Goal: Task Accomplishment & Management: Use online tool/utility

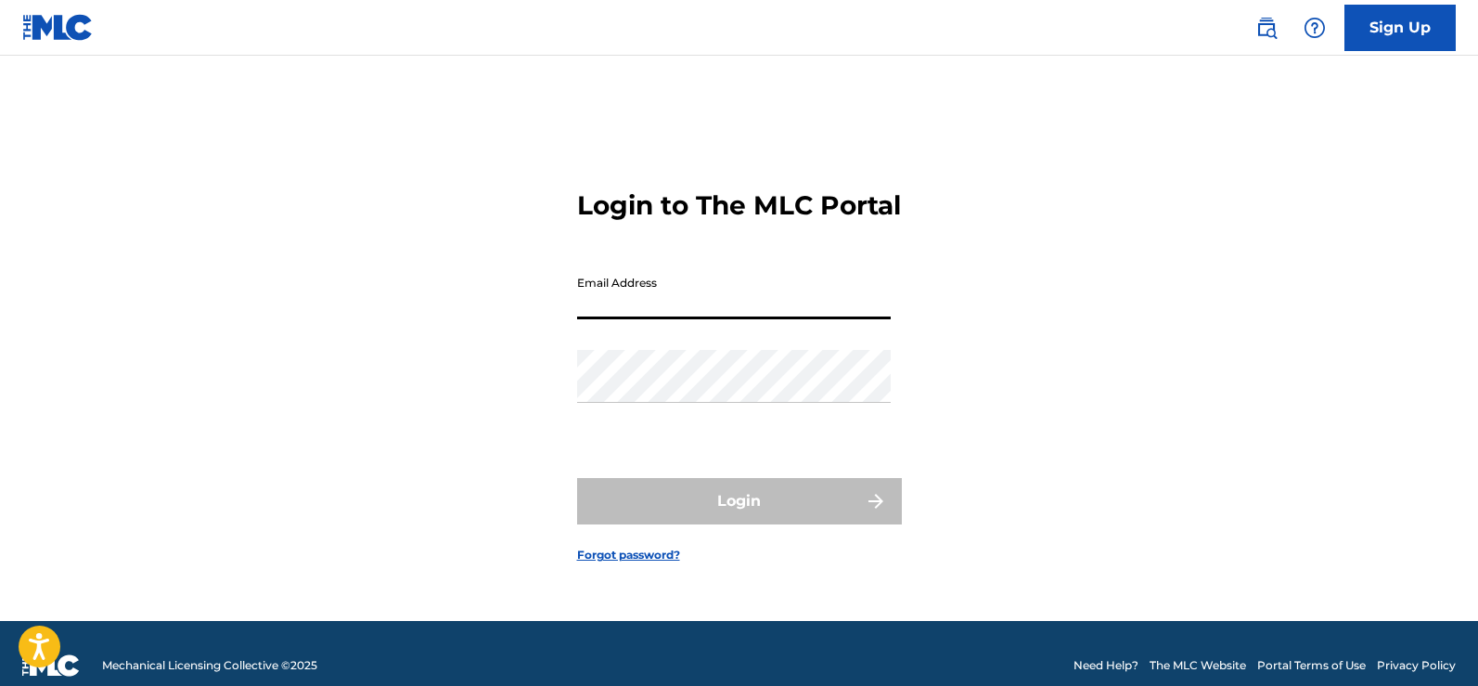
type input "[EMAIL_ADDRESS][DOMAIN_NAME]"
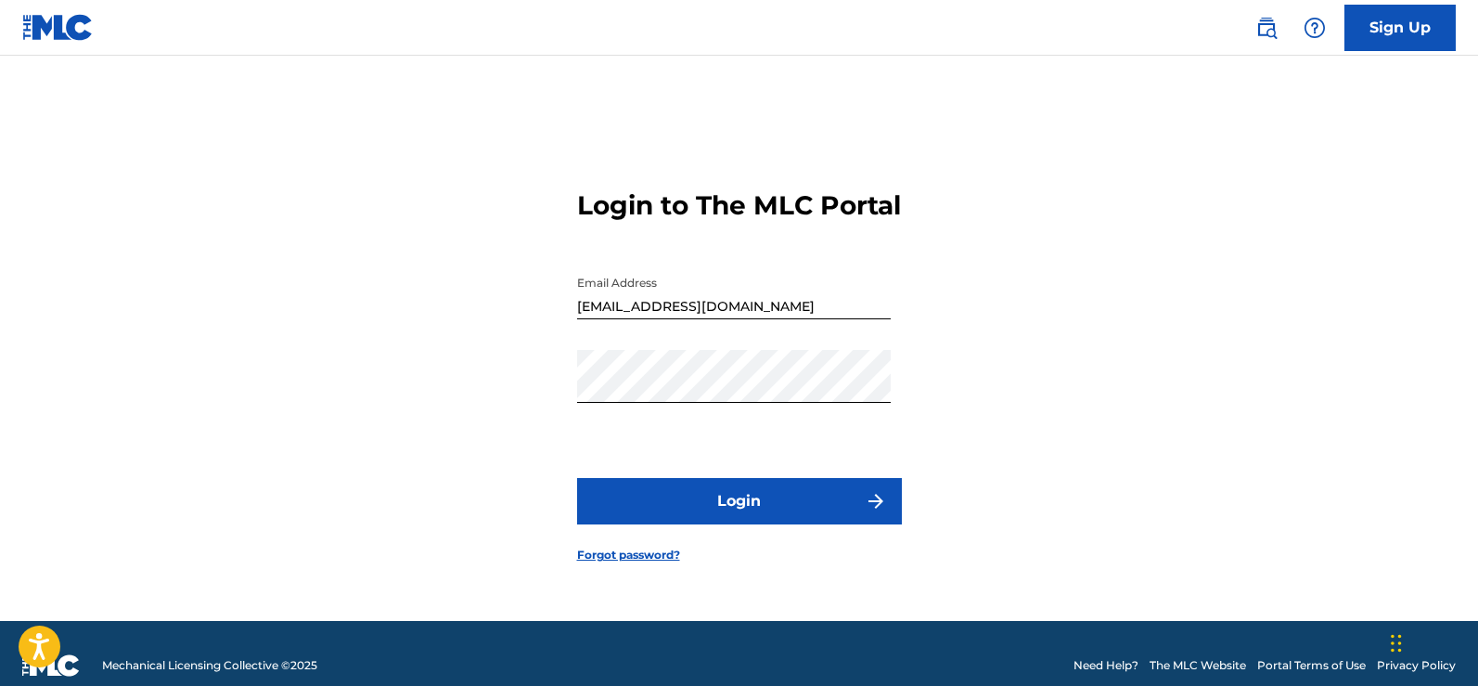
click at [711, 524] on button "Login" at bounding box center [739, 501] width 325 height 46
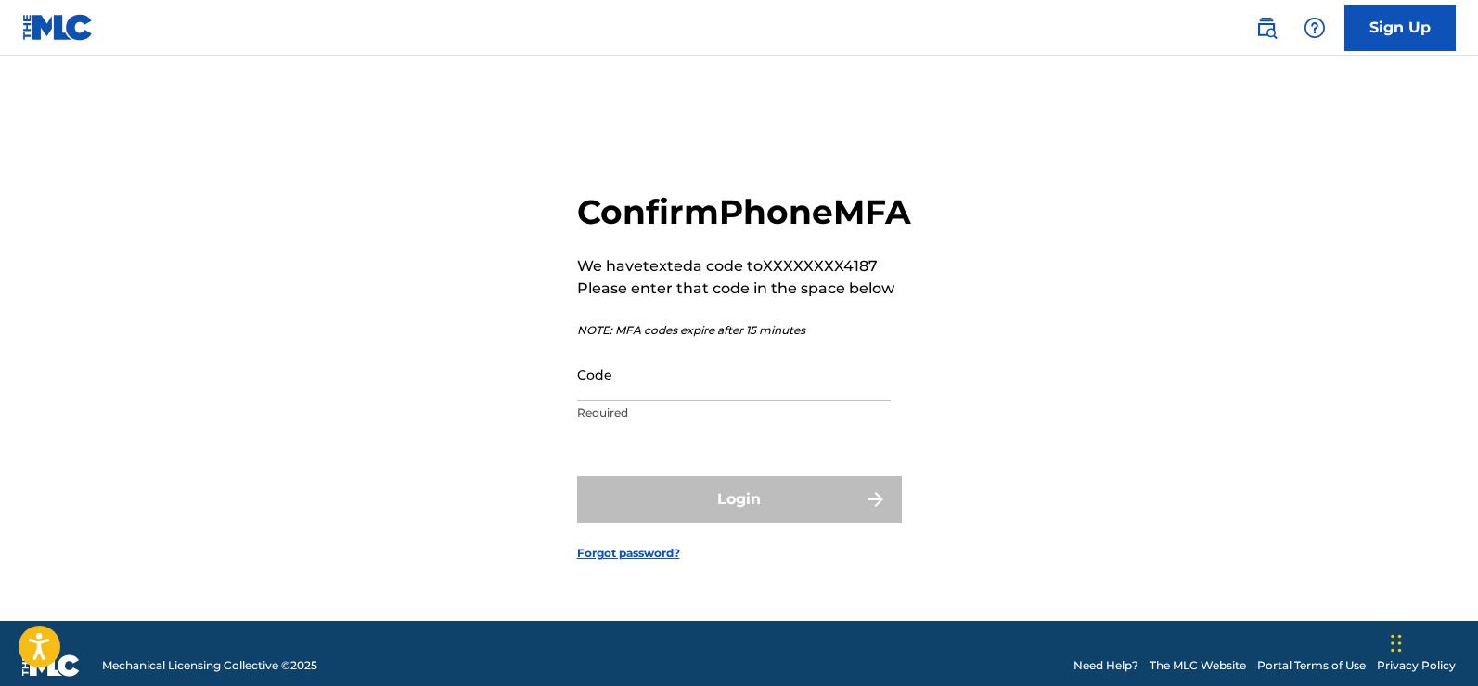
click at [612, 401] on input "Code" at bounding box center [734, 374] width 314 height 53
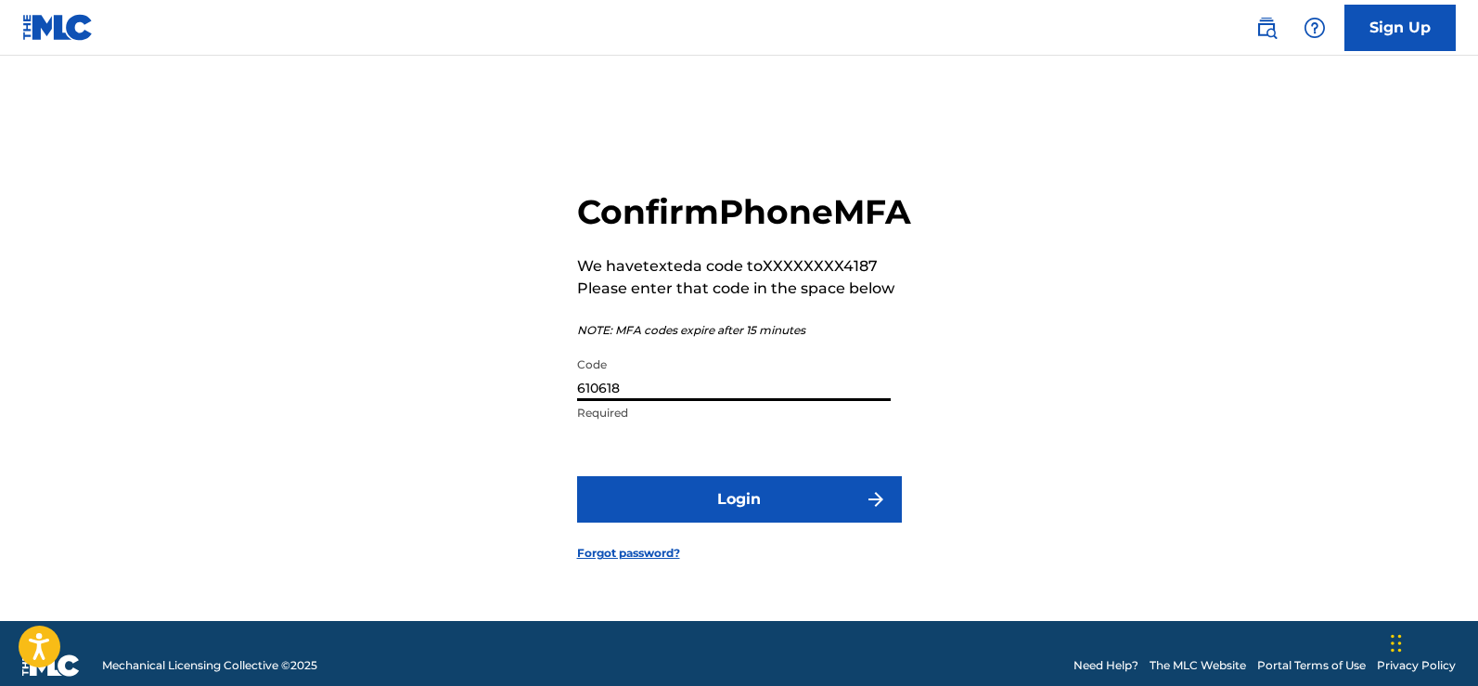
click at [607, 401] on input "610618" at bounding box center [734, 374] width 314 height 53
type input "610518"
click at [736, 522] on button "Login" at bounding box center [739, 499] width 325 height 46
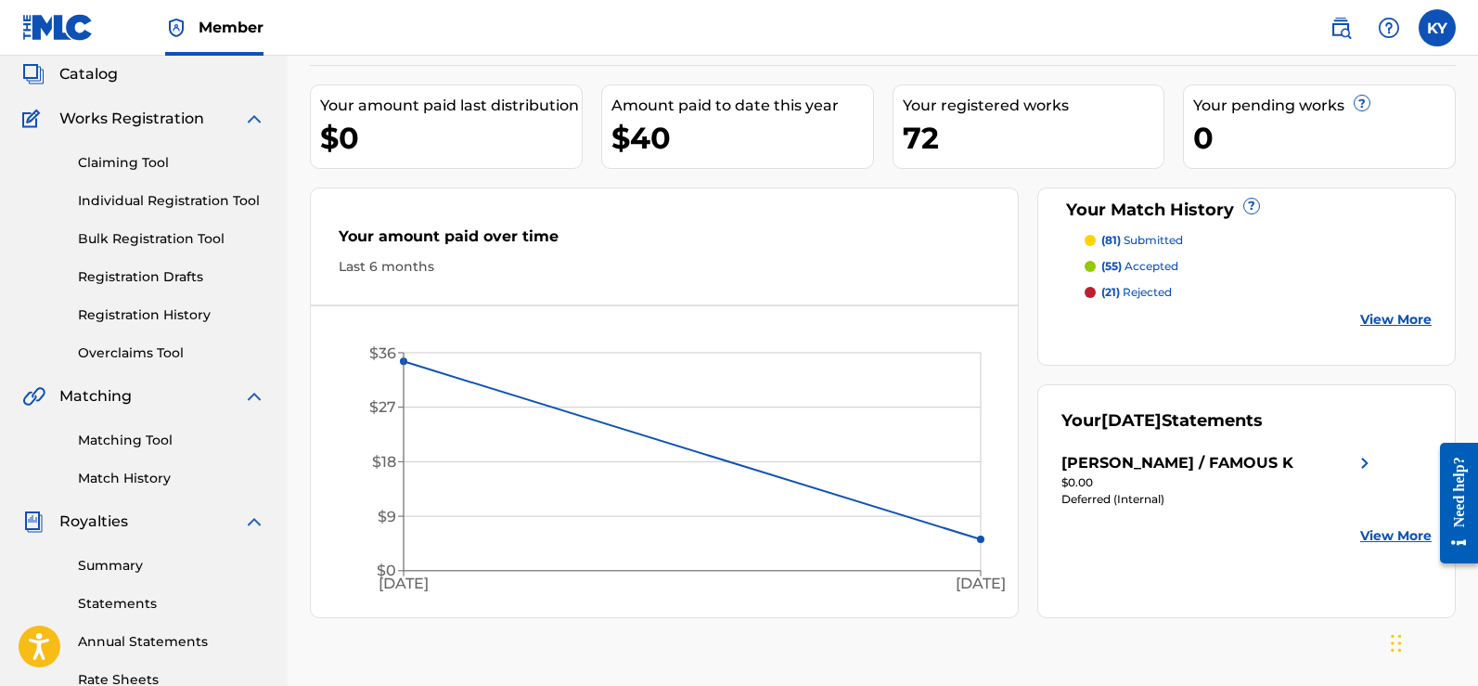
scroll to position [135, 0]
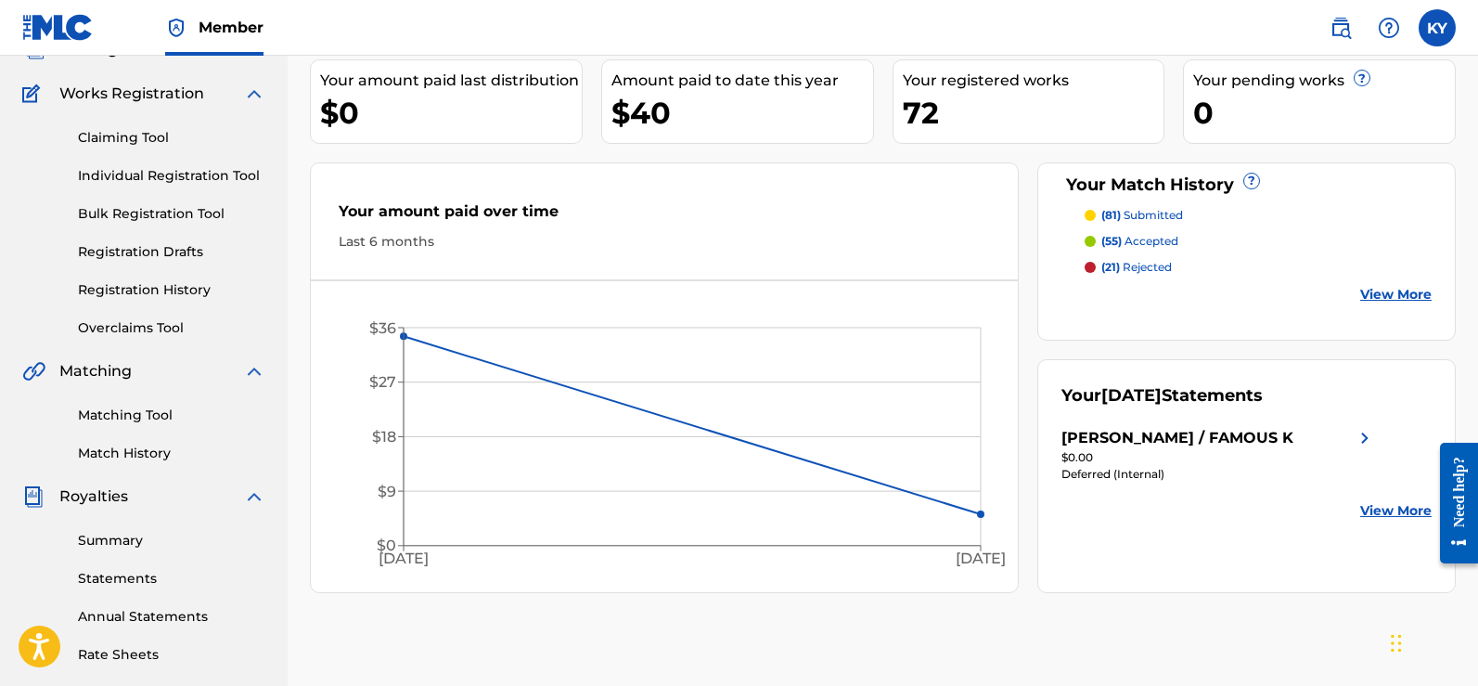
drag, startPoint x: 1483, startPoint y: 253, endPoint x: 1473, endPoint y: 334, distance: 81.4
click at [1473, 334] on html "Accessibility Screen-Reader Guide, Feedback, and Issue Reporting | New window C…" at bounding box center [739, 208] width 1478 height 686
click at [1473, 334] on div "KERRY YOUNG / FAMOUS K Your amount paid last distribution $0 Amount paid to dat…" at bounding box center [883, 446] width 1190 height 959
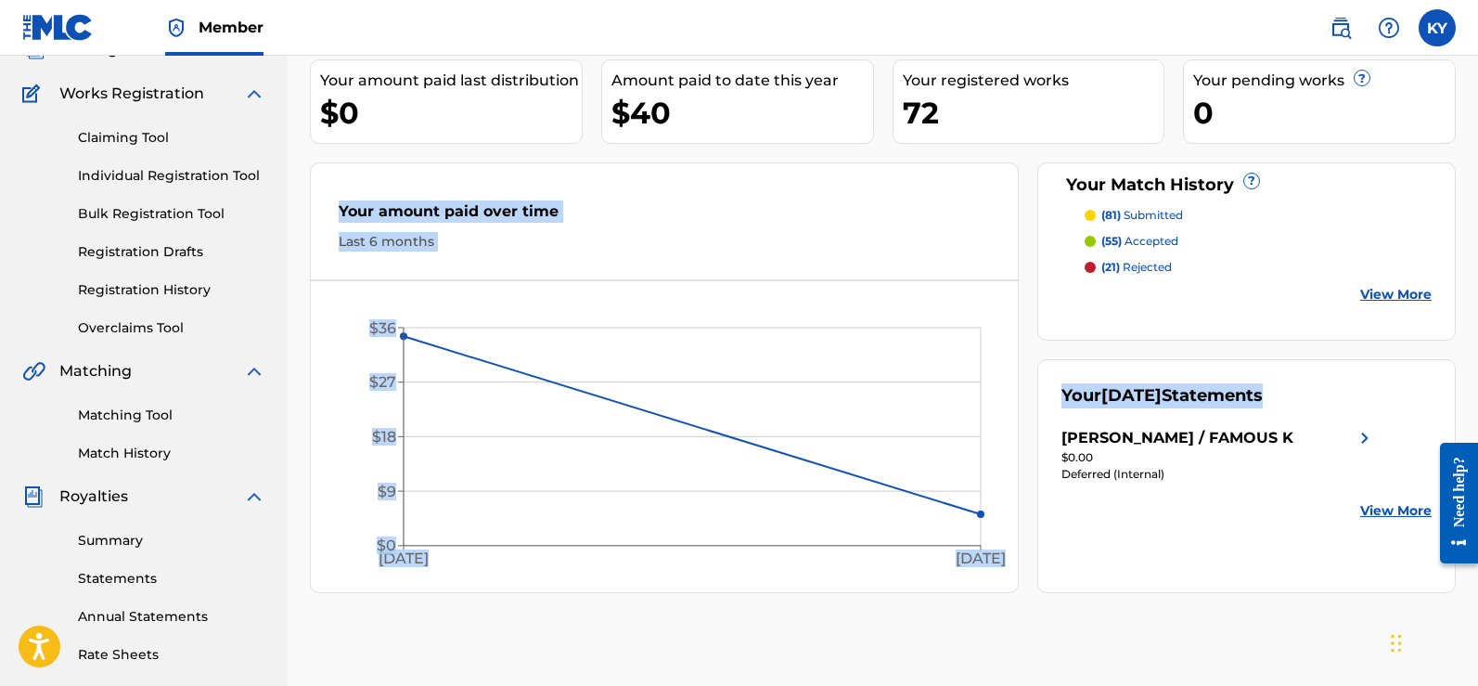
drag, startPoint x: 1473, startPoint y: 334, endPoint x: 1478, endPoint y: 395, distance: 61.4
click at [1477, 395] on html "Accessibility Screen-Reader Guide, Feedback, and Issue Reporting | New window C…" at bounding box center [739, 208] width 1478 height 686
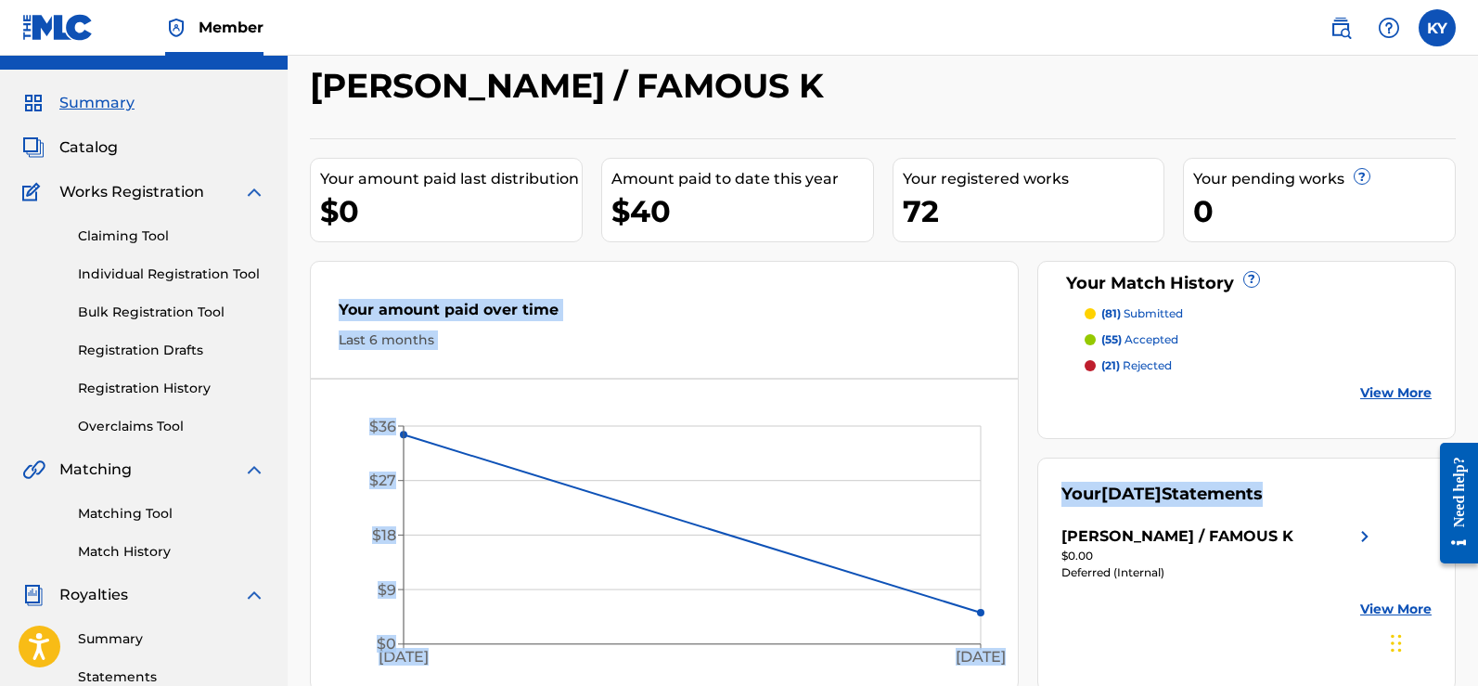
scroll to position [0, 0]
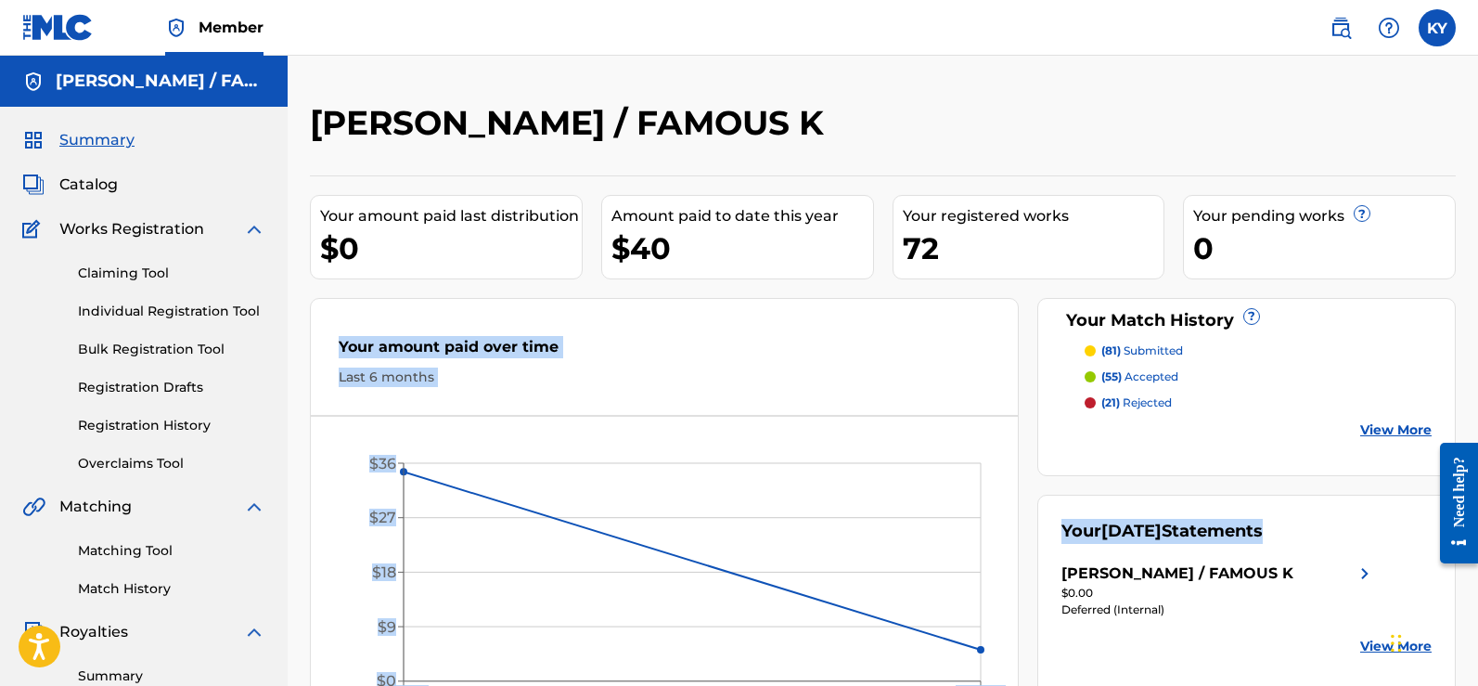
click at [123, 585] on link "Match History" at bounding box center [171, 588] width 187 height 19
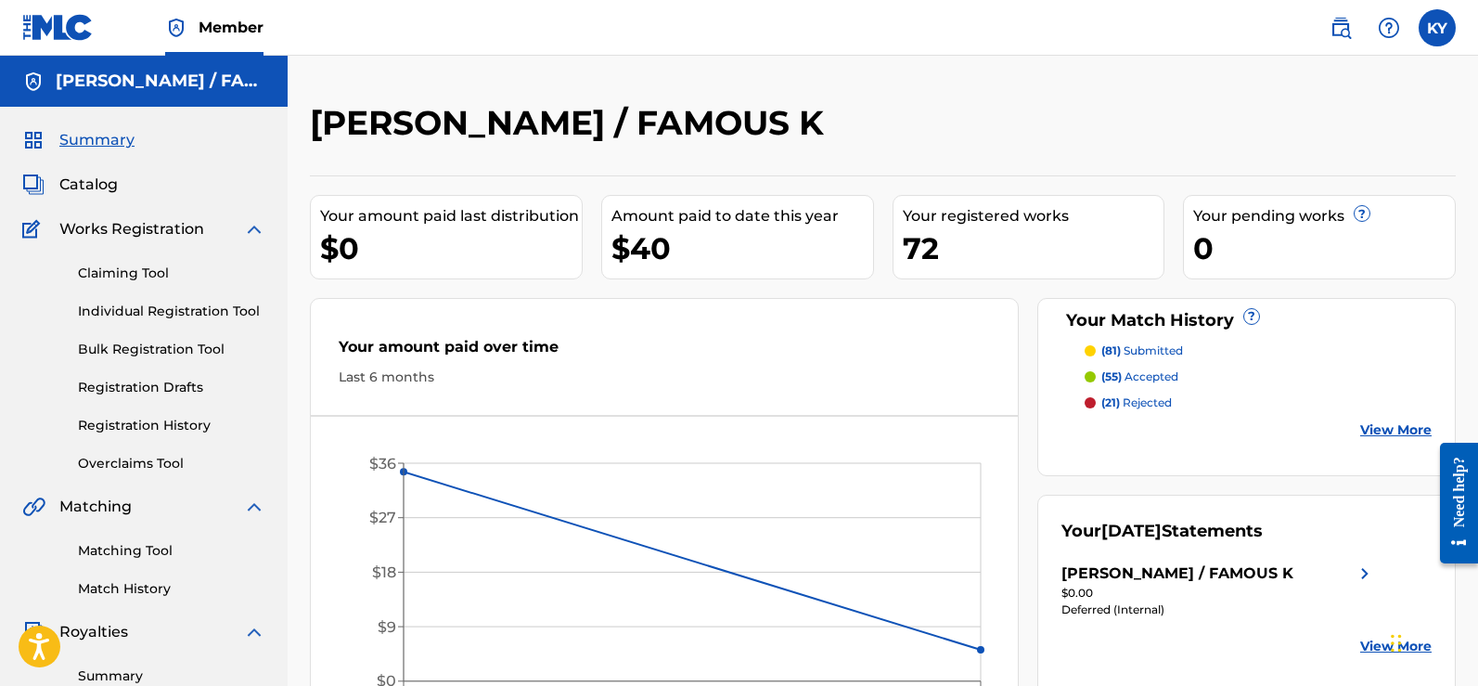
click at [133, 546] on link "Matching Tool" at bounding box center [171, 550] width 187 height 19
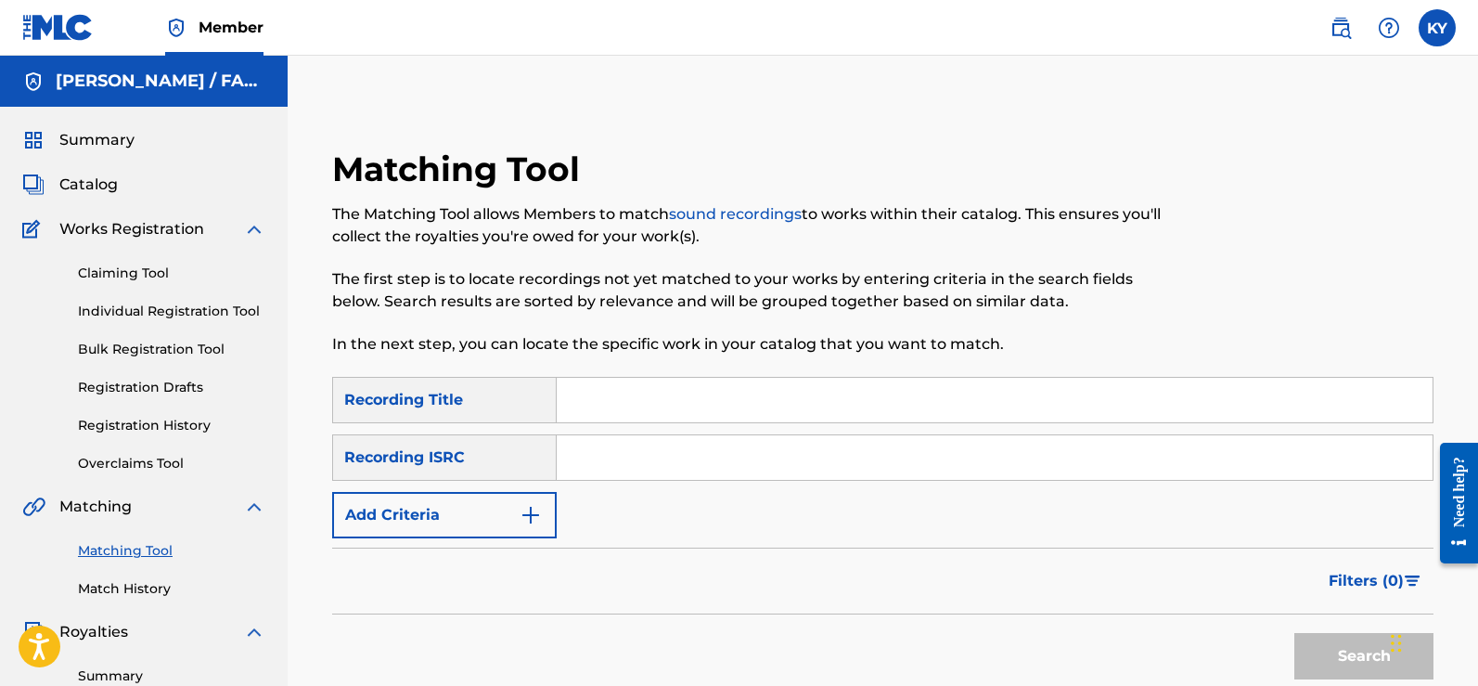
click at [571, 395] on input "Search Form" at bounding box center [995, 400] width 876 height 45
type input "Bend Down"
click at [530, 510] on img "Search Form" at bounding box center [531, 515] width 22 height 22
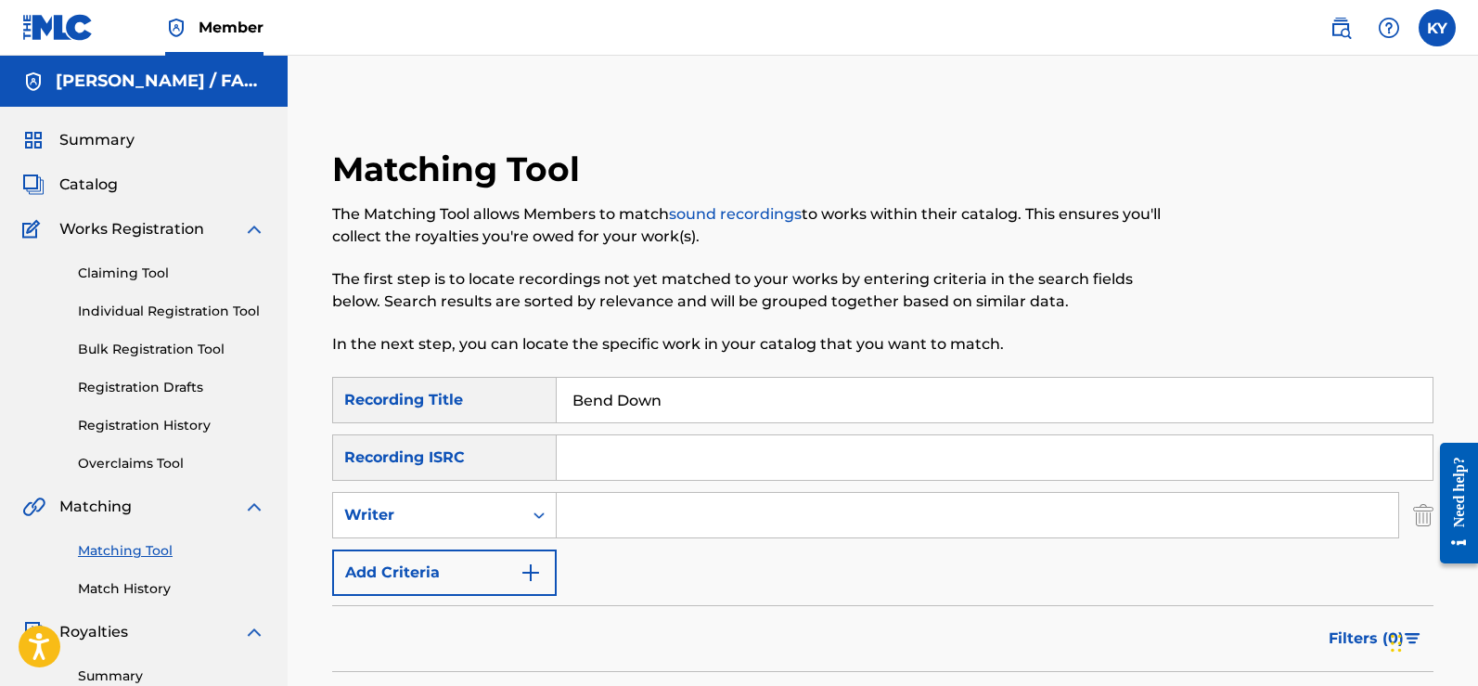
click at [533, 570] on img "Search Form" at bounding box center [531, 572] width 22 height 22
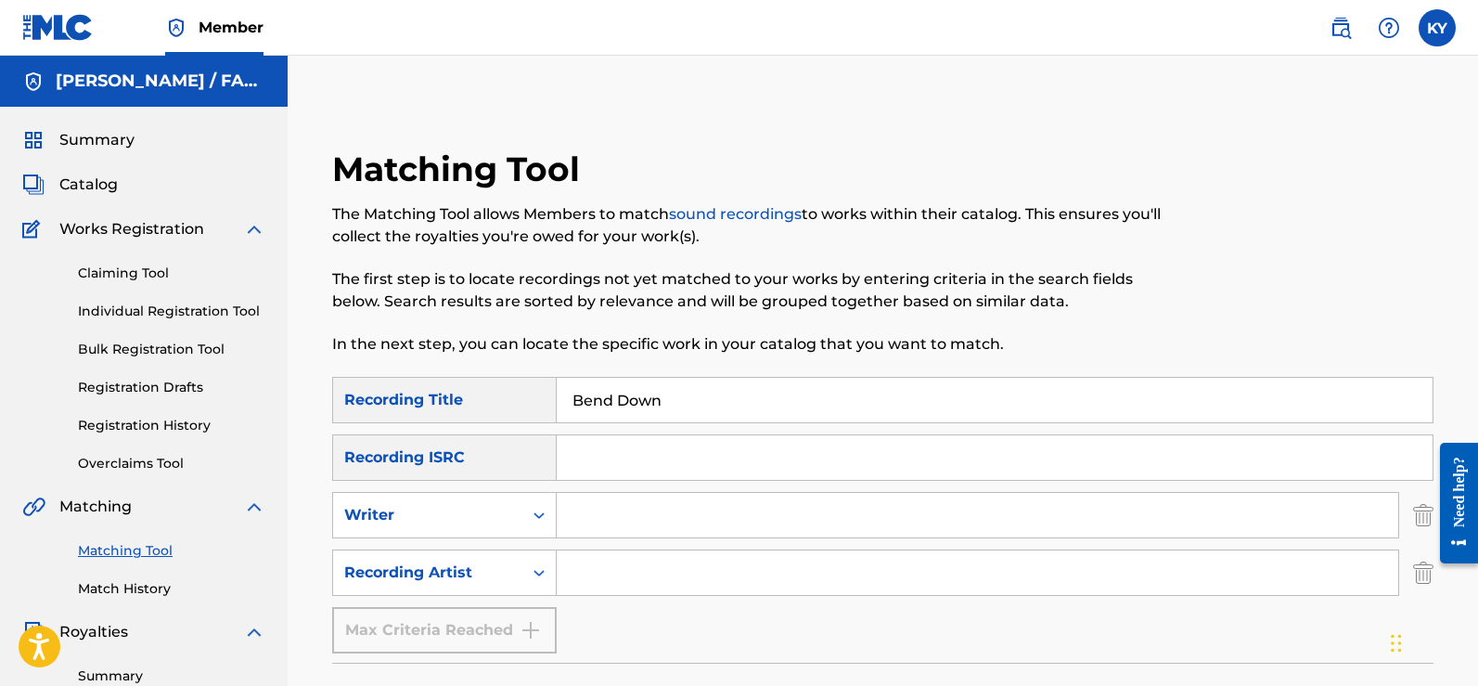
click at [562, 570] on input "Search Form" at bounding box center [977, 572] width 841 height 45
type input "Guerilla Black Starr stunnin"
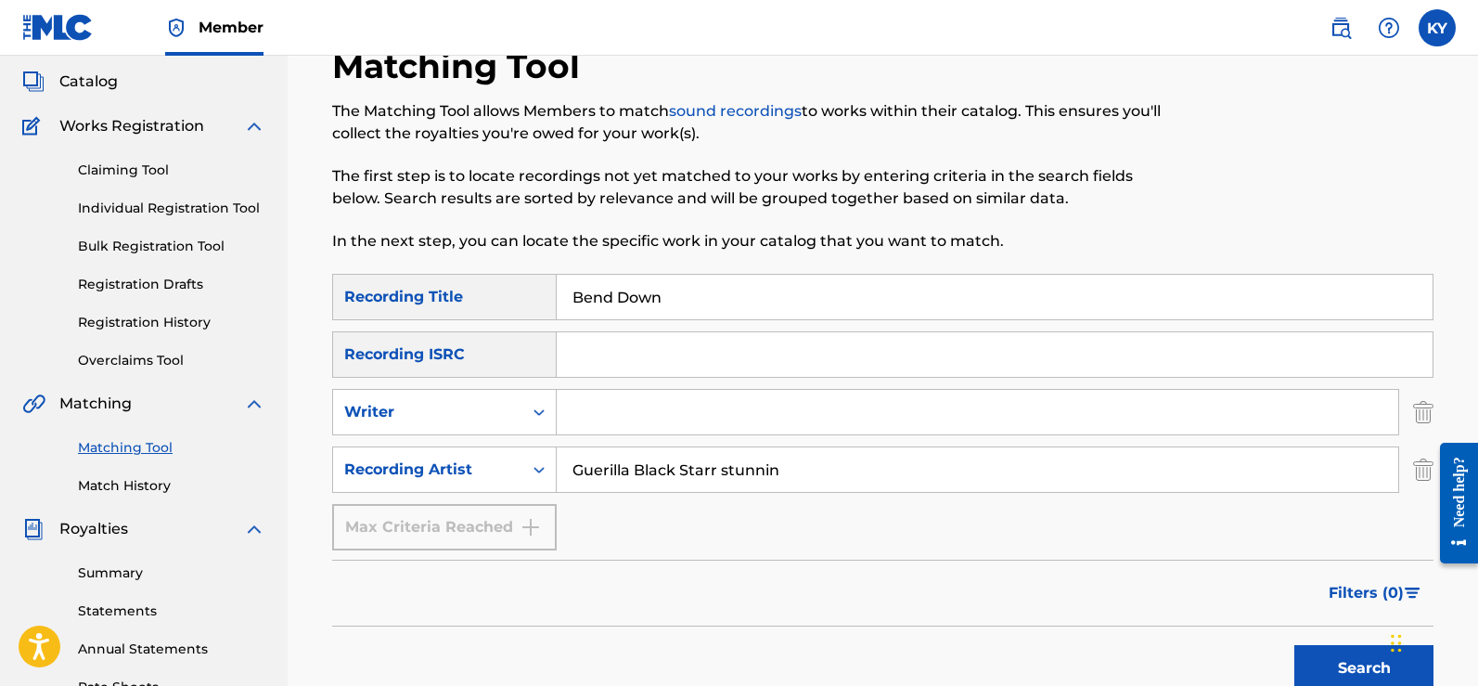
scroll to position [138, 0]
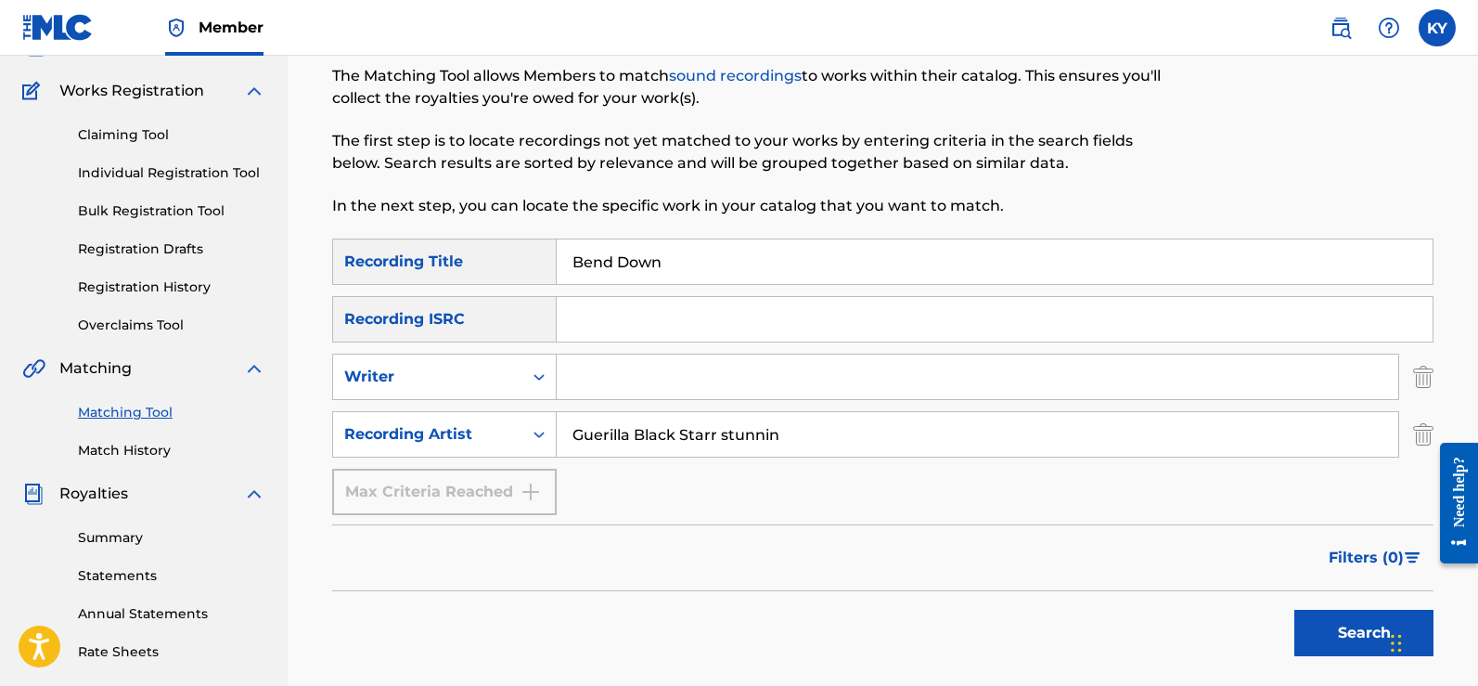
click at [1380, 627] on button "Search" at bounding box center [1363, 633] width 139 height 46
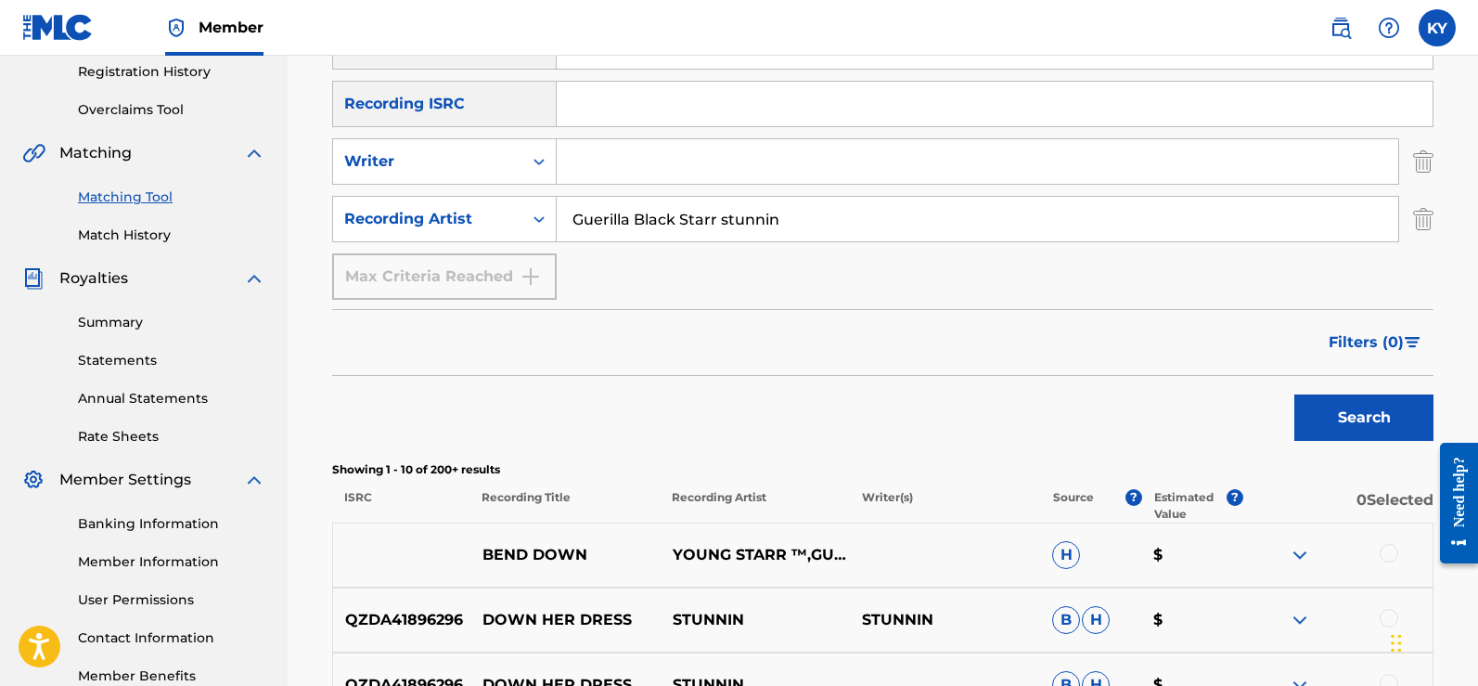
scroll to position [406, 0]
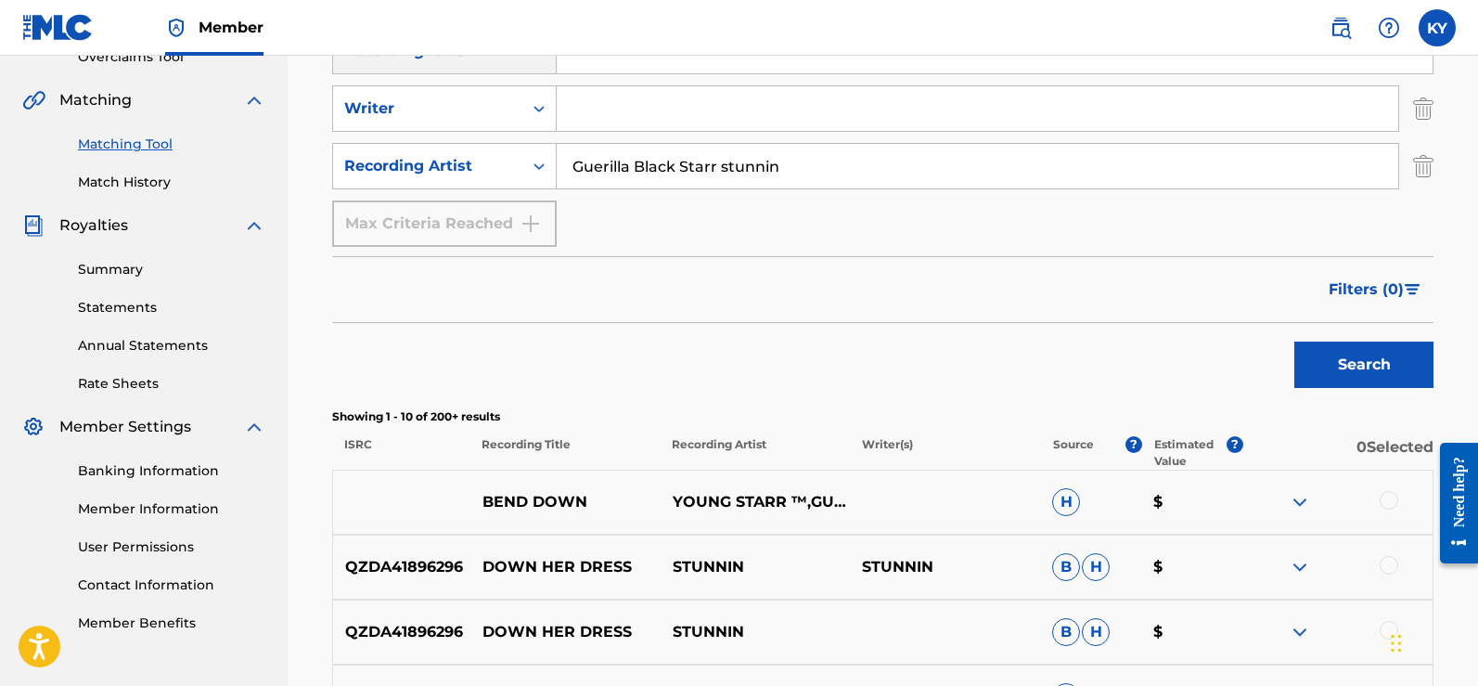
click at [1382, 496] on div at bounding box center [1389, 500] width 19 height 19
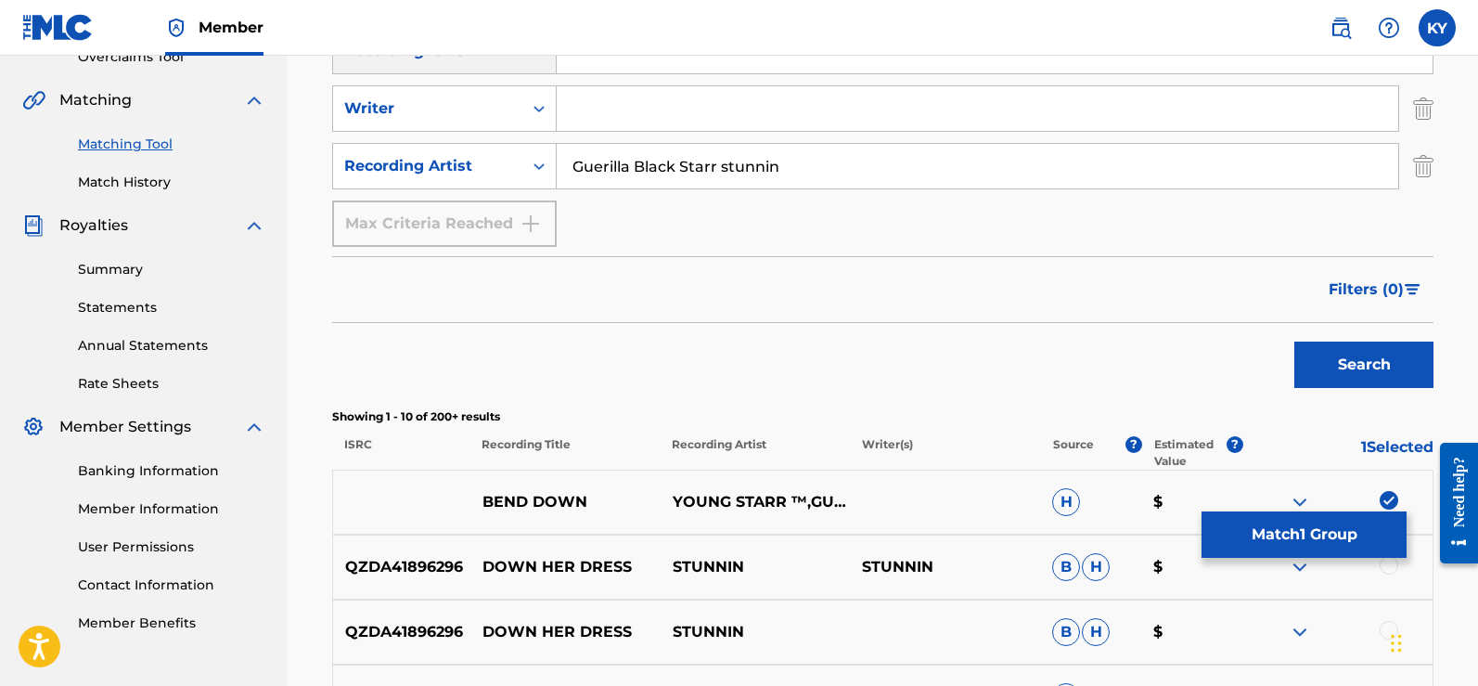
click at [1325, 522] on button "Match 1 Group" at bounding box center [1303, 534] width 205 height 46
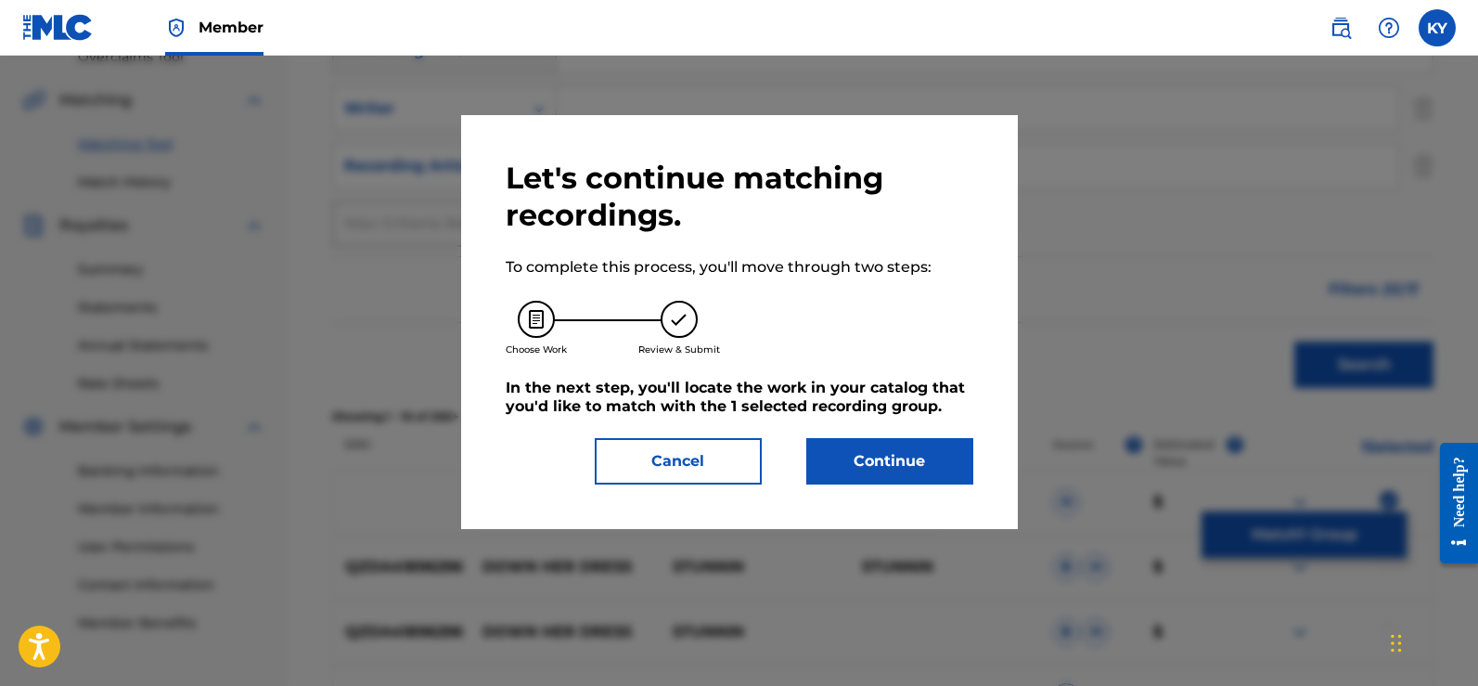
click at [859, 463] on button "Continue" at bounding box center [889, 461] width 167 height 46
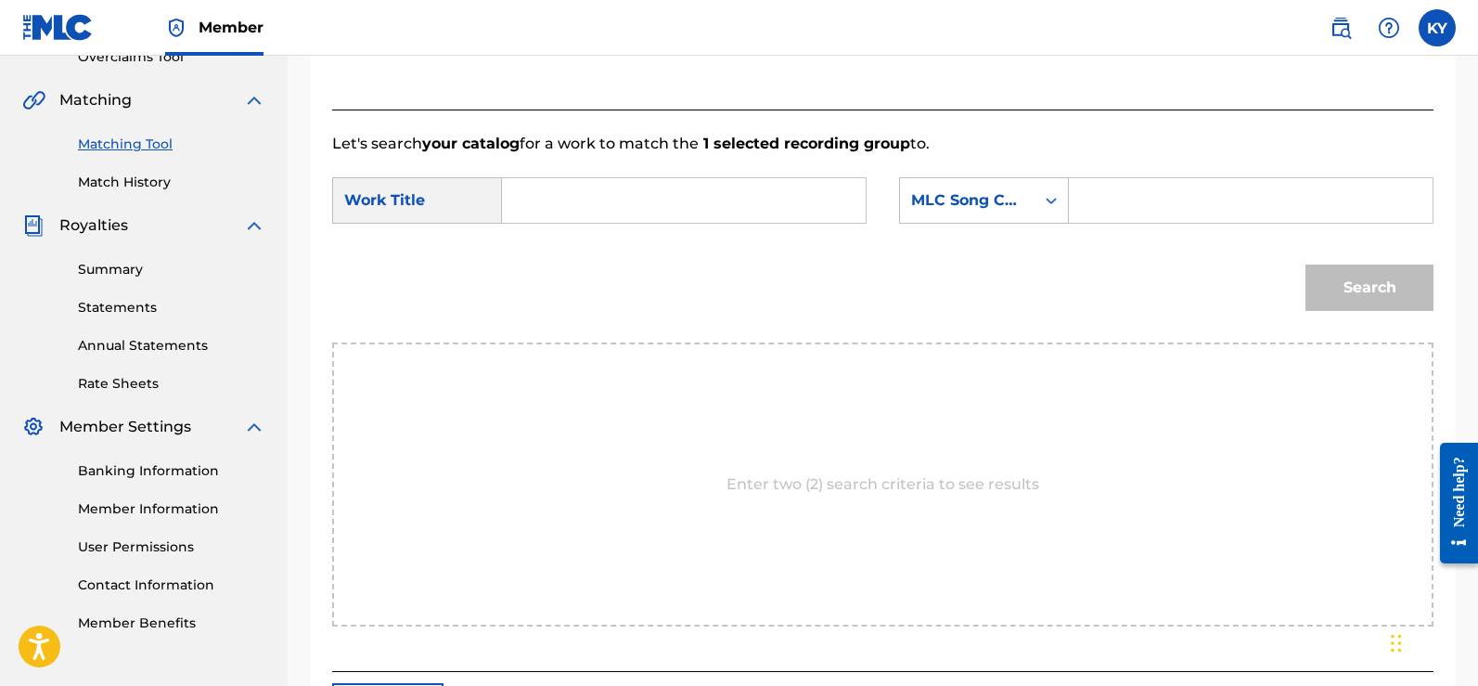
click at [530, 208] on input "Search Form" at bounding box center [684, 200] width 332 height 45
type input "Bend Down"
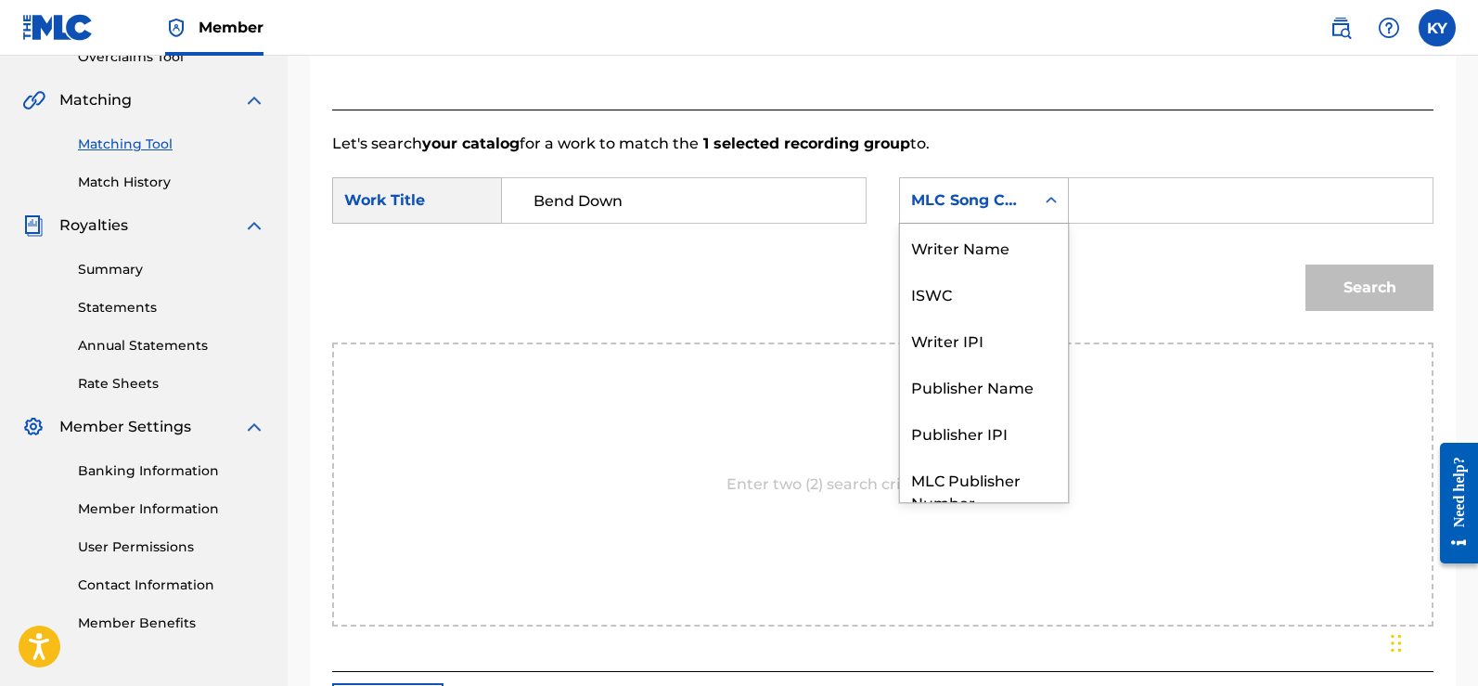
click at [1052, 195] on icon "Search Form" at bounding box center [1051, 200] width 19 height 19
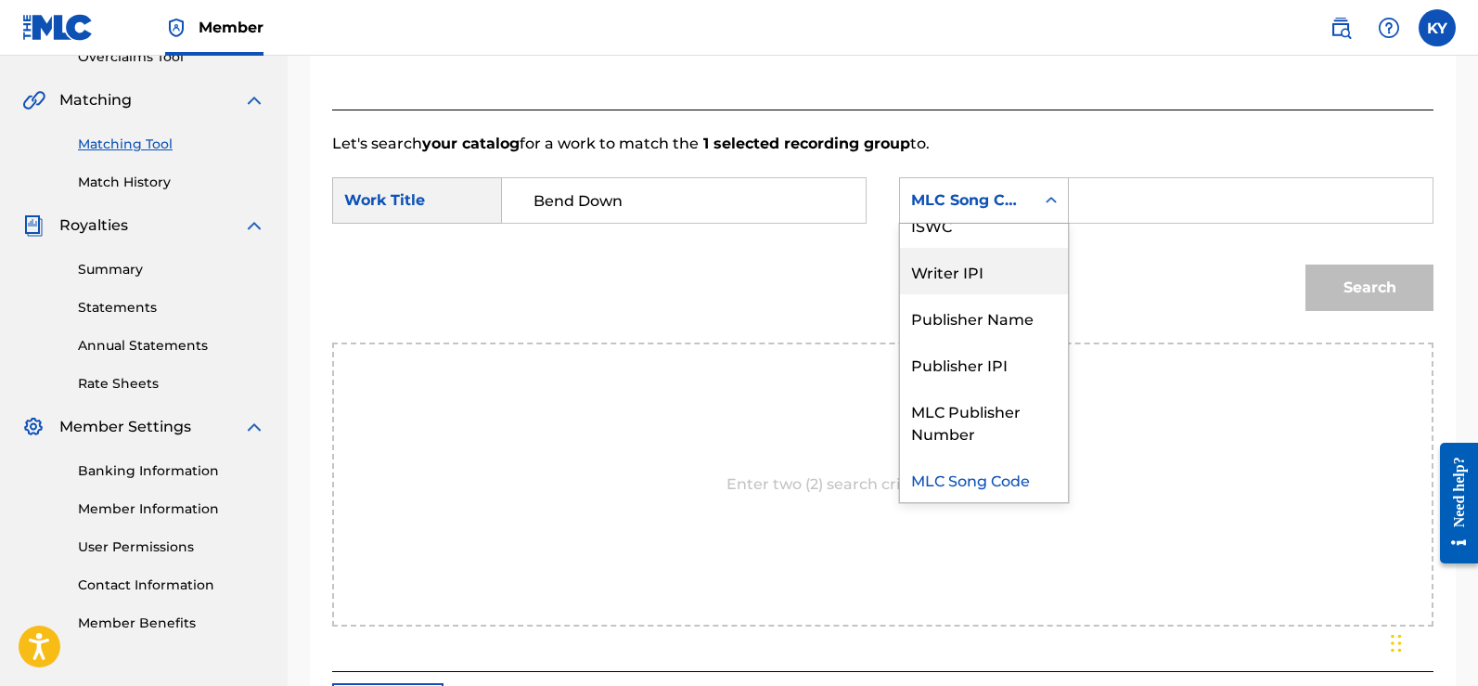
click at [987, 263] on div "Writer IPI" at bounding box center [984, 271] width 168 height 46
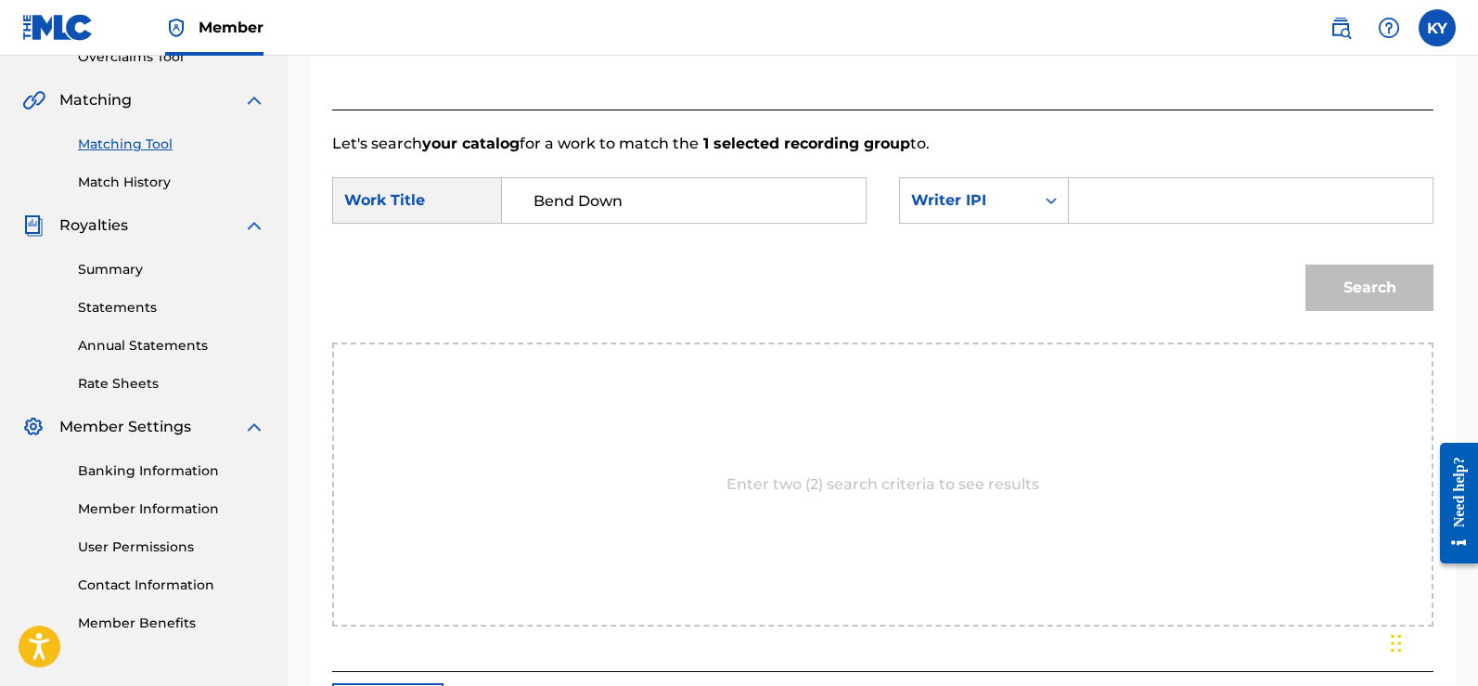
click at [1093, 195] on input "Search Form" at bounding box center [1250, 200] width 332 height 45
click at [1363, 279] on button "Search" at bounding box center [1369, 287] width 128 height 46
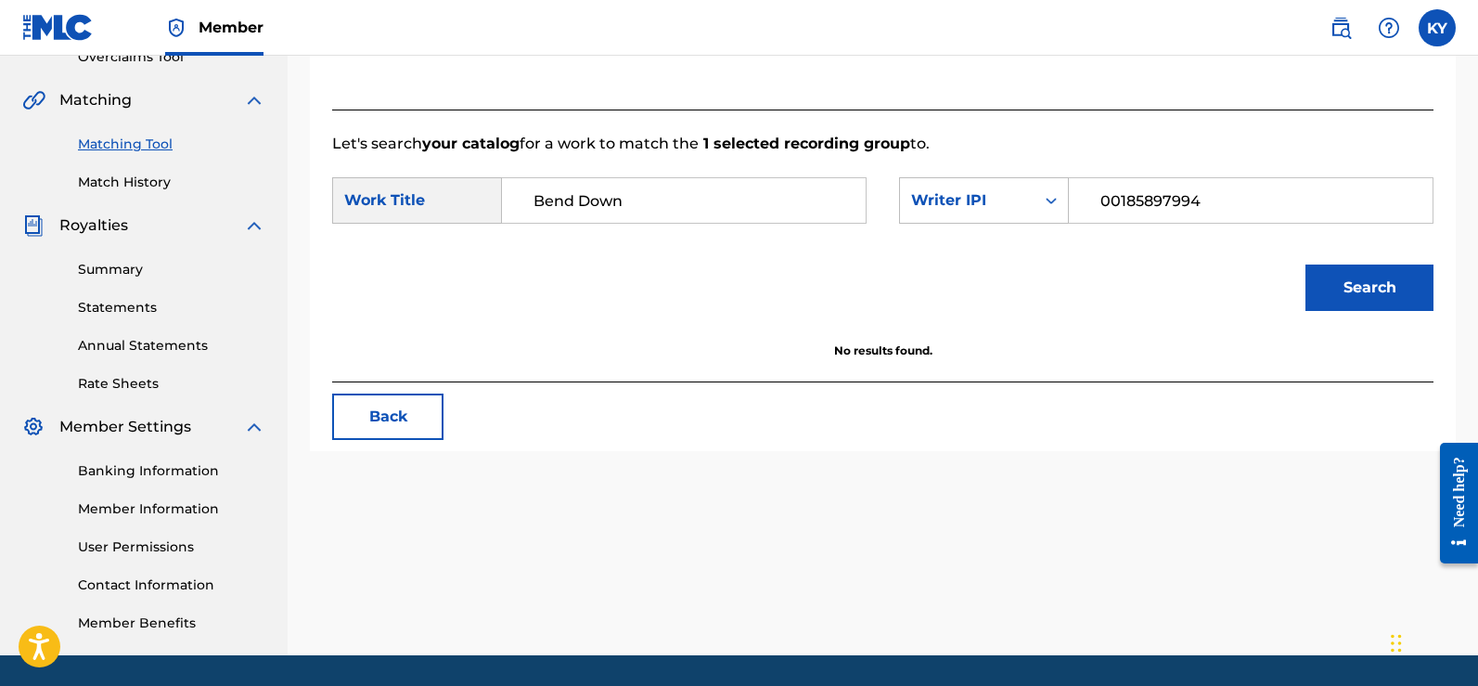
click at [1364, 281] on button "Search" at bounding box center [1369, 287] width 128 height 46
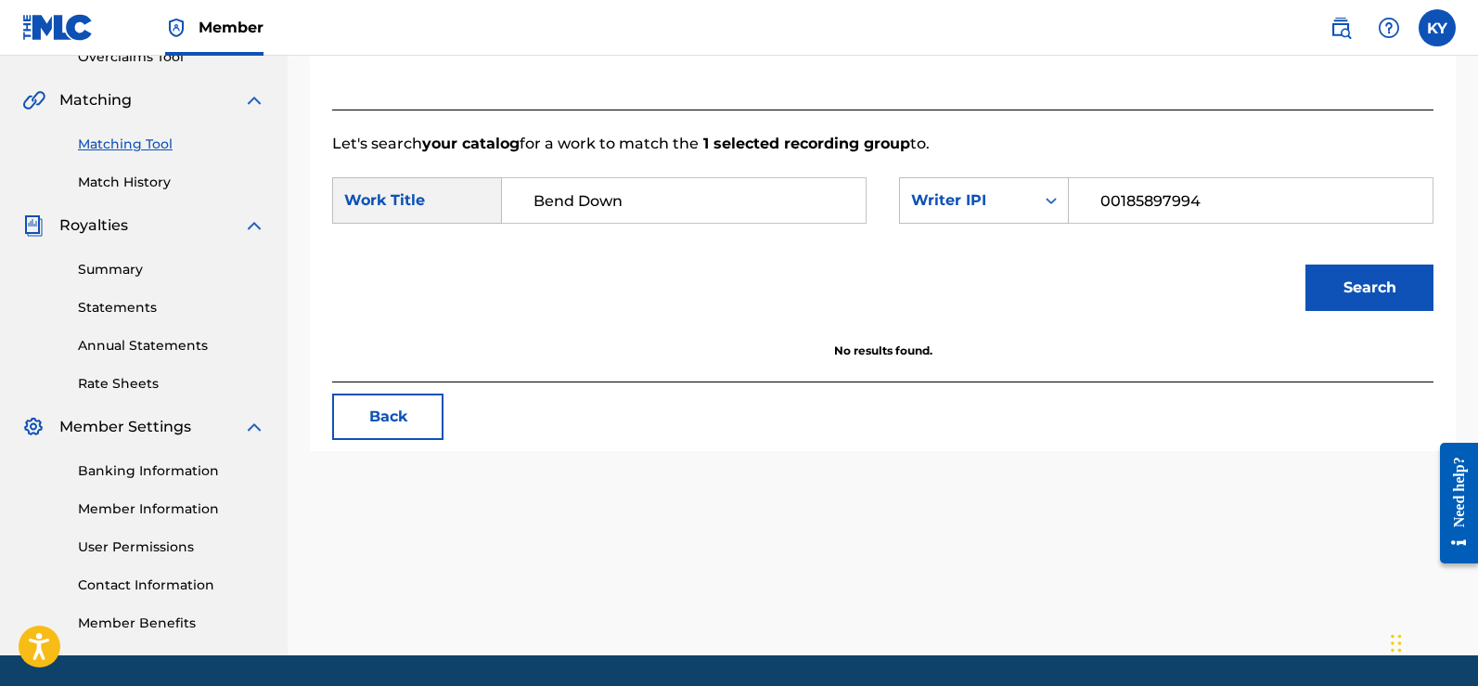
click at [1364, 281] on button "Search" at bounding box center [1369, 287] width 128 height 46
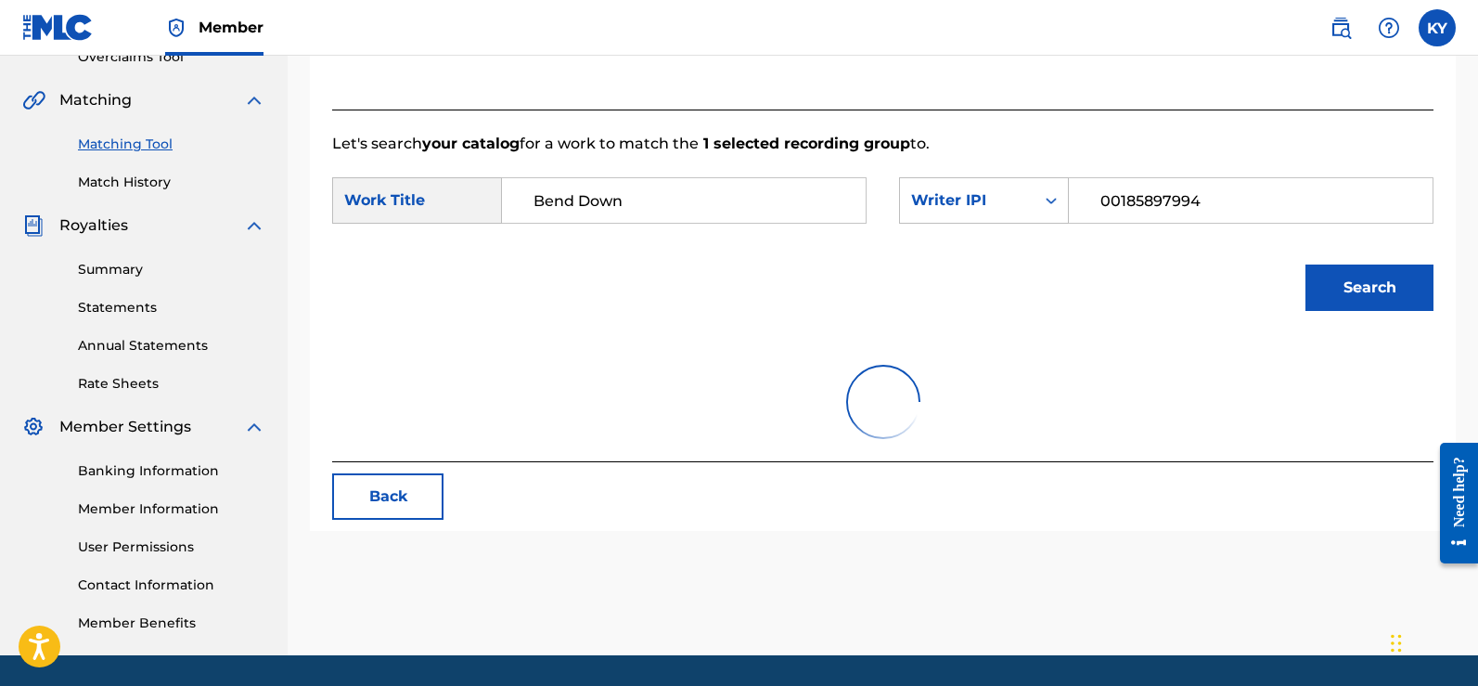
click at [1364, 278] on button "Search" at bounding box center [1369, 287] width 128 height 46
click at [1363, 278] on button "Search" at bounding box center [1369, 287] width 128 height 46
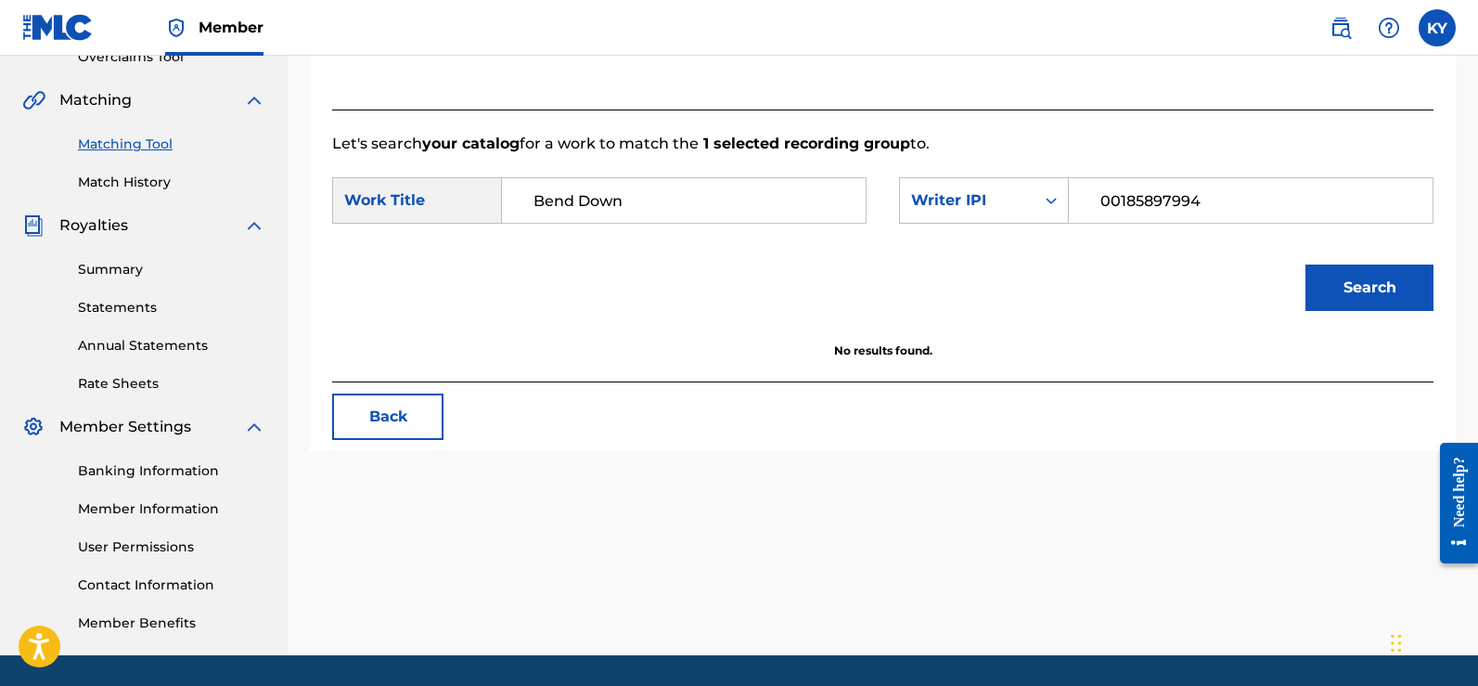
click at [1356, 281] on button "Search" at bounding box center [1369, 287] width 128 height 46
click at [1213, 202] on input "00185897994" at bounding box center [1250, 200] width 332 height 45
type input "0"
click at [1056, 197] on icon "Search Form" at bounding box center [1051, 200] width 19 height 19
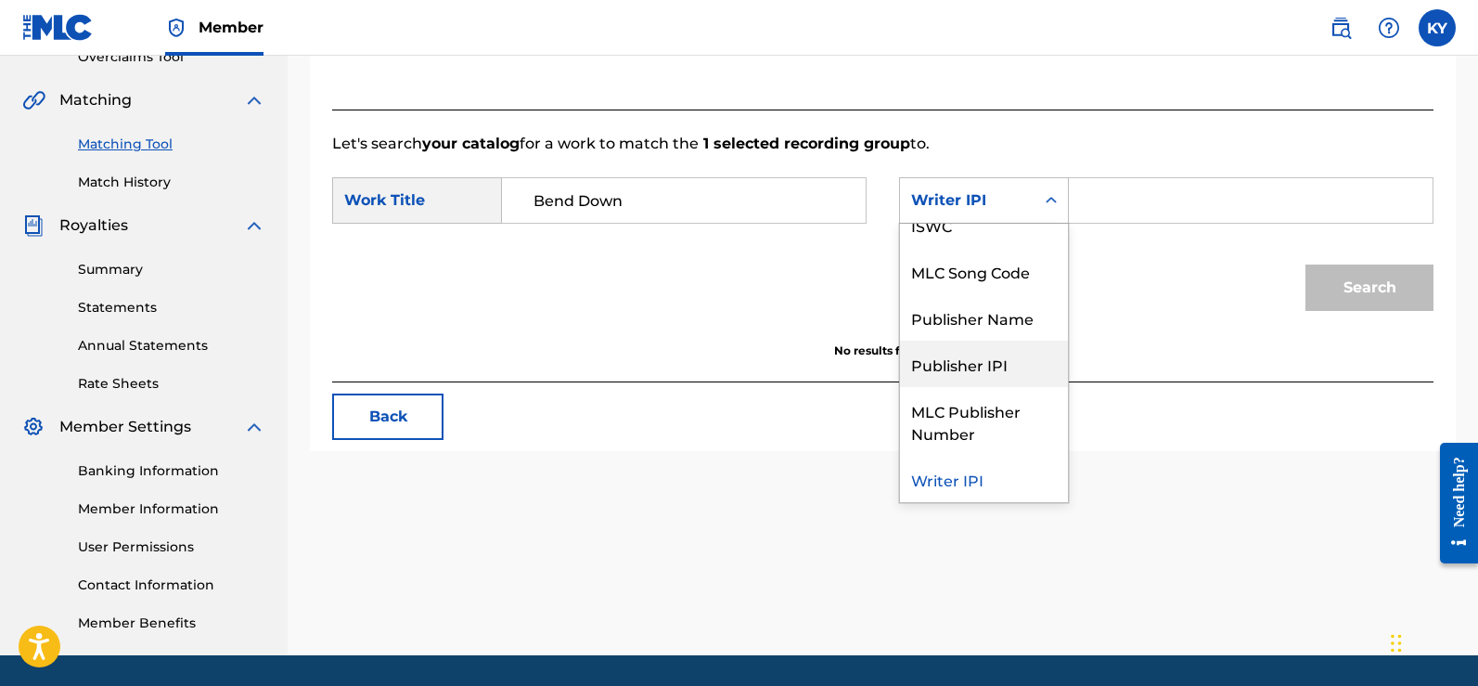
scroll to position [0, 0]
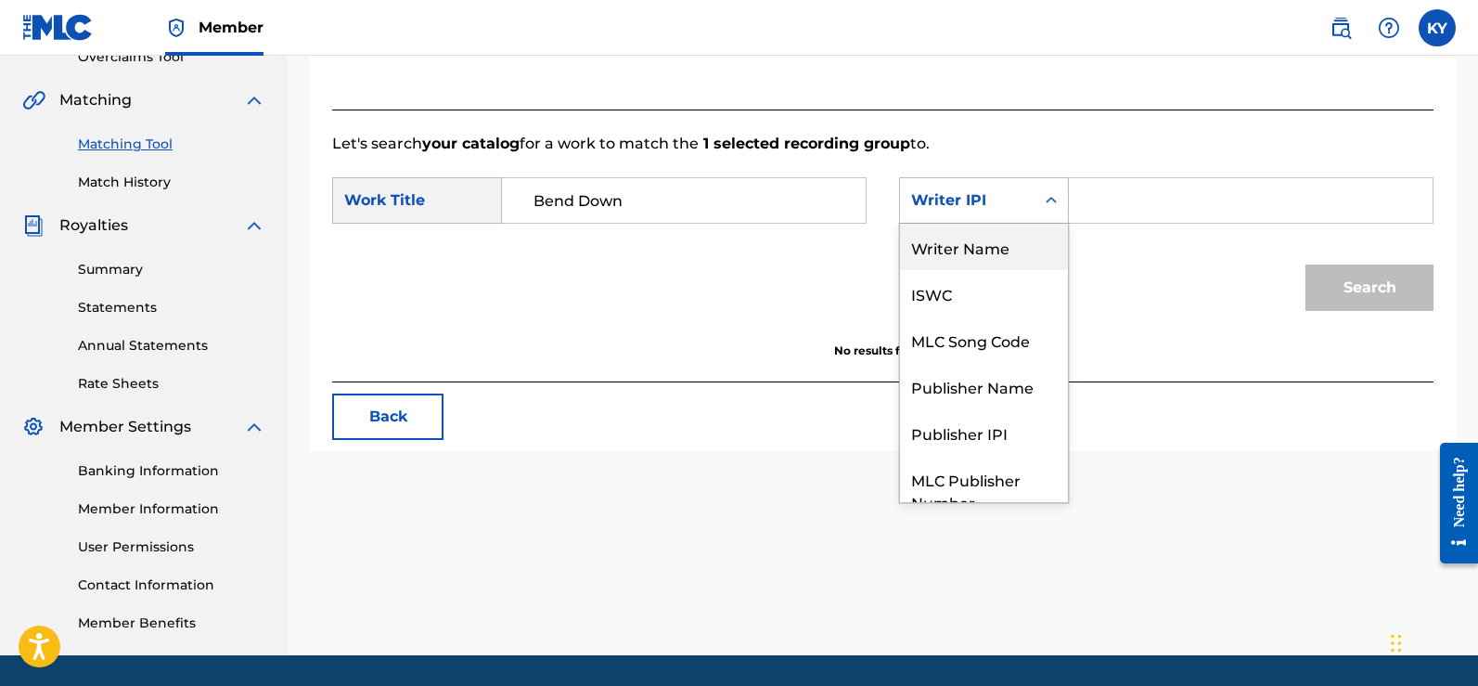
click at [1004, 247] on div "Writer Name" at bounding box center [984, 247] width 168 height 46
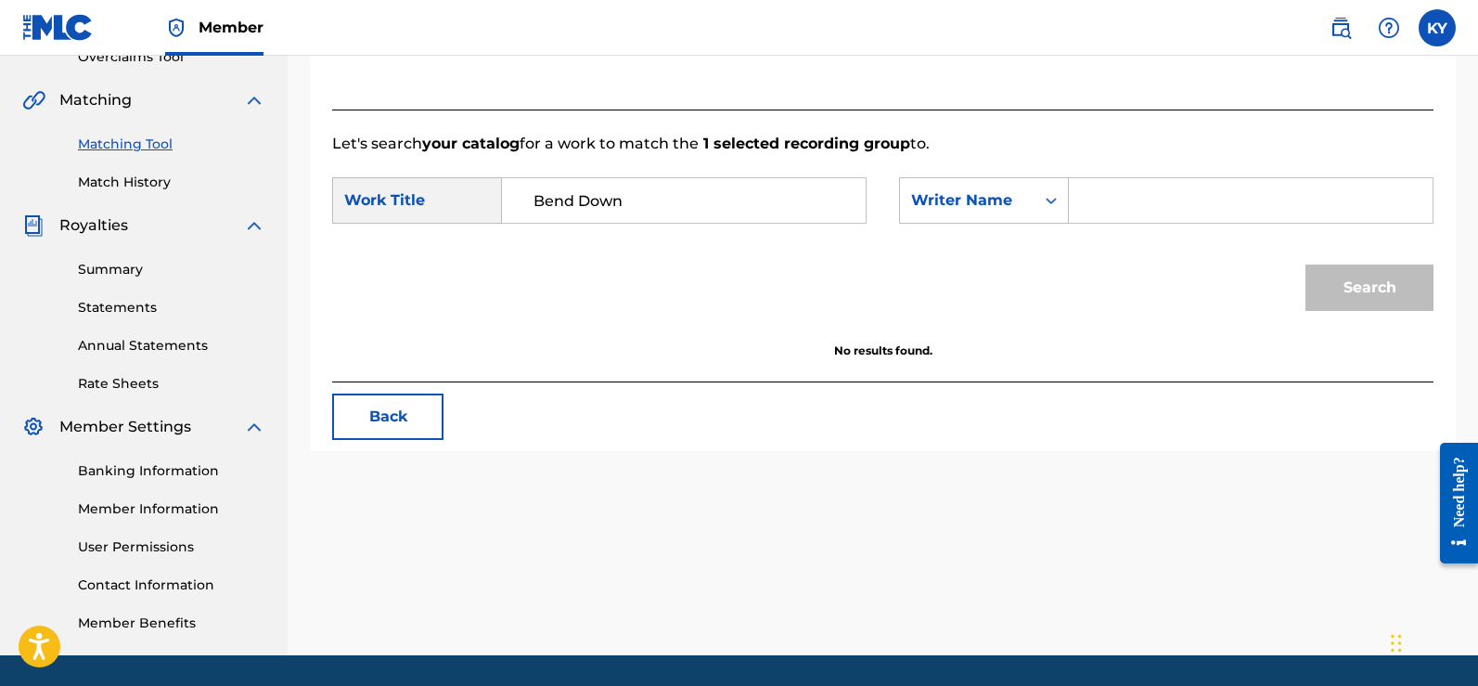
click at [1077, 195] on div "Search Form" at bounding box center [1251, 200] width 365 height 46
click at [1082, 198] on div "Search Form" at bounding box center [1251, 200] width 365 height 46
click at [1095, 208] on input "Search Form" at bounding box center [1250, 200] width 332 height 45
type input "Young Starr"
click at [1418, 291] on button "Search" at bounding box center [1369, 287] width 128 height 46
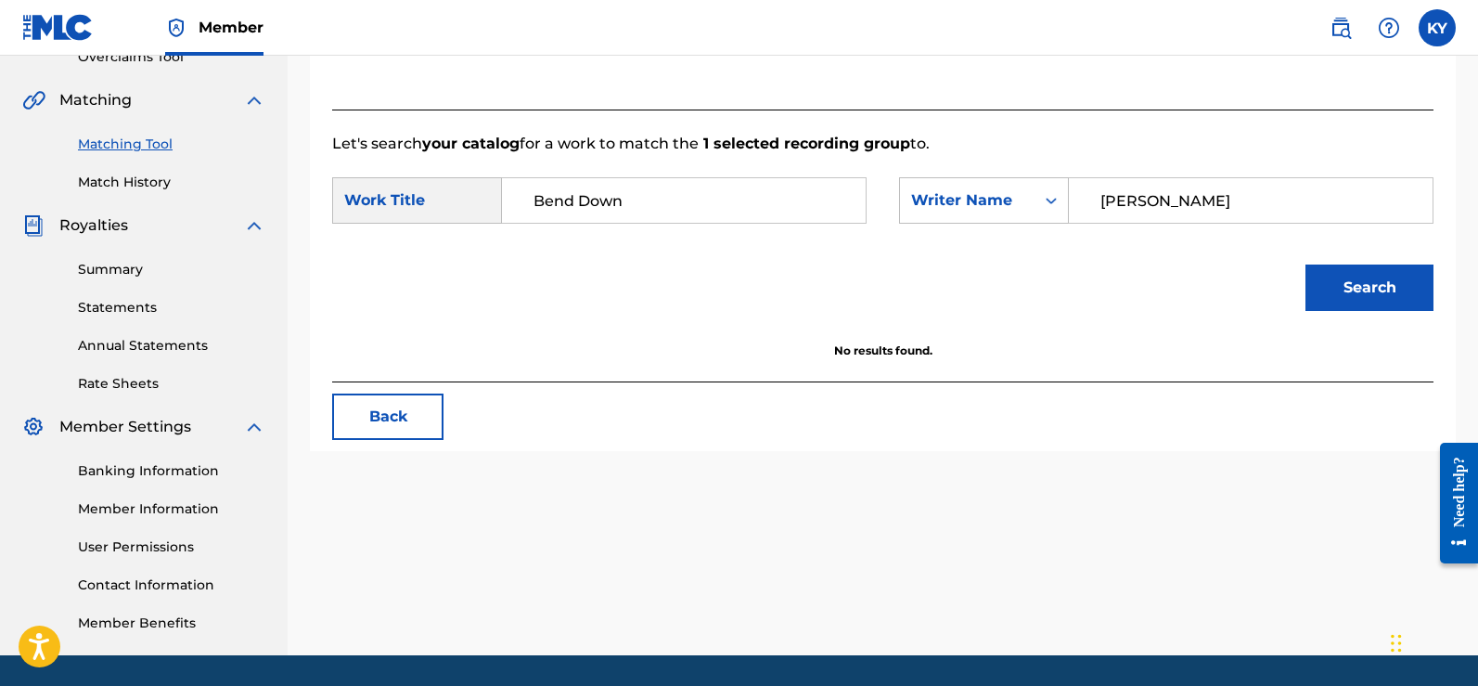
click at [1386, 281] on button "Search" at bounding box center [1369, 287] width 128 height 46
click at [1392, 298] on button "Search" at bounding box center [1369, 287] width 128 height 46
click at [1392, 301] on button "Search" at bounding box center [1369, 287] width 128 height 46
click at [648, 210] on input "Bend Down" at bounding box center [684, 200] width 332 height 45
type input "B"
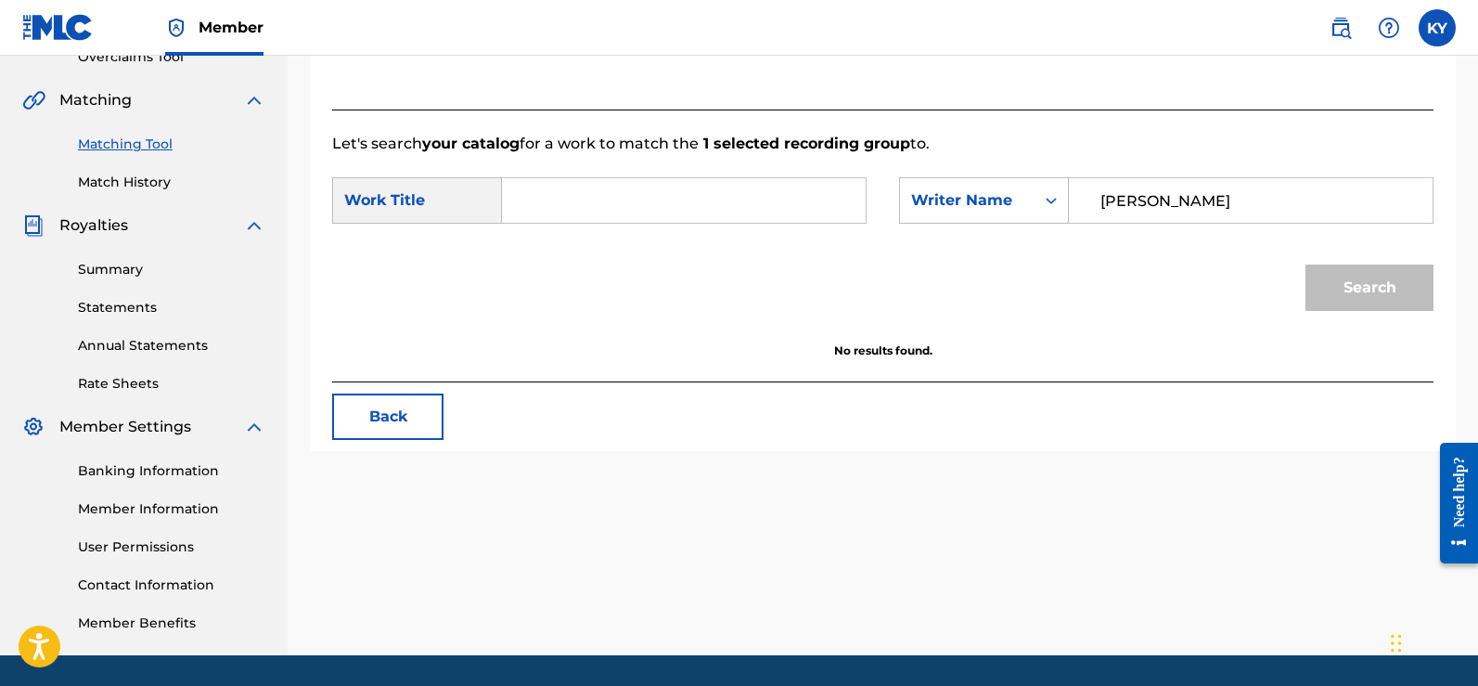
click at [1195, 198] on input "Young Starr" at bounding box center [1250, 200] width 332 height 45
type input "Y"
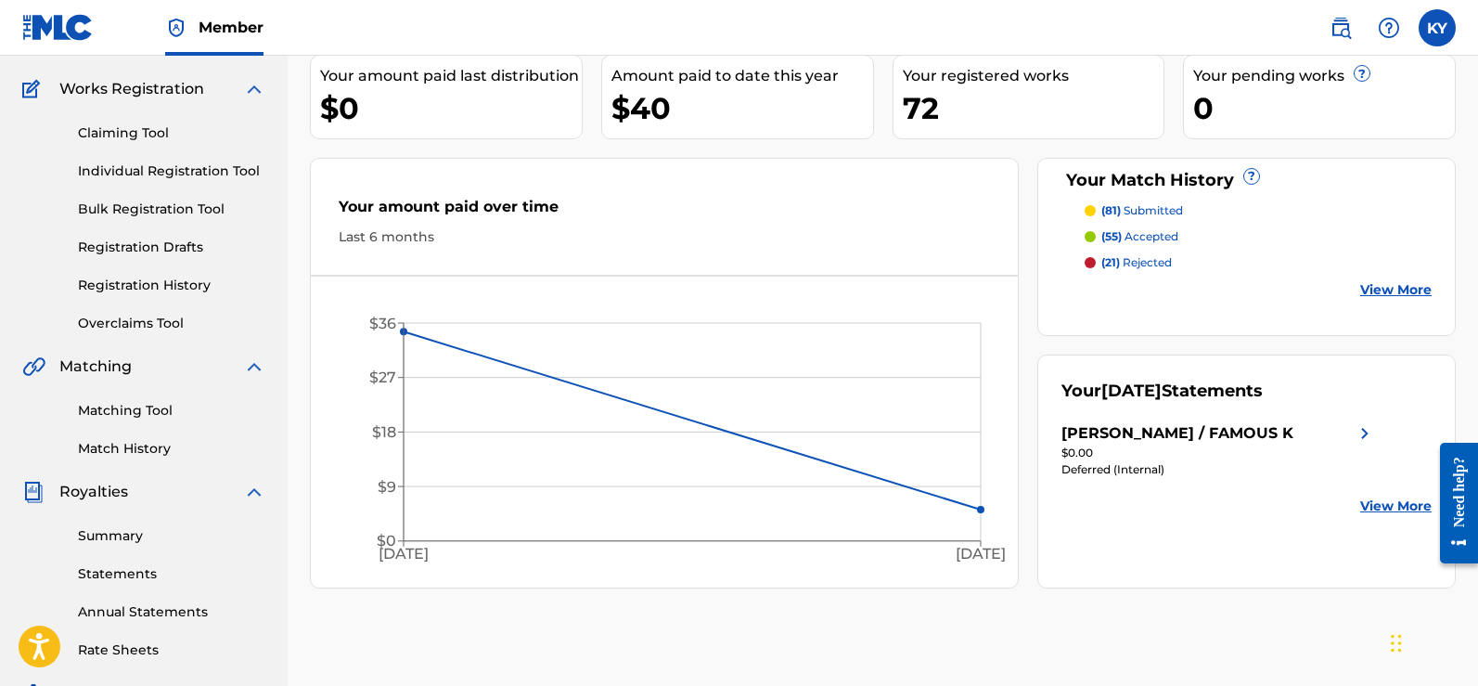
scroll to position [138, 0]
click at [1394, 497] on div "Your August 2025 Statements KERRY YOUNG / FAMOUS K $0.00 Deferred (Internal) Vi…" at bounding box center [1246, 473] width 418 height 234
click at [1395, 501] on link "View More" at bounding box center [1395, 507] width 71 height 19
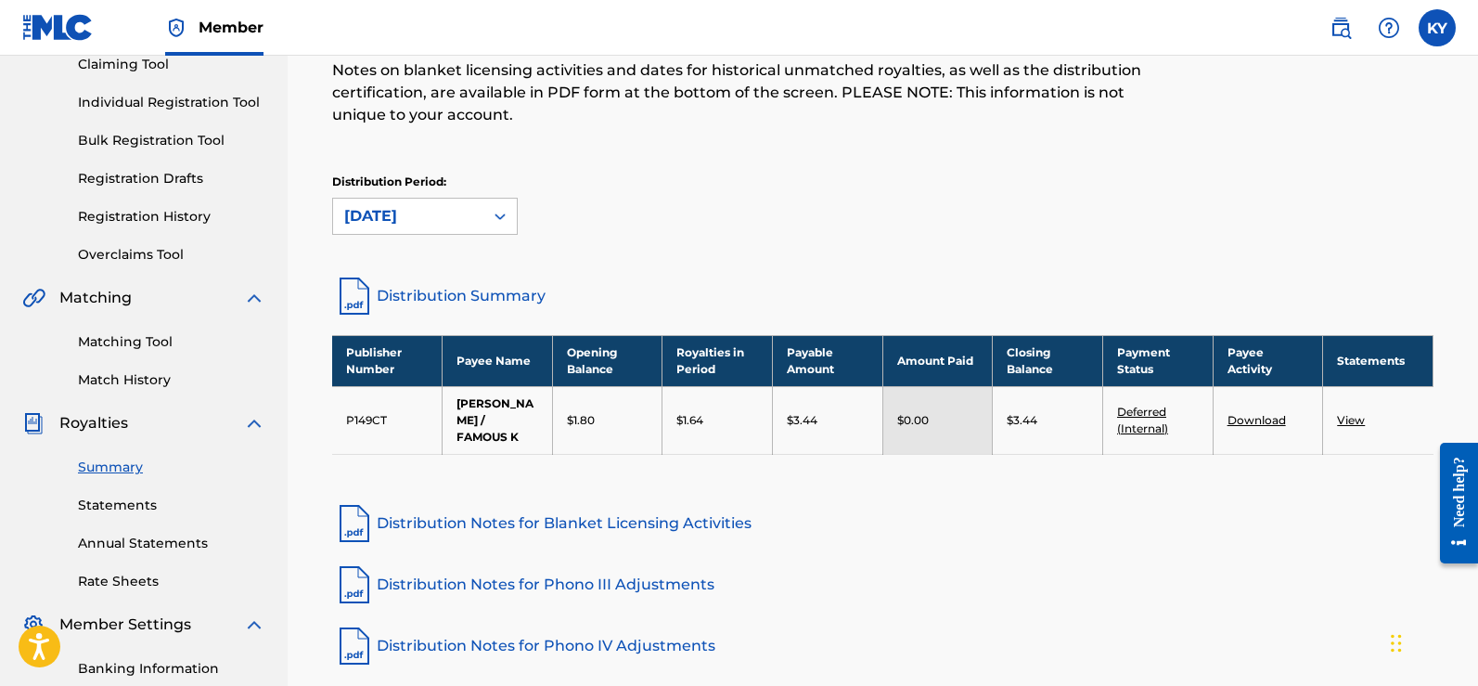
scroll to position [216, 0]
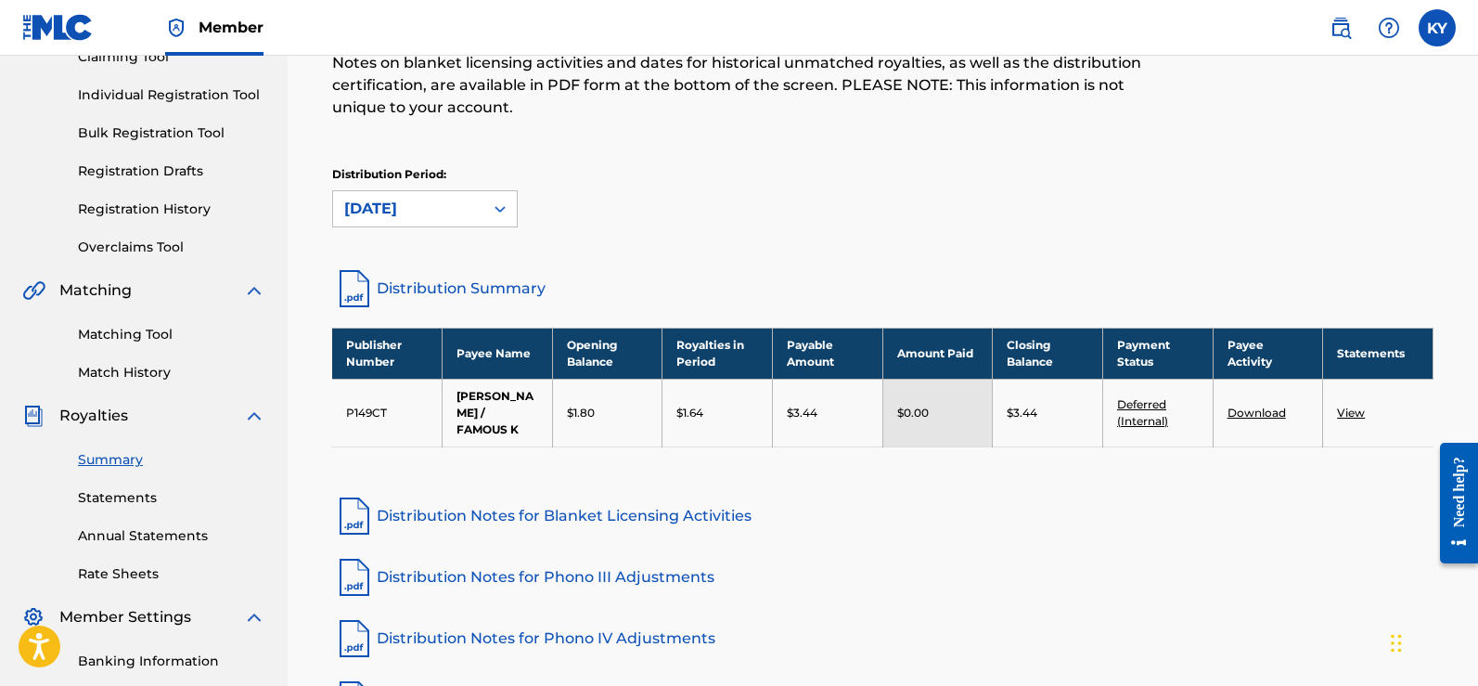
click at [348, 283] on img at bounding box center [354, 288] width 45 height 45
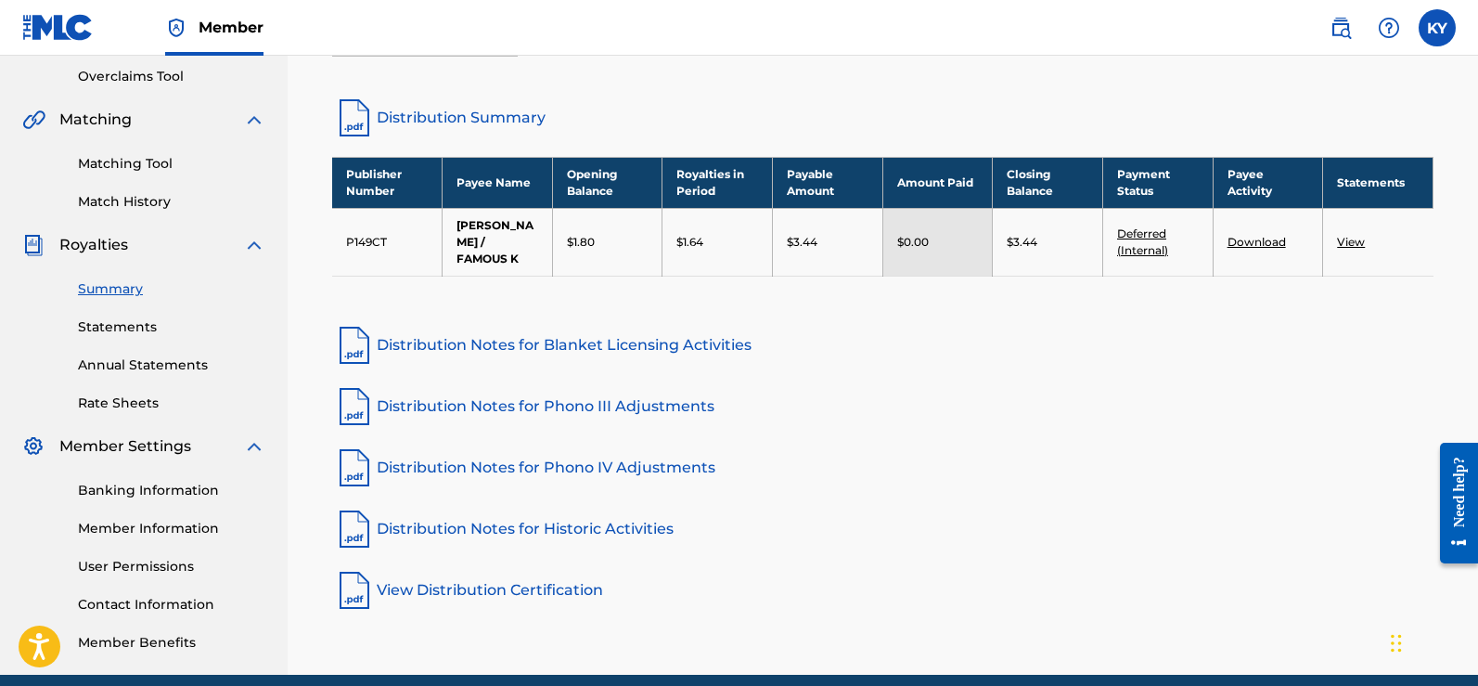
scroll to position [393, 0]
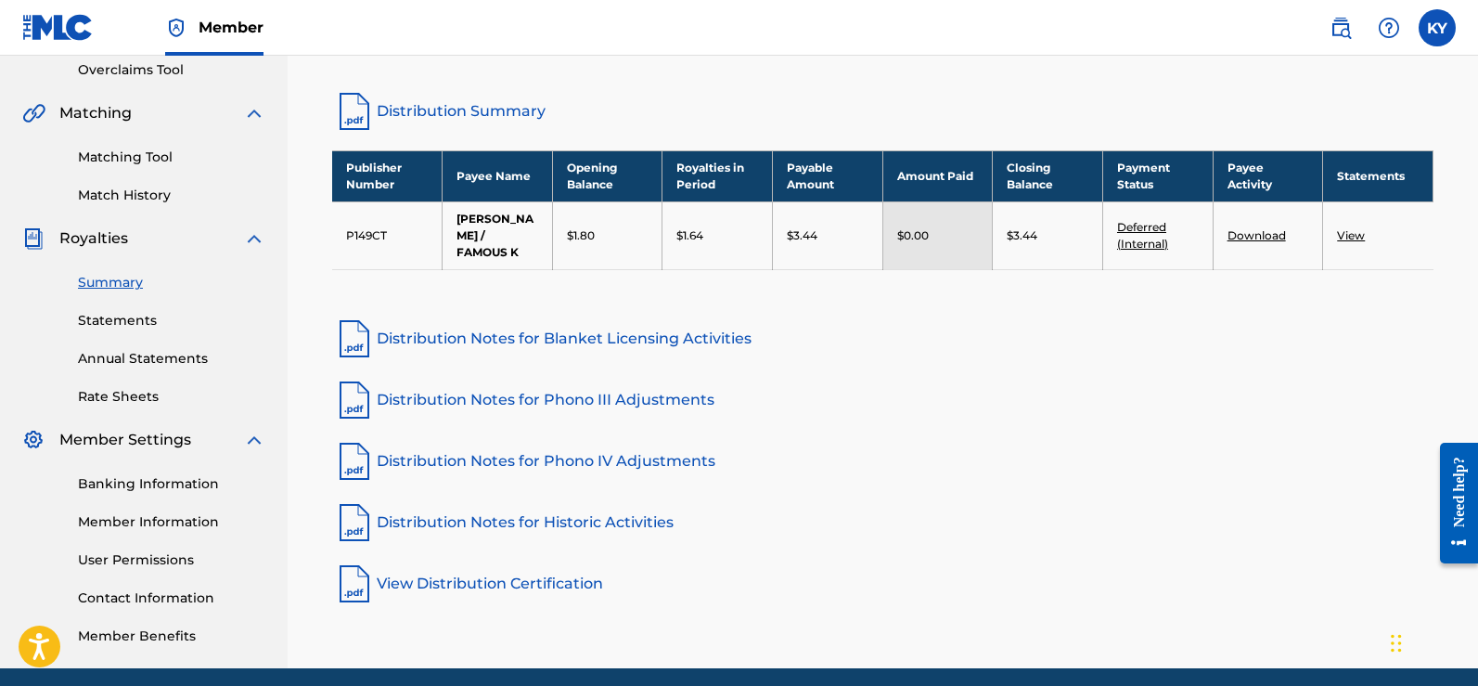
click at [348, 329] on img at bounding box center [354, 338] width 45 height 45
click at [358, 398] on img at bounding box center [354, 400] width 45 height 45
click at [347, 512] on img at bounding box center [354, 522] width 45 height 45
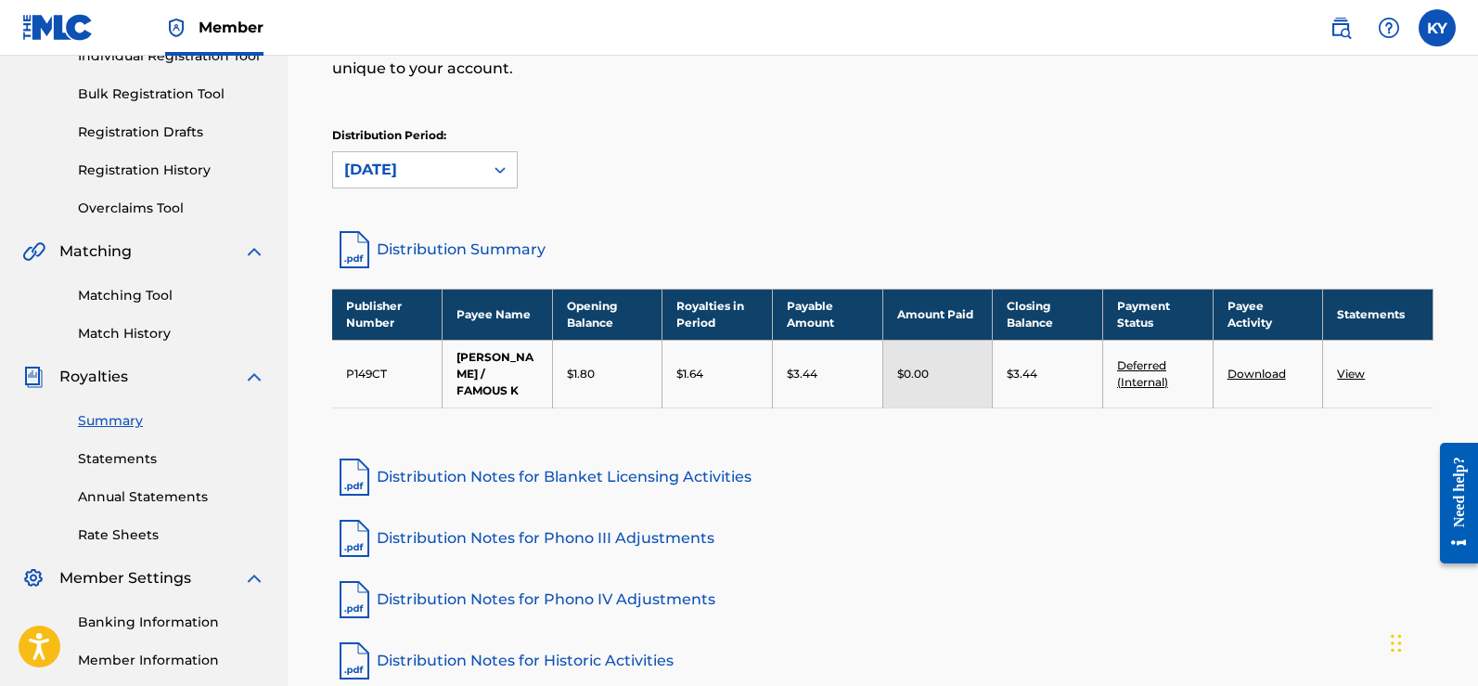
scroll to position [253, 0]
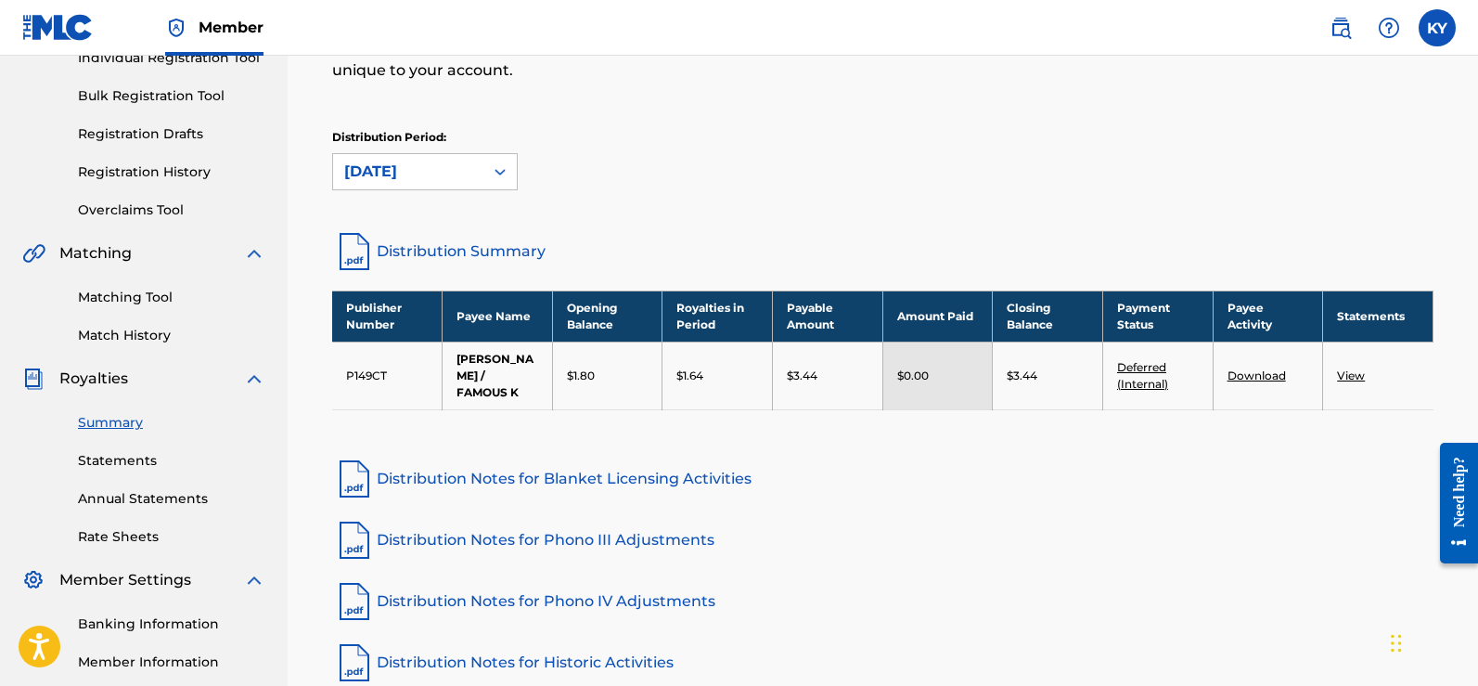
click at [125, 288] on link "Matching Tool" at bounding box center [171, 297] width 187 height 19
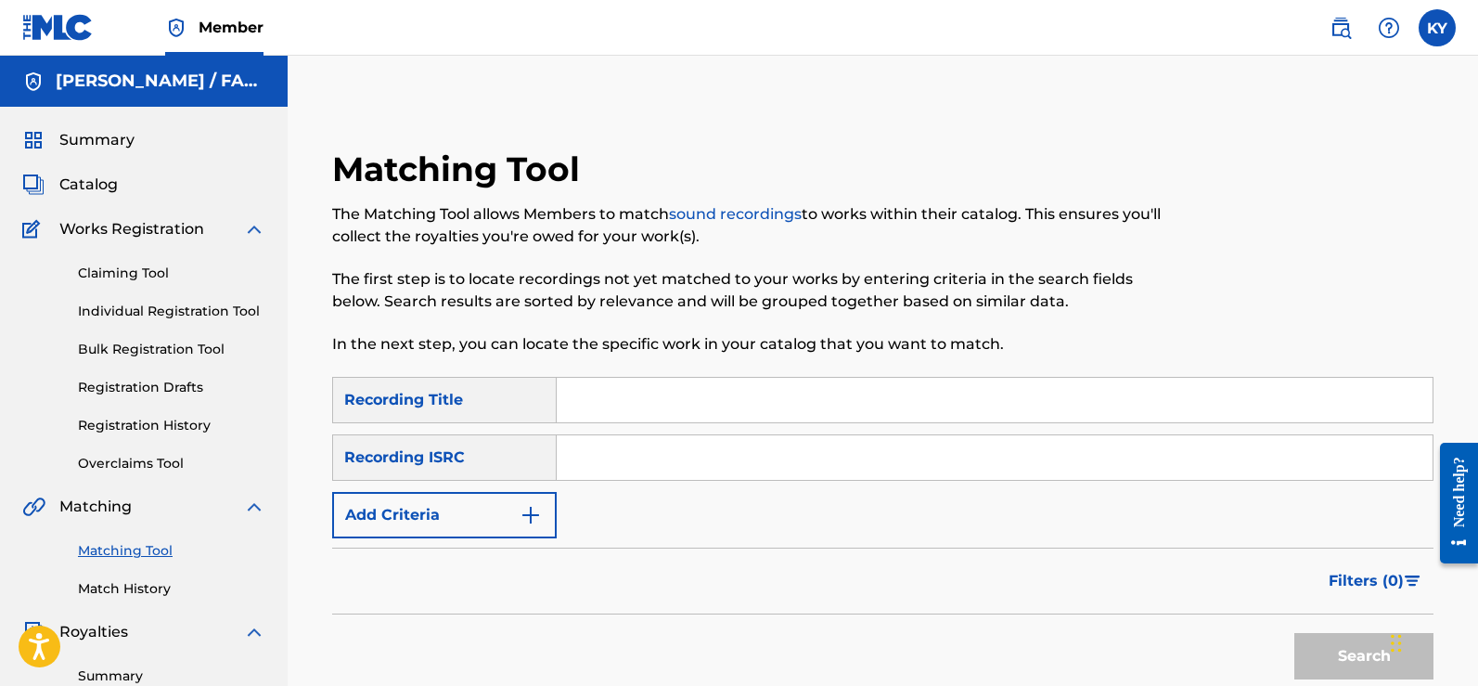
click at [584, 405] on input "Search Form" at bounding box center [995, 400] width 876 height 45
type input "Bless The children"
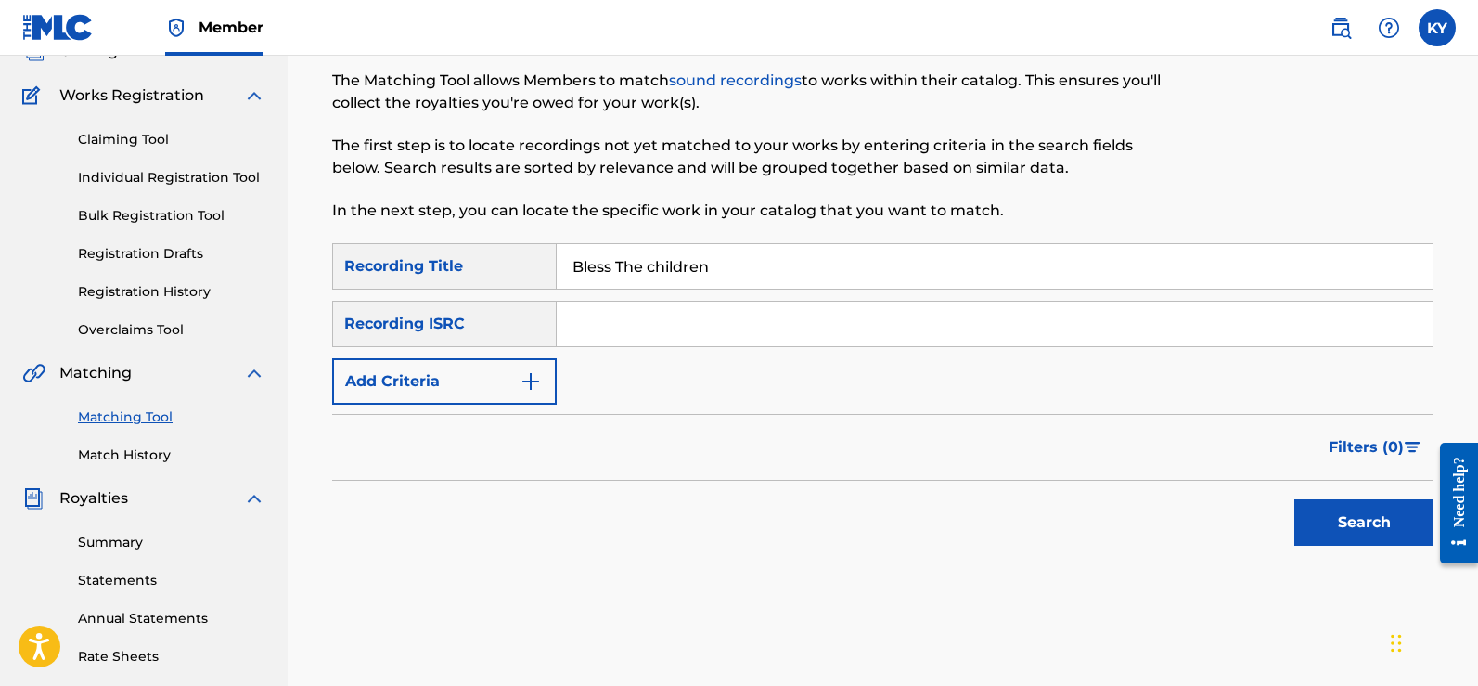
scroll to position [168, 0]
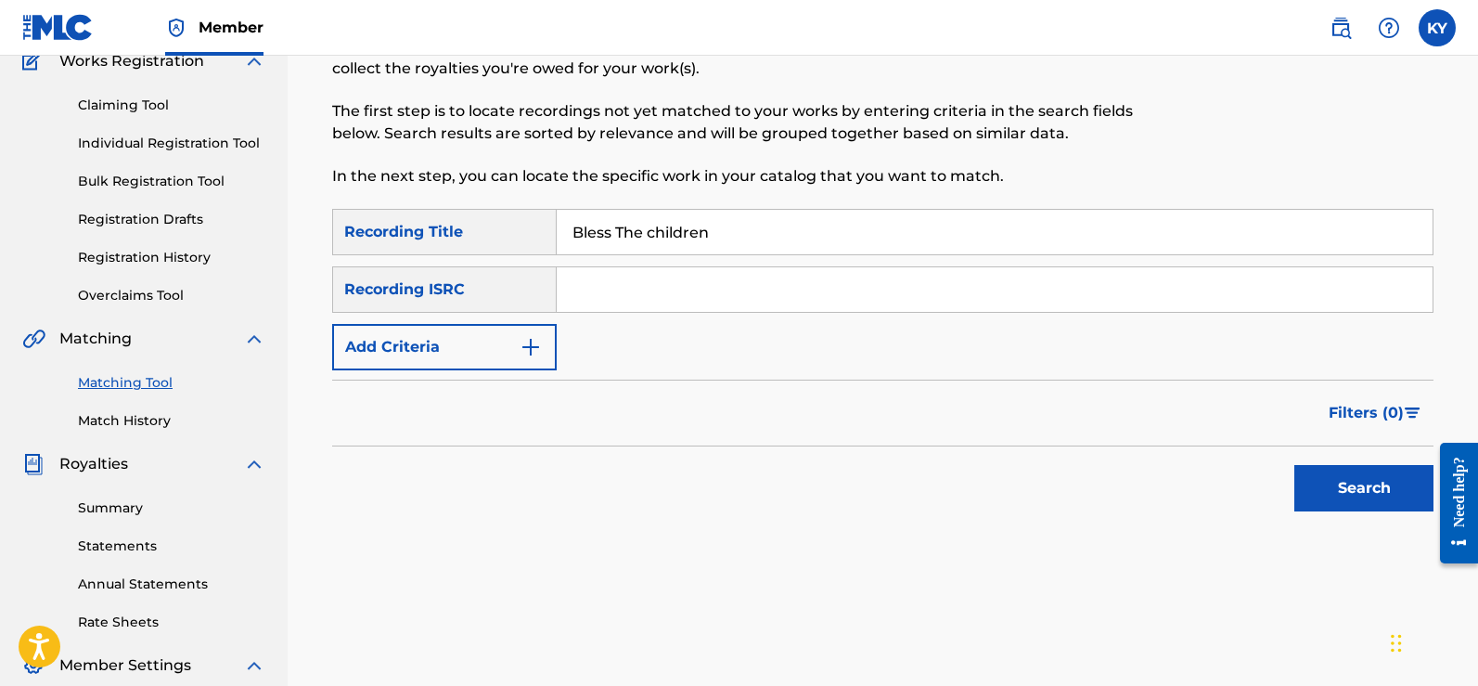
click at [1376, 488] on button "Search" at bounding box center [1363, 488] width 139 height 46
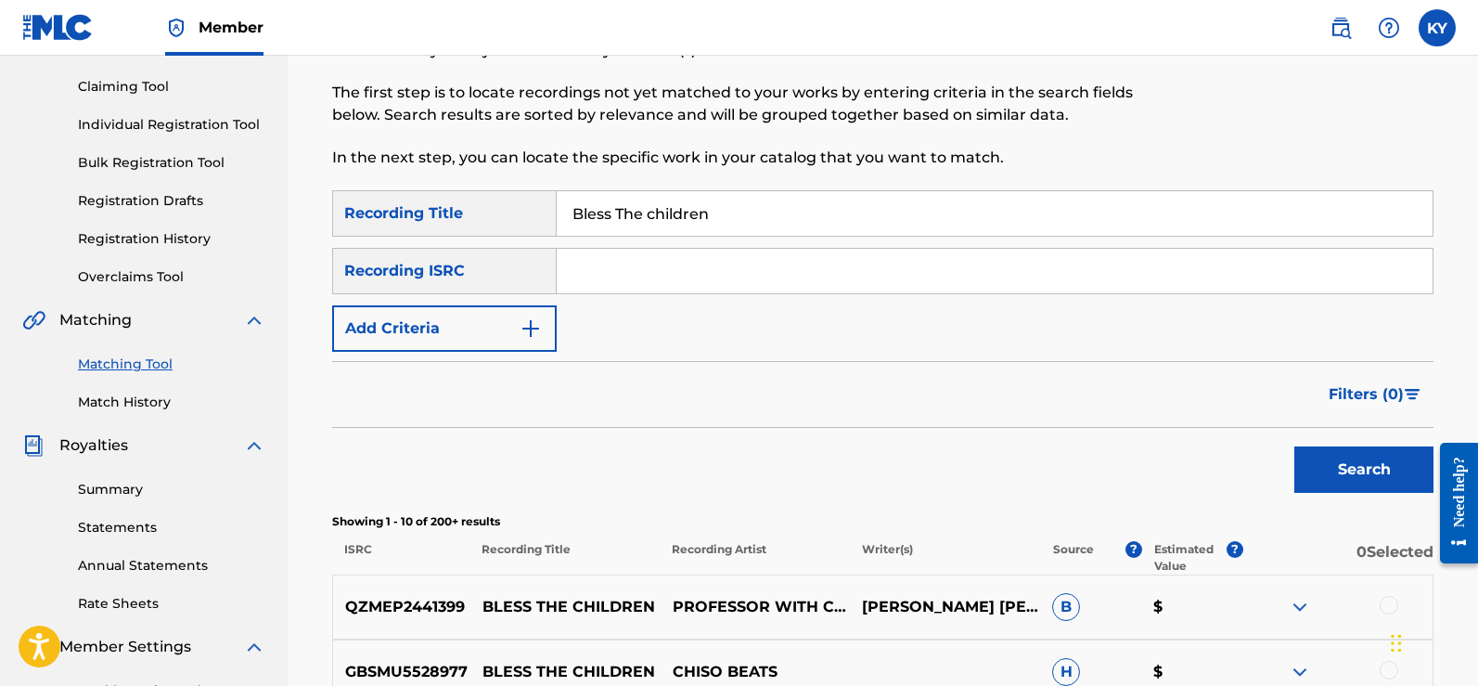
scroll to position [175, 0]
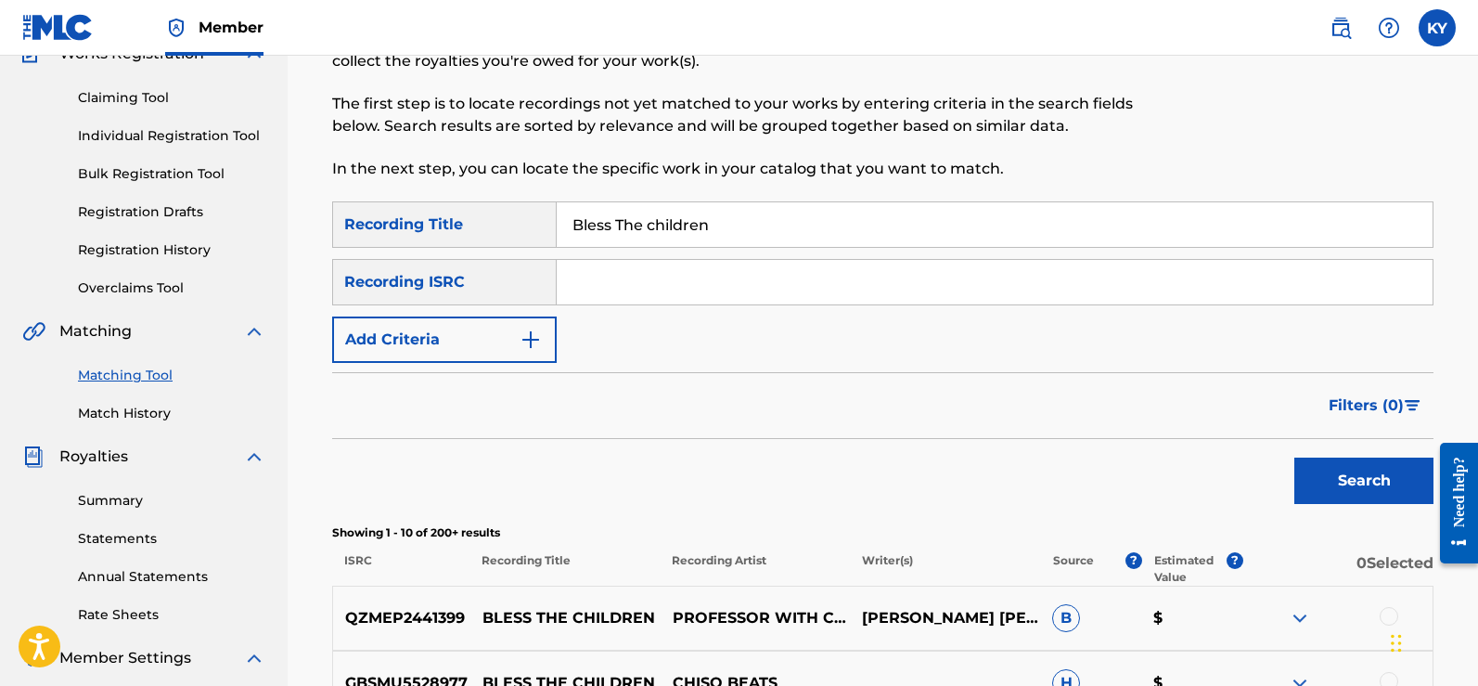
click at [526, 336] on img "Search Form" at bounding box center [531, 339] width 22 height 22
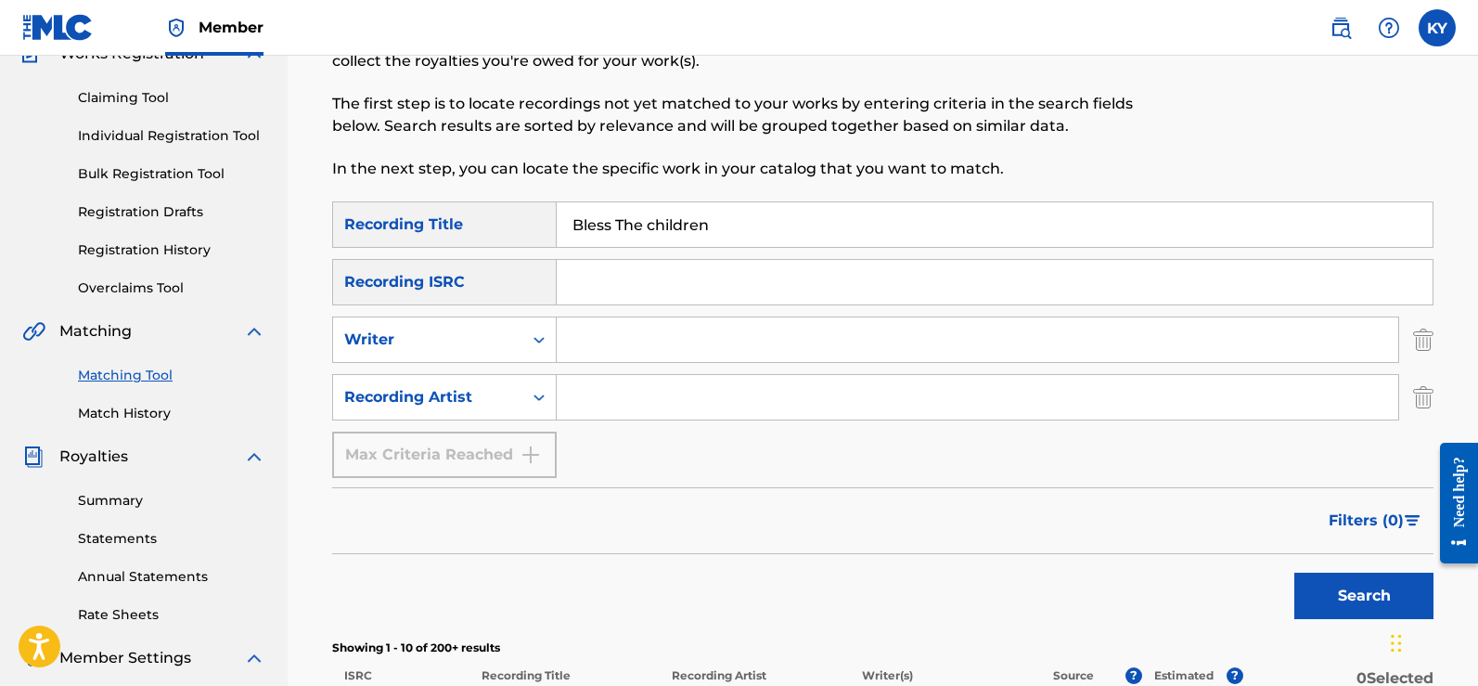
click at [568, 393] on input "Search Form" at bounding box center [977, 397] width 841 height 45
type input "Famous Kerry young"
click at [1375, 601] on button "Search" at bounding box center [1363, 595] width 139 height 46
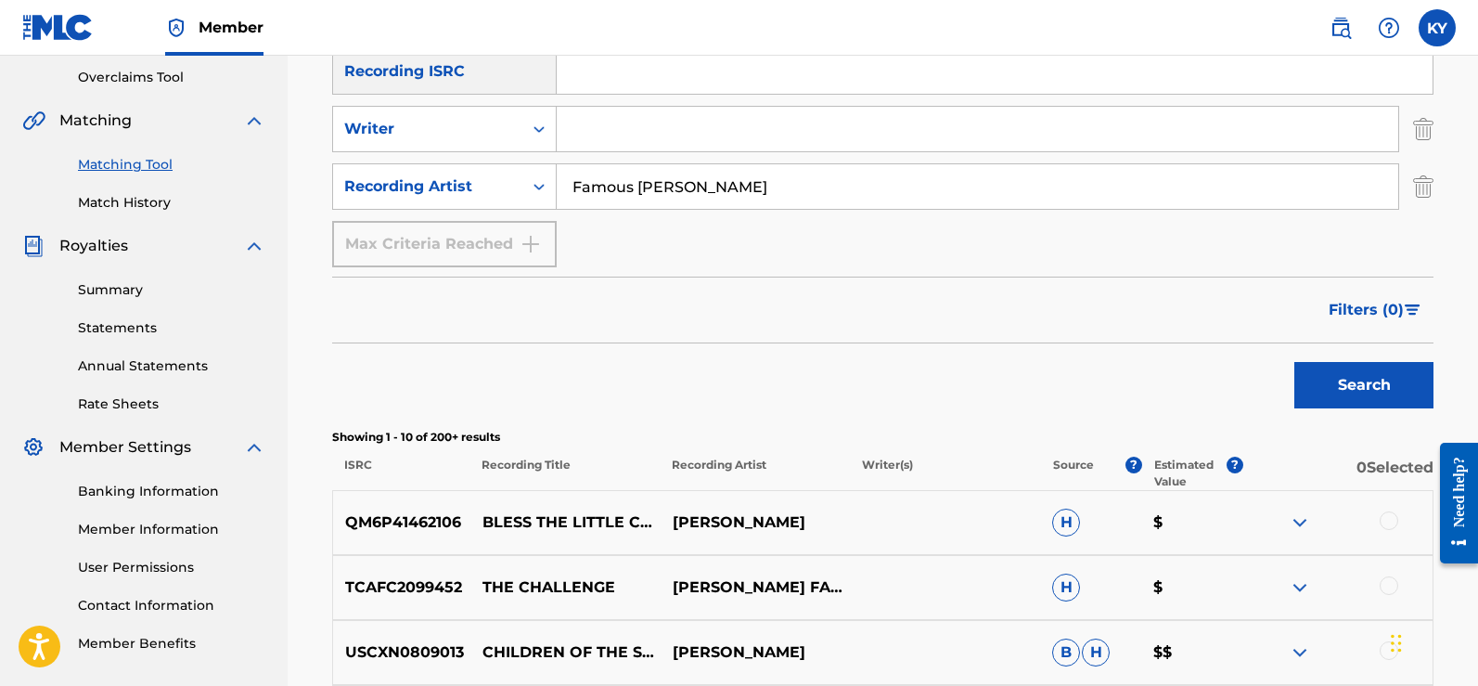
scroll to position [390, 0]
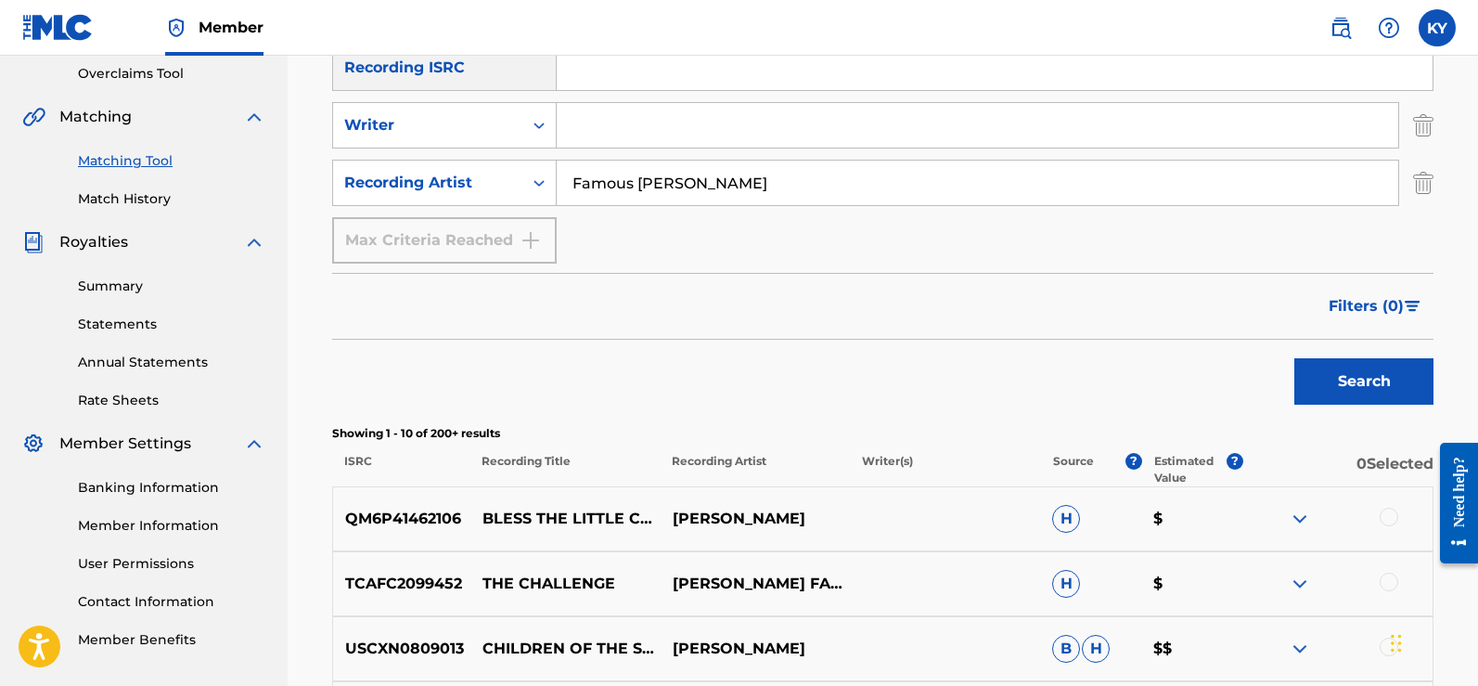
click at [1359, 375] on button "Search" at bounding box center [1363, 381] width 139 height 46
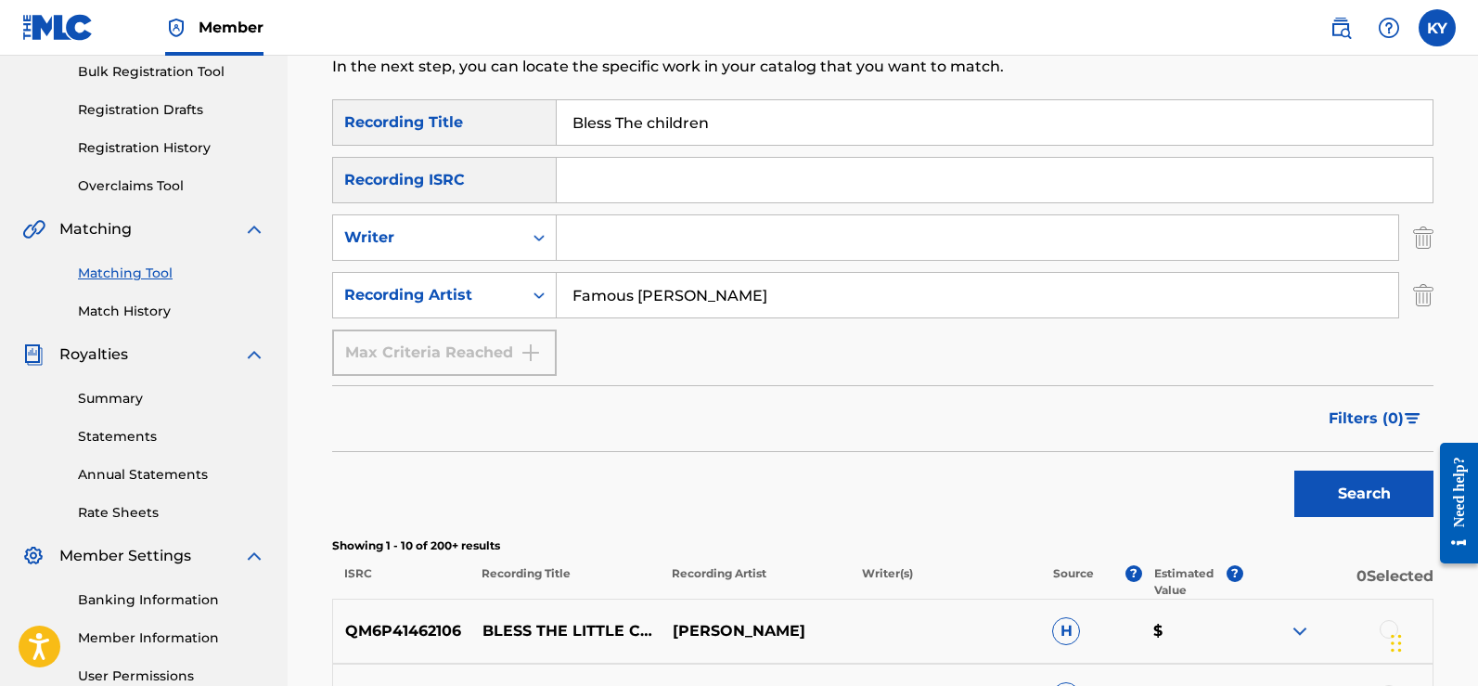
scroll to position [247, 0]
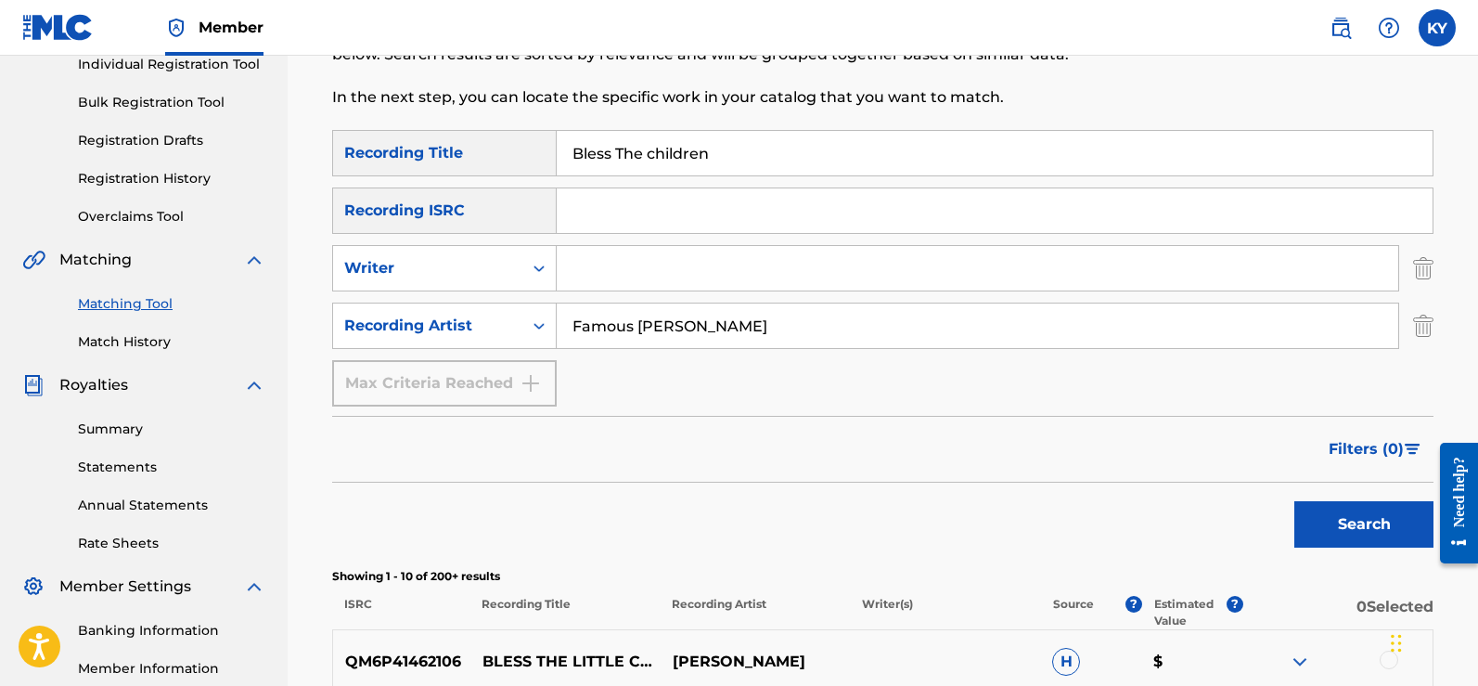
click at [563, 212] on input "Search Form" at bounding box center [995, 210] width 876 height 45
type input "Bless The Children"
click at [589, 266] on input "Search Form" at bounding box center [977, 268] width 841 height 45
type input "Bless The Children"
click at [1323, 520] on button "Search" at bounding box center [1363, 524] width 139 height 46
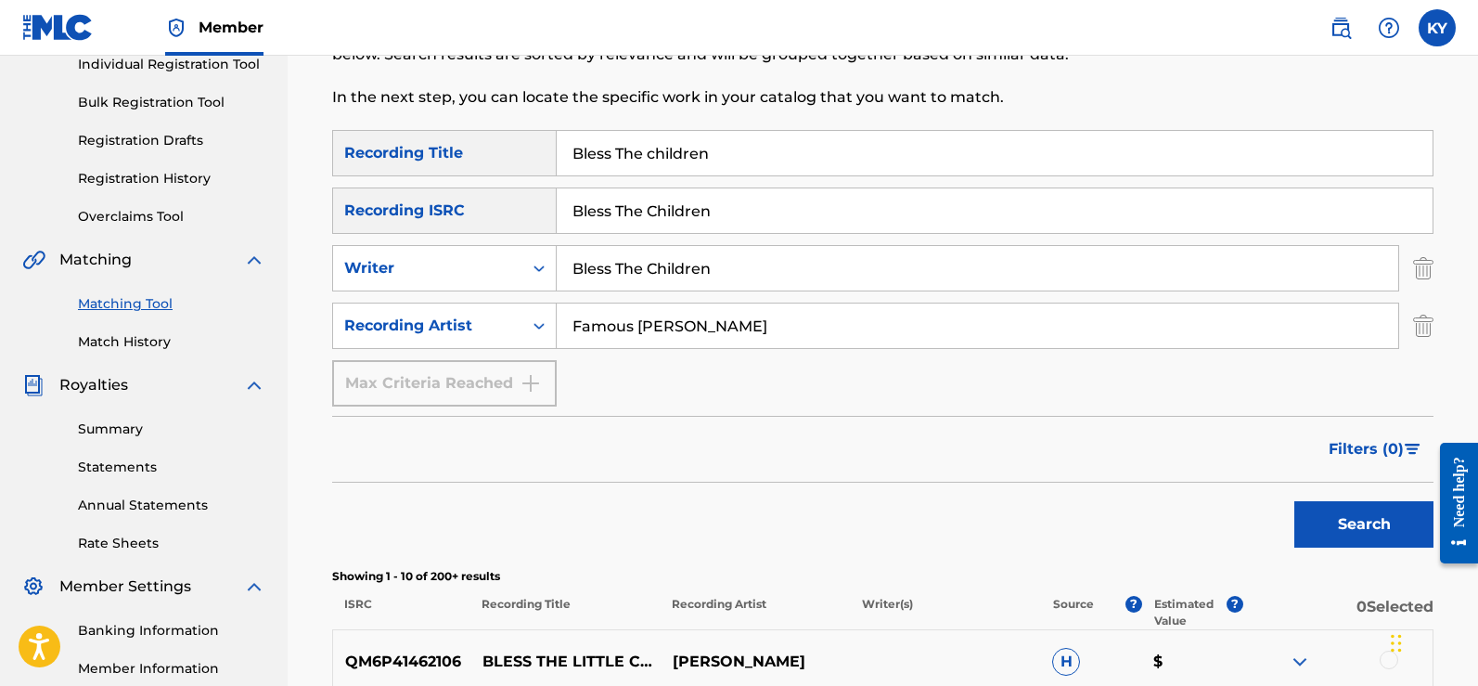
click at [1323, 520] on div "Search" at bounding box center [1359, 519] width 148 height 74
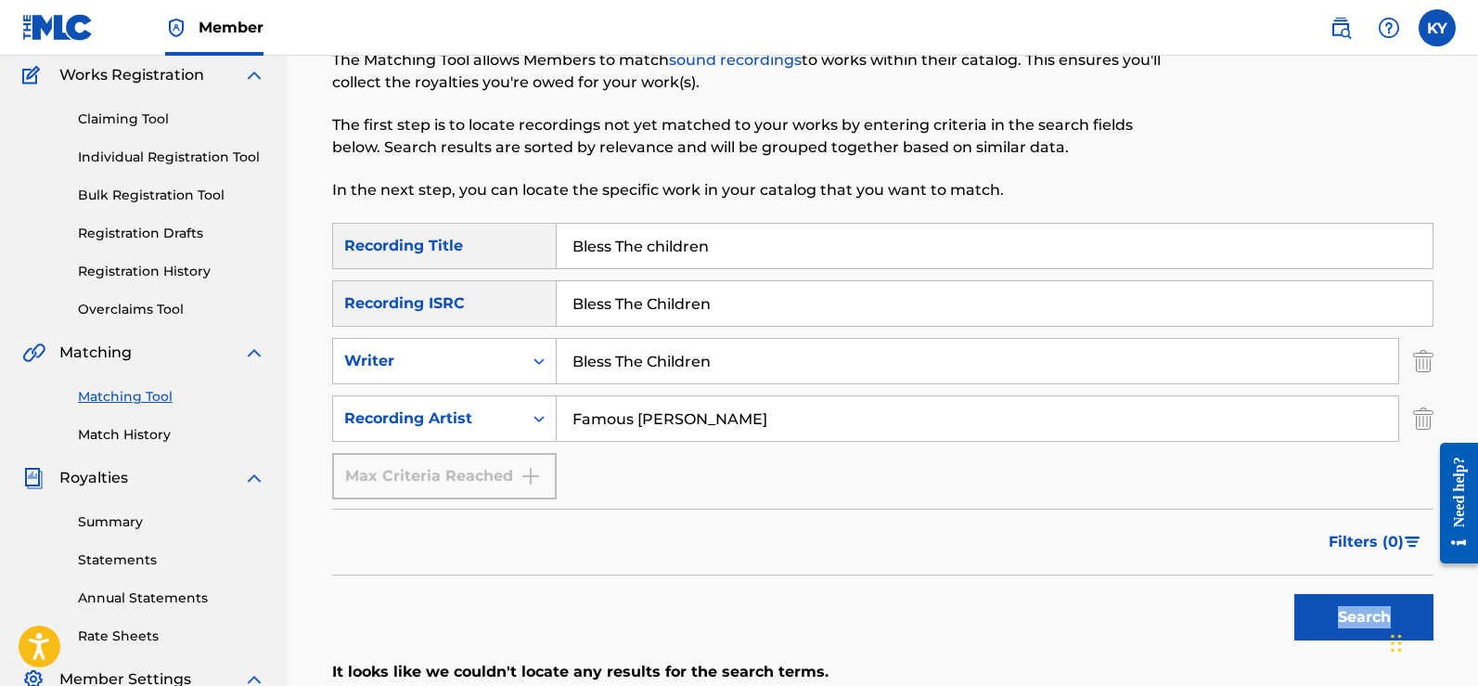
scroll to position [121, 0]
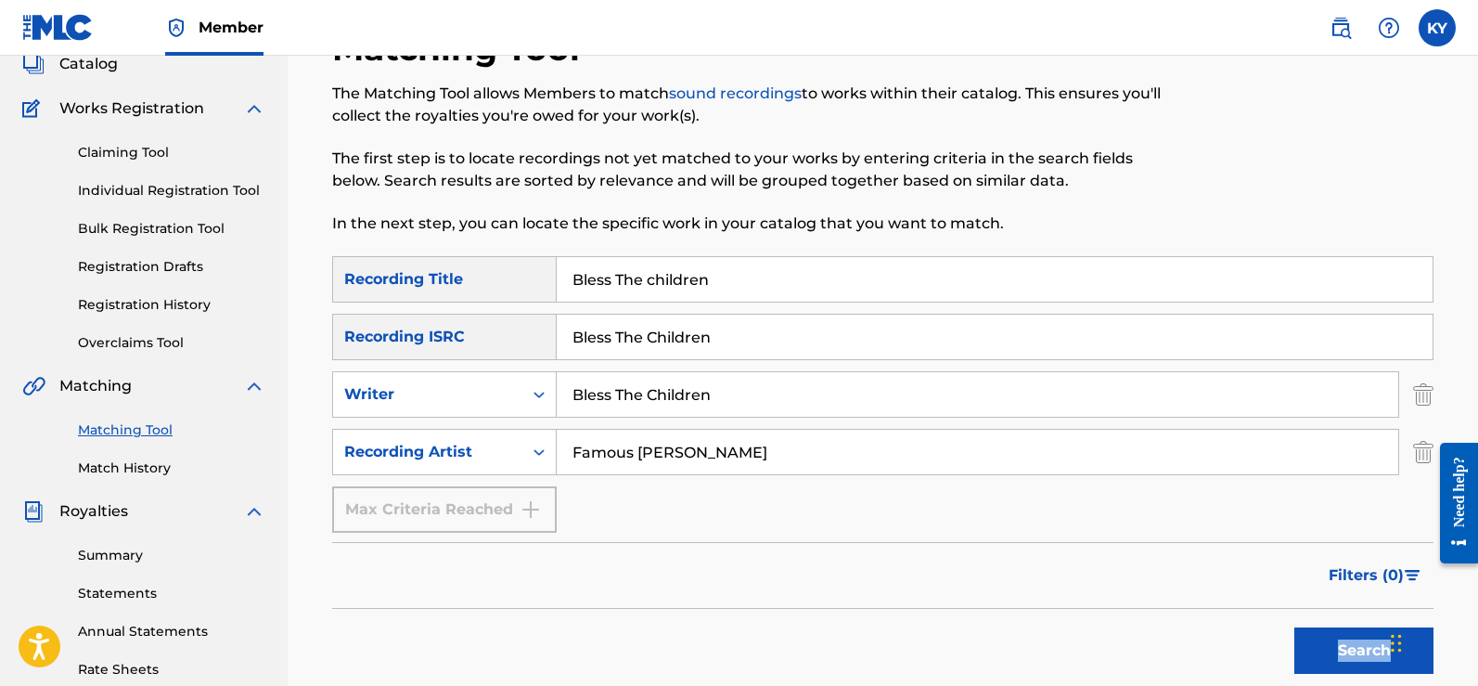
click at [752, 455] on input "Famous Kerry young" at bounding box center [977, 452] width 841 height 45
click at [868, 457] on input "Famous Kerry young" at bounding box center [977, 452] width 841 height 45
drag, startPoint x: 742, startPoint y: 337, endPoint x: 575, endPoint y: 336, distance: 167.0
click at [575, 336] on input "Bless The Children" at bounding box center [995, 336] width 876 height 45
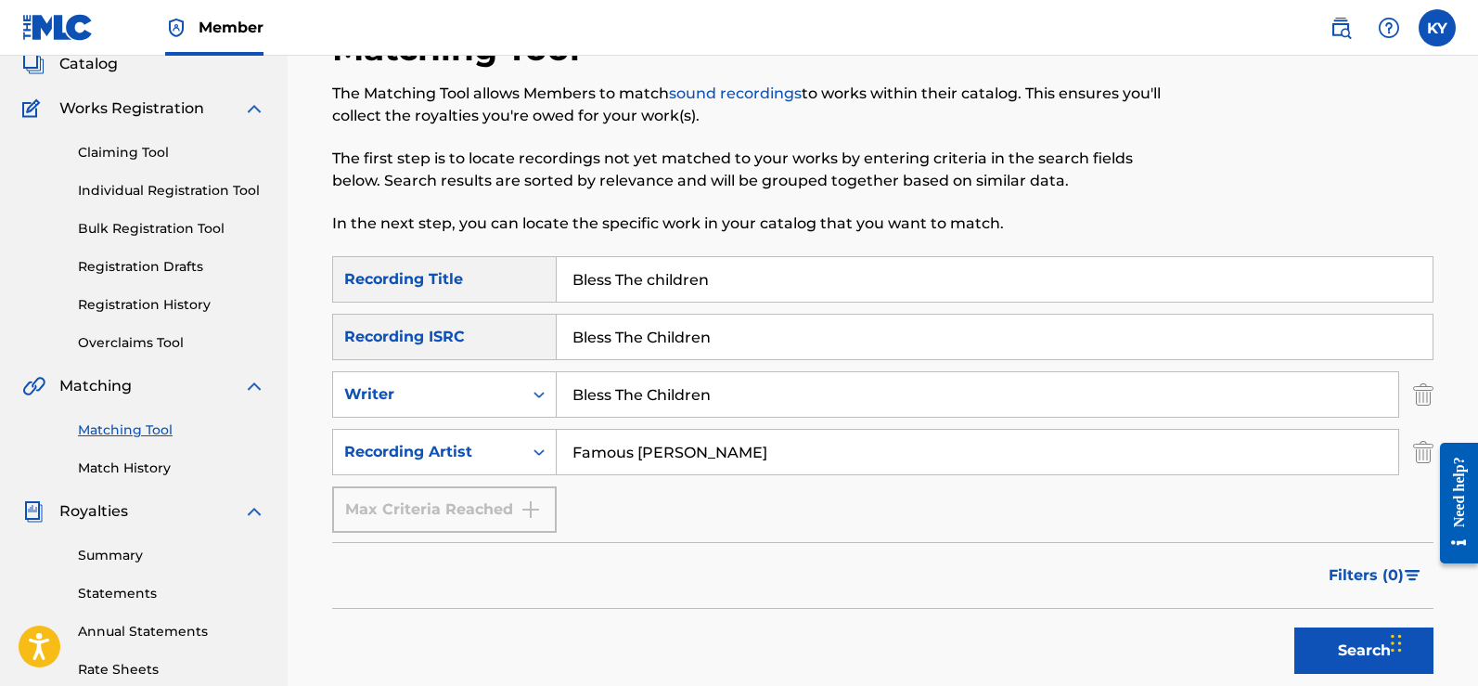
drag, startPoint x: 601, startPoint y: 331, endPoint x: 644, endPoint y: 3, distance: 331.2
click at [644, 3] on nav "Member KY KY Kerry Young lacityrecords@outlook.com Notification Preferences Pro…" at bounding box center [739, 28] width 1478 height 56
click at [753, 455] on input "Famous Kerry young" at bounding box center [977, 452] width 841 height 45
click at [771, 442] on input "Famous Kerry young" at bounding box center [977, 452] width 841 height 45
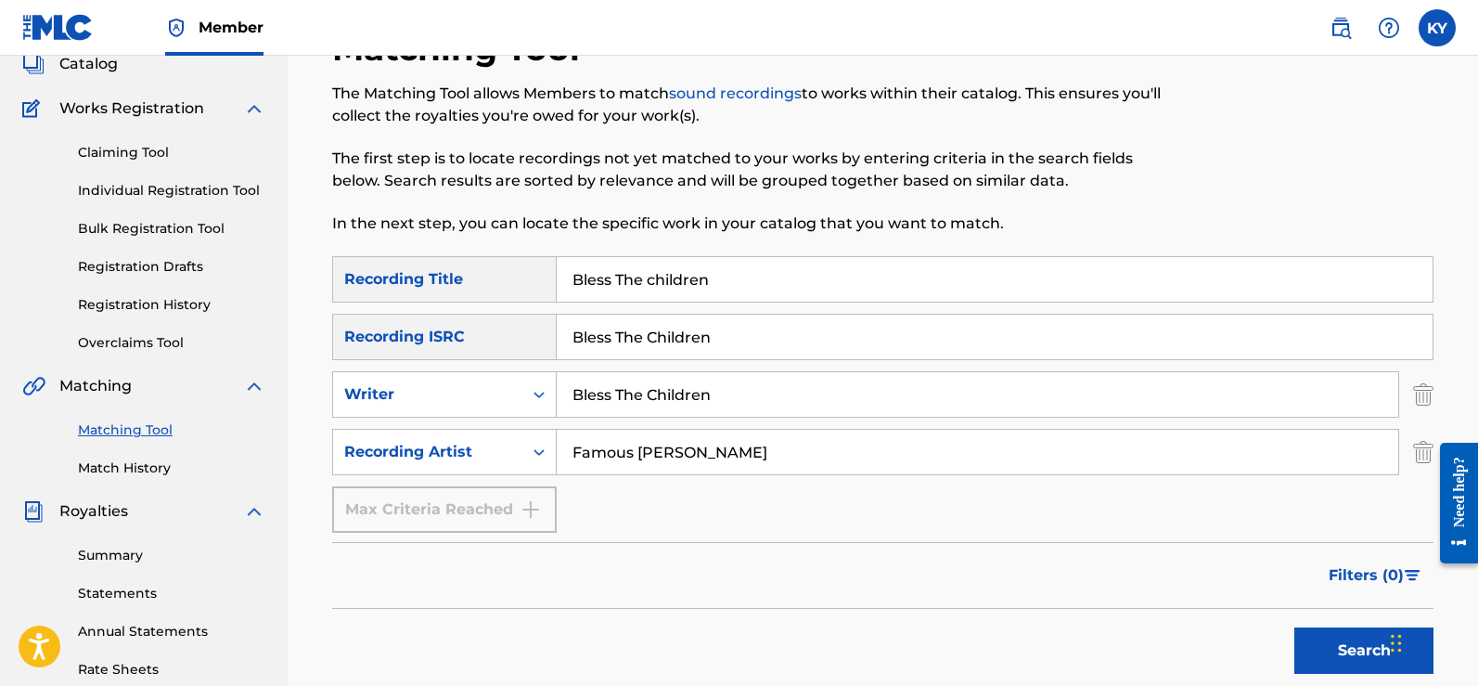
paste input "Bless The Children"
type input "Famous Kerry young Bless The Children"
click at [1360, 655] on button "Search" at bounding box center [1363, 650] width 139 height 46
click at [1360, 655] on div "Search" at bounding box center [1359, 646] width 148 height 74
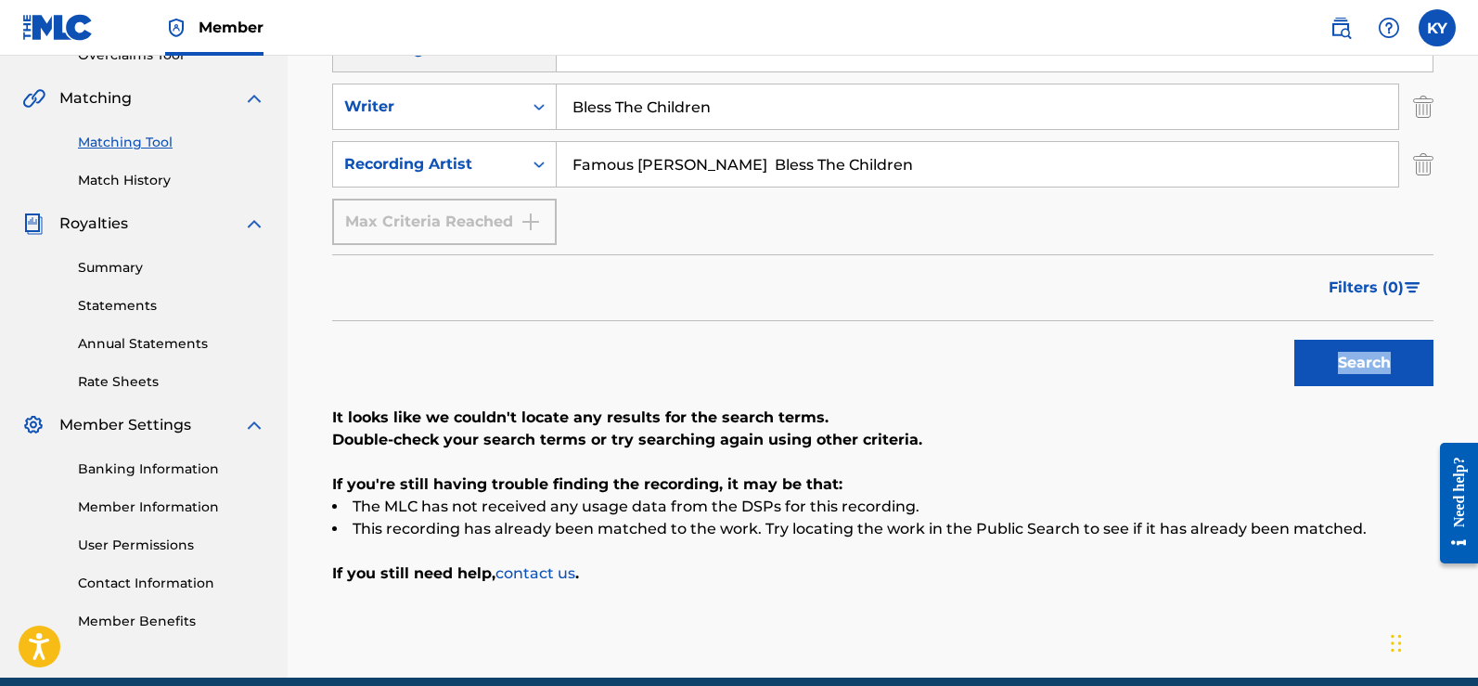
scroll to position [6, 0]
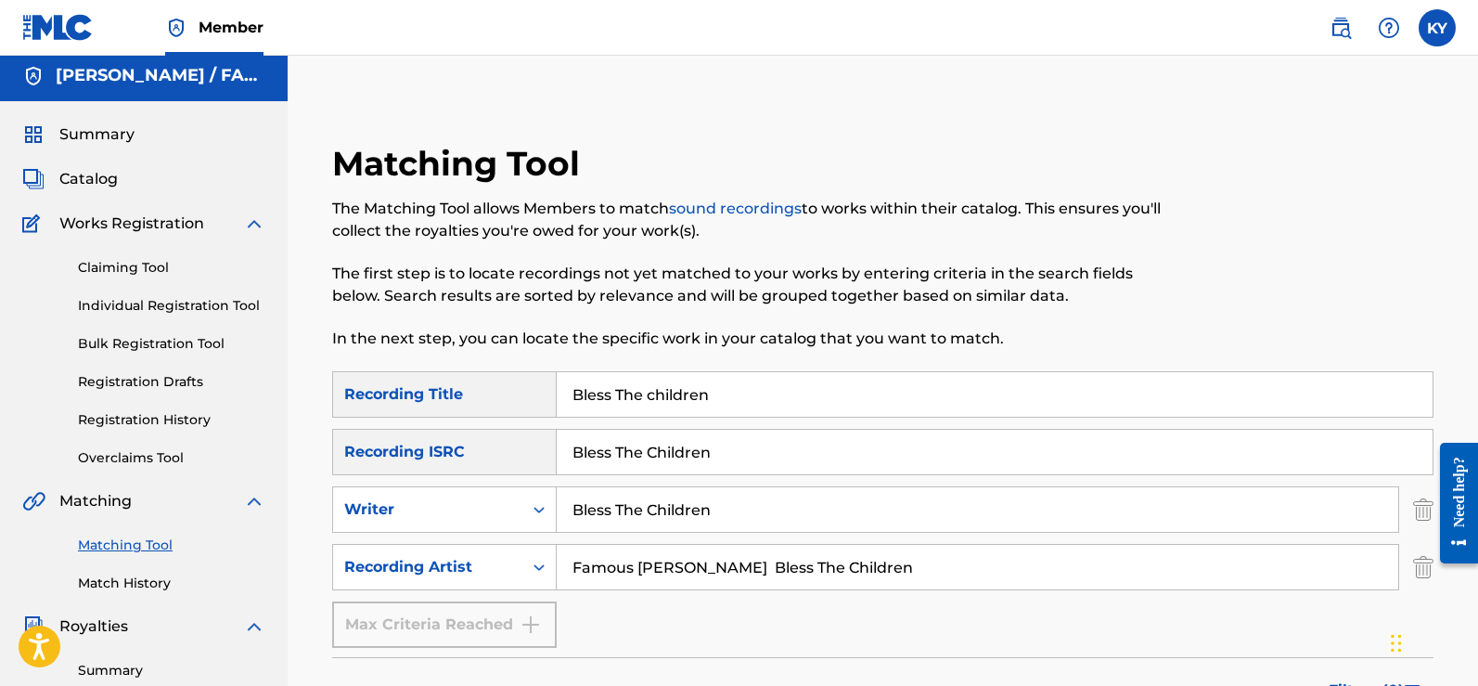
click at [722, 458] on input "Bless The Children" at bounding box center [995, 452] width 876 height 45
type input "B"
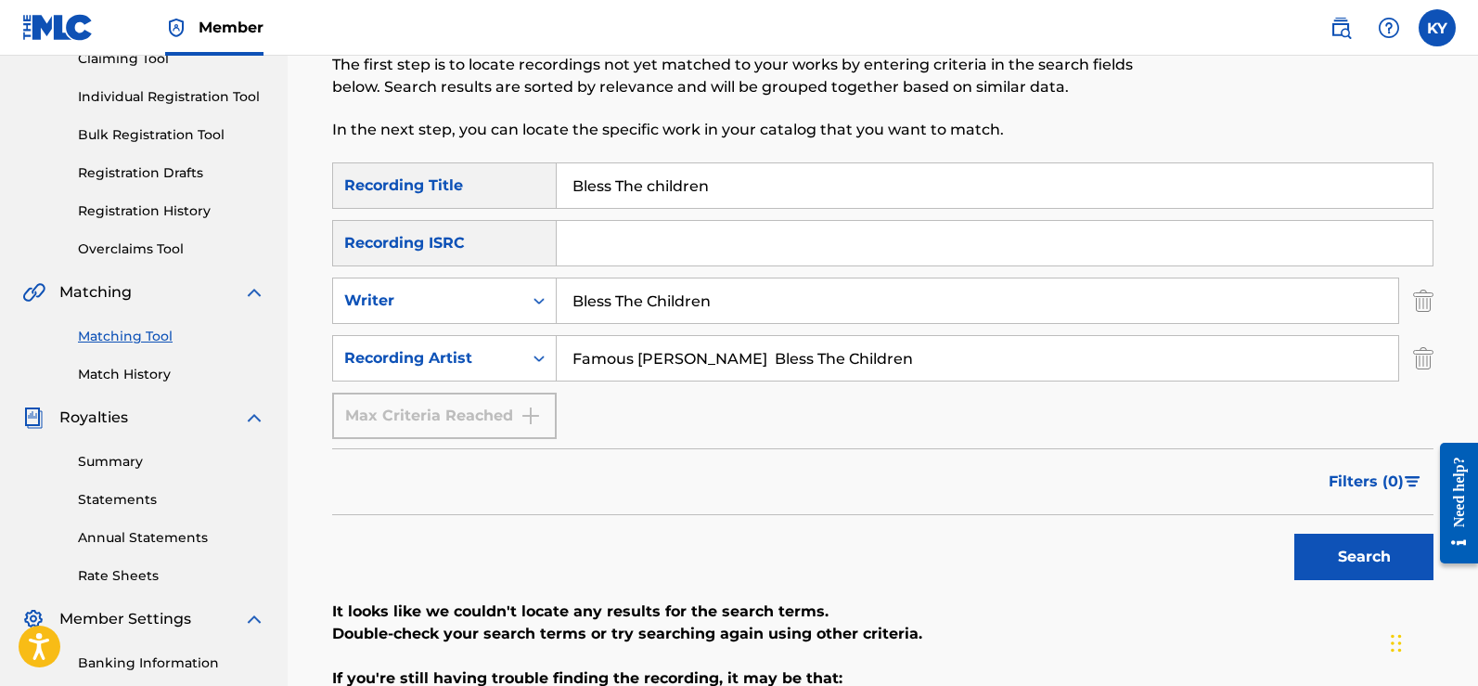
scroll to position [243, 0]
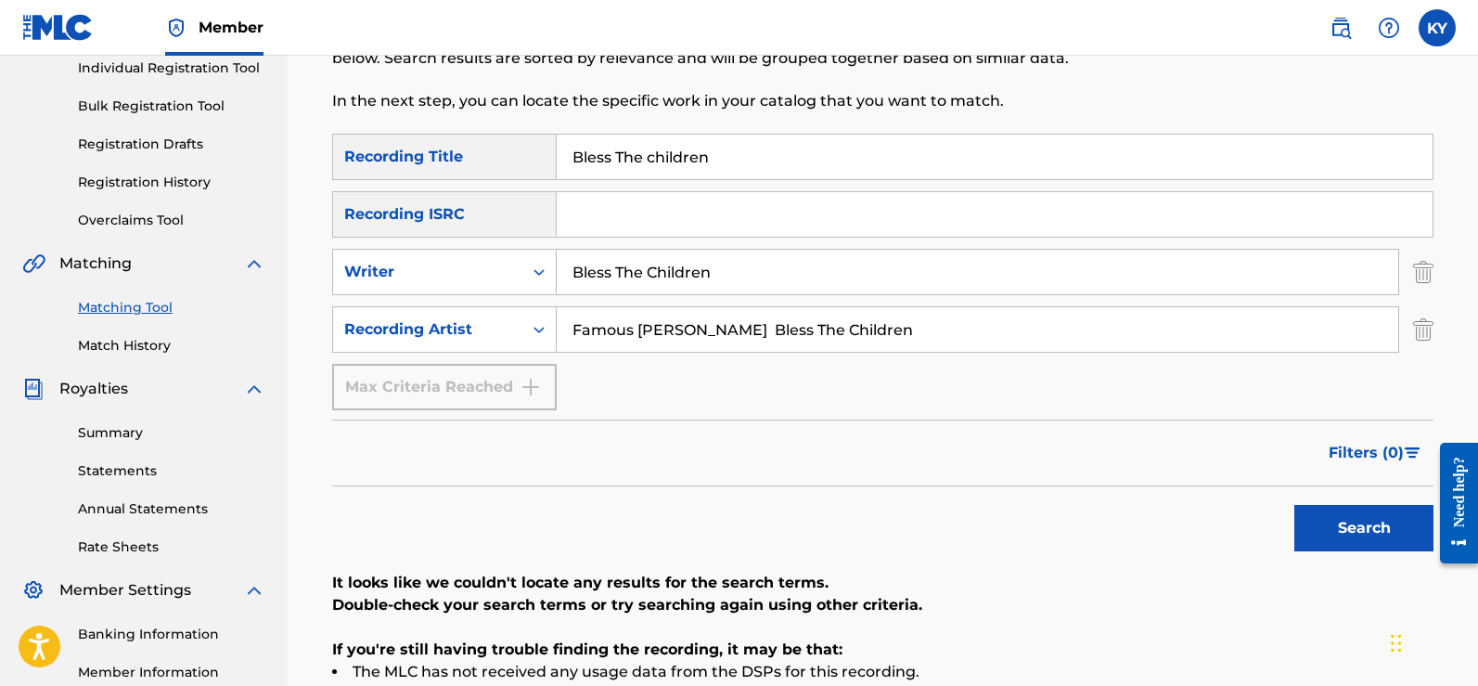
click at [1355, 528] on button "Search" at bounding box center [1363, 528] width 139 height 46
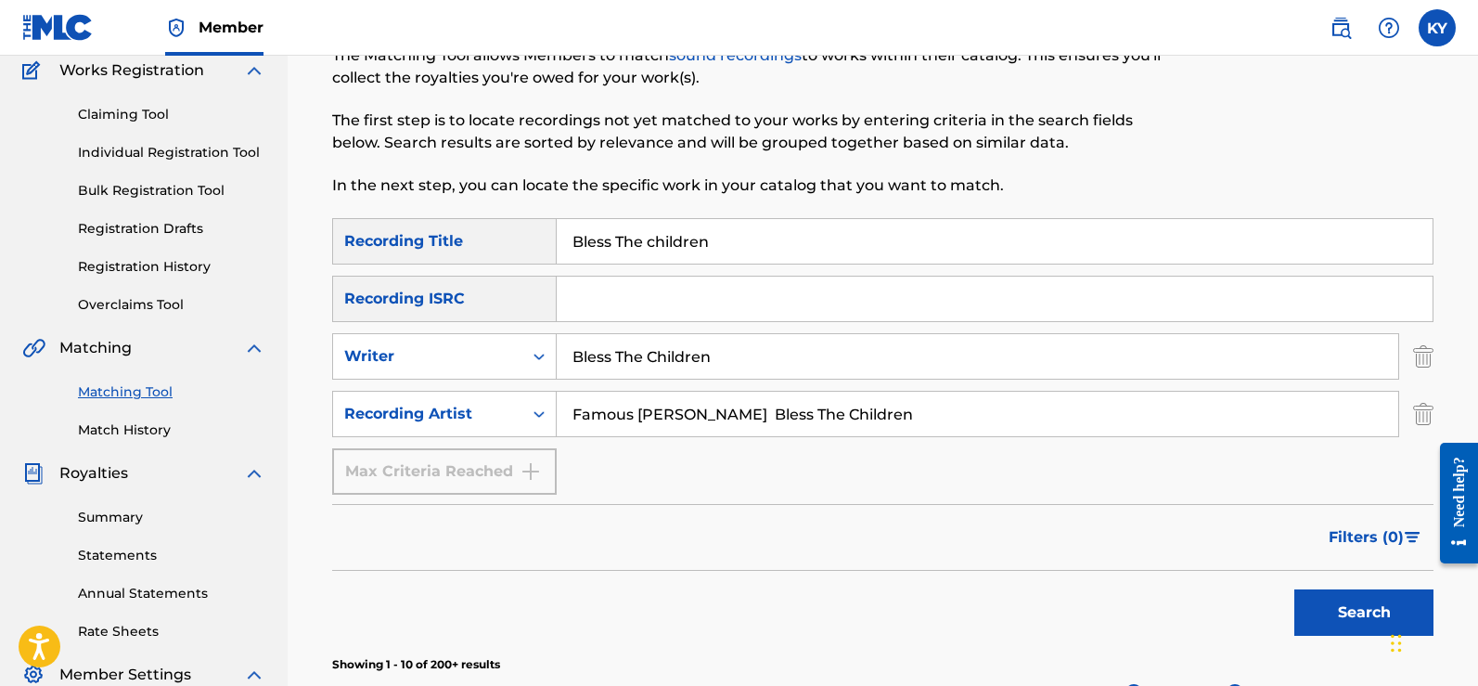
scroll to position [137, 0]
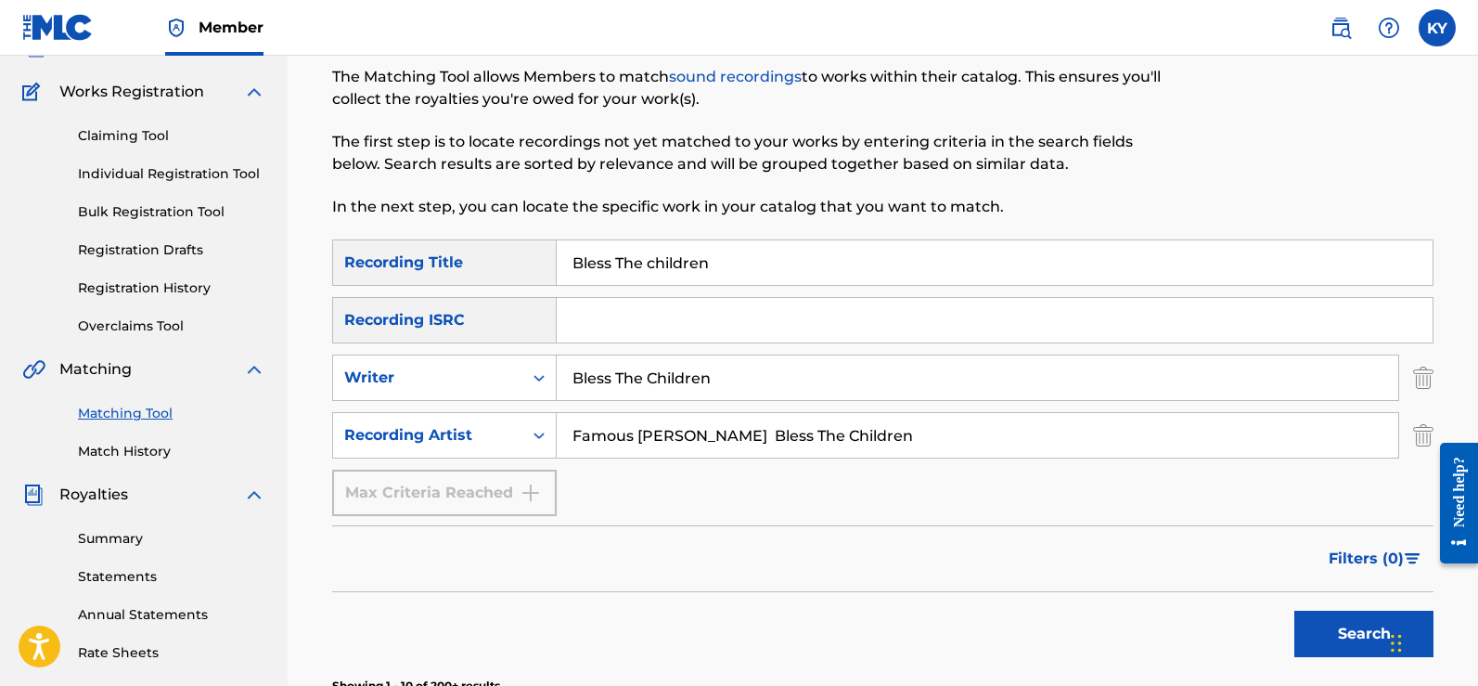
click at [732, 377] on input "Bless The Children" at bounding box center [977, 377] width 841 height 45
type input "B"
click at [1341, 627] on button "Search" at bounding box center [1363, 633] width 139 height 46
click at [1341, 627] on div "Search" at bounding box center [1359, 629] width 148 height 74
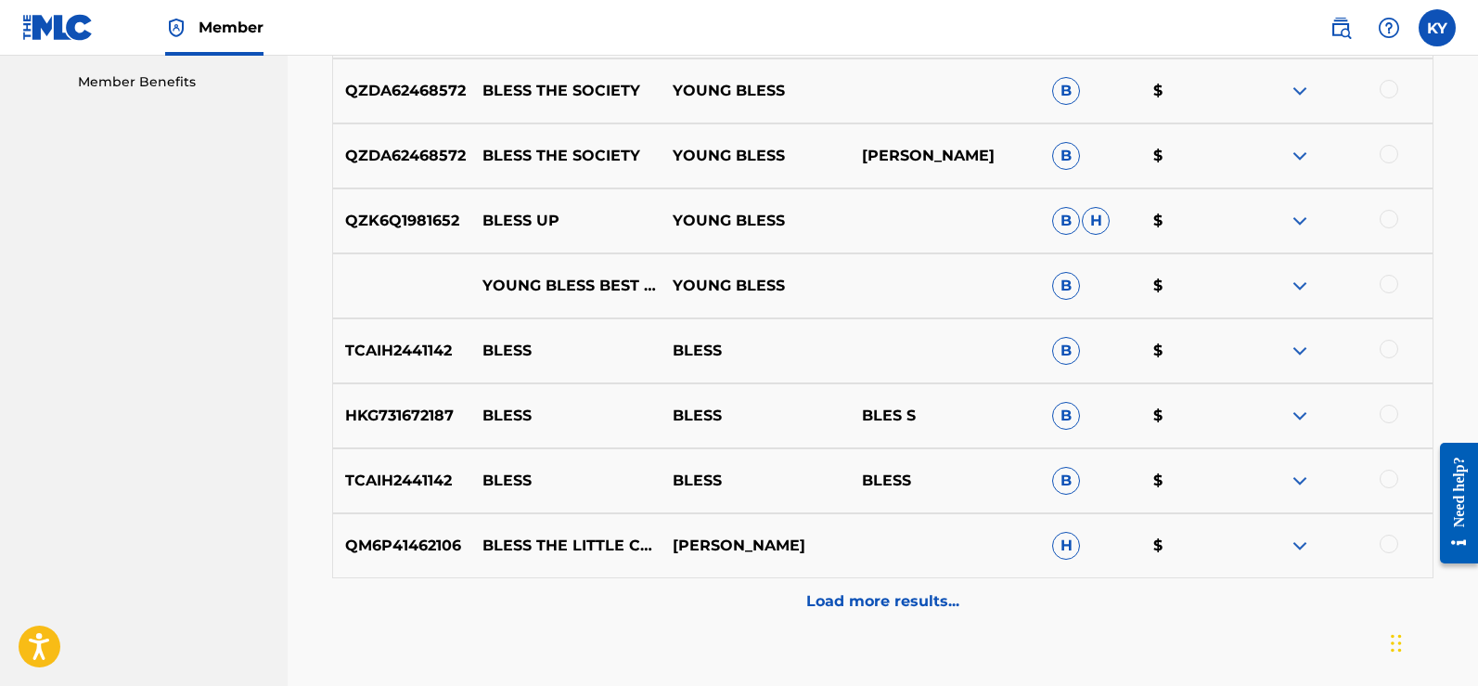
scroll to position [970, 0]
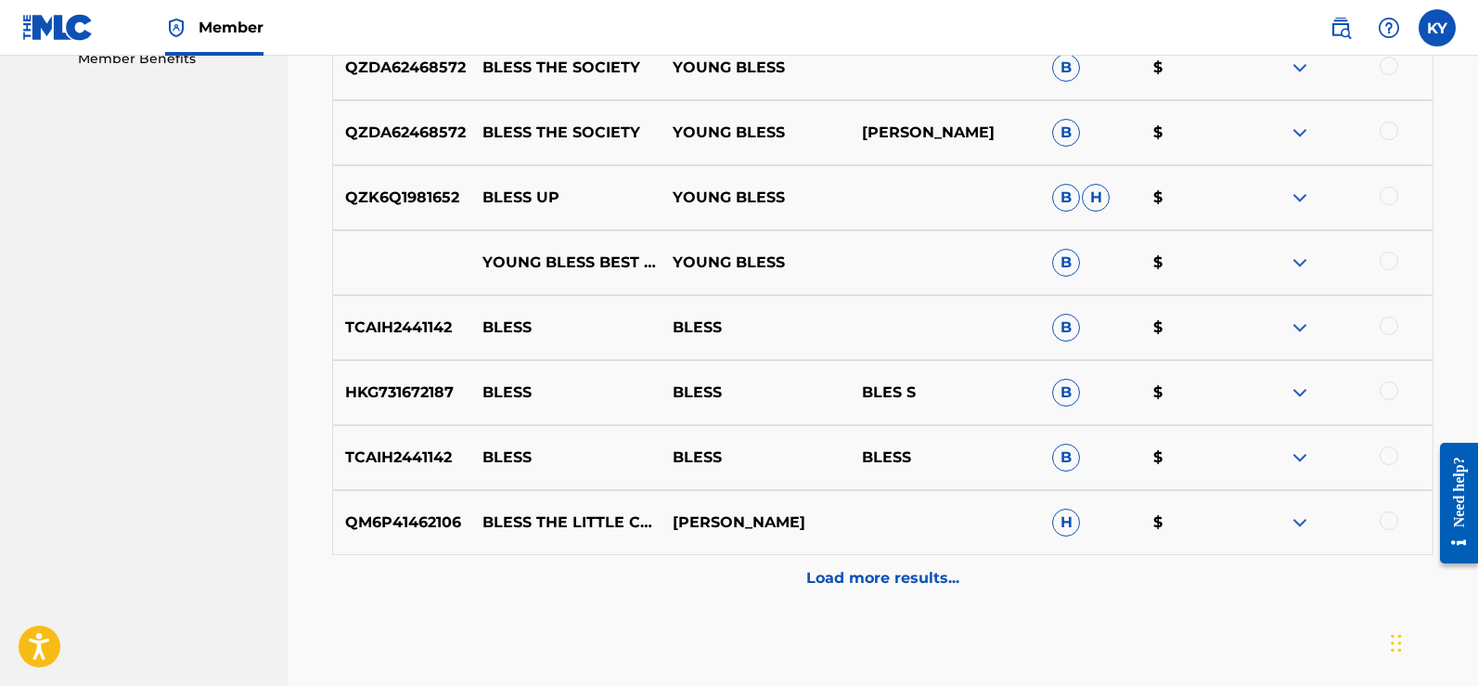
click at [903, 571] on p "Load more results..." at bounding box center [882, 578] width 153 height 22
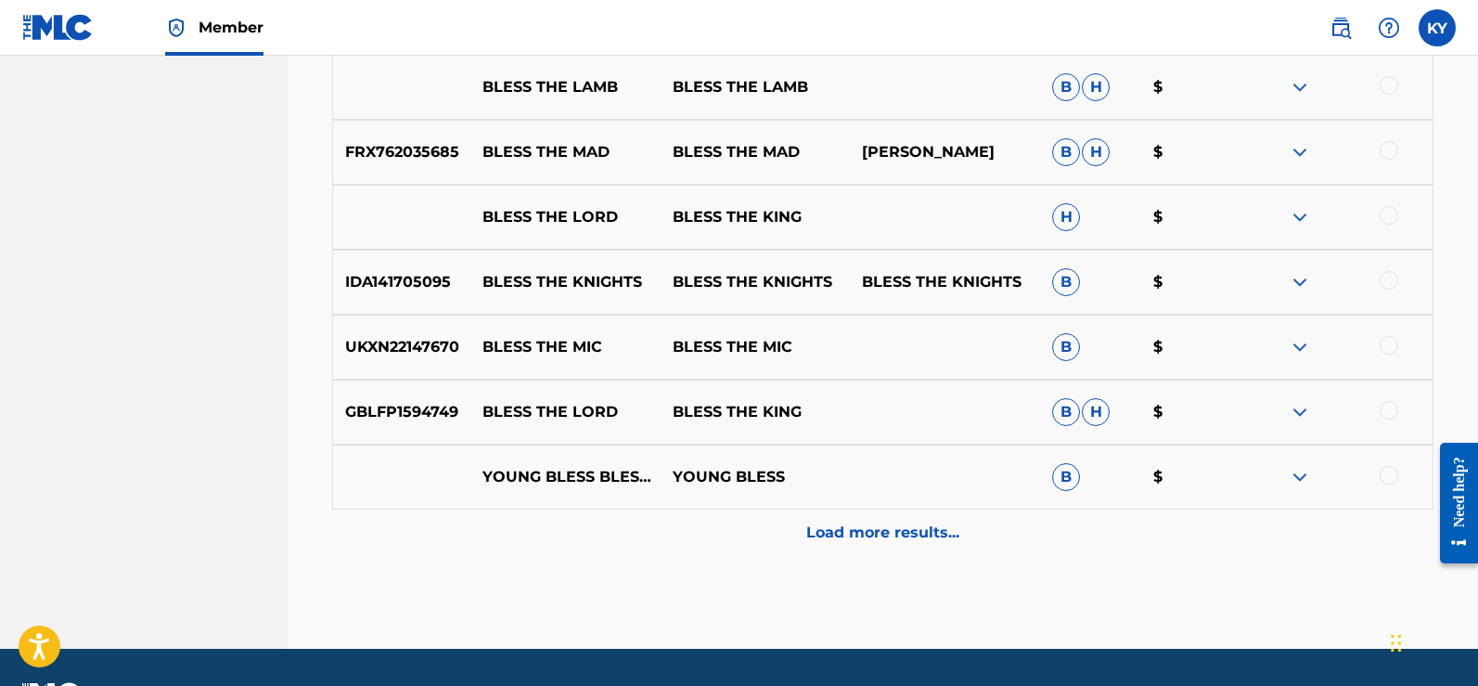
scroll to position [1672, 0]
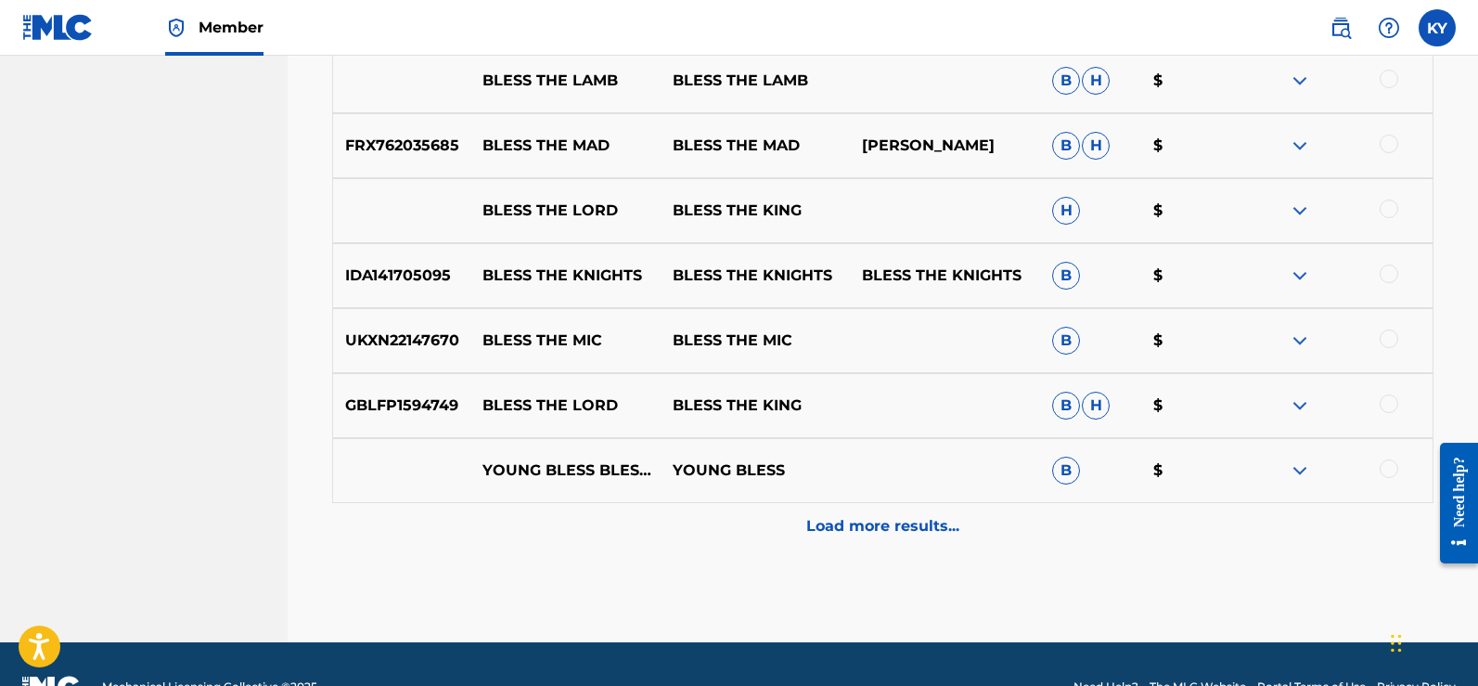
click at [915, 521] on p "Load more results..." at bounding box center [882, 526] width 153 height 22
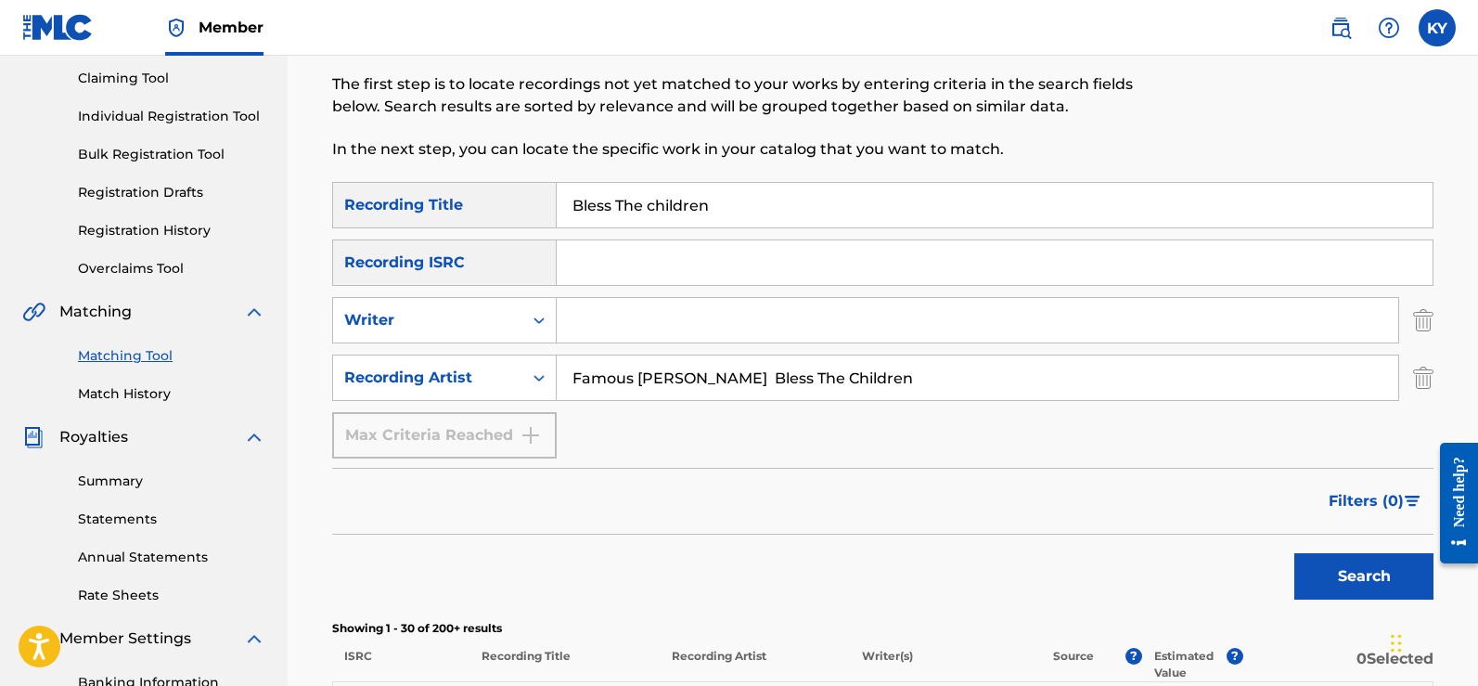
scroll to position [140, 0]
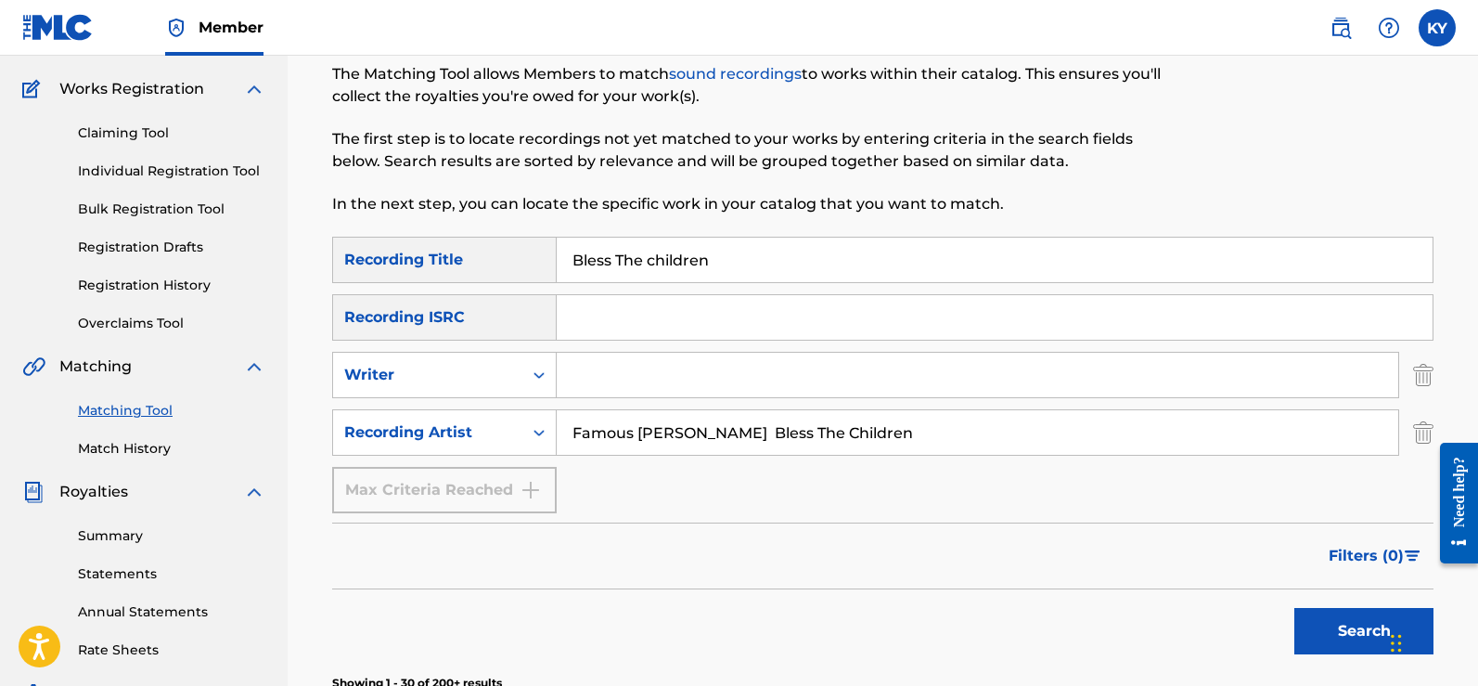
click at [738, 435] on input "Famous Kerry young Bless The Children" at bounding box center [977, 432] width 841 height 45
click at [770, 420] on input "Bless The Children" at bounding box center [977, 432] width 841 height 45
type input "Bless The Children Famous Kerry Young"
click at [1348, 629] on button "Search" at bounding box center [1363, 631] width 139 height 46
click at [1348, 629] on div "Search" at bounding box center [1359, 626] width 148 height 74
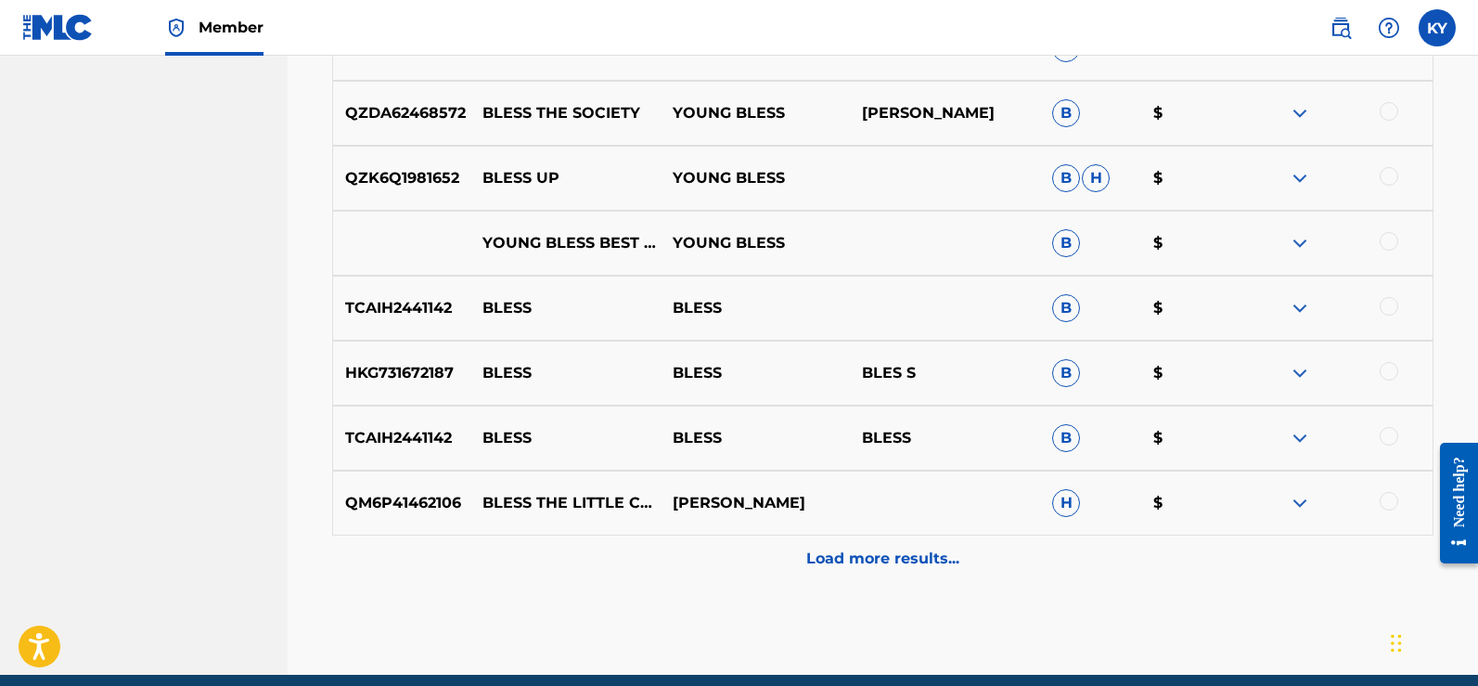
scroll to position [946, 0]
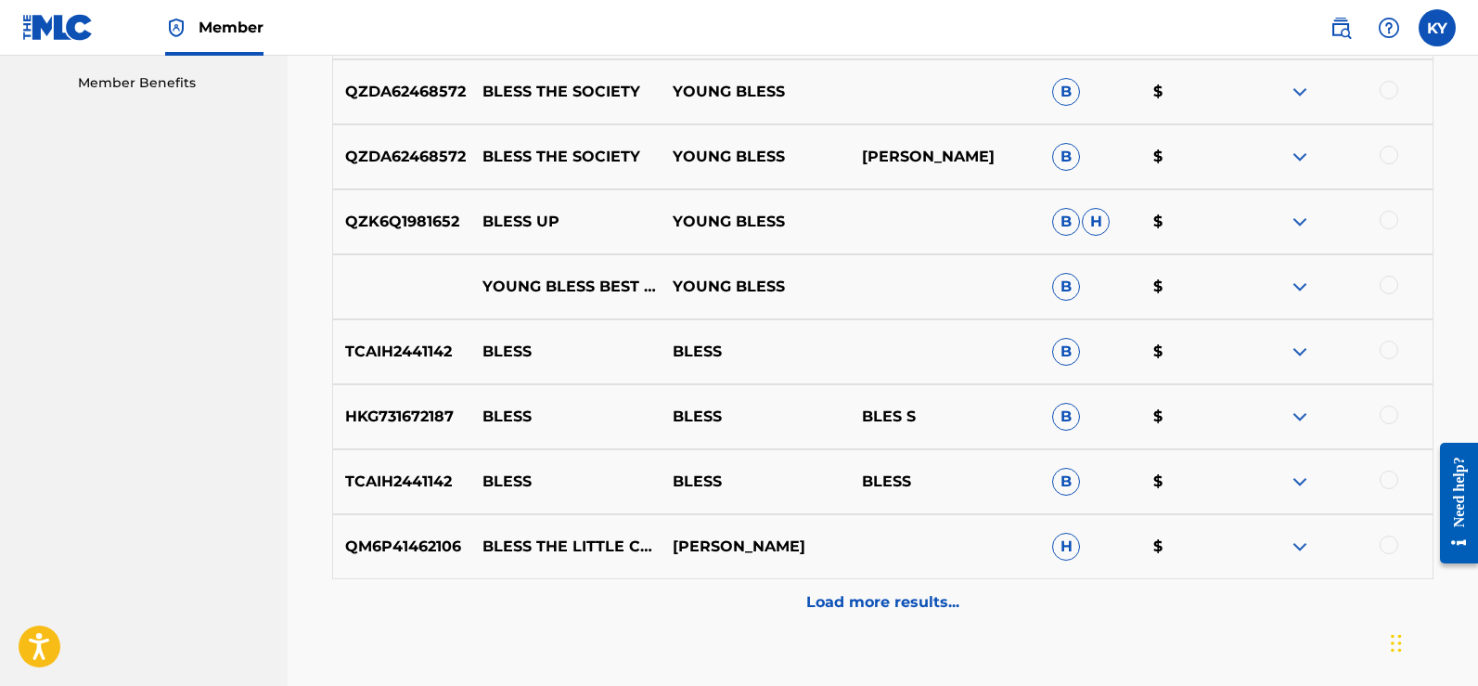
drag, startPoint x: 1483, startPoint y: 117, endPoint x: 45, endPoint y: 41, distance: 1440.0
click at [1303, 545] on img at bounding box center [1300, 546] width 22 height 22
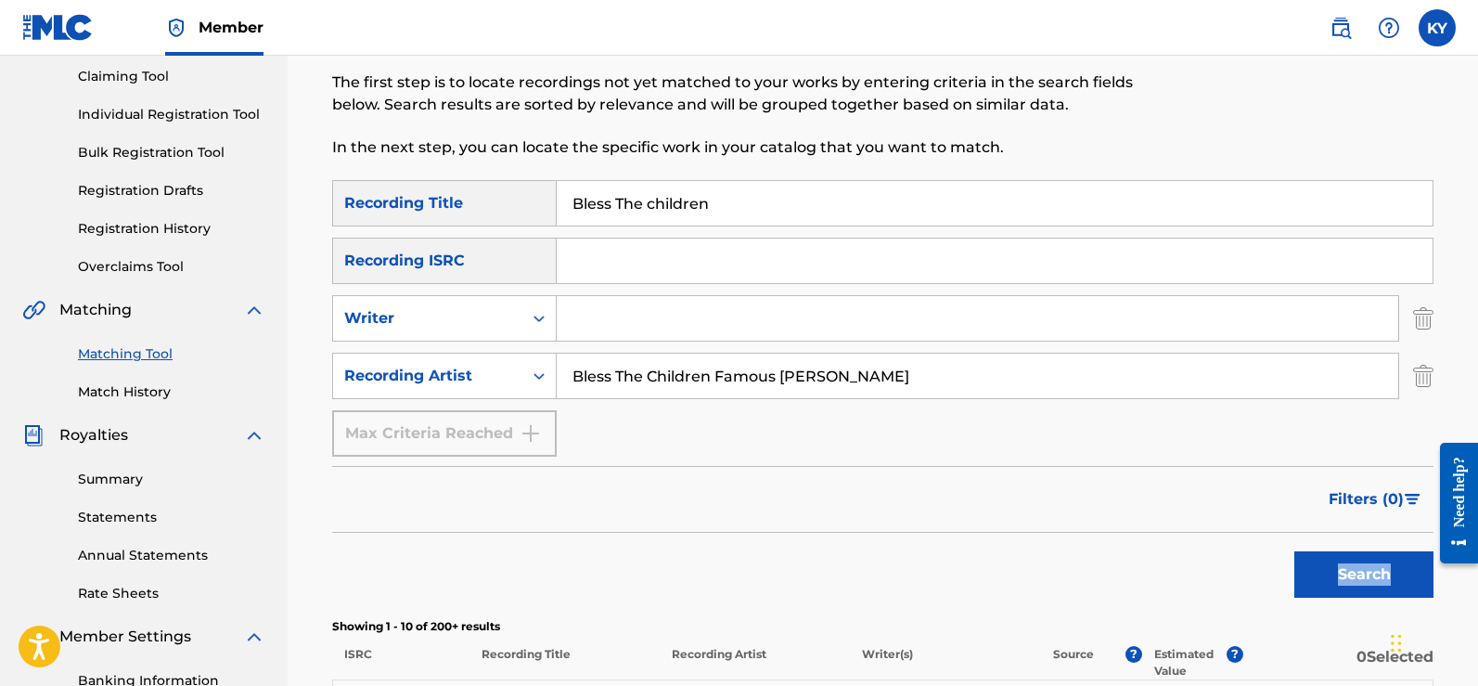
scroll to position [35, 0]
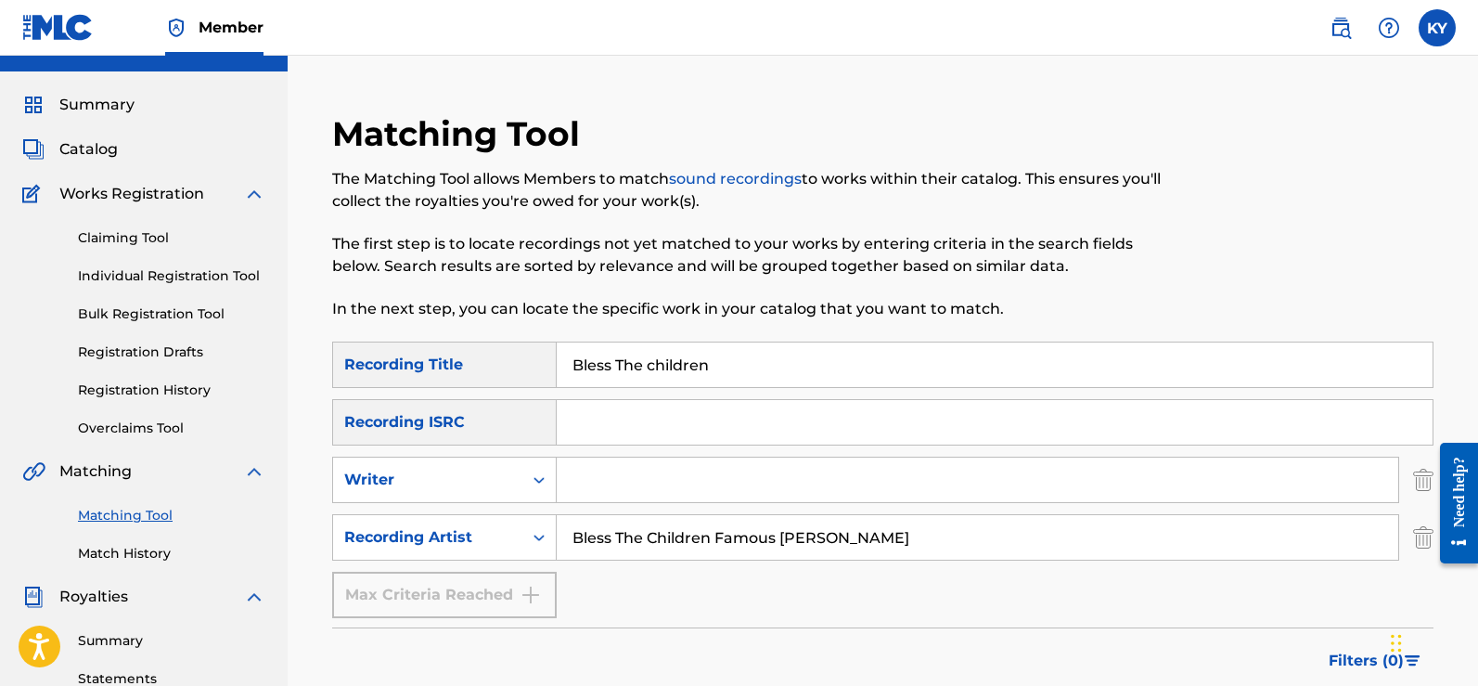
click at [725, 363] on input "Bless The children" at bounding box center [995, 364] width 876 height 45
type input "B"
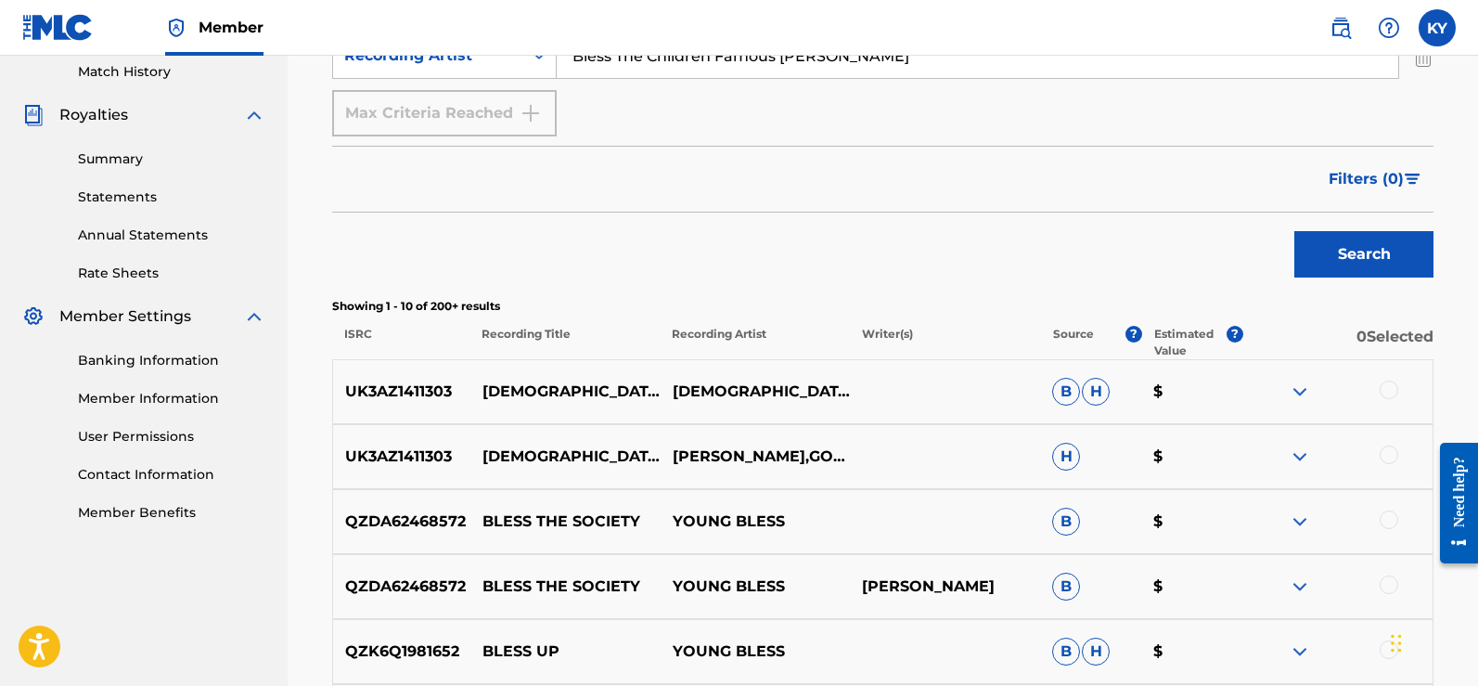
scroll to position [540, 0]
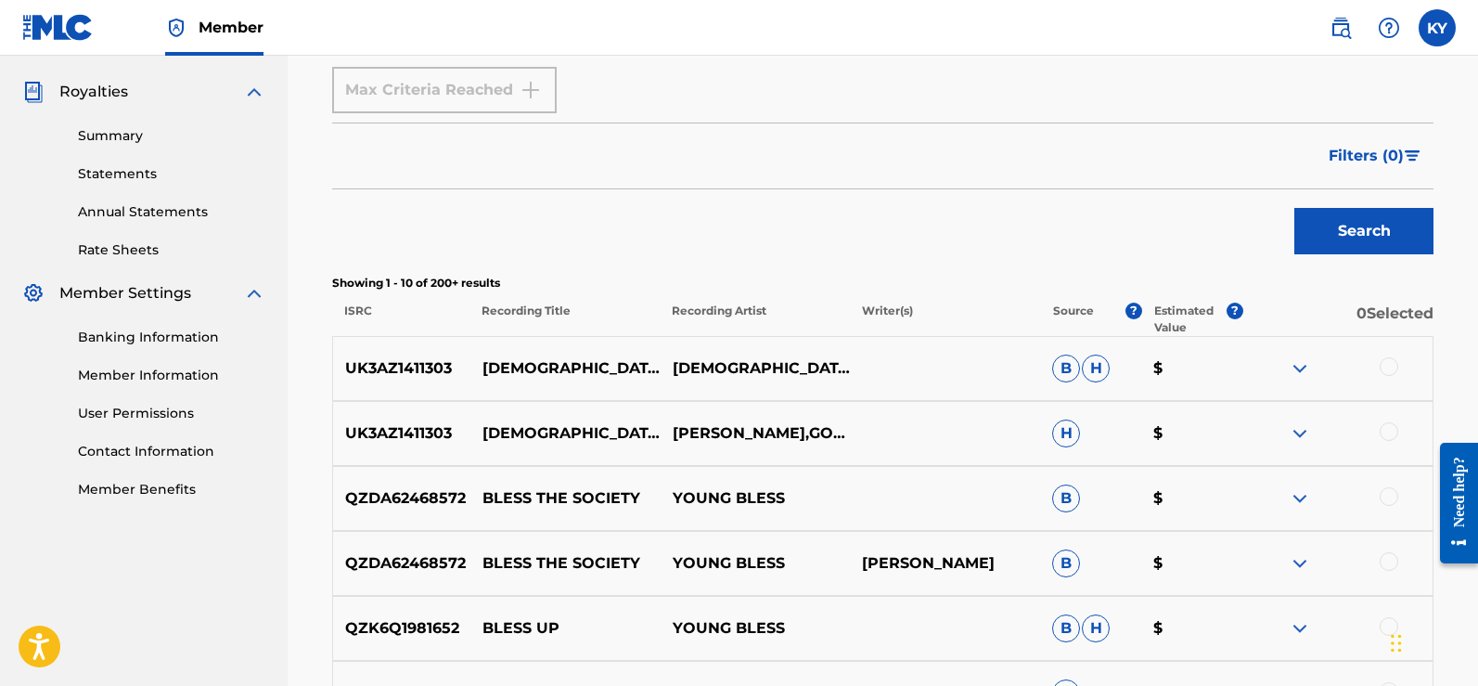
click at [1378, 229] on button "Search" at bounding box center [1363, 231] width 139 height 46
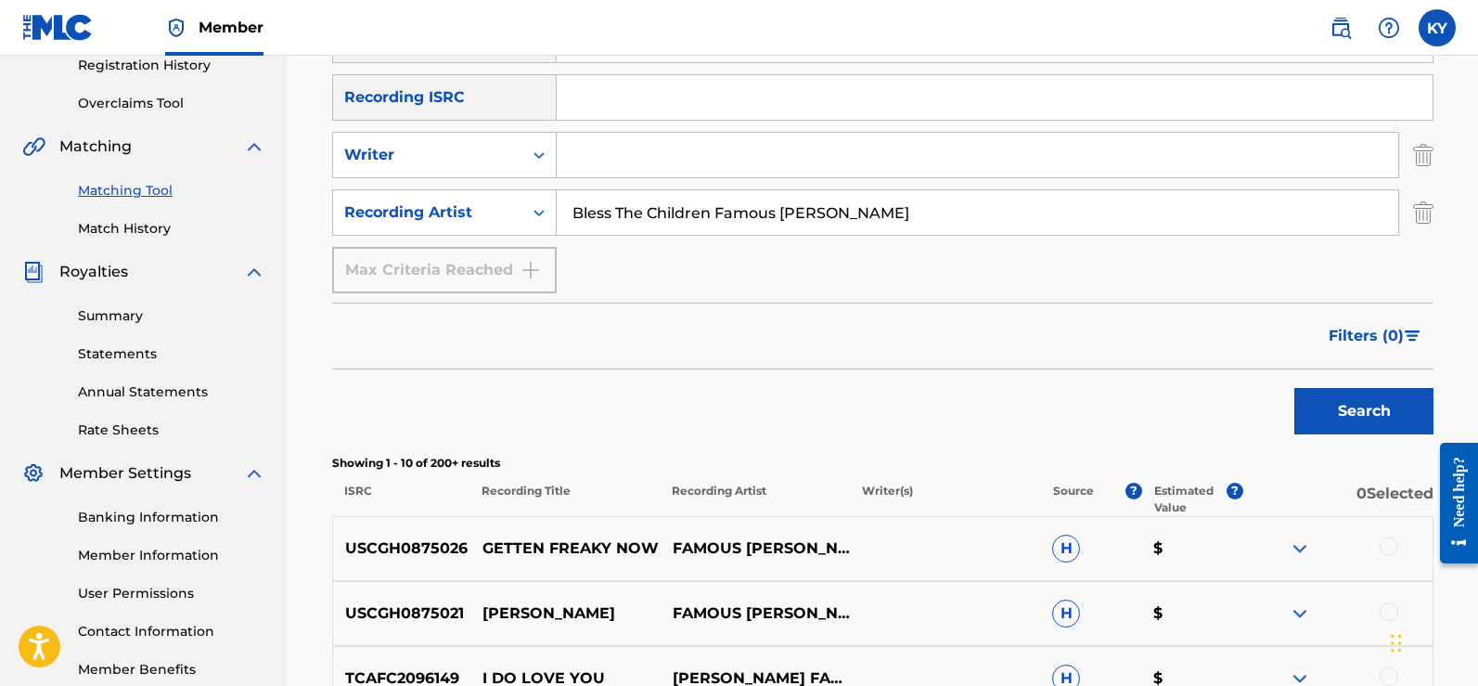
scroll to position [356, 0]
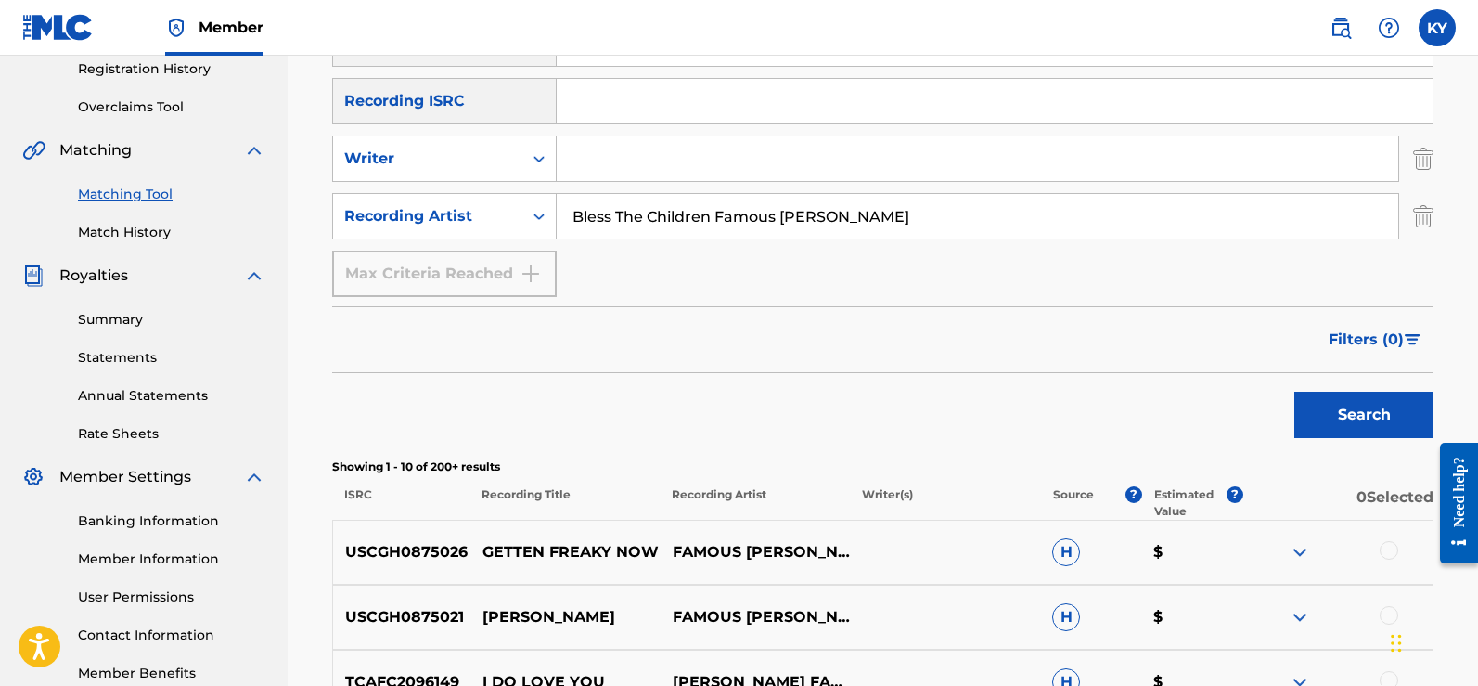
click at [1474, 325] on div "Matching Tool The Matching Tool allows Members to match sound recordings to wor…" at bounding box center [883, 527] width 1190 height 1562
drag, startPoint x: 464, startPoint y: 549, endPoint x: 344, endPoint y: 552, distance: 119.7
click at [344, 552] on p "USCGH0875026" at bounding box center [401, 552] width 136 height 22
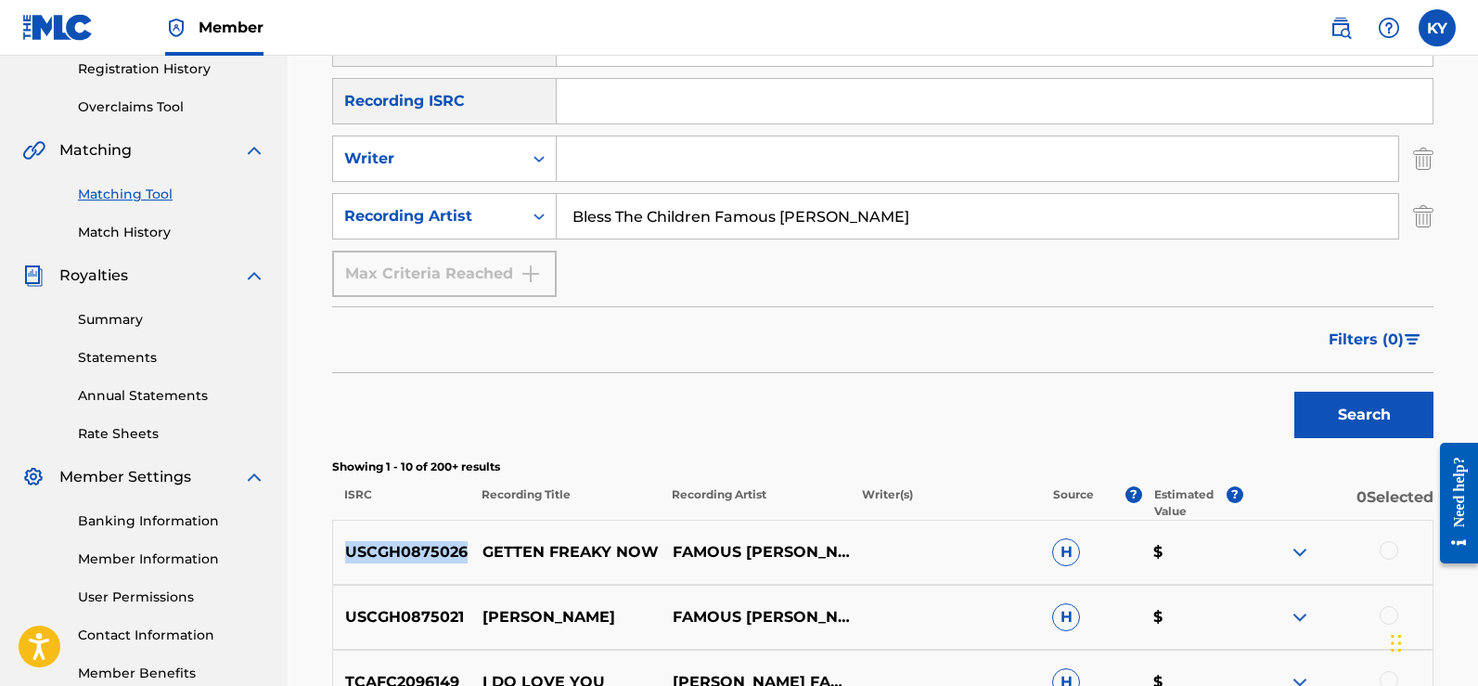
copy p "USCGH0875026"
click at [569, 105] on input "Search Form" at bounding box center [995, 101] width 876 height 45
paste input "USCGH0875026"
drag, startPoint x: 569, startPoint y: 105, endPoint x: 599, endPoint y: 287, distance: 184.4
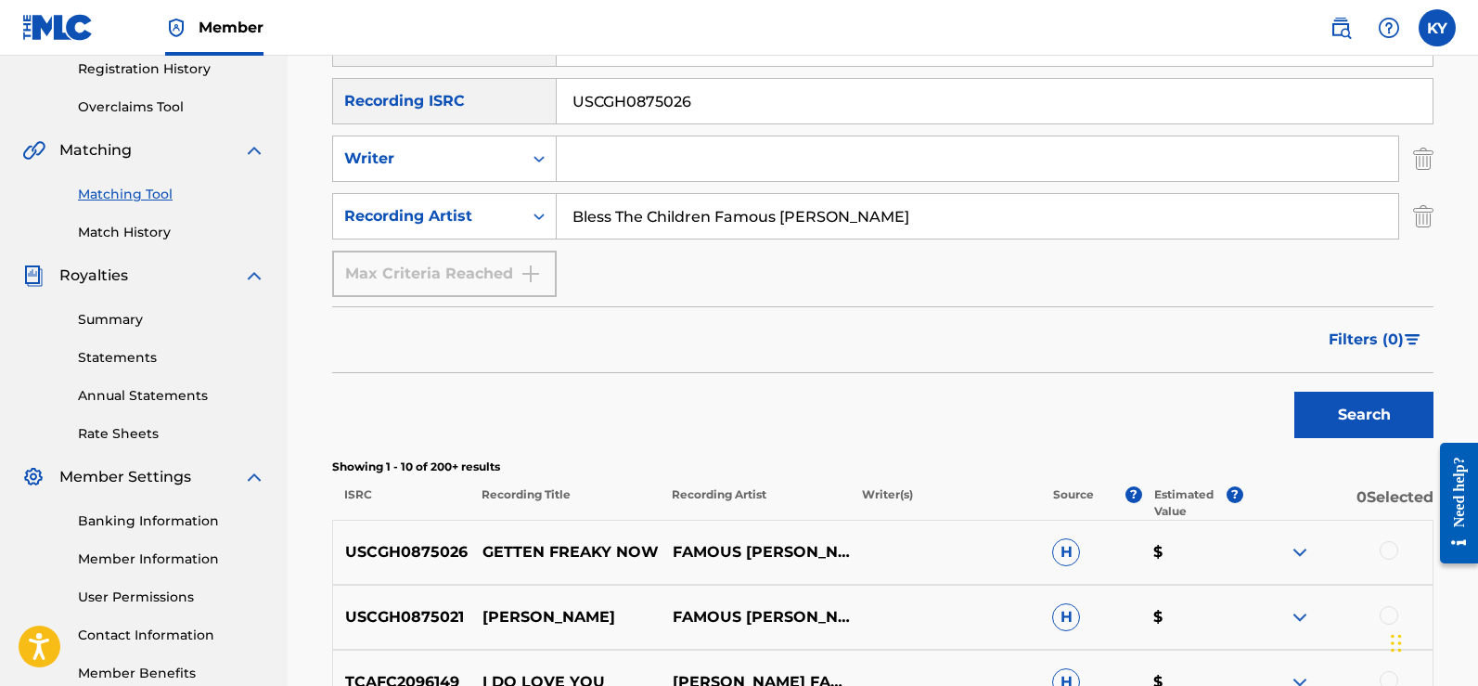
click at [599, 287] on div "SearchWithCriteriaccd30fba-b46a-4915-8a68-186ac3665b01 Recording Title SearchWi…" at bounding box center [882, 158] width 1101 height 276
click at [1374, 417] on button "Search" at bounding box center [1363, 414] width 139 height 46
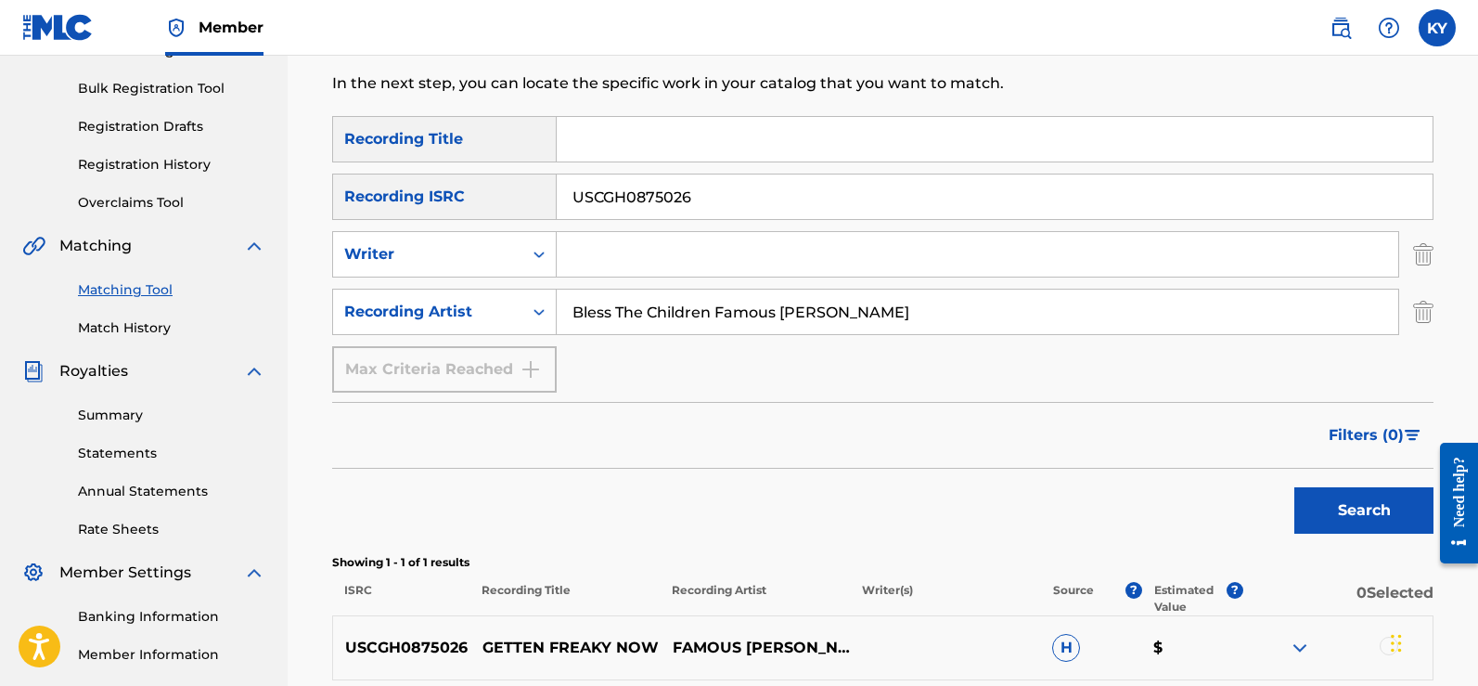
scroll to position [240, 0]
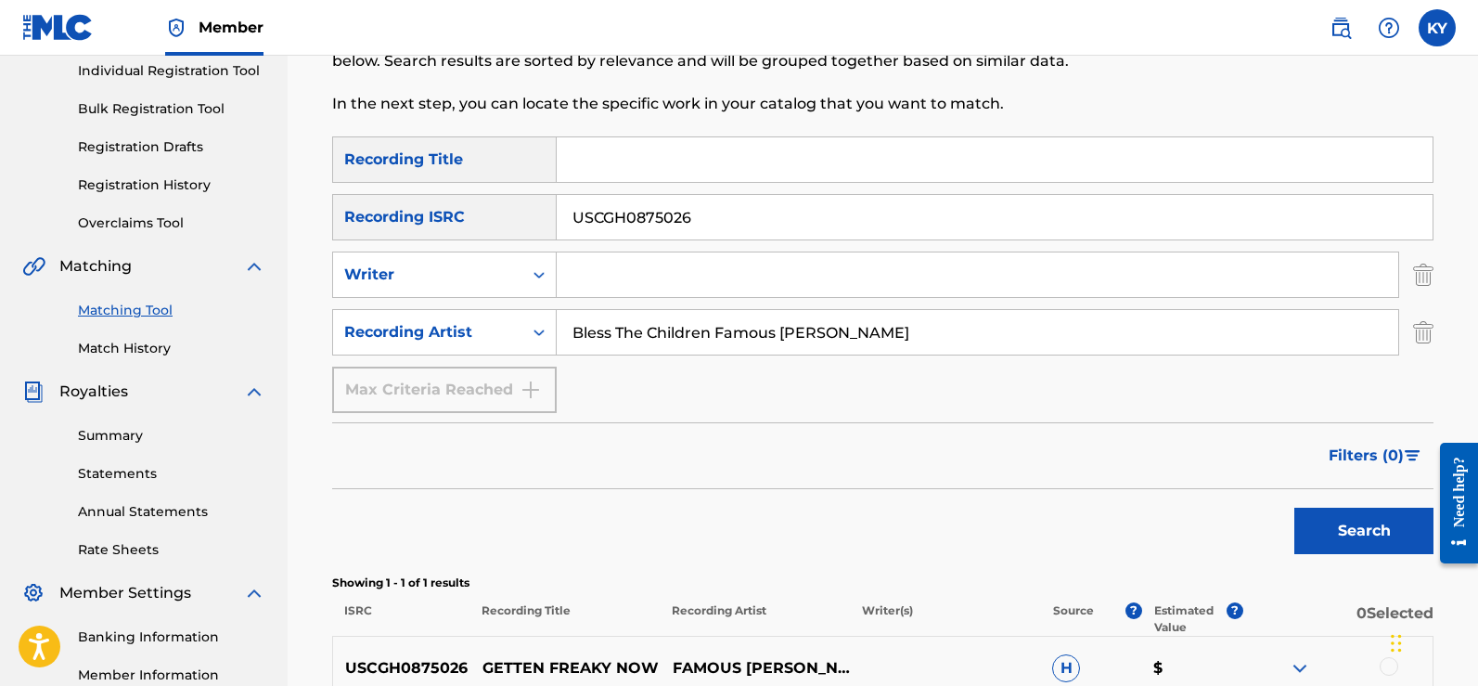
click at [705, 219] on input "USCGH0875026" at bounding box center [995, 217] width 876 height 45
click at [706, 224] on input "USCGH0875026" at bounding box center [995, 217] width 876 height 45
click at [1358, 516] on button "Search" at bounding box center [1363, 530] width 139 height 46
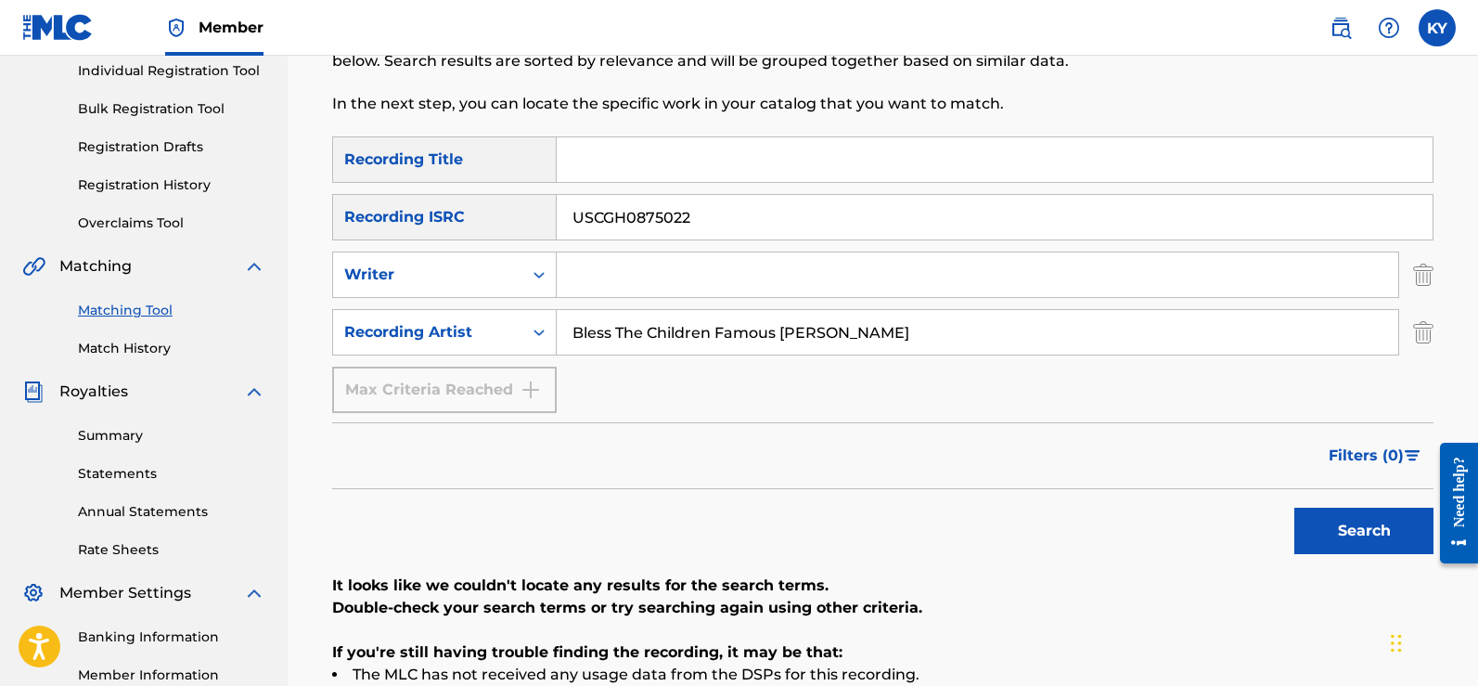
click at [1340, 517] on button "Search" at bounding box center [1363, 530] width 139 height 46
click at [1340, 517] on div "Search" at bounding box center [1359, 526] width 148 height 74
click at [698, 216] on input "USCGH0875022" at bounding box center [995, 217] width 876 height 45
click at [1354, 539] on button "Search" at bounding box center [1363, 530] width 139 height 46
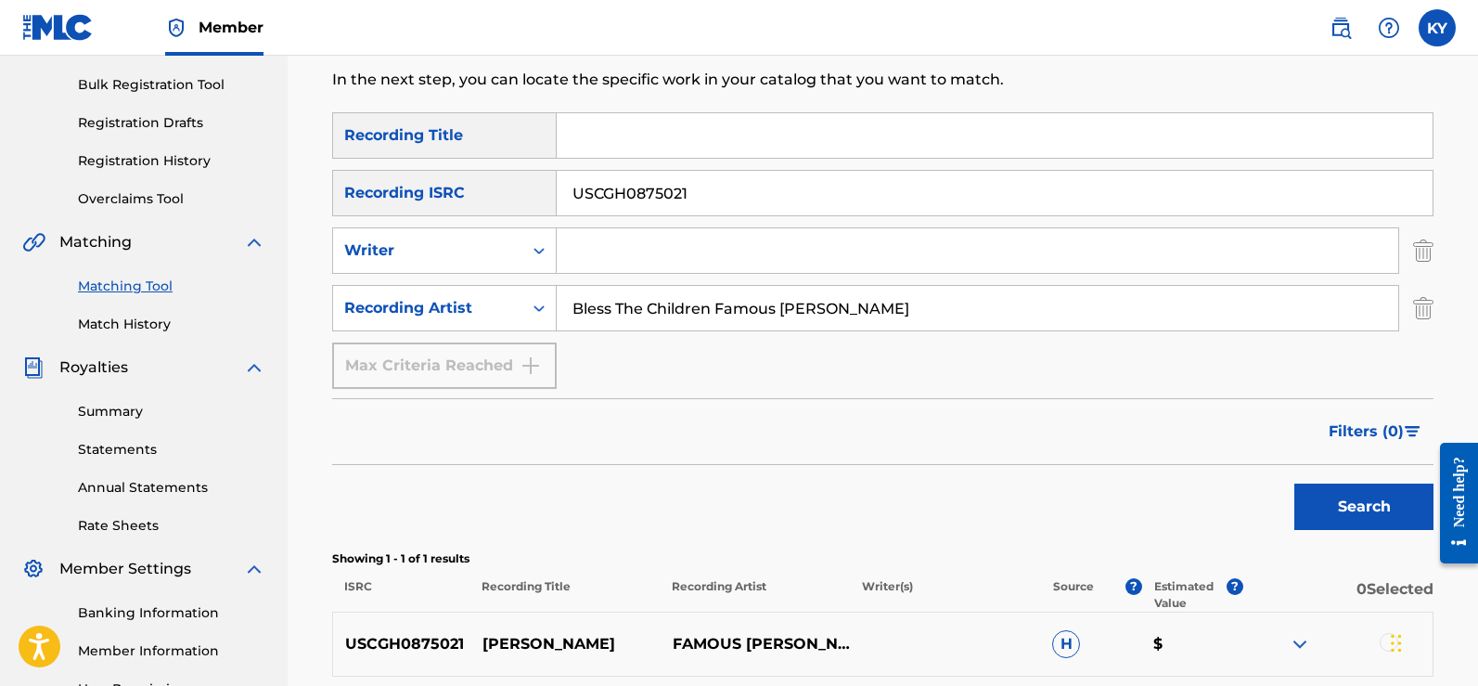
scroll to position [260, 0]
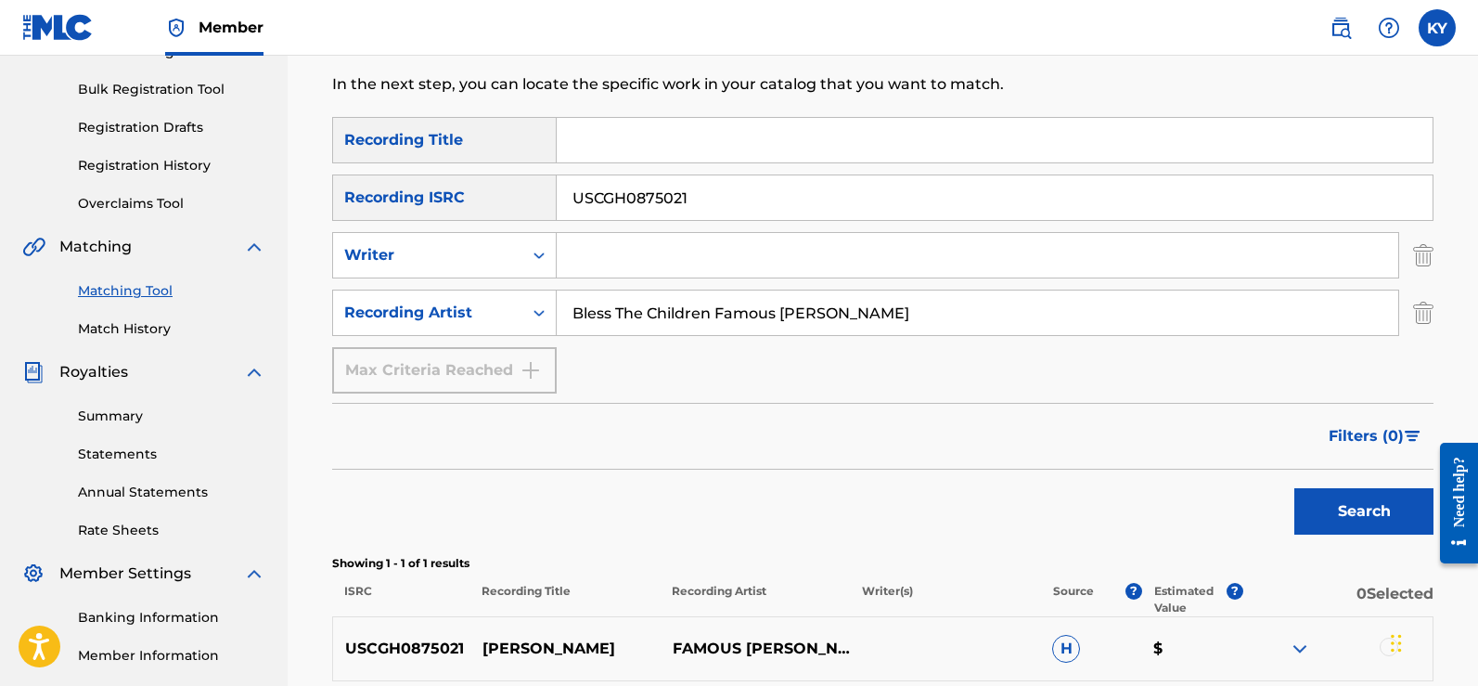
click at [687, 199] on input "USCGH0875021" at bounding box center [995, 197] width 876 height 45
click at [1338, 495] on button "Search" at bounding box center [1363, 511] width 139 height 46
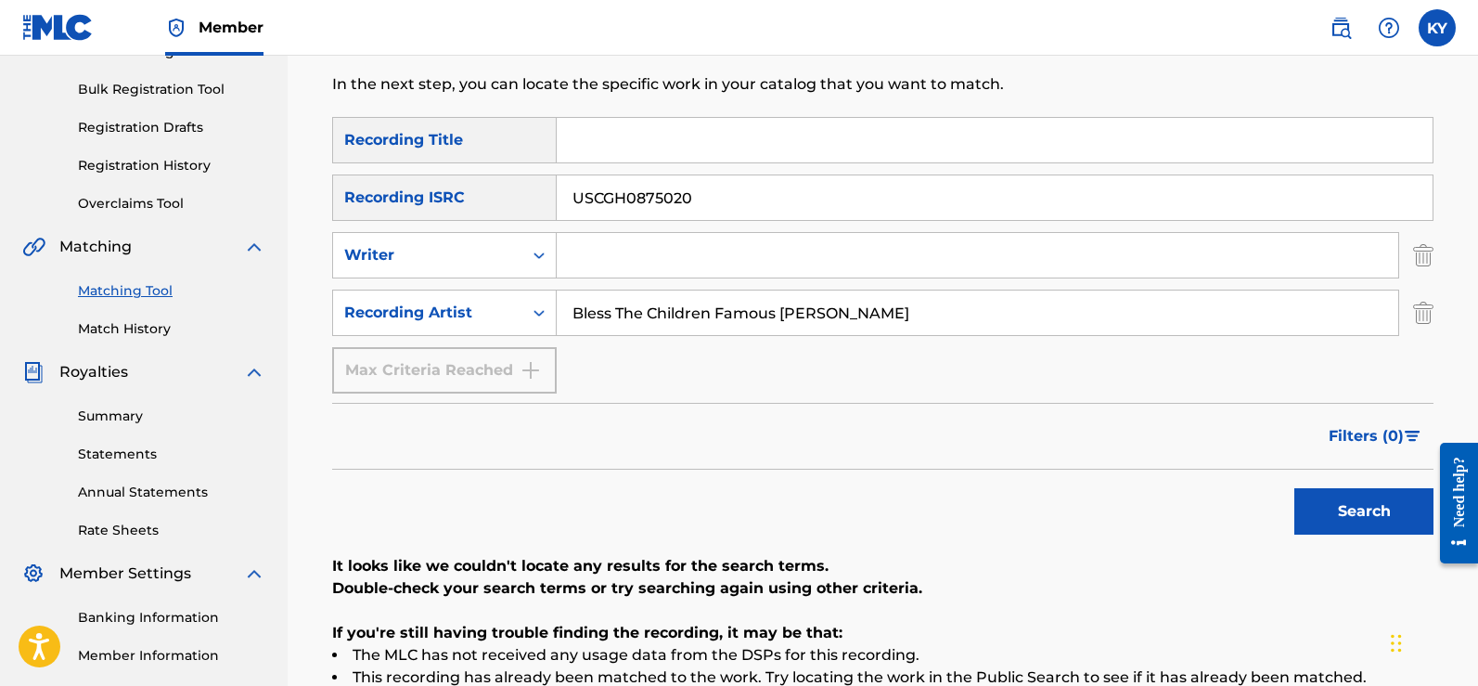
click at [1323, 518] on button "Search" at bounding box center [1363, 511] width 139 height 46
click at [1323, 518] on div "Search" at bounding box center [1359, 506] width 148 height 74
click at [692, 201] on input "USCGH0875020" at bounding box center [995, 197] width 876 height 45
click at [1361, 515] on button "Search" at bounding box center [1363, 511] width 139 height 46
click at [1373, 511] on button "Search" at bounding box center [1363, 511] width 139 height 46
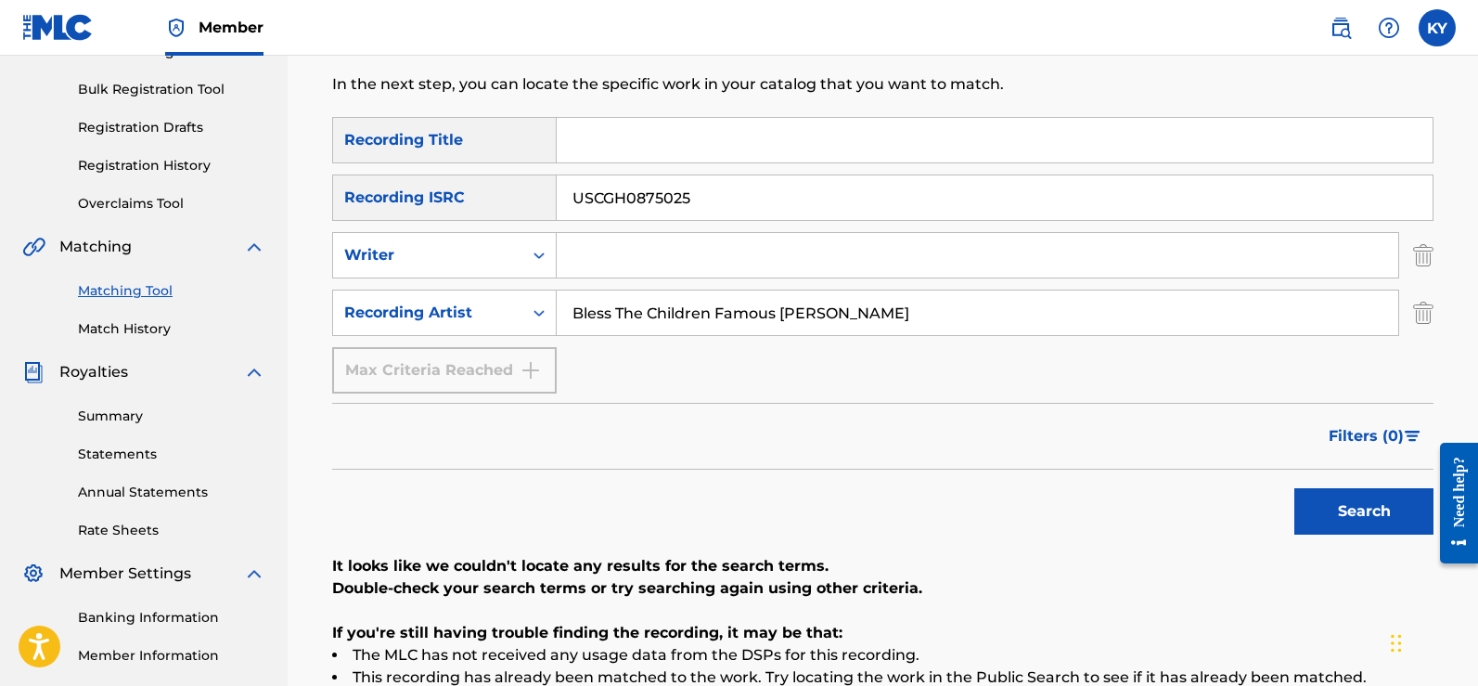
click at [708, 193] on input "USCGH0875025" at bounding box center [995, 197] width 876 height 45
type input "U"
click at [711, 317] on input "Bless The Children Famous Kerry Young" at bounding box center [977, 312] width 841 height 45
type input "Hurt So Bad Famous Kerry Young"
click at [1337, 513] on button "Search" at bounding box center [1363, 511] width 139 height 46
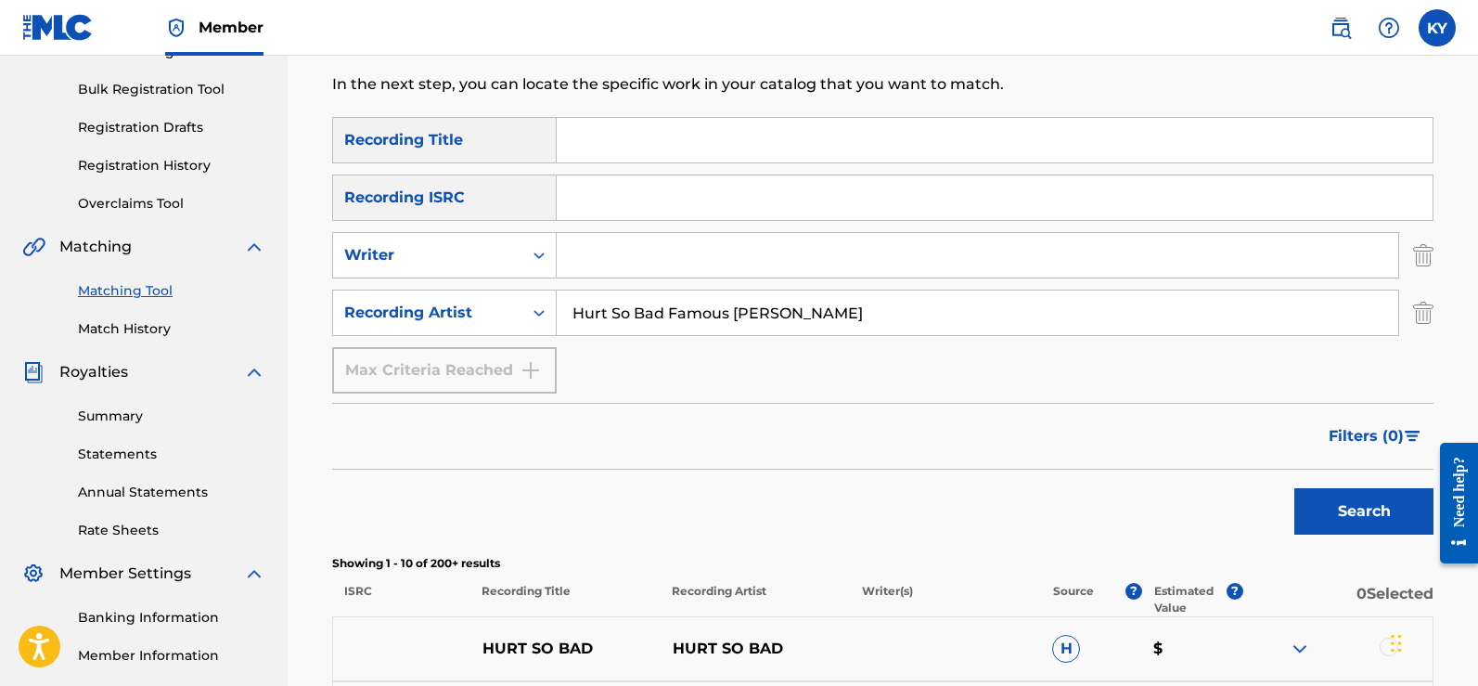
scroll to position [396, 0]
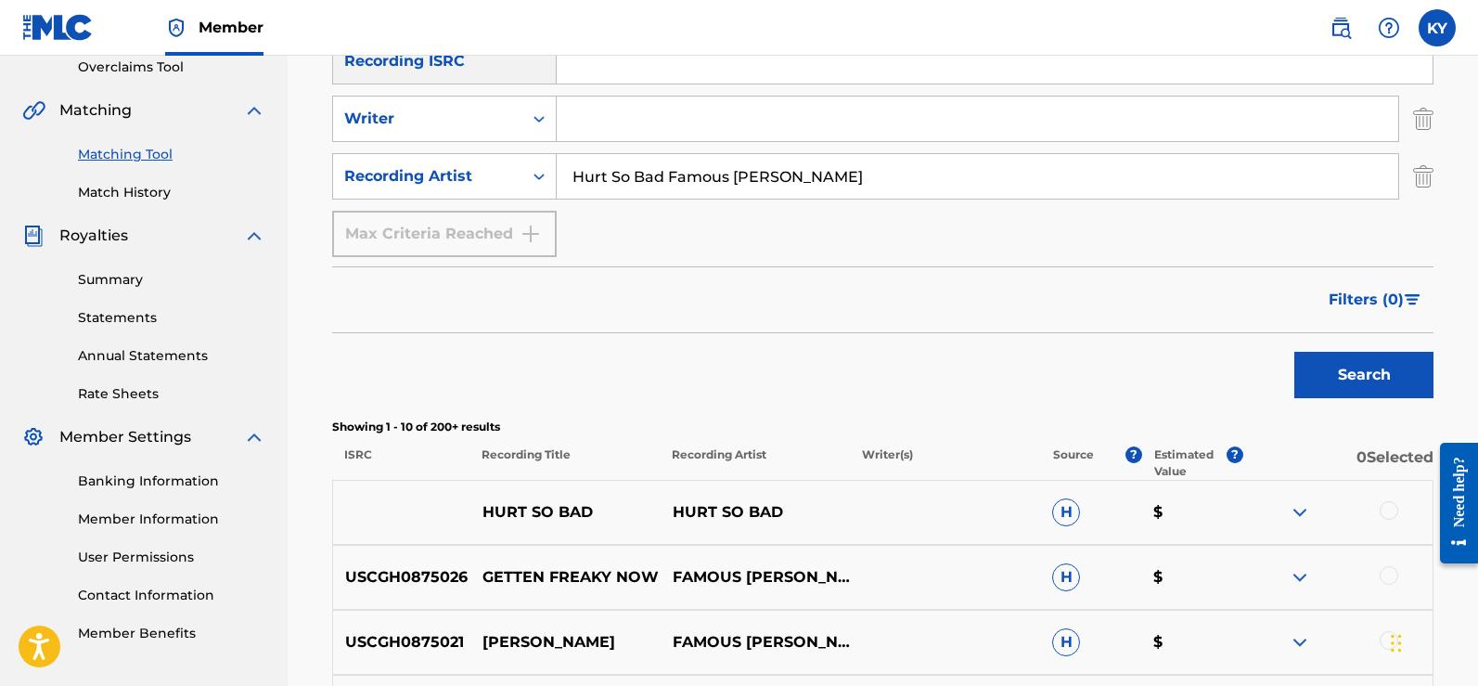
click at [1387, 504] on div at bounding box center [1389, 510] width 19 height 19
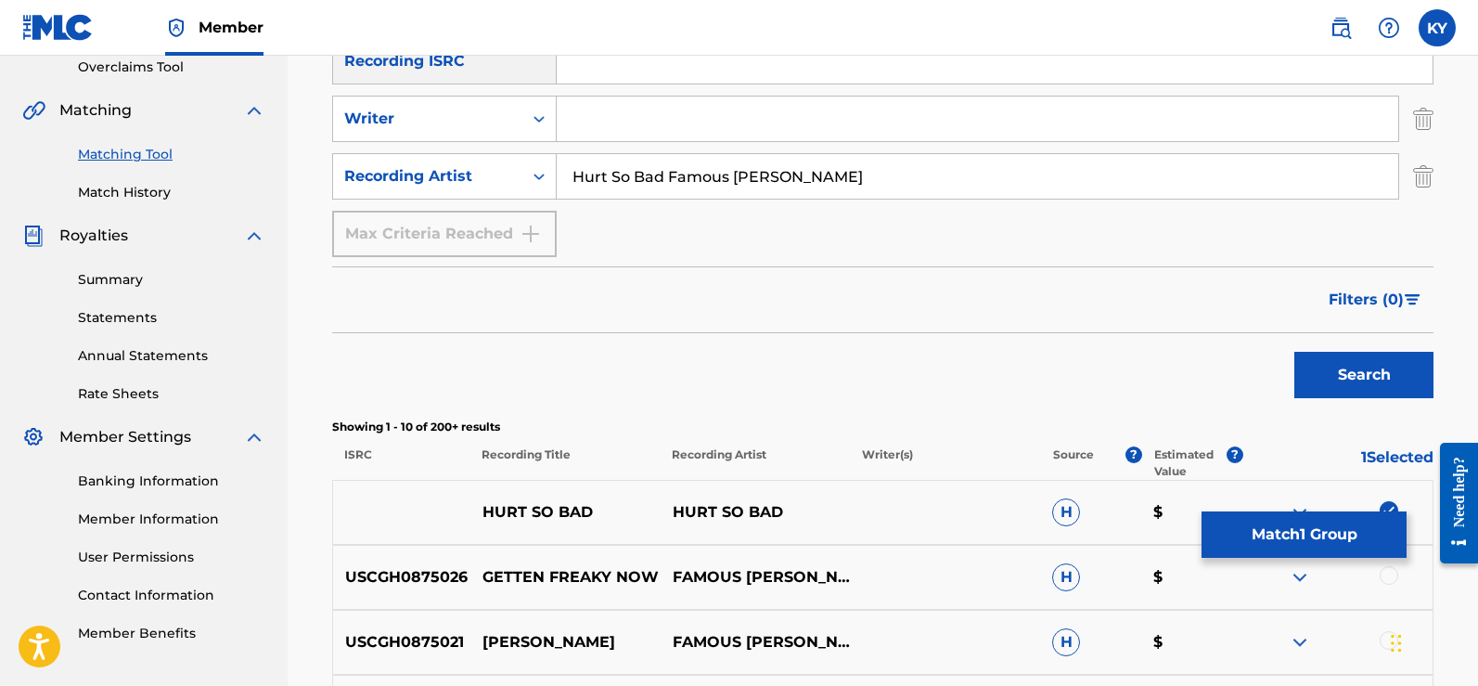
click at [1301, 505] on img at bounding box center [1300, 512] width 22 height 22
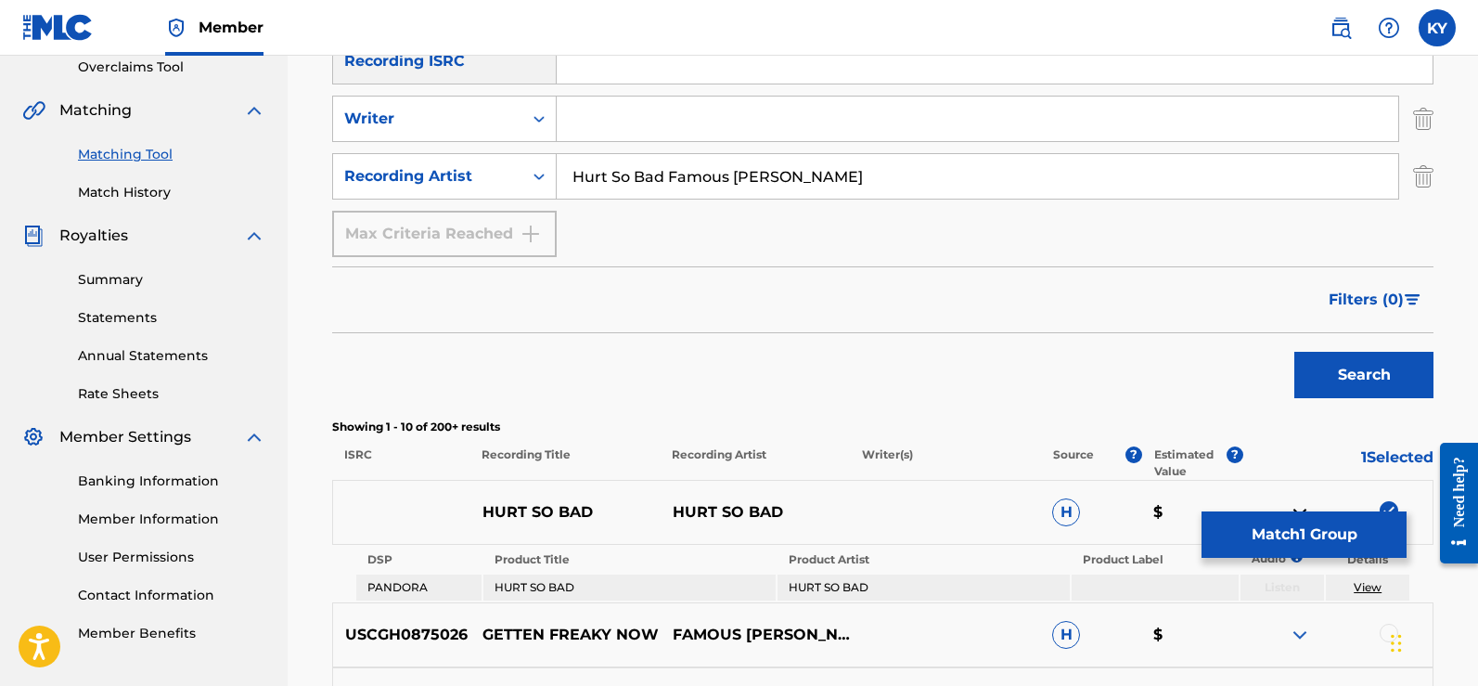
scroll to position [172, 0]
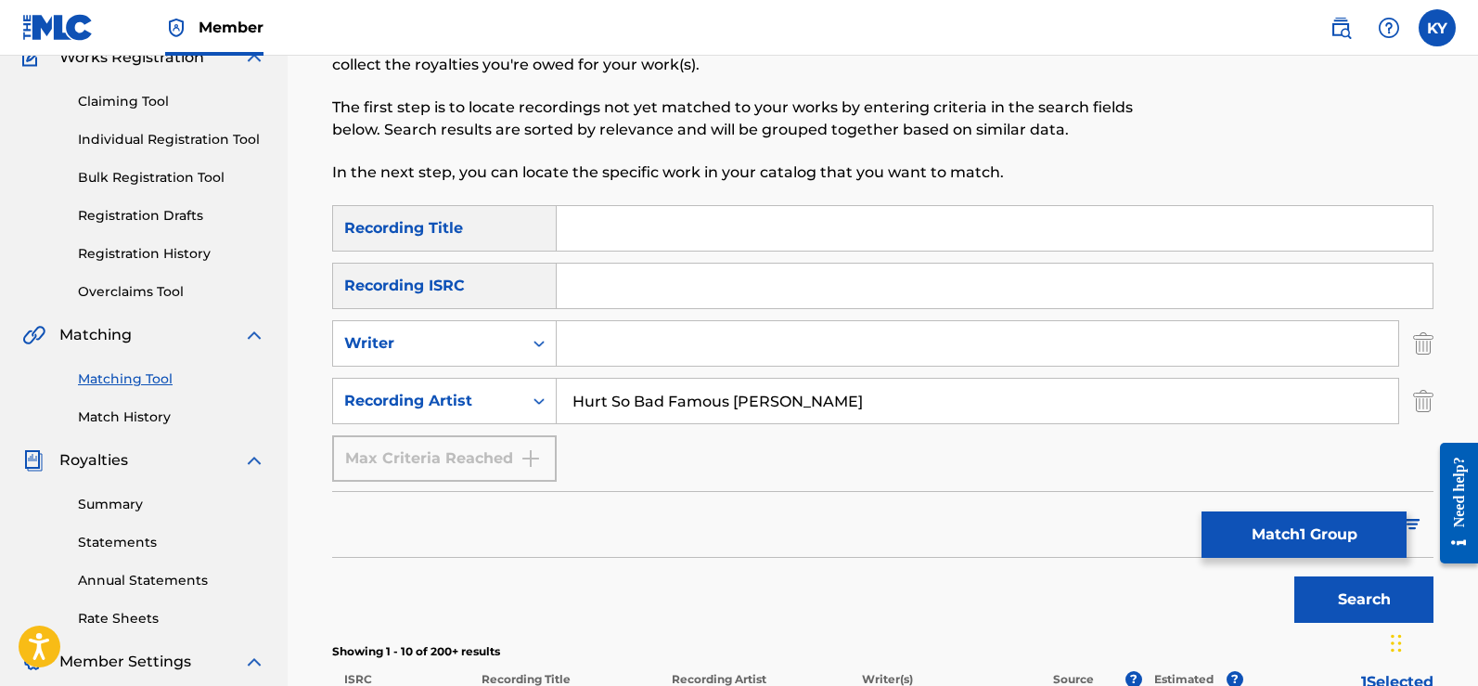
click at [1314, 526] on button "Match 1 Group" at bounding box center [1303, 534] width 205 height 46
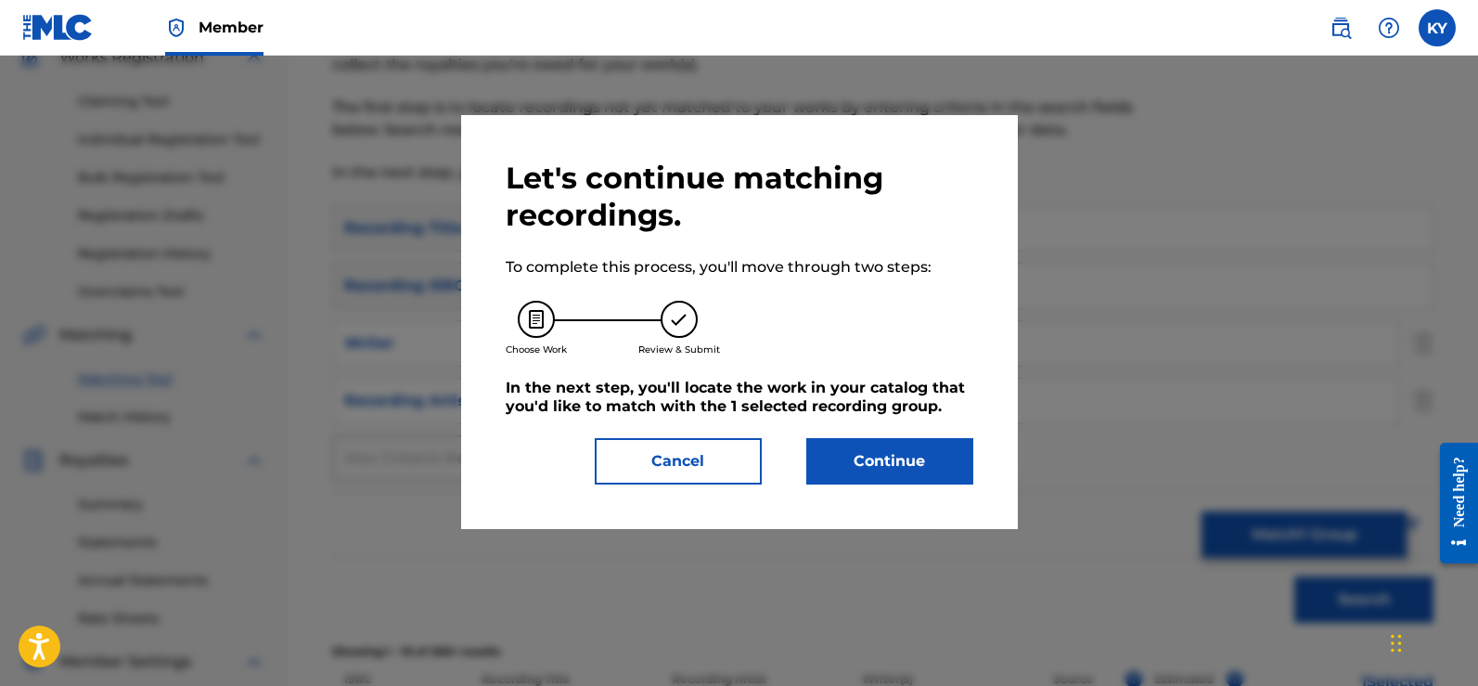
click at [892, 452] on button "Continue" at bounding box center [889, 461] width 167 height 46
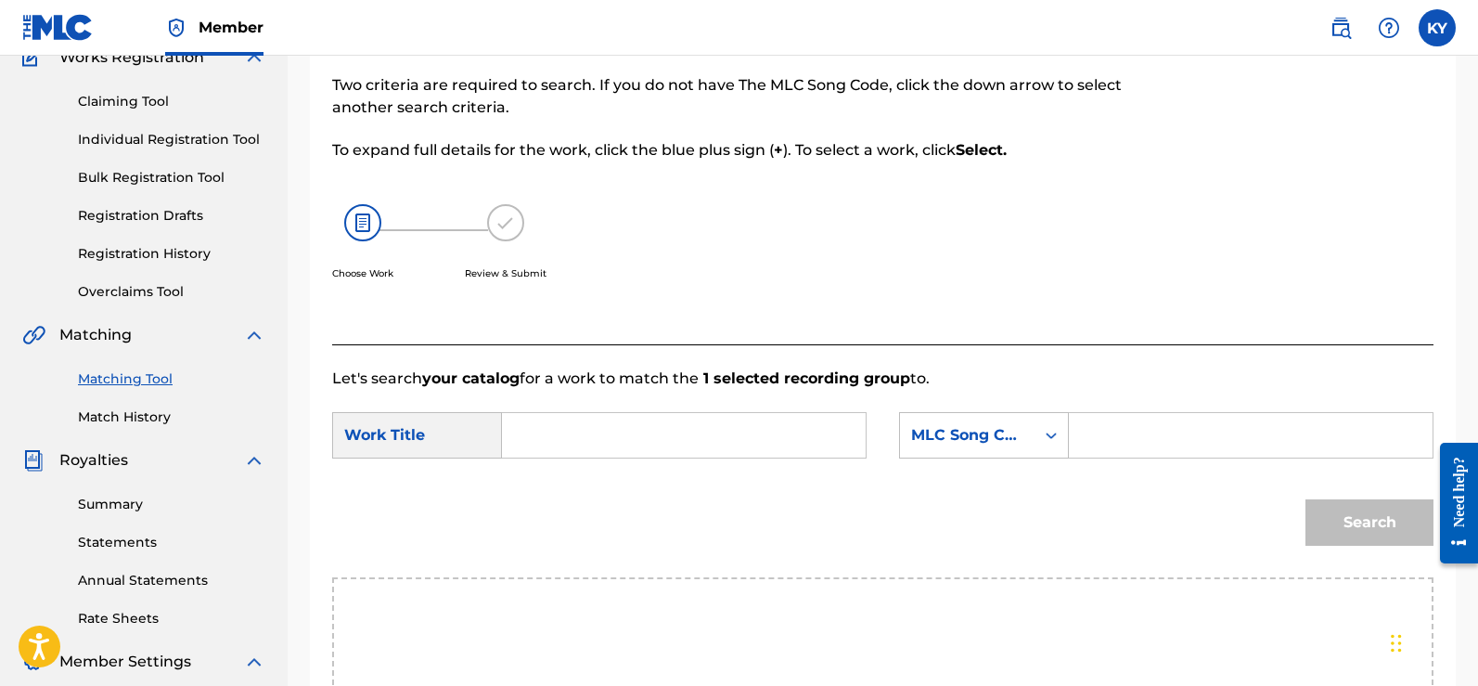
click at [532, 426] on input "Search Form" at bounding box center [684, 435] width 332 height 45
click at [636, 475] on div "hurt so bad" at bounding box center [683, 476] width 330 height 33
type input "hurt so bad"
click at [1049, 433] on icon "Search Form" at bounding box center [1051, 435] width 19 height 19
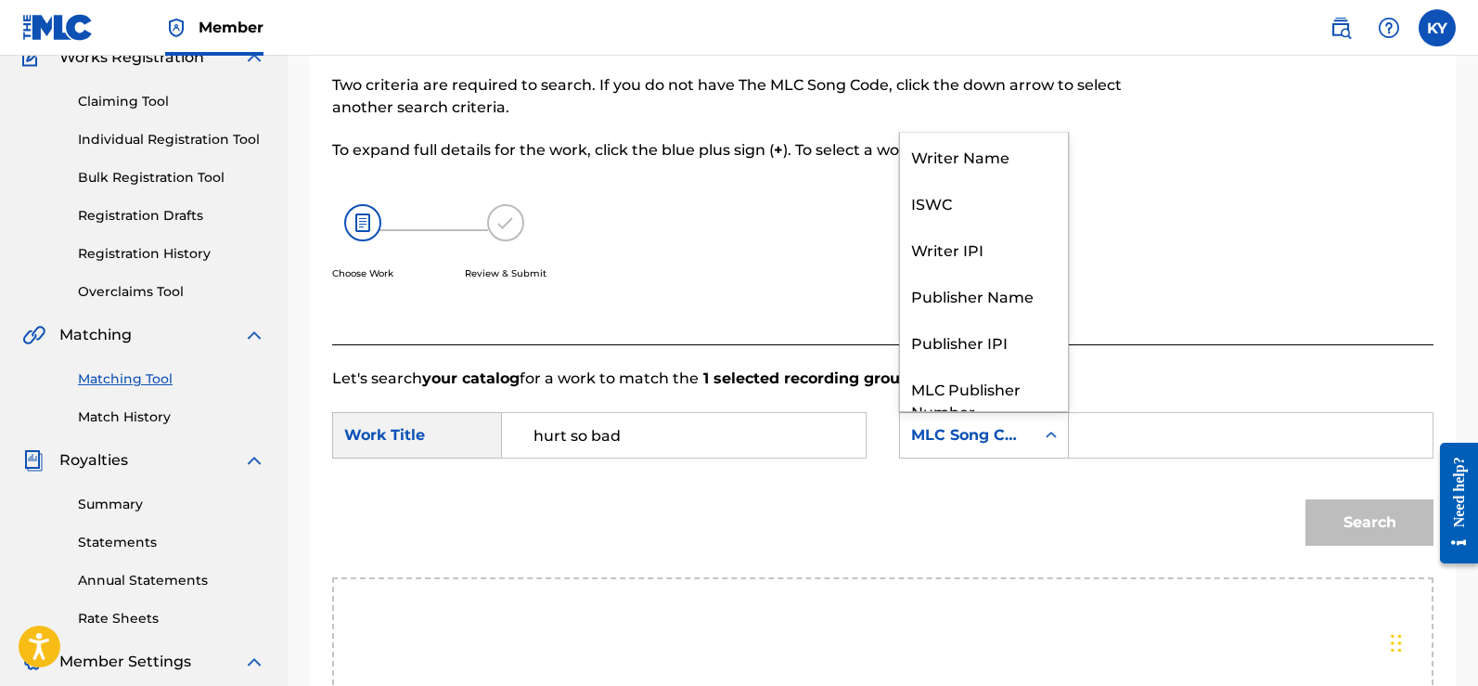
scroll to position [69, 0]
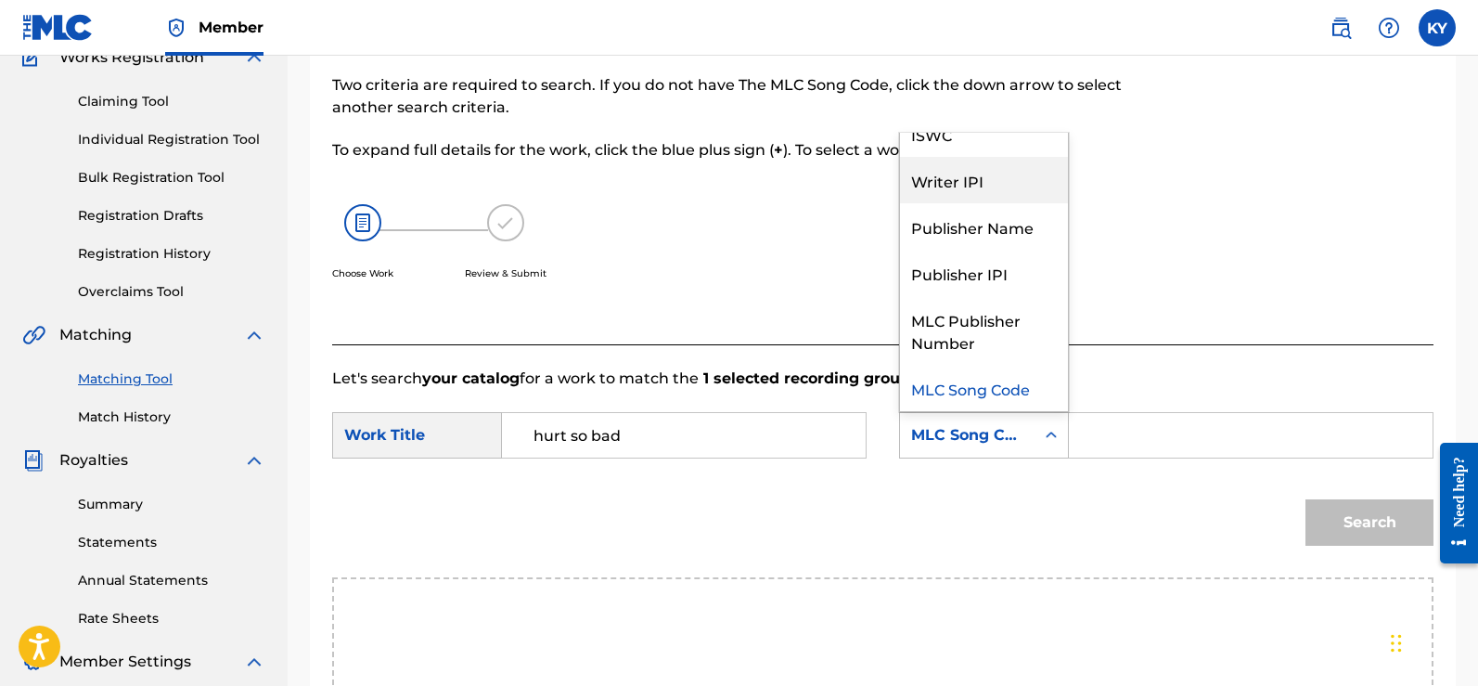
click at [953, 180] on div "Writer IPI" at bounding box center [984, 180] width 168 height 46
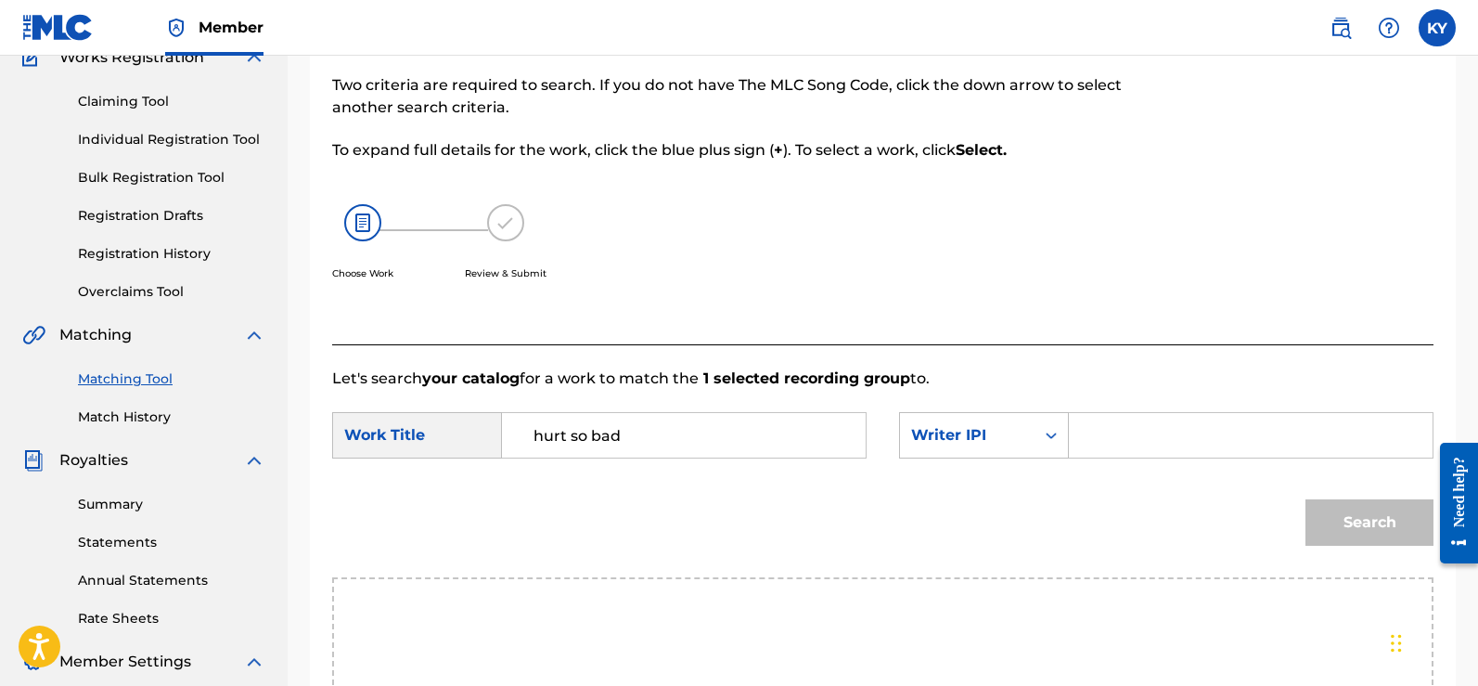
click at [1093, 430] on input "Search Form" at bounding box center [1250, 435] width 332 height 45
type input "00185897994"
click at [1377, 516] on button "Search" at bounding box center [1369, 522] width 128 height 46
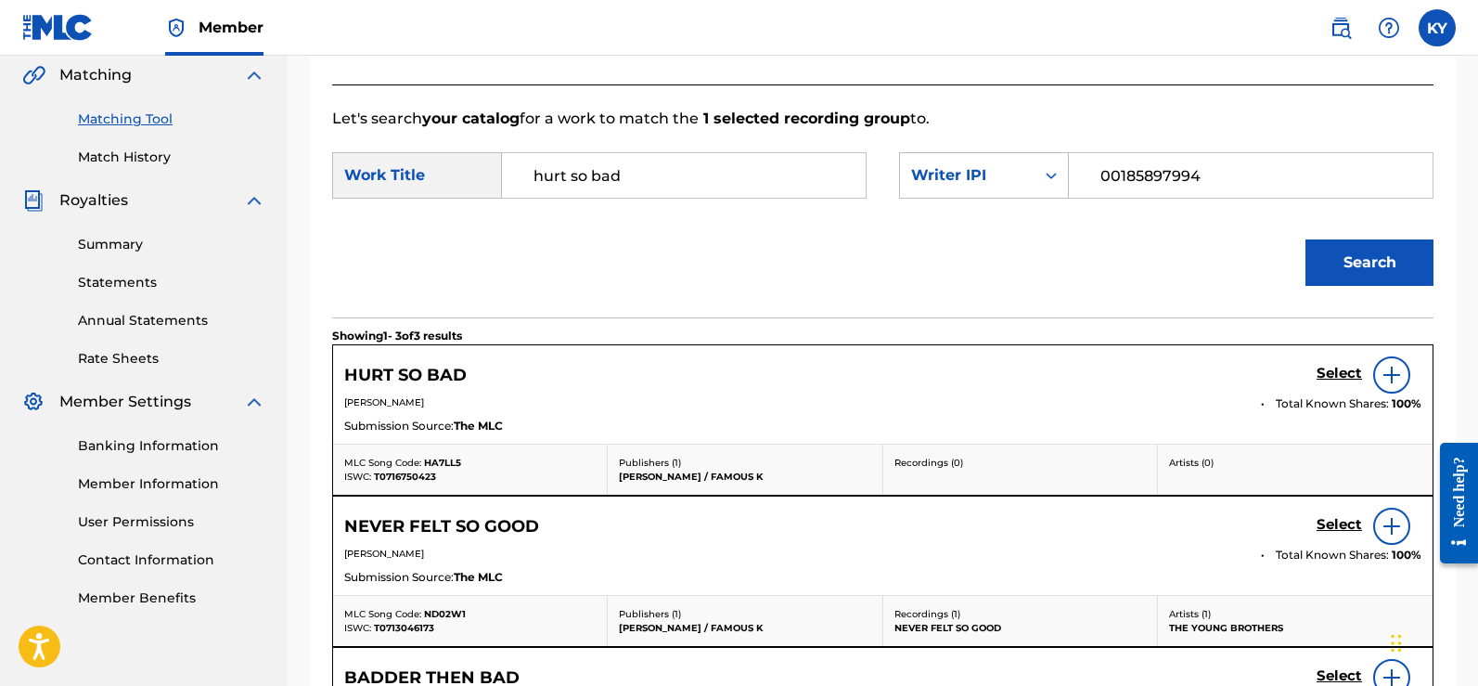
scroll to position [434, 0]
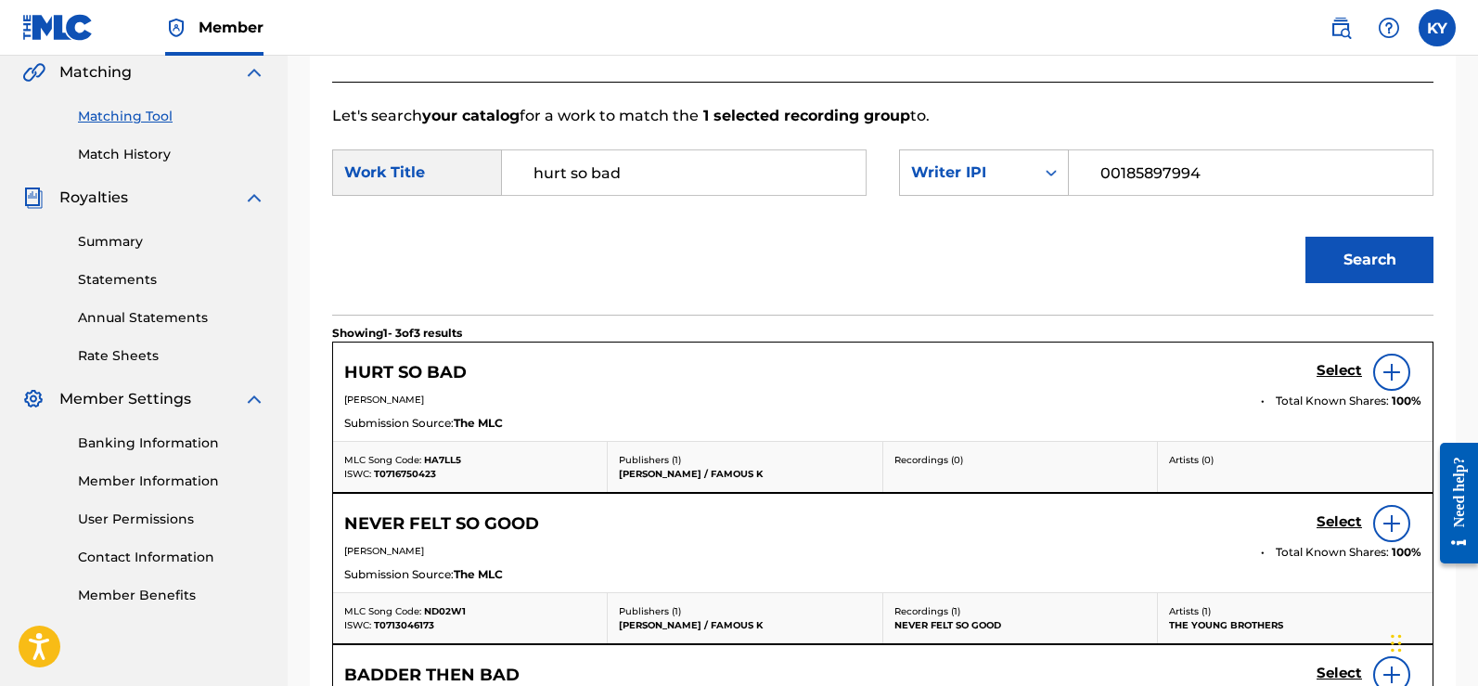
click at [1394, 370] on img at bounding box center [1391, 372] width 22 height 22
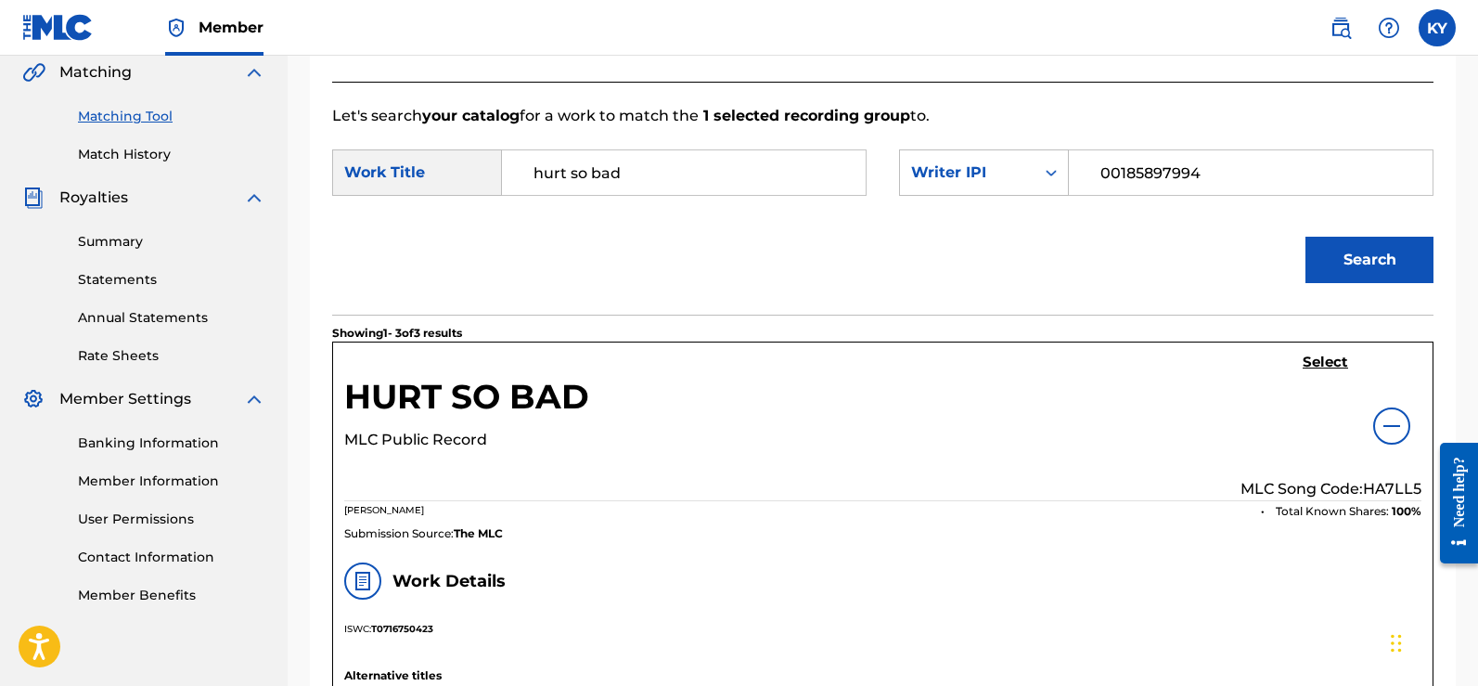
click at [1328, 358] on h5 "Select" at bounding box center [1325, 362] width 45 height 18
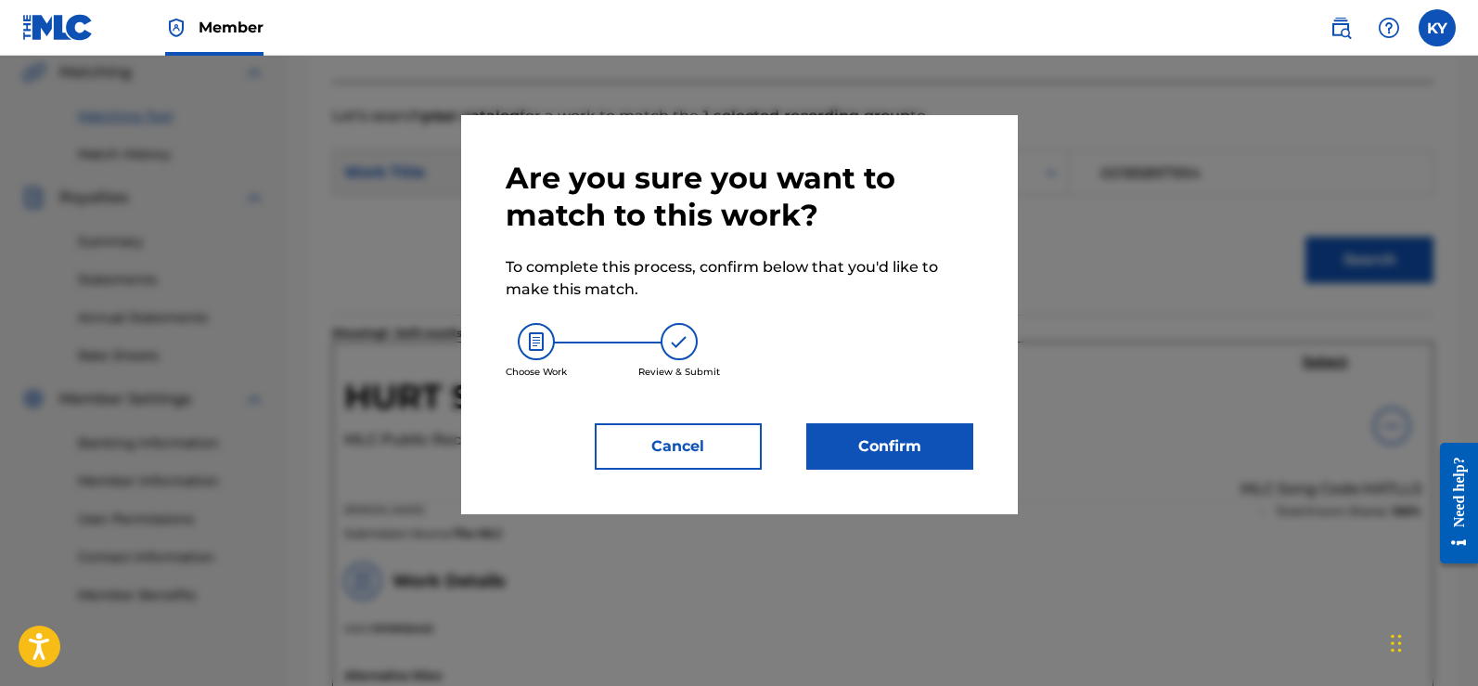
click at [901, 443] on button "Confirm" at bounding box center [889, 446] width 167 height 46
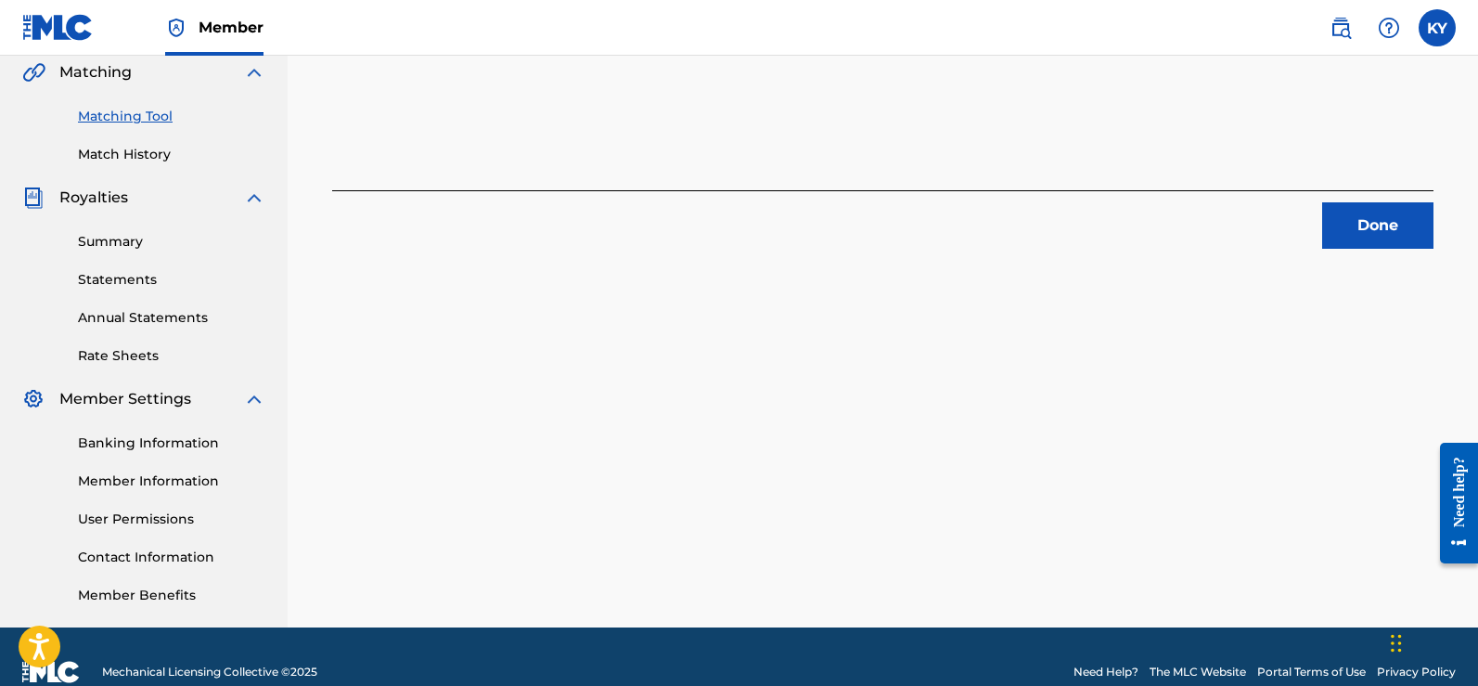
click at [1362, 222] on button "Done" at bounding box center [1377, 225] width 111 height 46
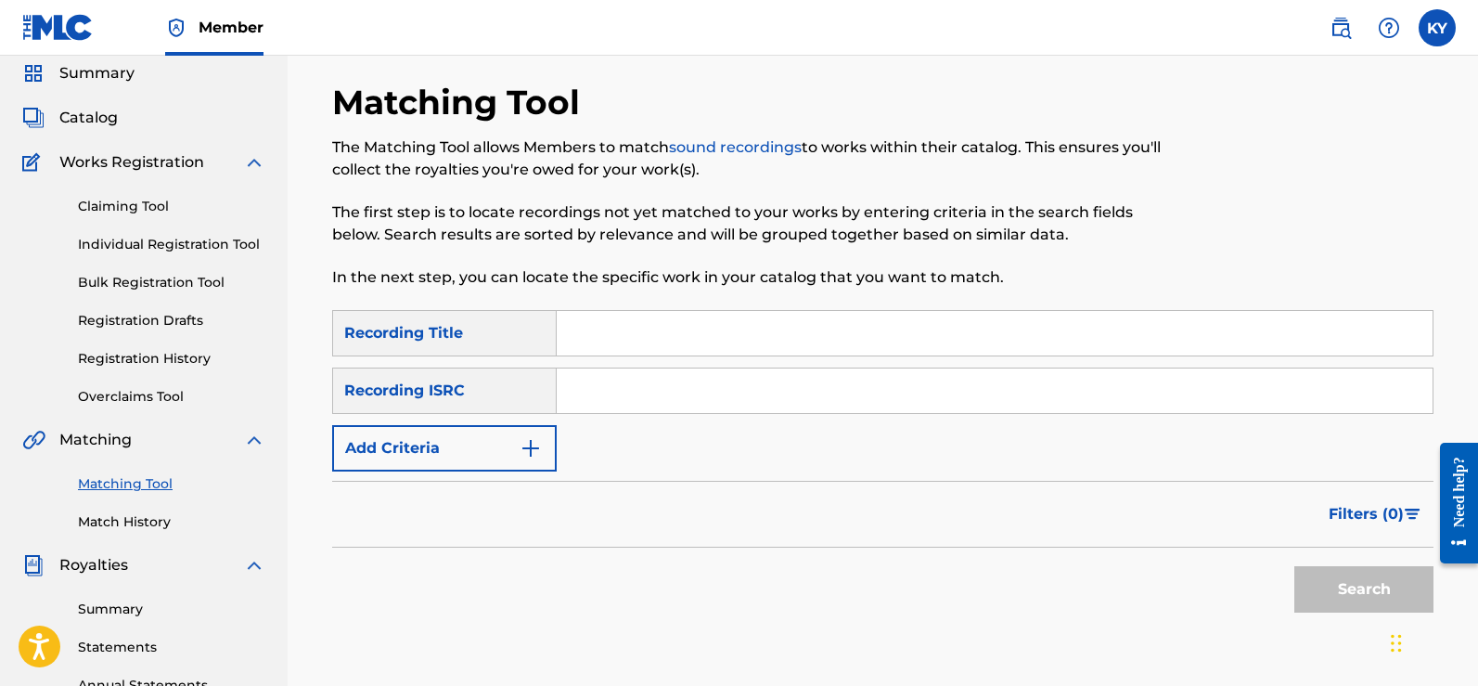
scroll to position [80, 0]
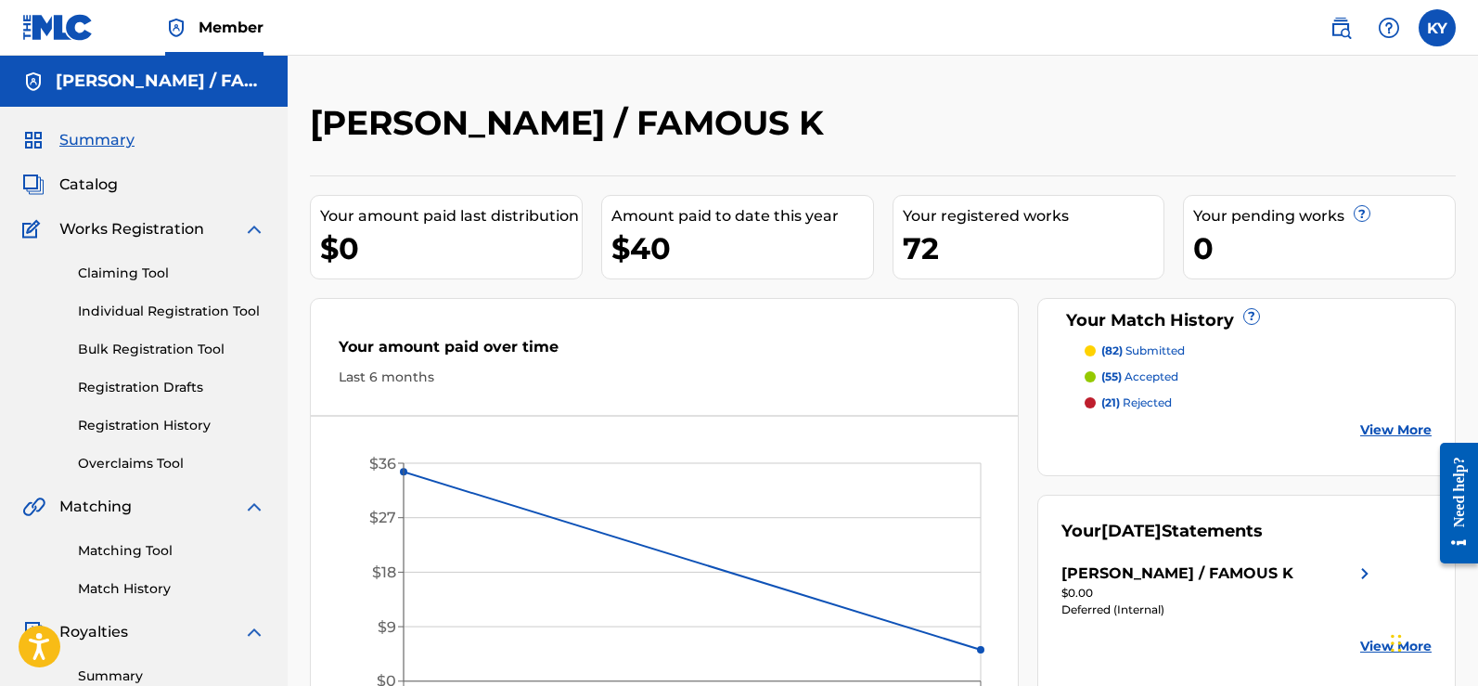
click at [137, 545] on link "Matching Tool" at bounding box center [171, 550] width 187 height 19
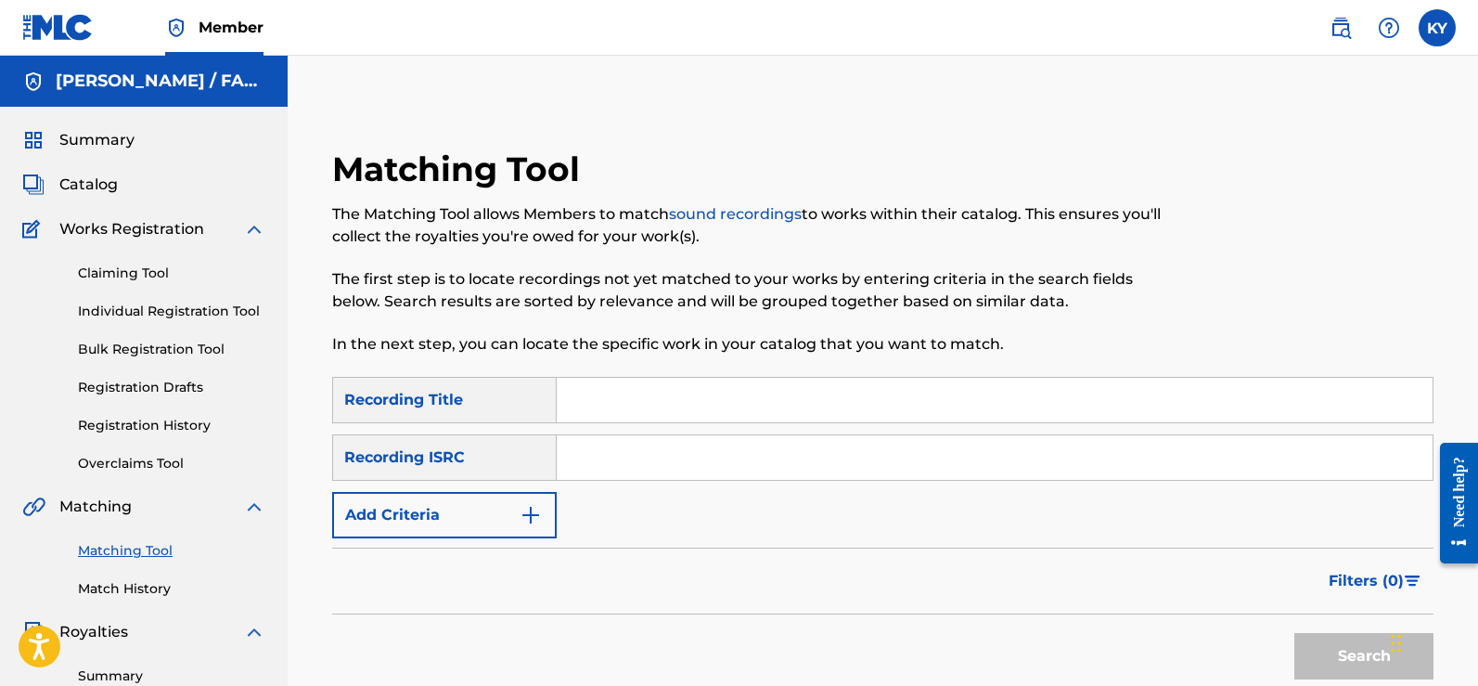
click at [532, 515] on img "Search Form" at bounding box center [531, 515] width 22 height 22
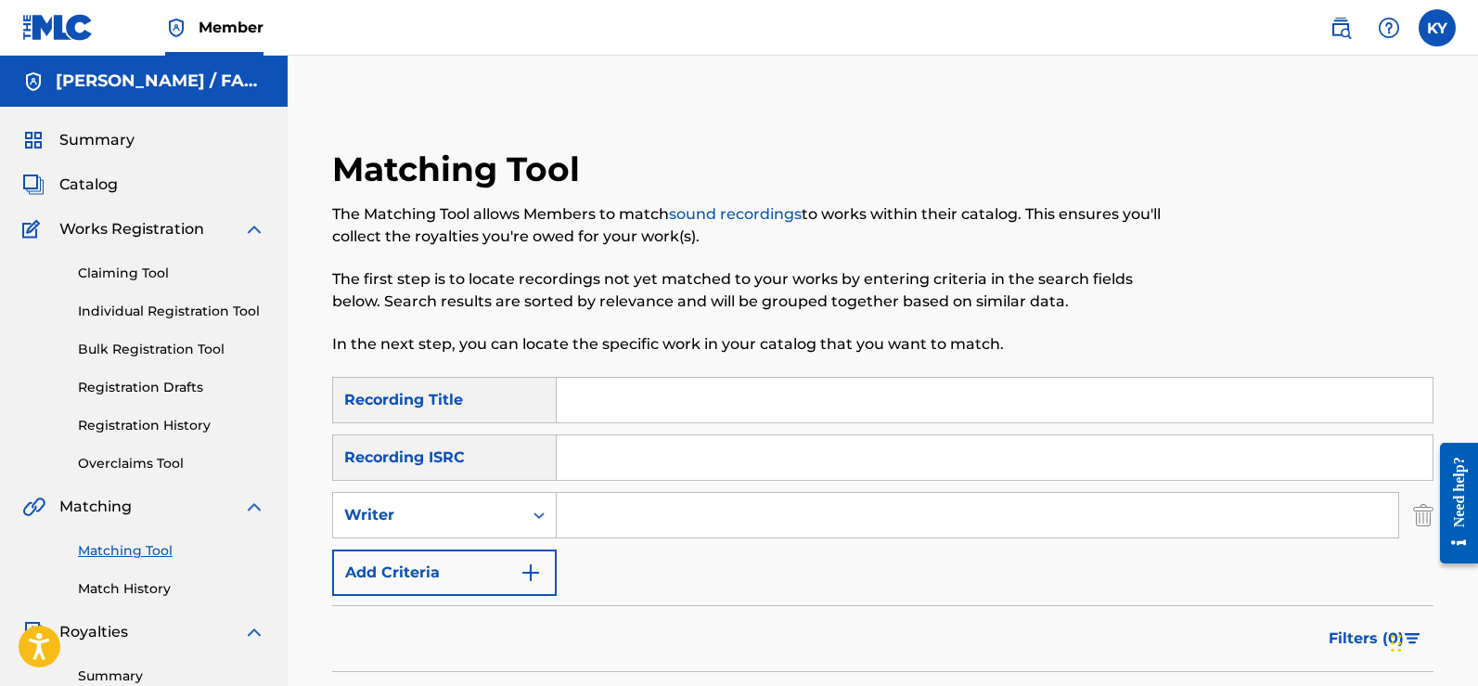
click at [567, 508] on input "Search Form" at bounding box center [977, 515] width 841 height 45
click at [528, 561] on img "Search Form" at bounding box center [531, 572] width 22 height 22
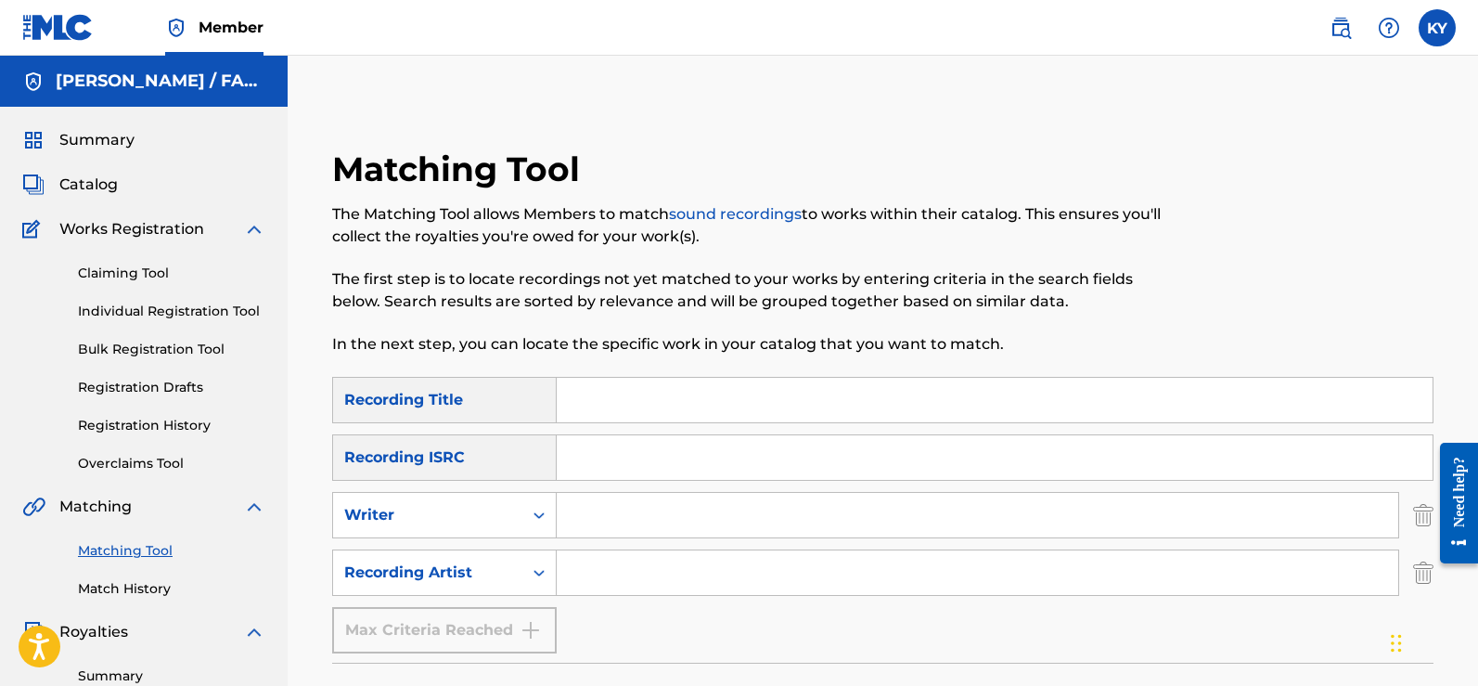
click at [563, 566] on input "Search Form" at bounding box center [977, 572] width 841 height 45
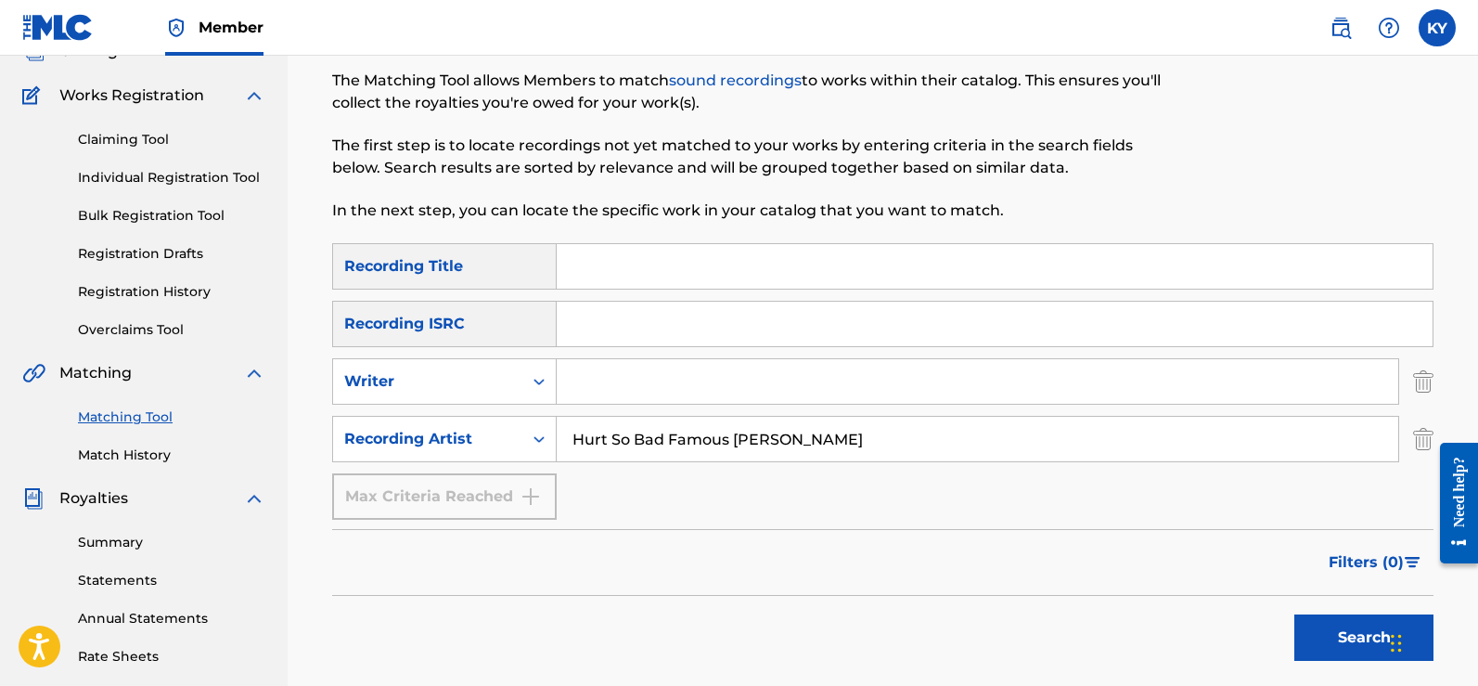
scroll to position [135, 0]
type input "Hurt So Bad Famous Kerry Young"
click at [1354, 629] on button "Search" at bounding box center [1363, 635] width 139 height 46
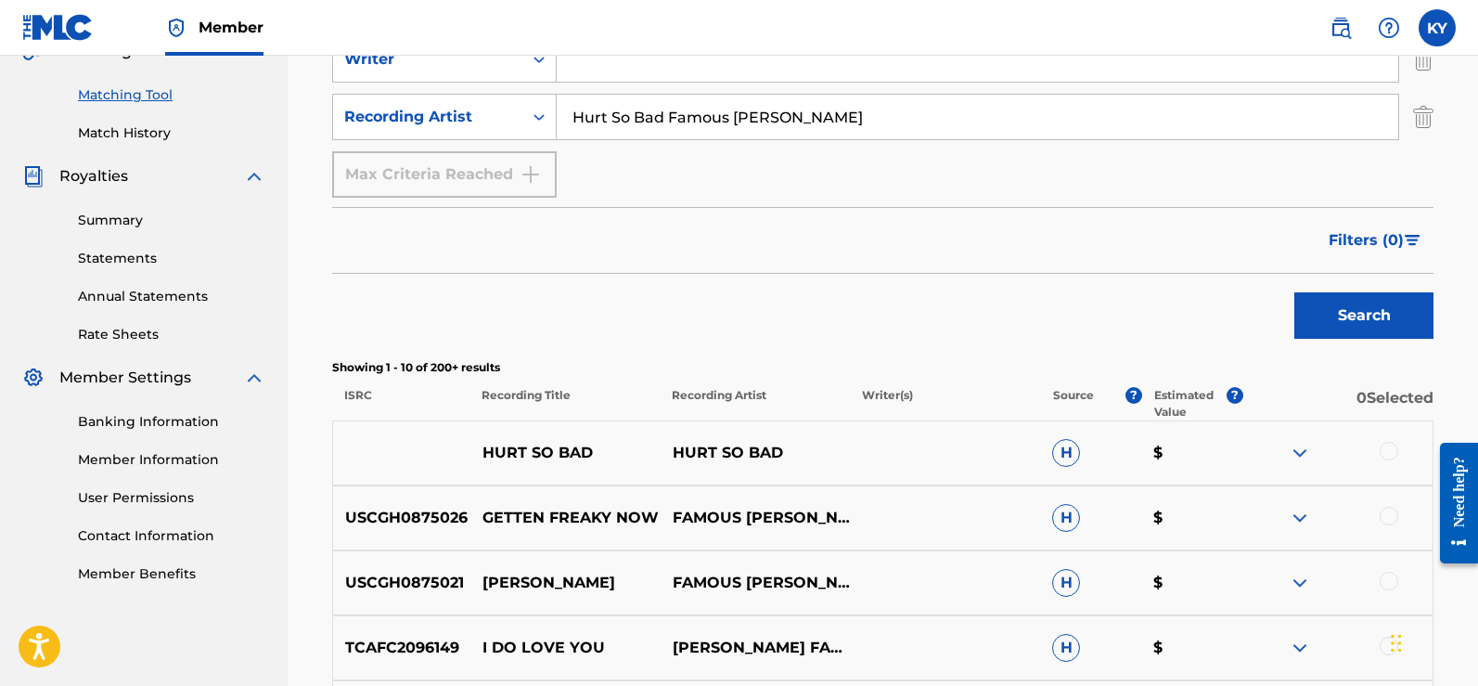
scroll to position [458, 0]
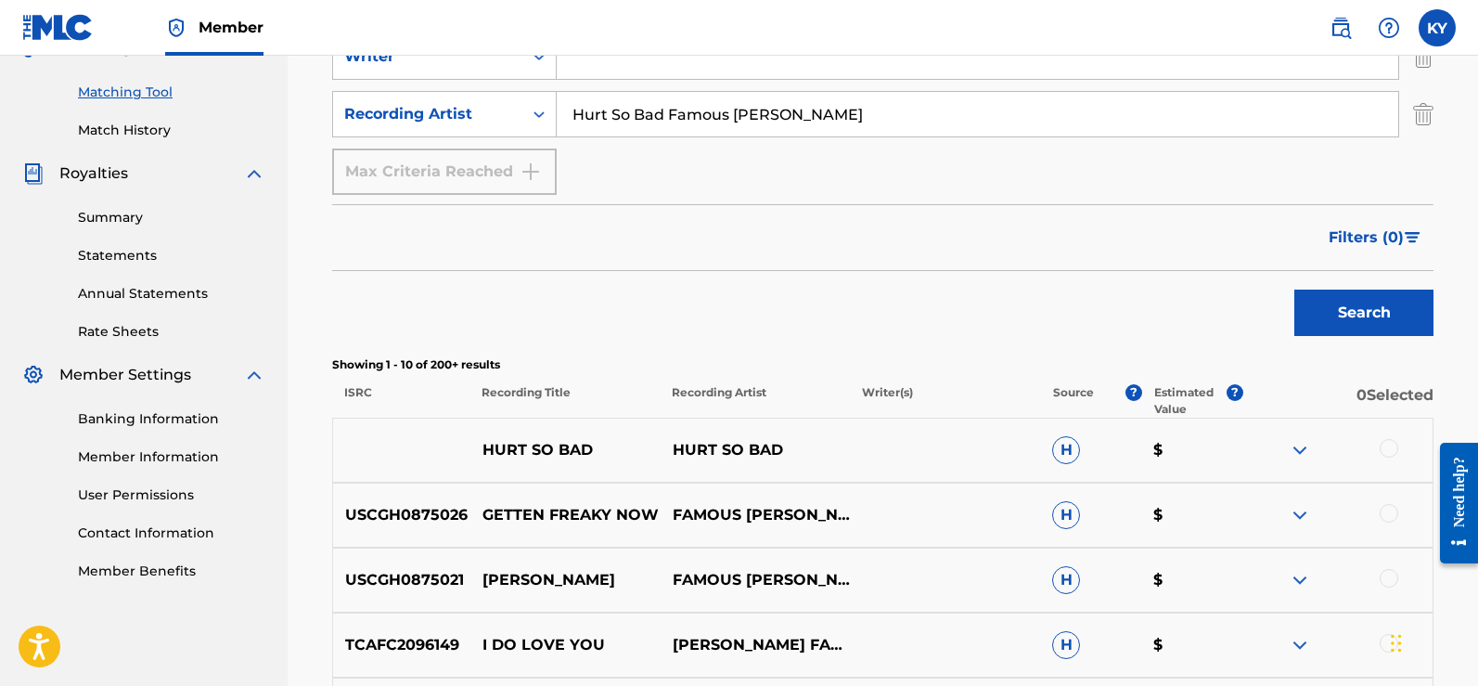
click at [1388, 444] on div at bounding box center [1389, 448] width 19 height 19
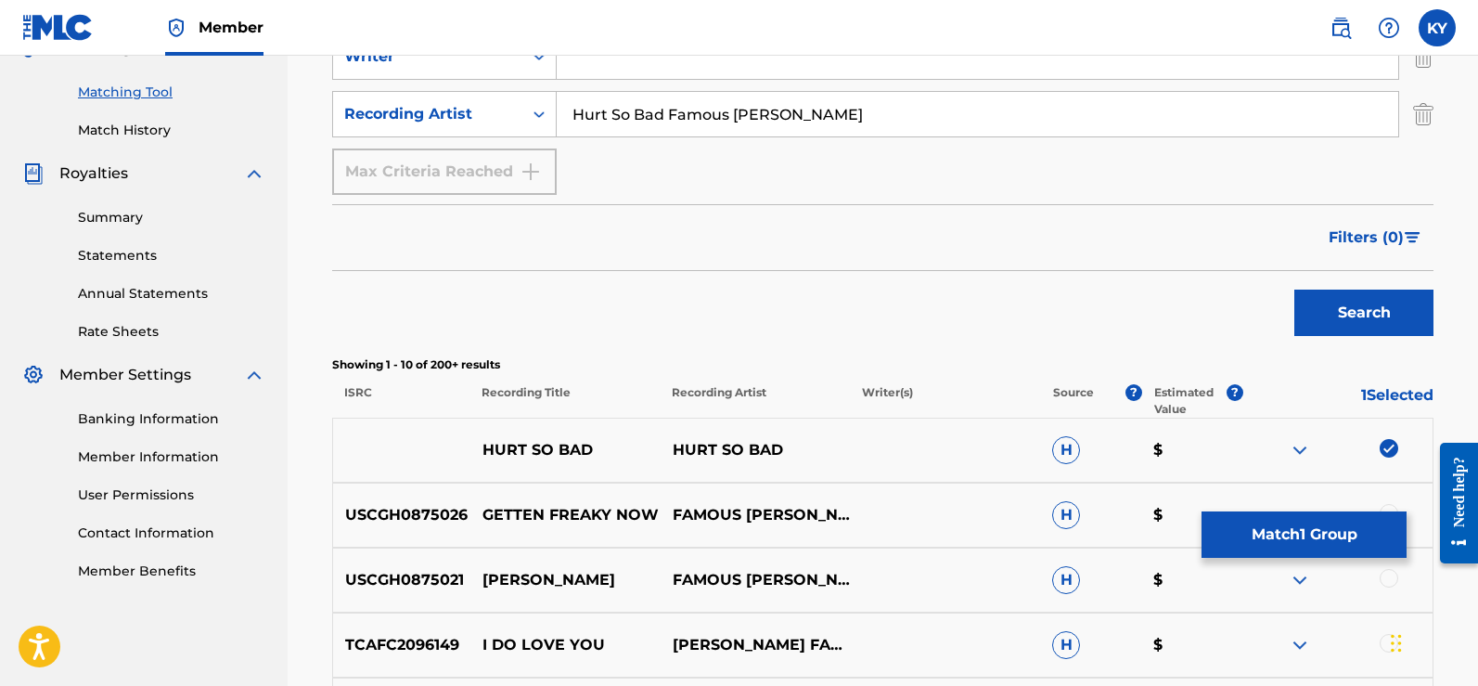
click at [1388, 444] on img at bounding box center [1389, 448] width 19 height 19
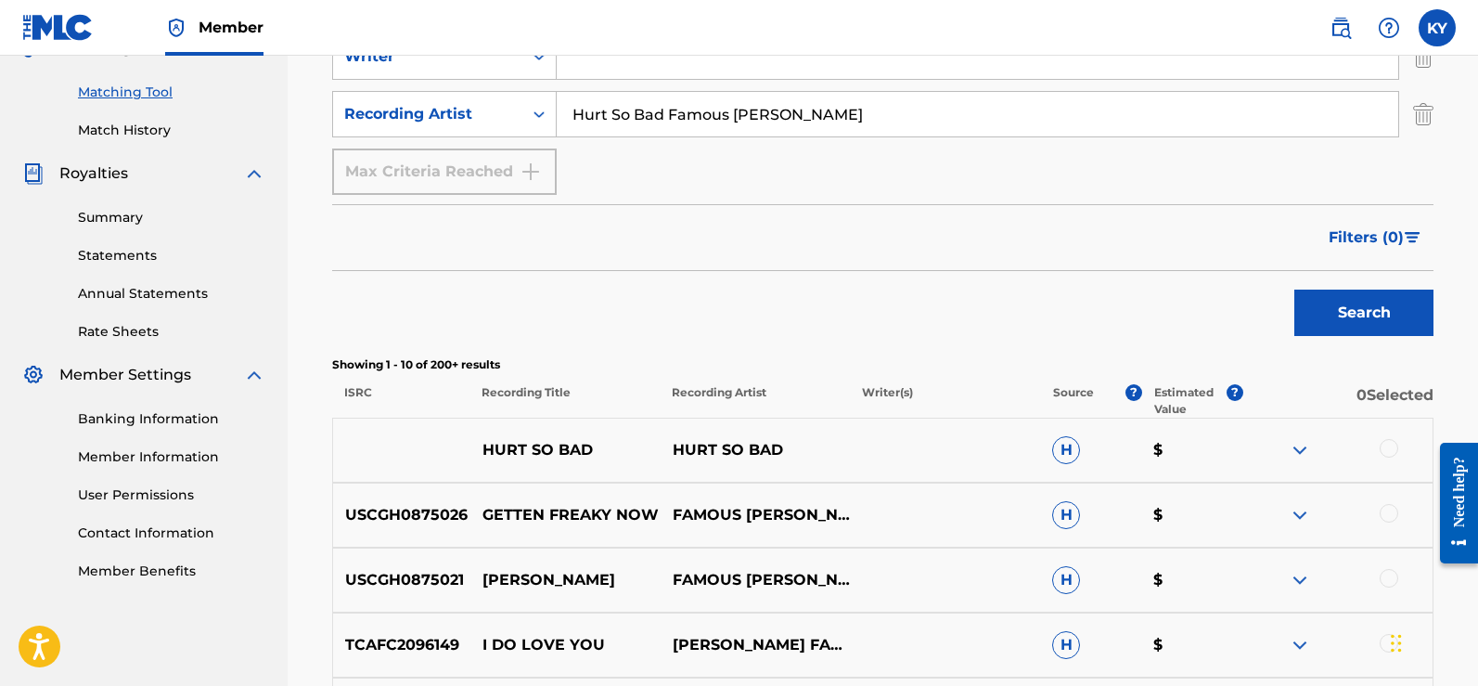
click at [1303, 445] on img at bounding box center [1300, 450] width 22 height 22
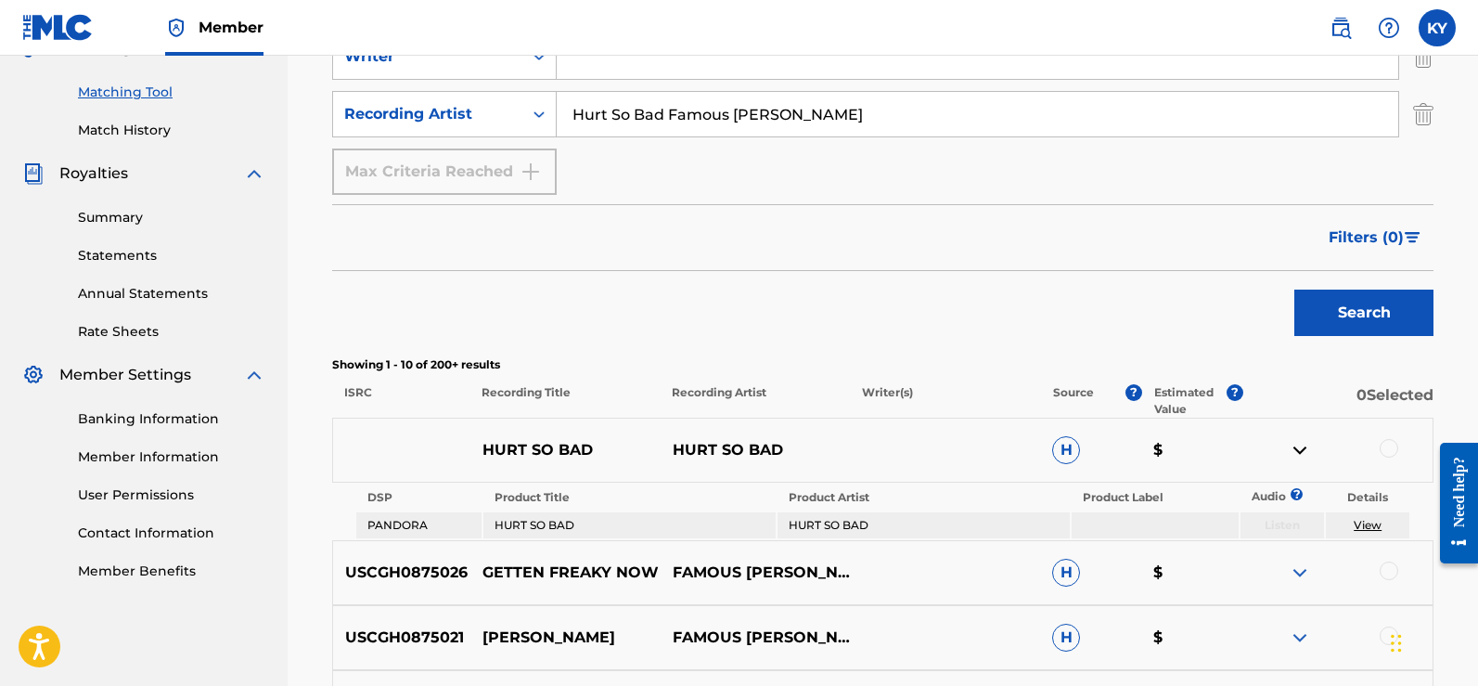
click at [1367, 523] on link "View" at bounding box center [1368, 525] width 28 height 14
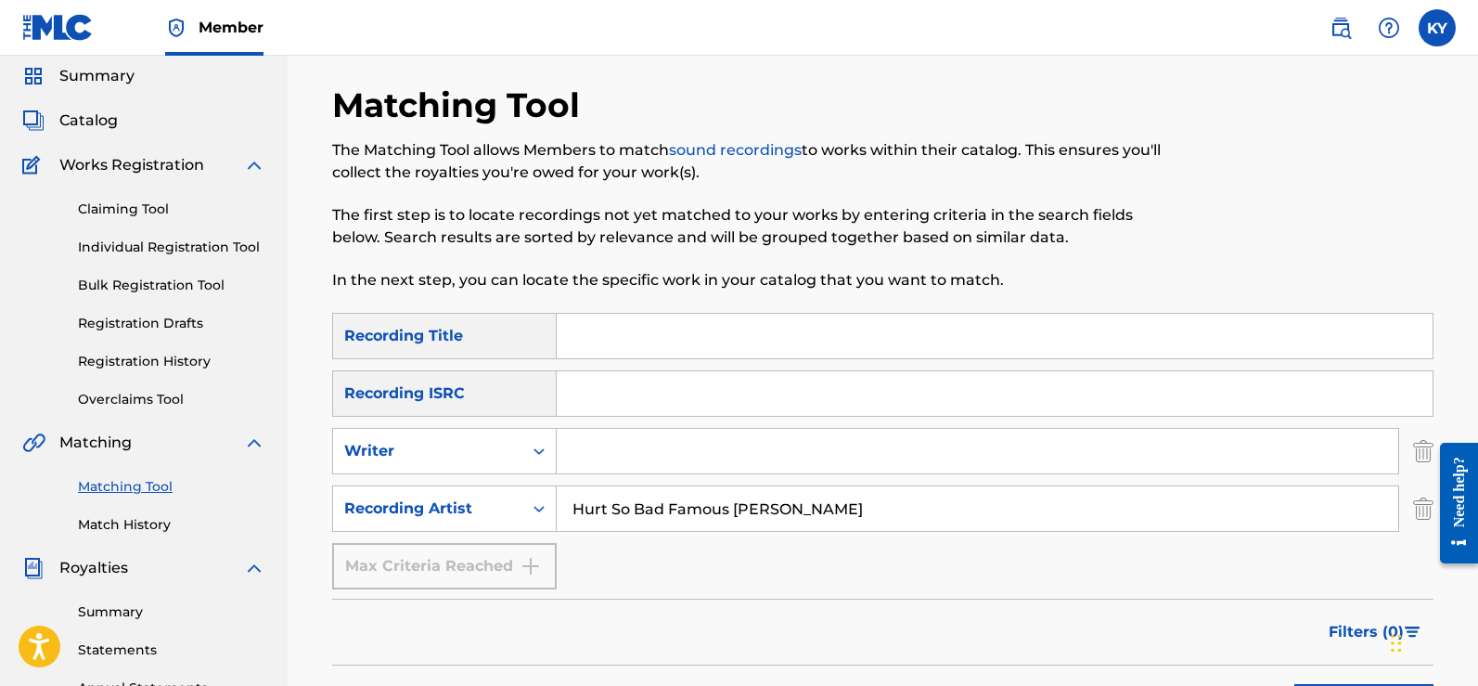
scroll to position [0, 0]
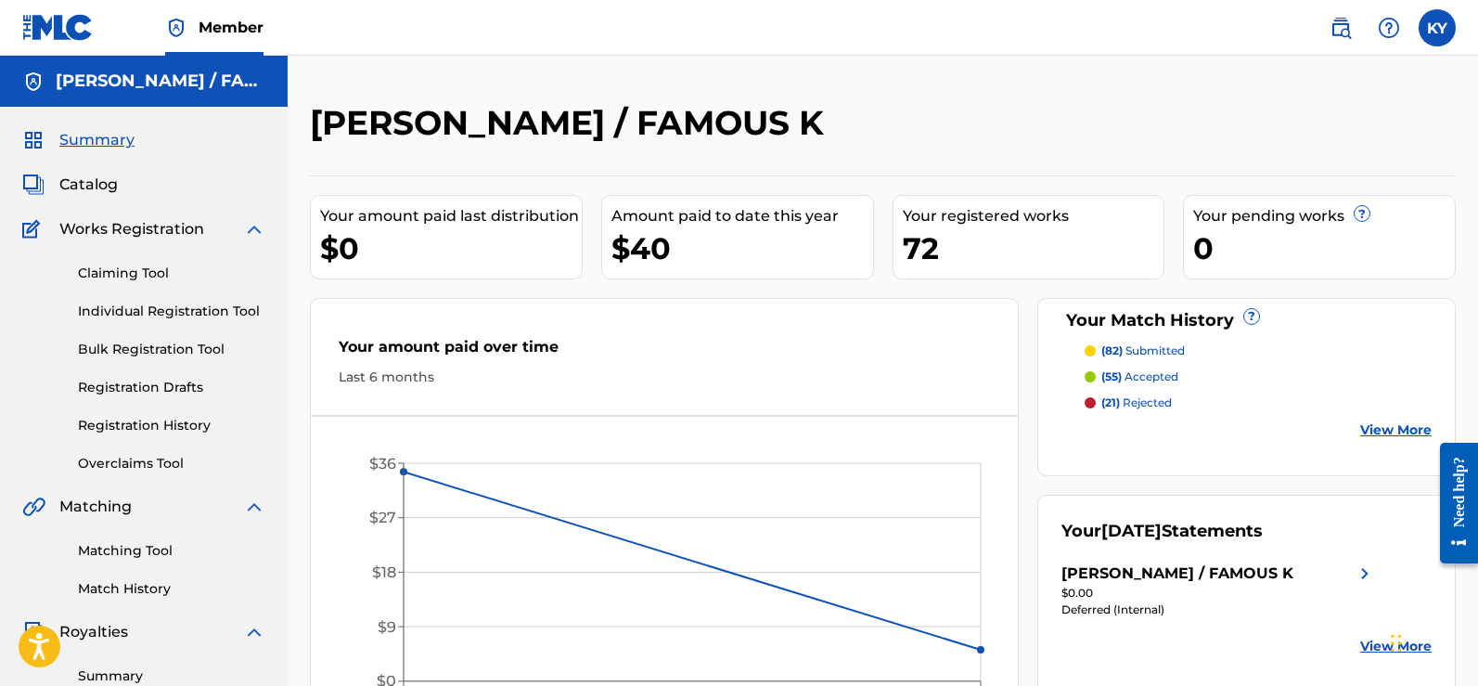
click at [107, 547] on link "Matching Tool" at bounding box center [171, 550] width 187 height 19
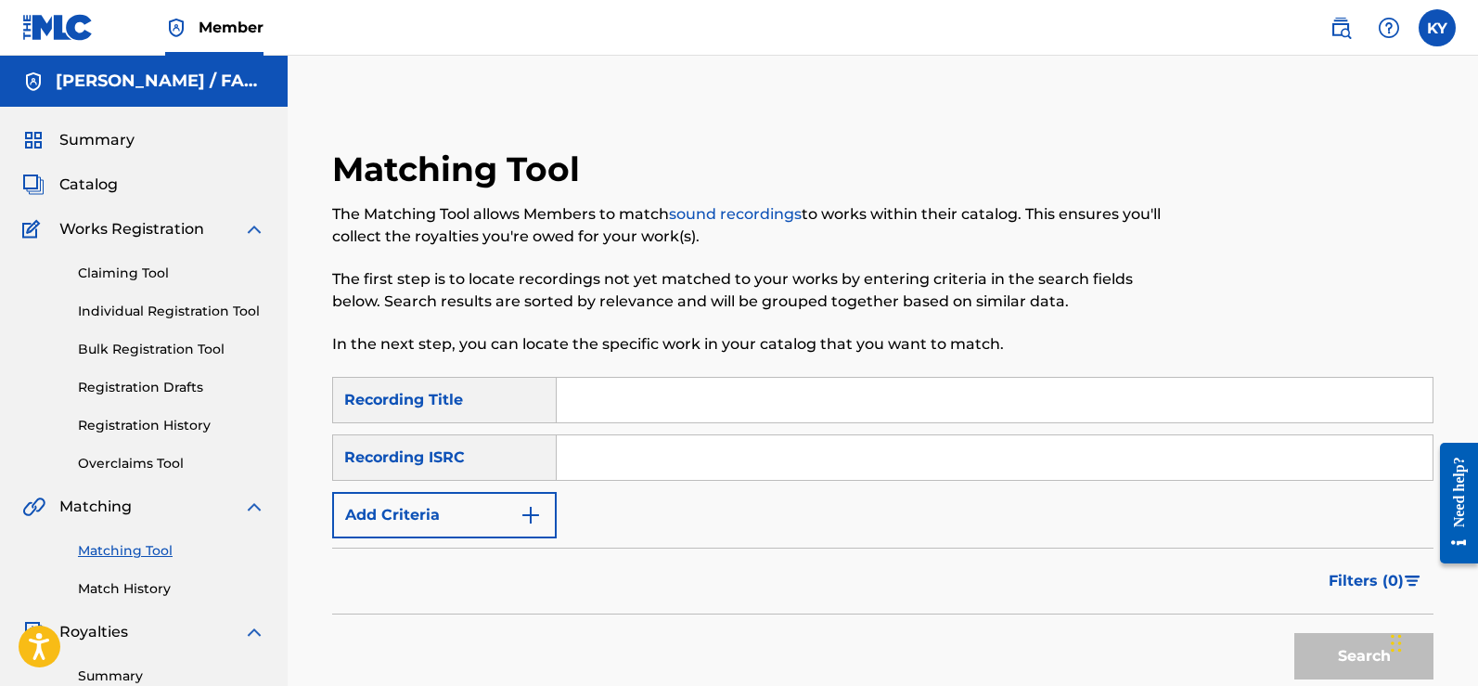
click at [533, 515] on img "Search Form" at bounding box center [531, 515] width 22 height 22
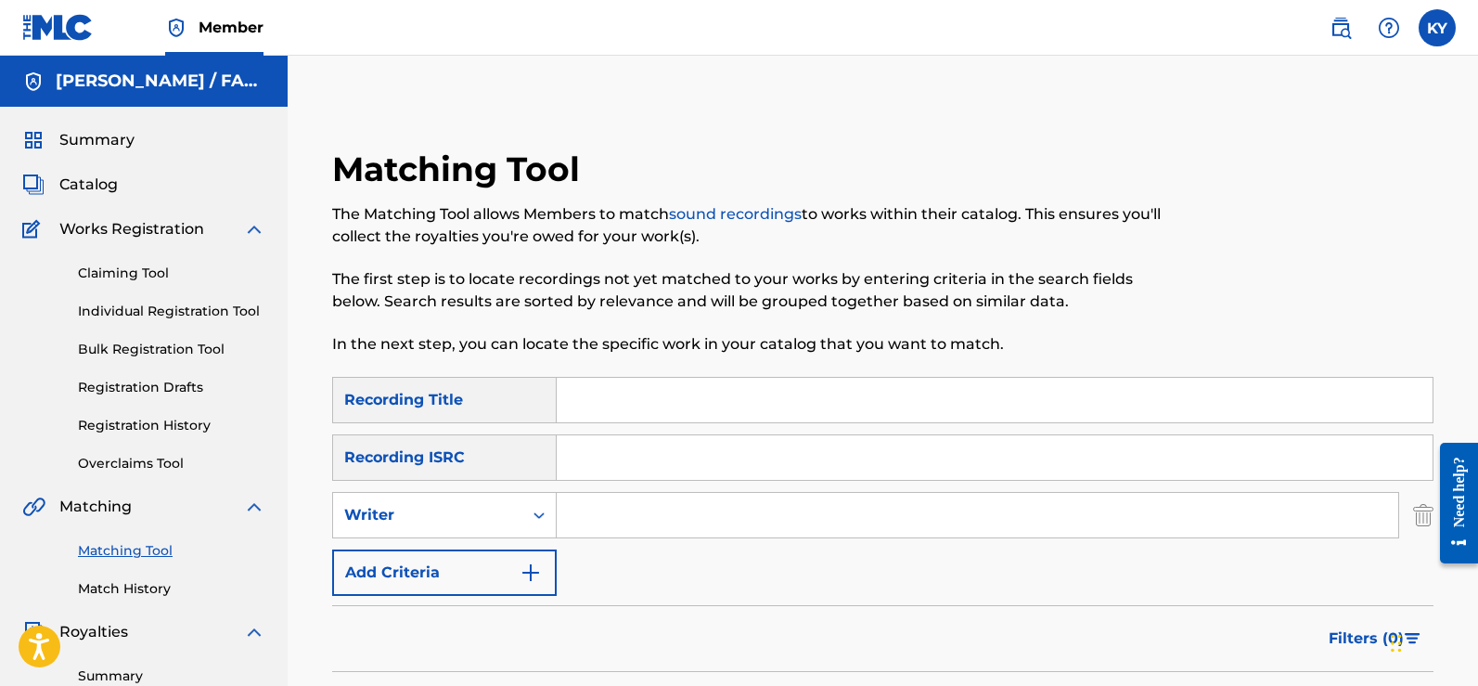
click at [538, 571] on img "Search Form" at bounding box center [531, 572] width 22 height 22
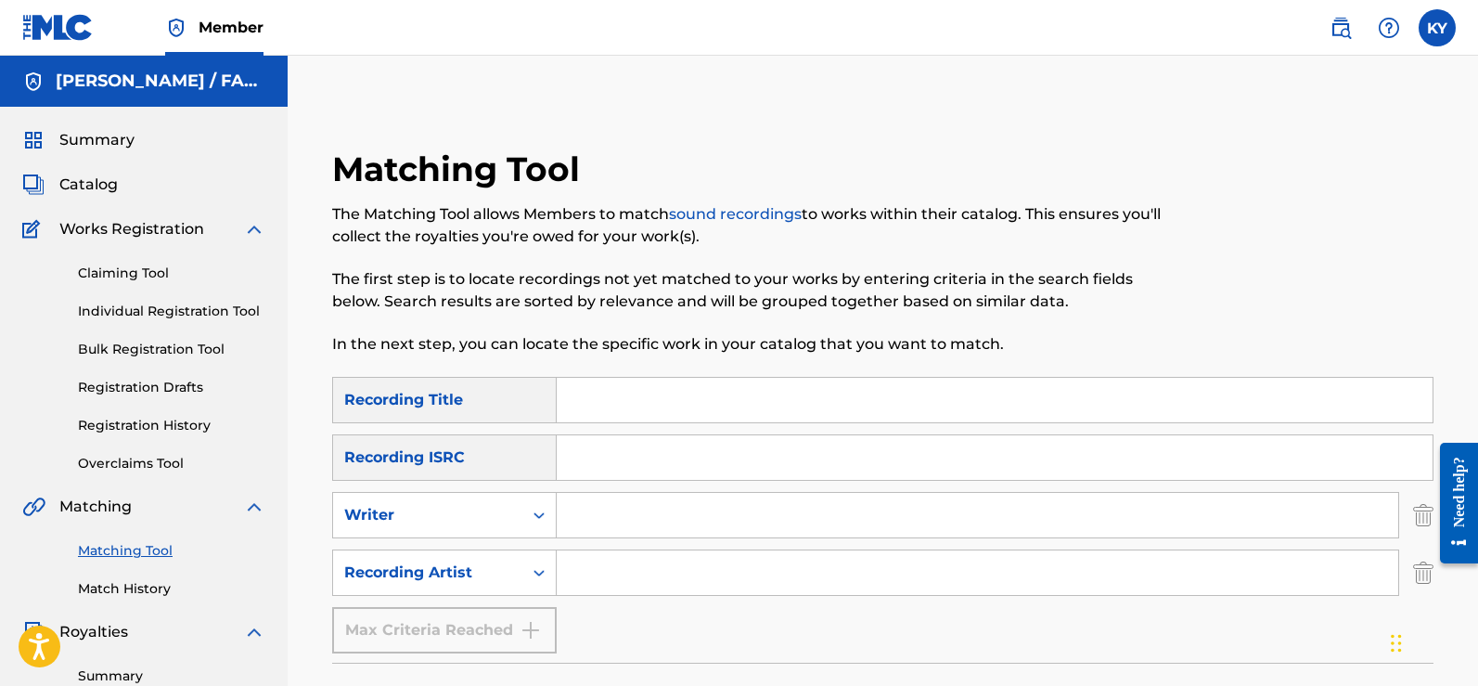
click at [576, 572] on input "Search Form" at bounding box center [977, 572] width 841 height 45
type input "Bless The Children Famous Kerry Young"
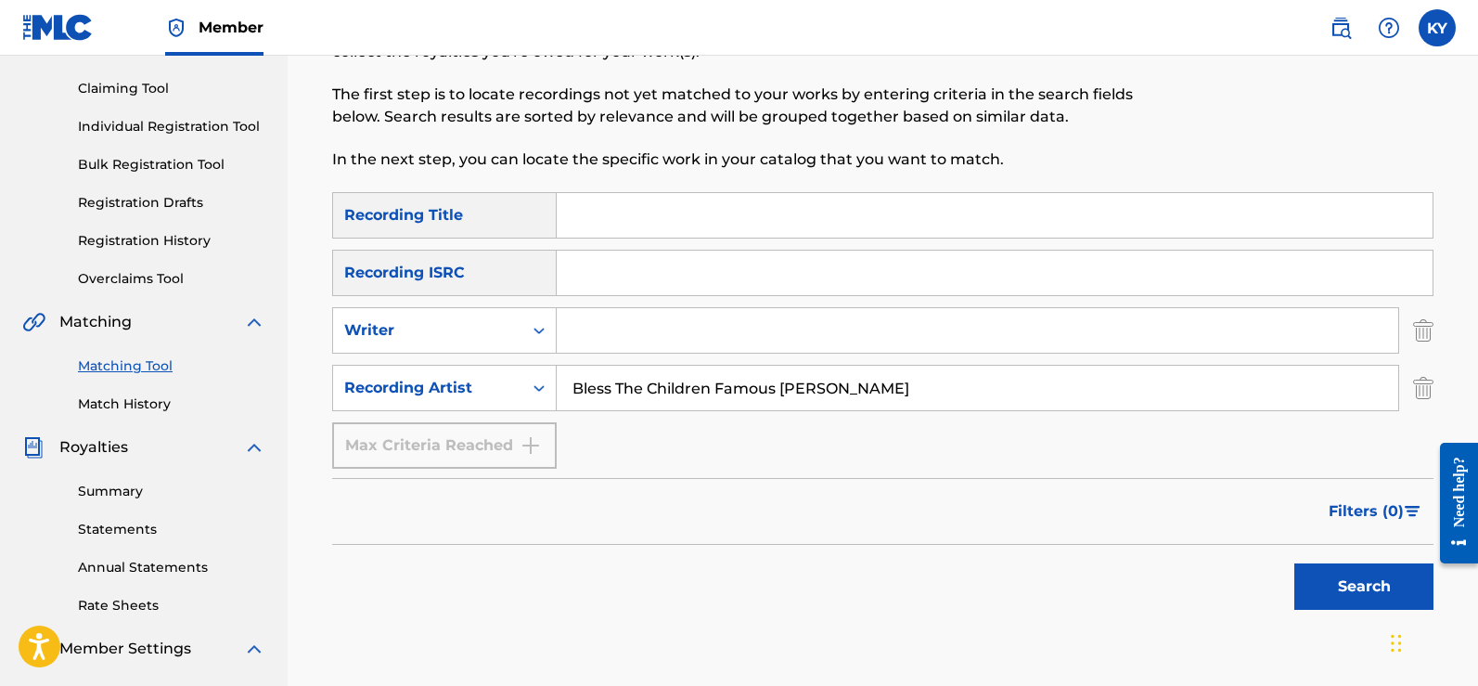
scroll to position [193, 0]
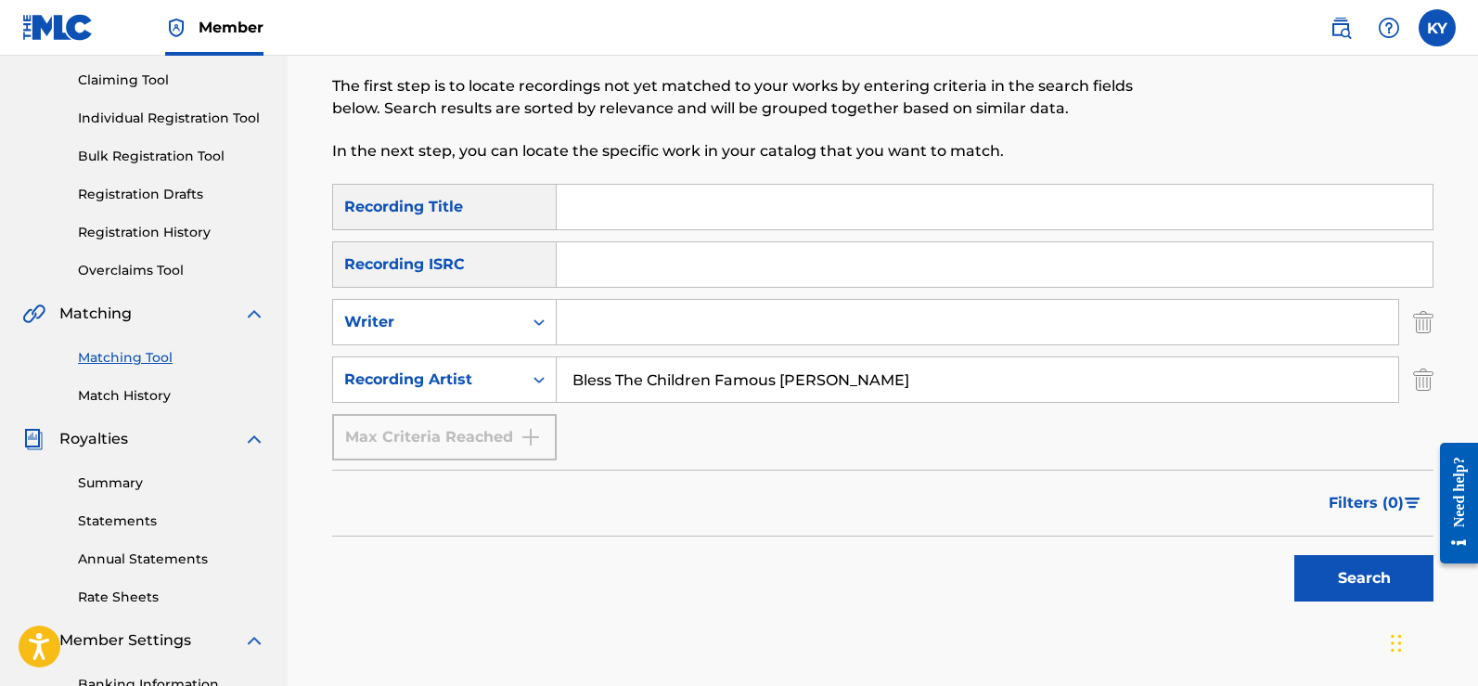
click at [1366, 574] on button "Search" at bounding box center [1363, 578] width 139 height 46
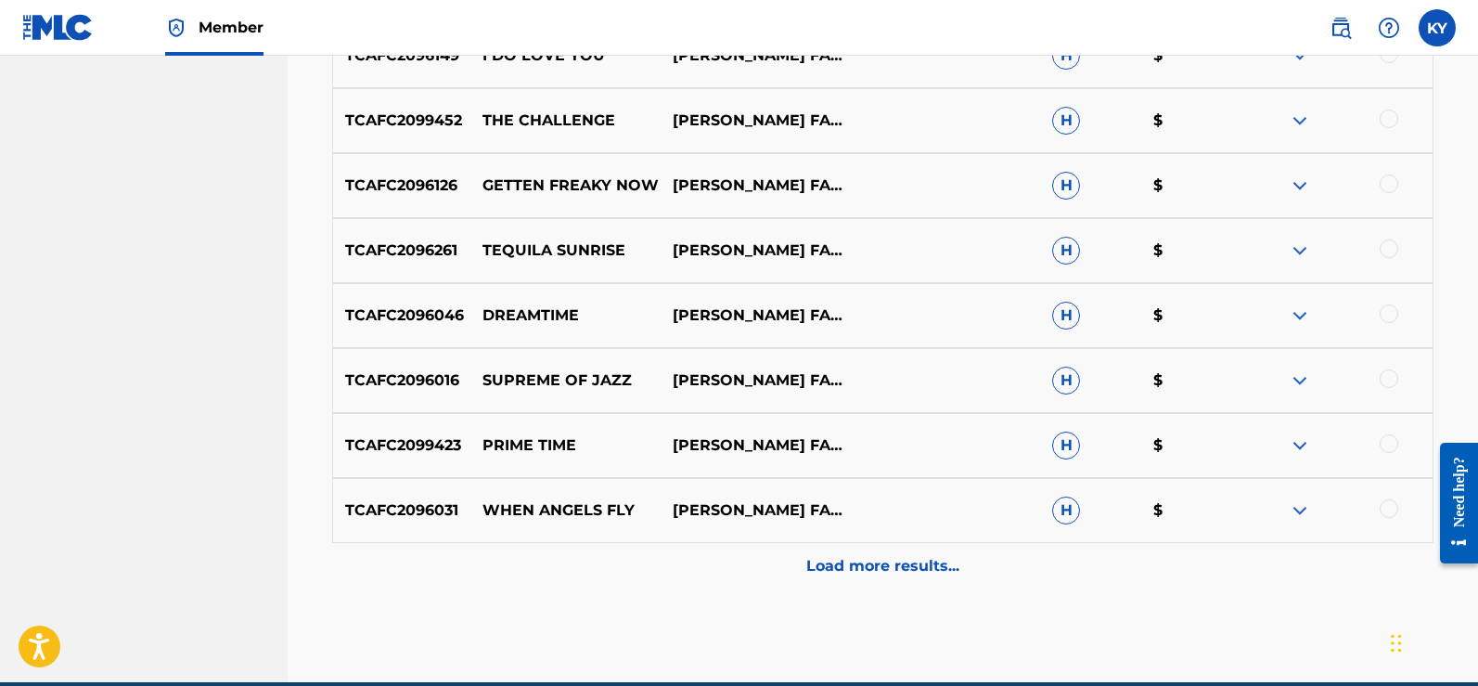
scroll to position [971, 0]
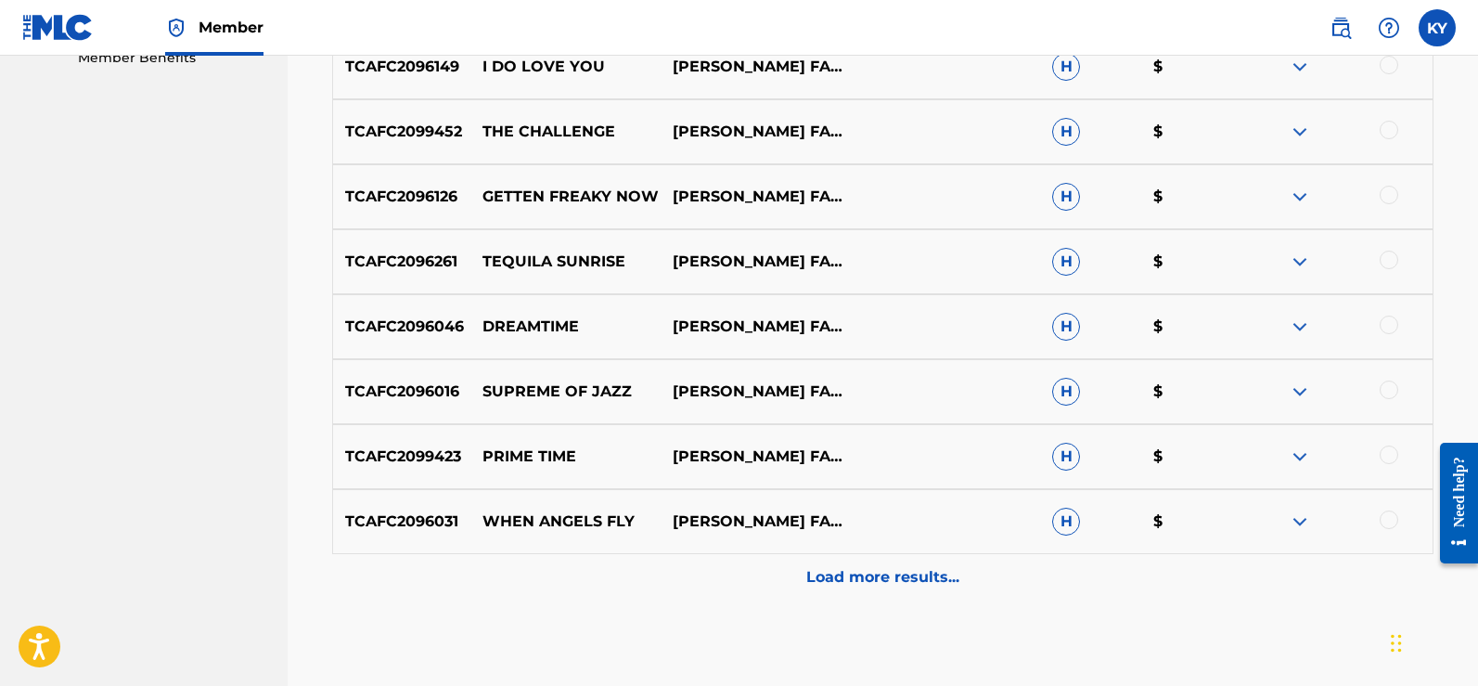
click at [851, 566] on div "Load more results..." at bounding box center [882, 577] width 1101 height 46
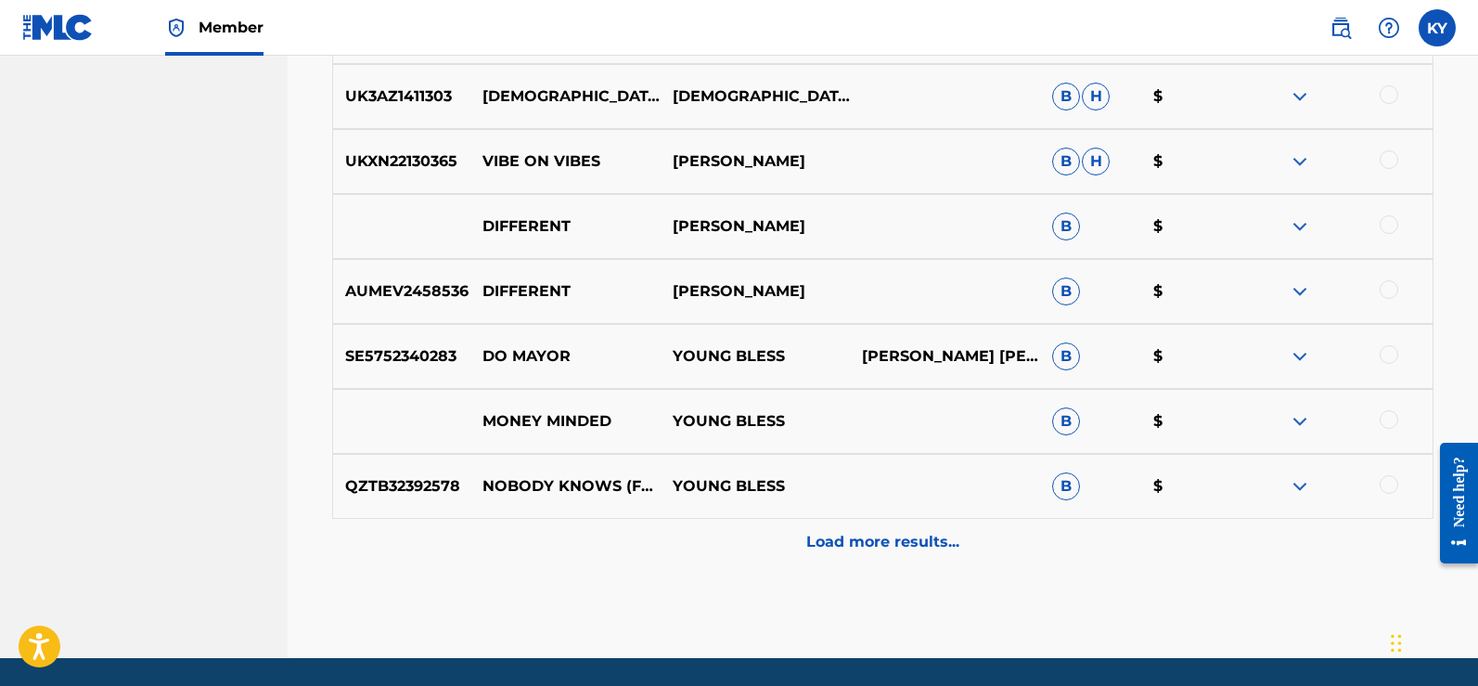
scroll to position [1681, 0]
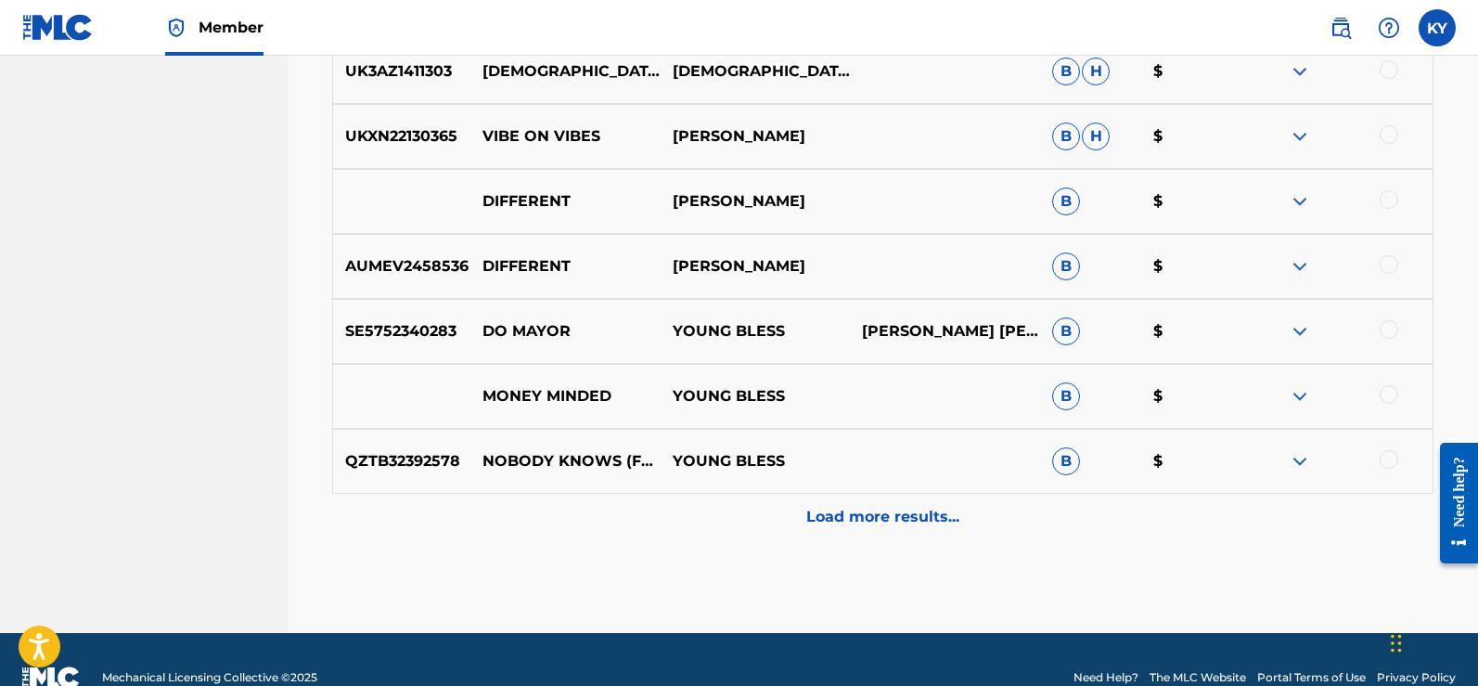
click at [896, 515] on p "Load more results..." at bounding box center [882, 517] width 153 height 22
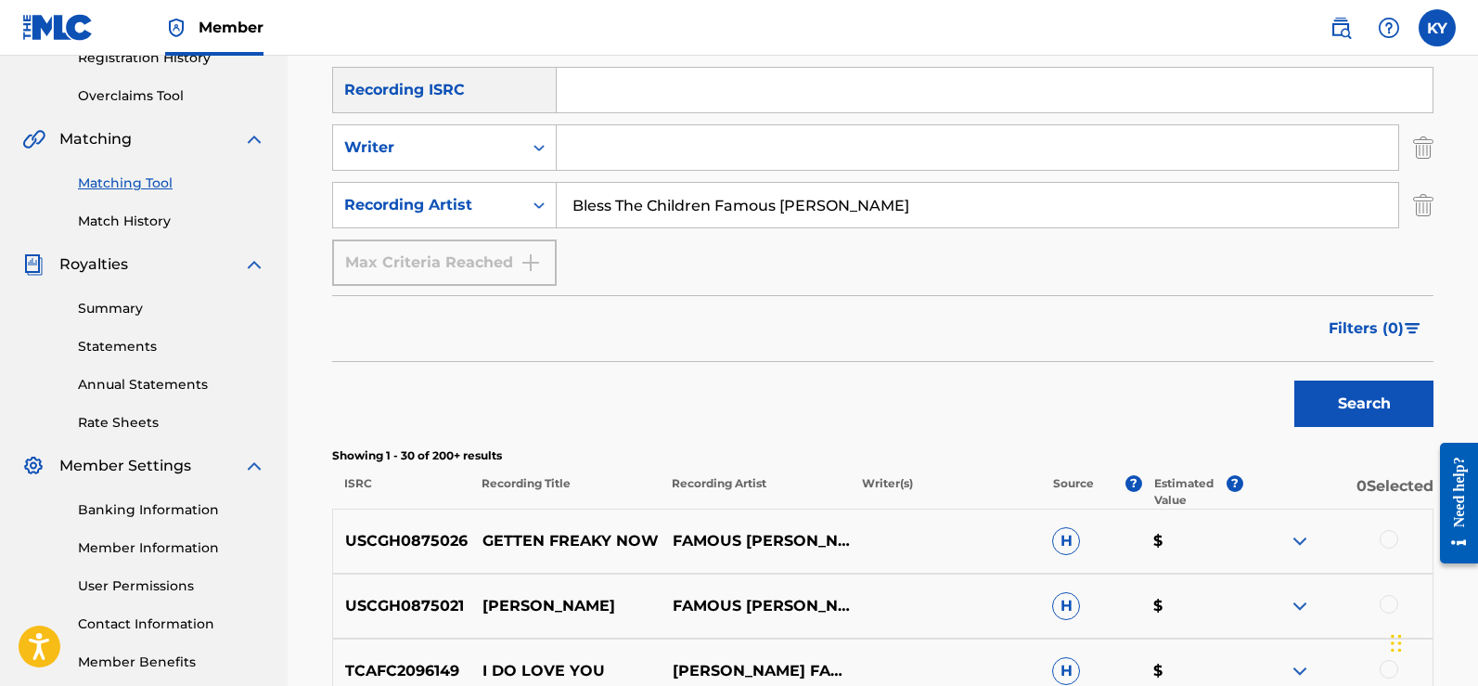
scroll to position [0, 0]
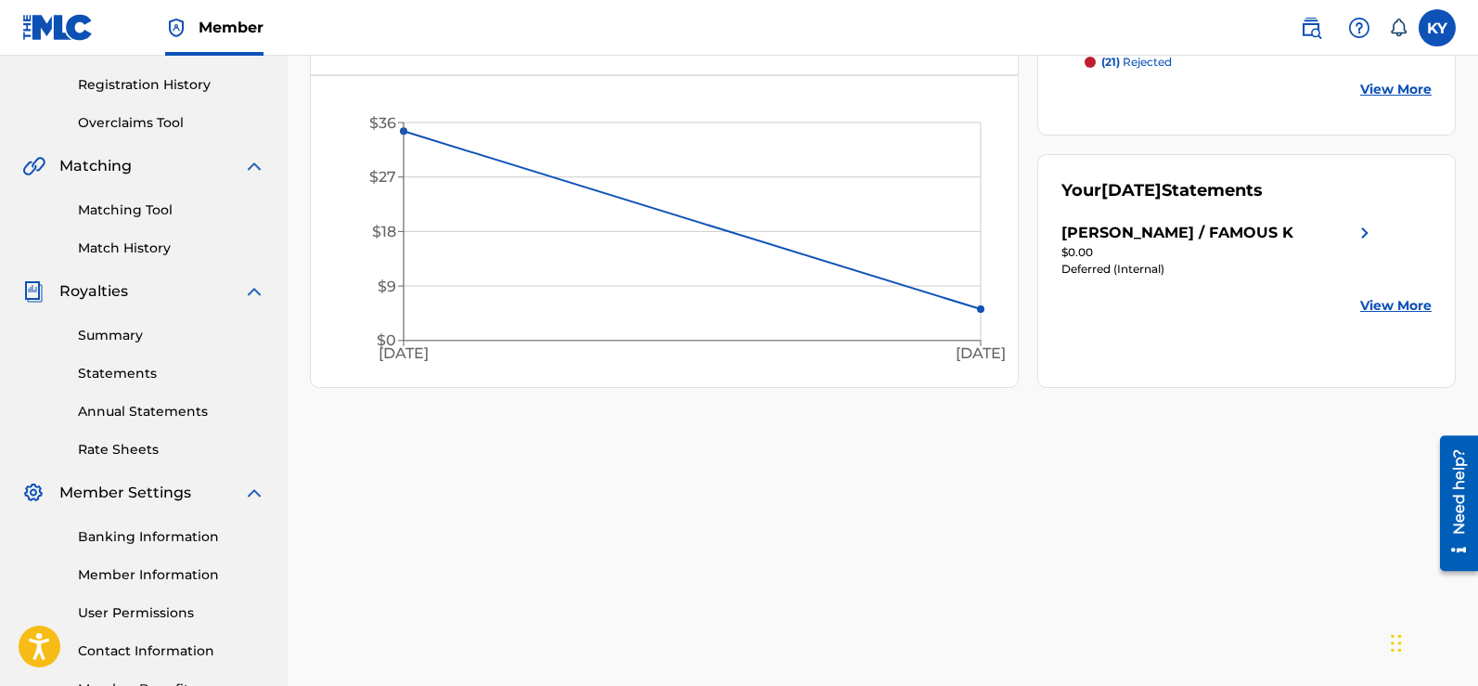
scroll to position [359, 0]
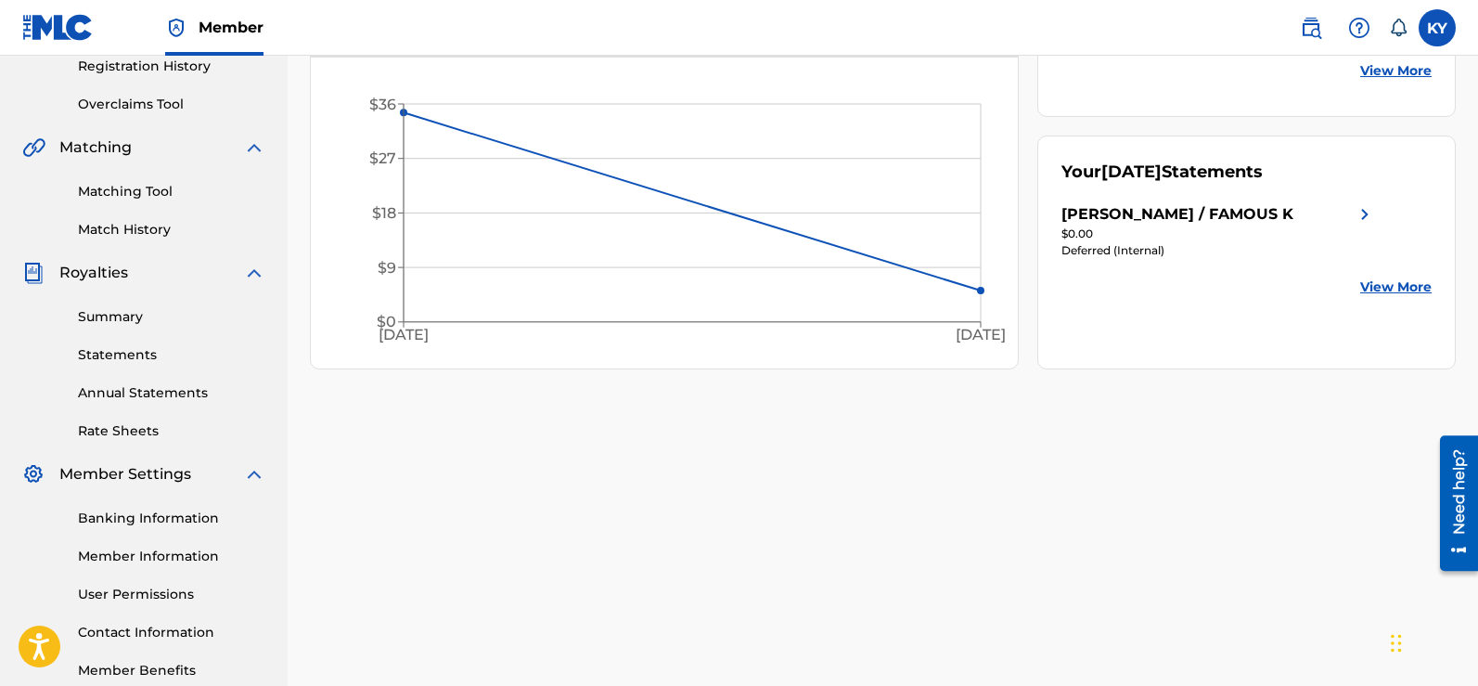
click at [128, 185] on link "Matching Tool" at bounding box center [171, 191] width 187 height 19
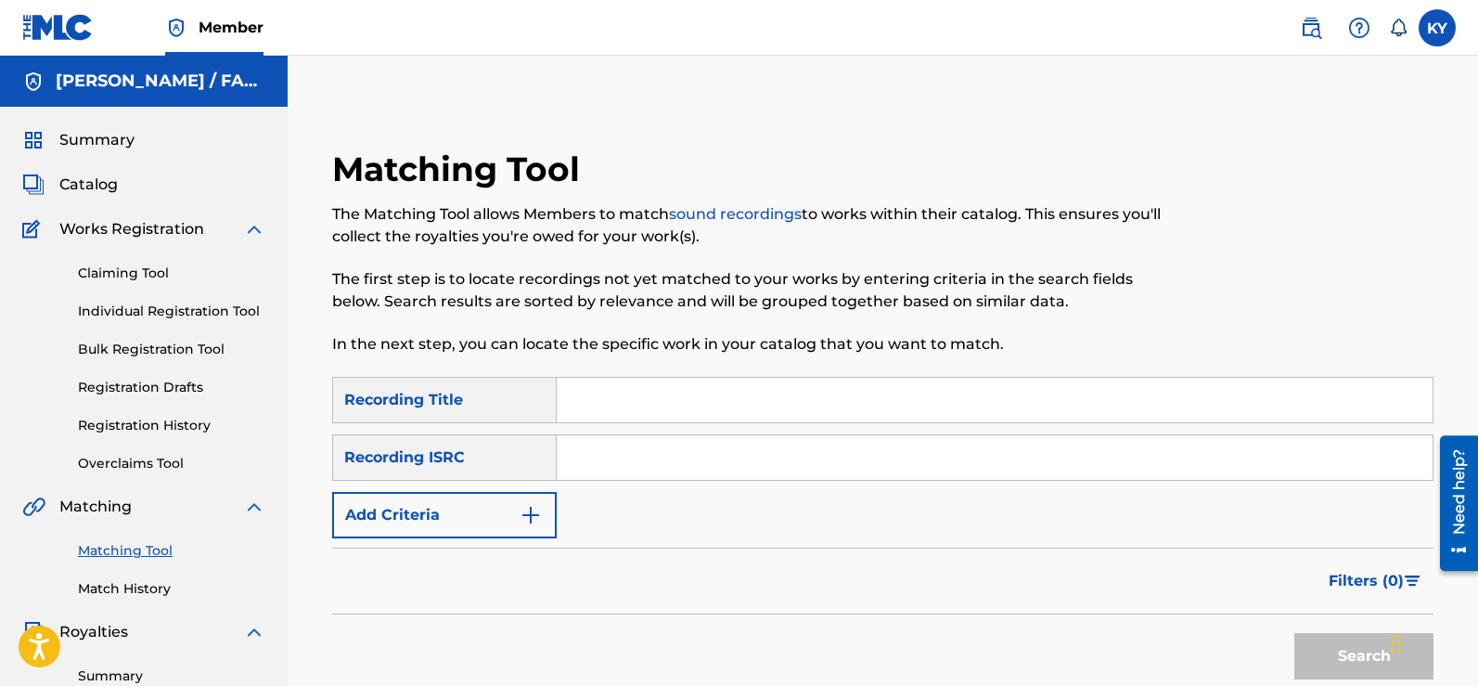
click at [572, 398] on input "Search Form" at bounding box center [995, 400] width 876 height 45
click at [536, 512] on img "Search Form" at bounding box center [531, 515] width 22 height 22
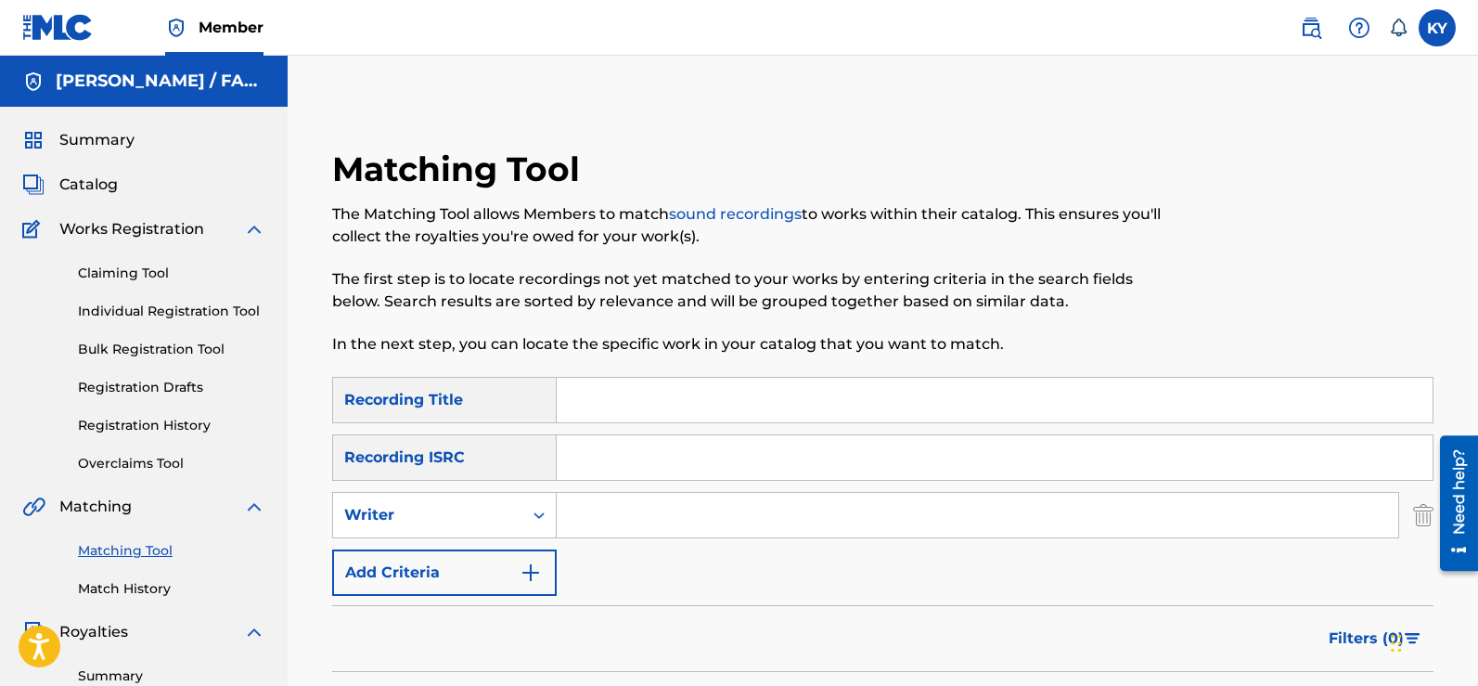
click at [532, 567] on img "Search Form" at bounding box center [531, 572] width 22 height 22
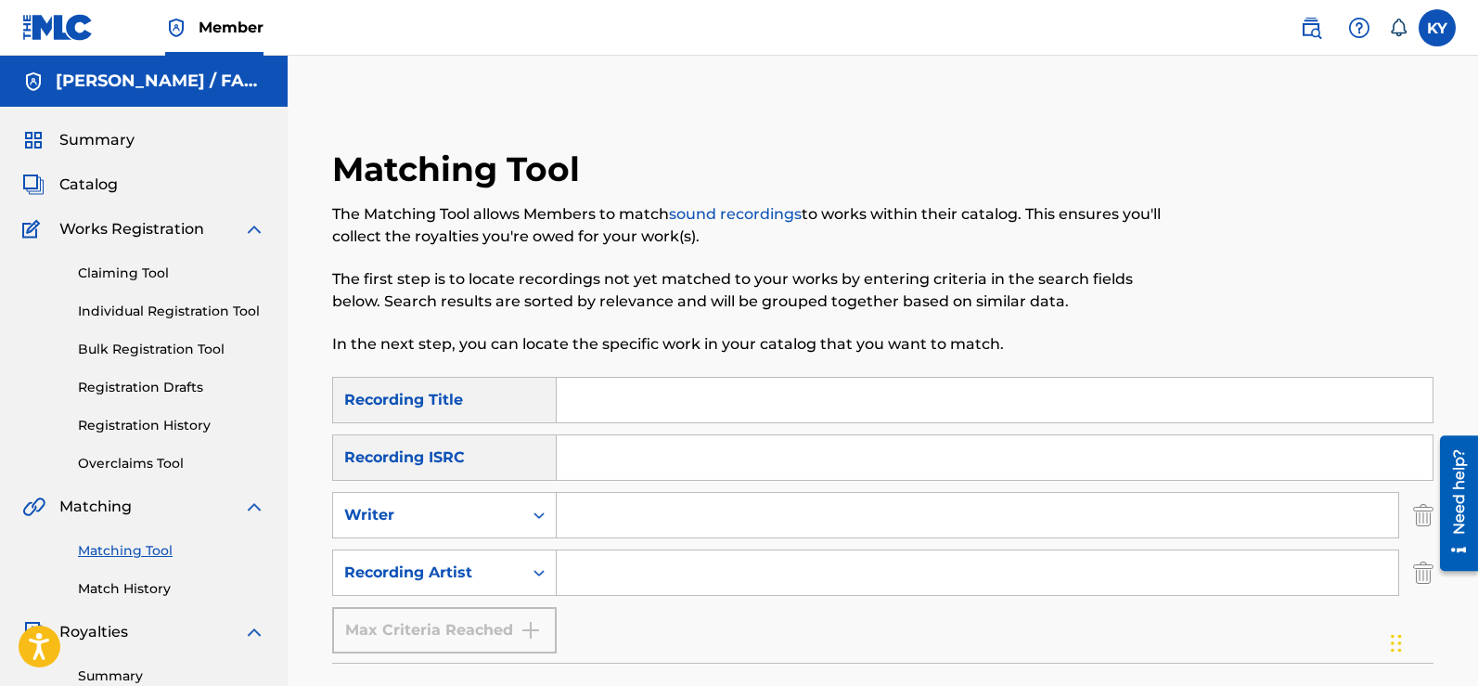
click at [570, 577] on input "Search Form" at bounding box center [977, 572] width 841 height 45
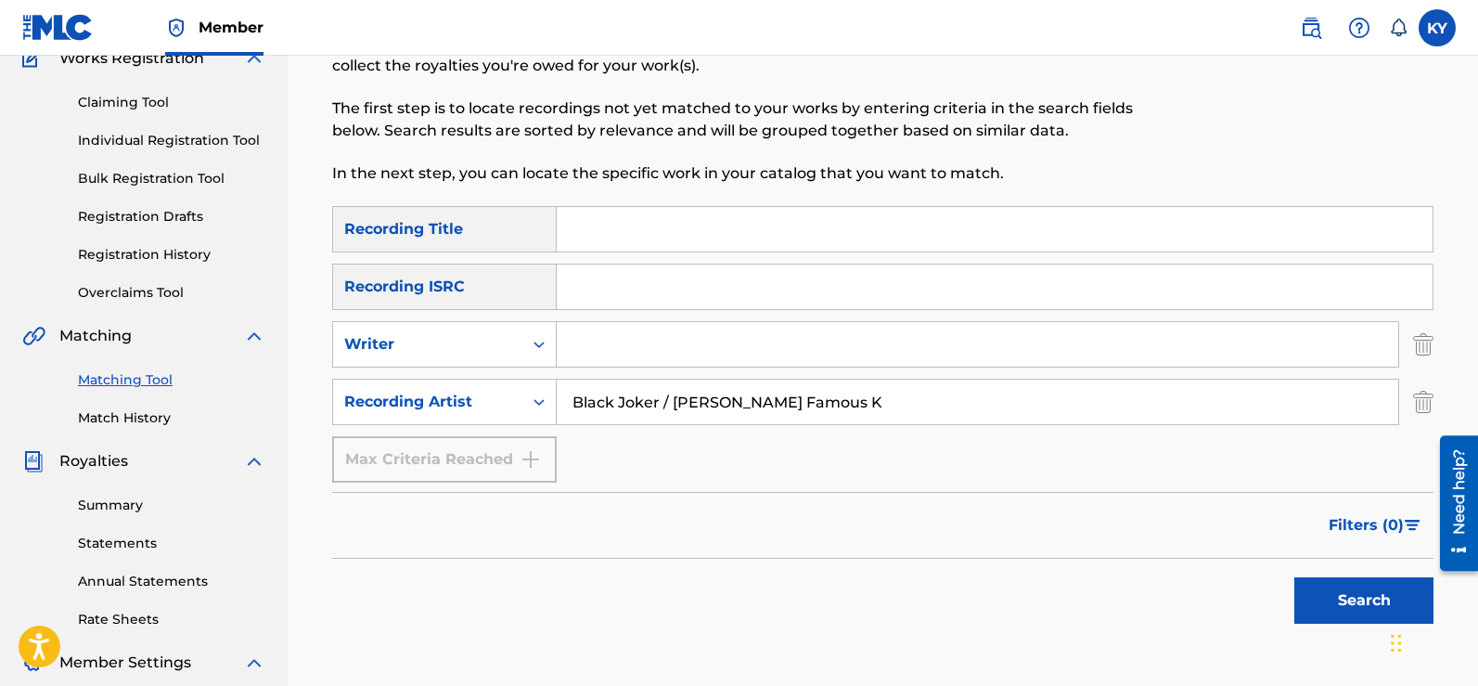
scroll to position [180, 0]
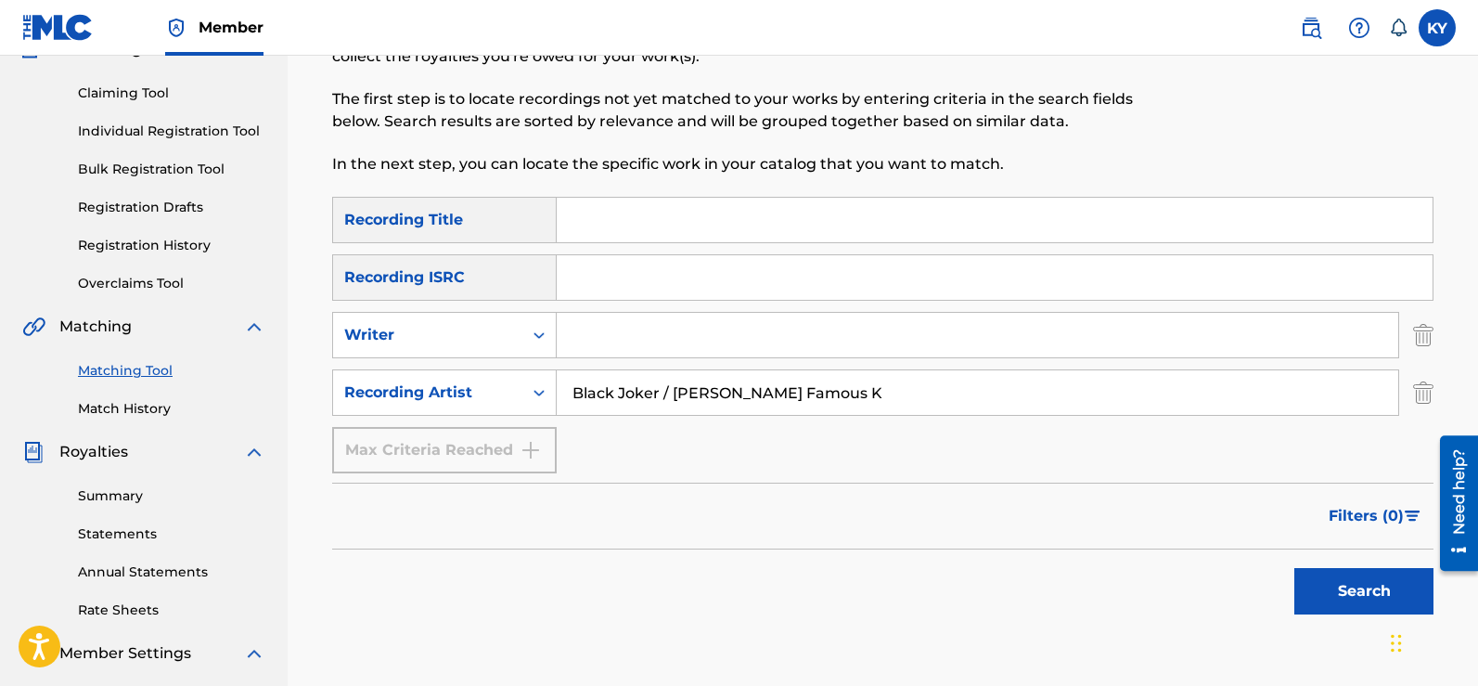
type input "Black Joker / Kerry Young Famous K"
click at [1366, 588] on button "Search" at bounding box center [1363, 591] width 139 height 46
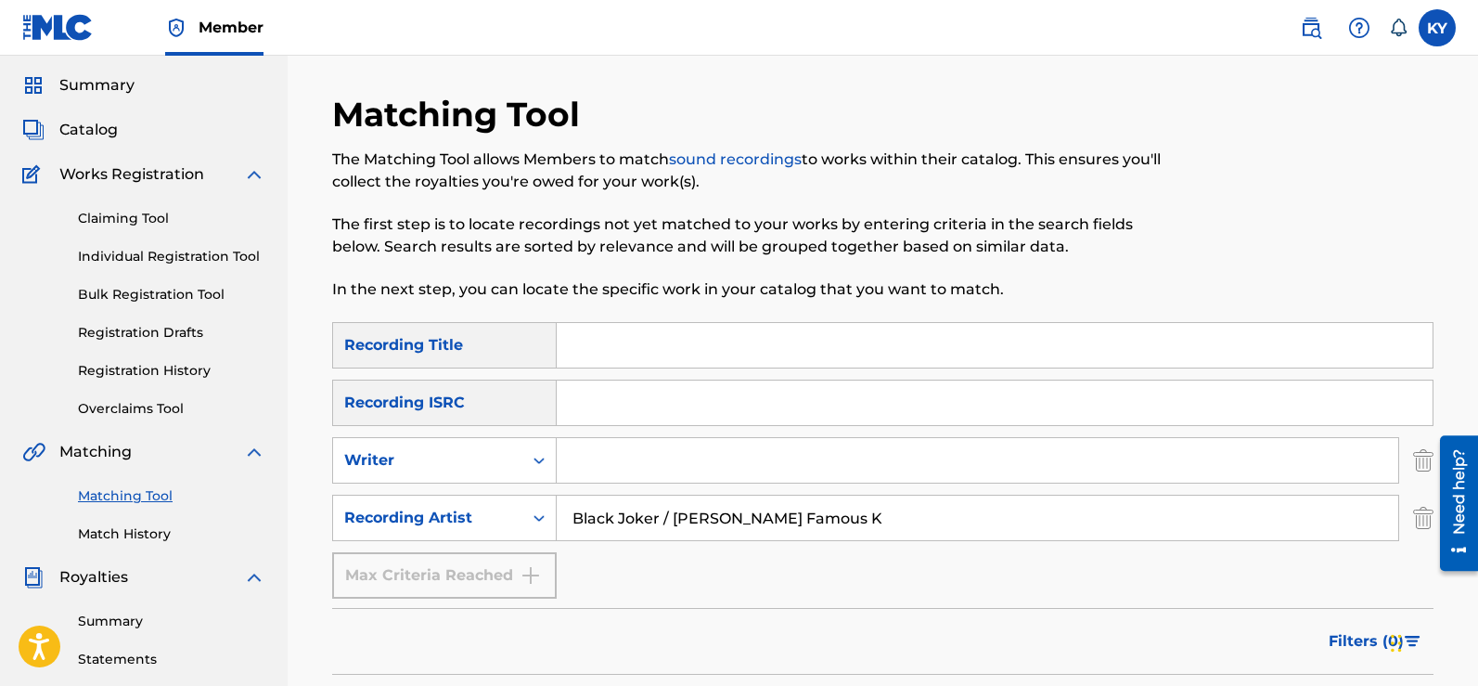
scroll to position [0, 0]
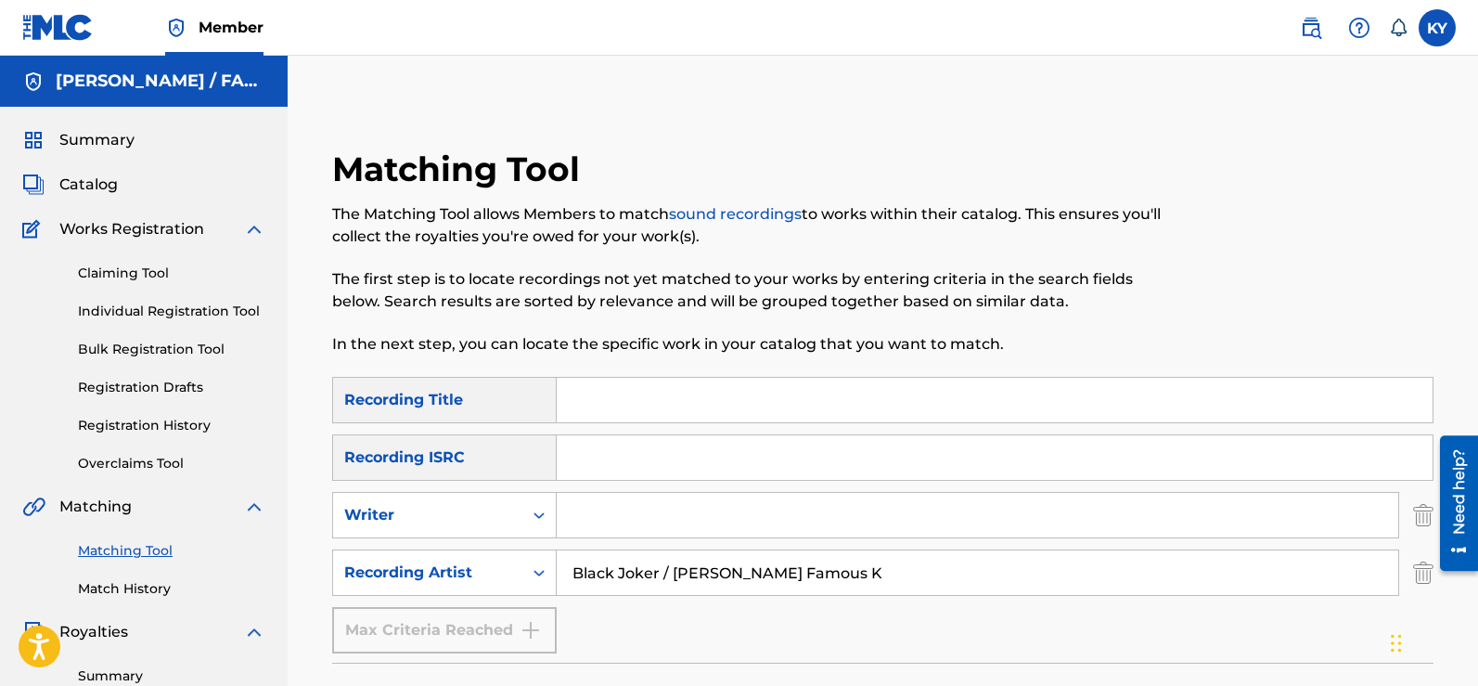
click at [579, 401] on input "Search Form" at bounding box center [995, 400] width 876 height 45
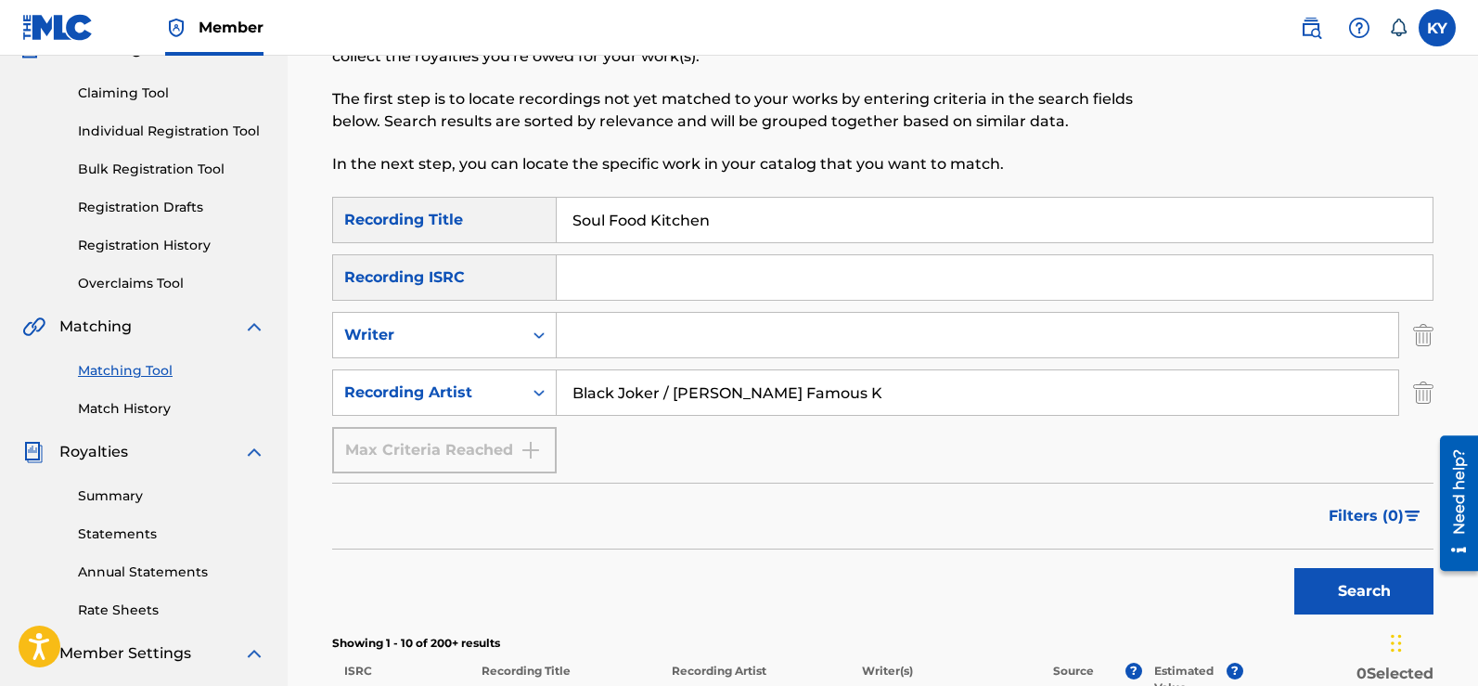
scroll to position [261, 0]
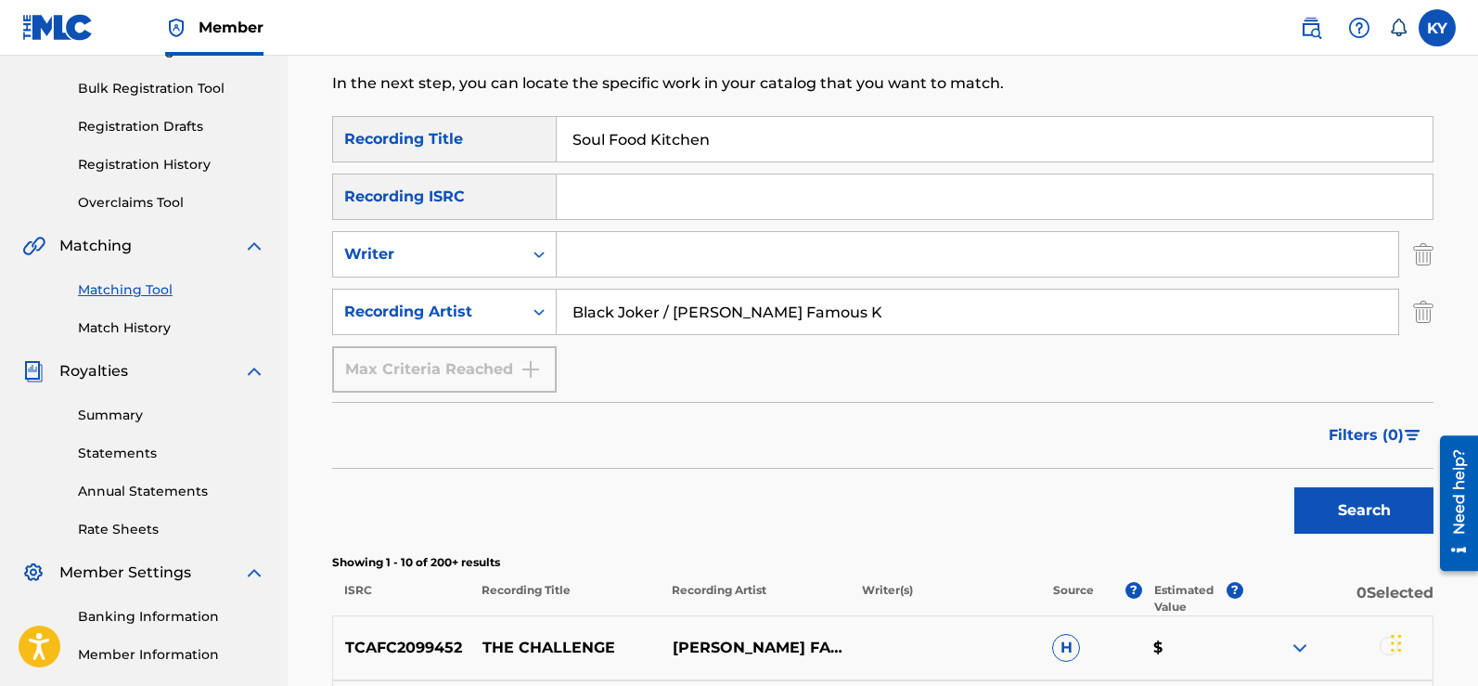
type input "Soul Food Kitchen"
click at [1370, 509] on button "Search" at bounding box center [1363, 510] width 139 height 46
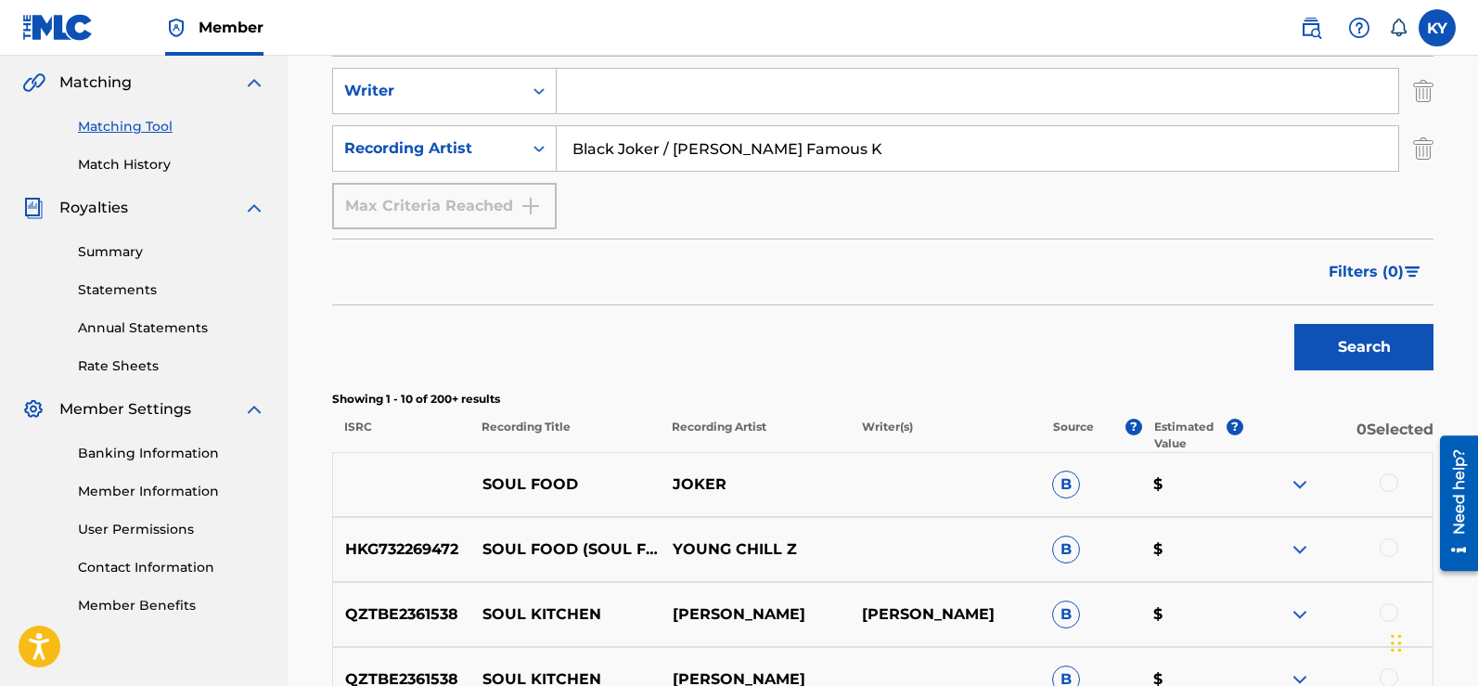
scroll to position [415, 0]
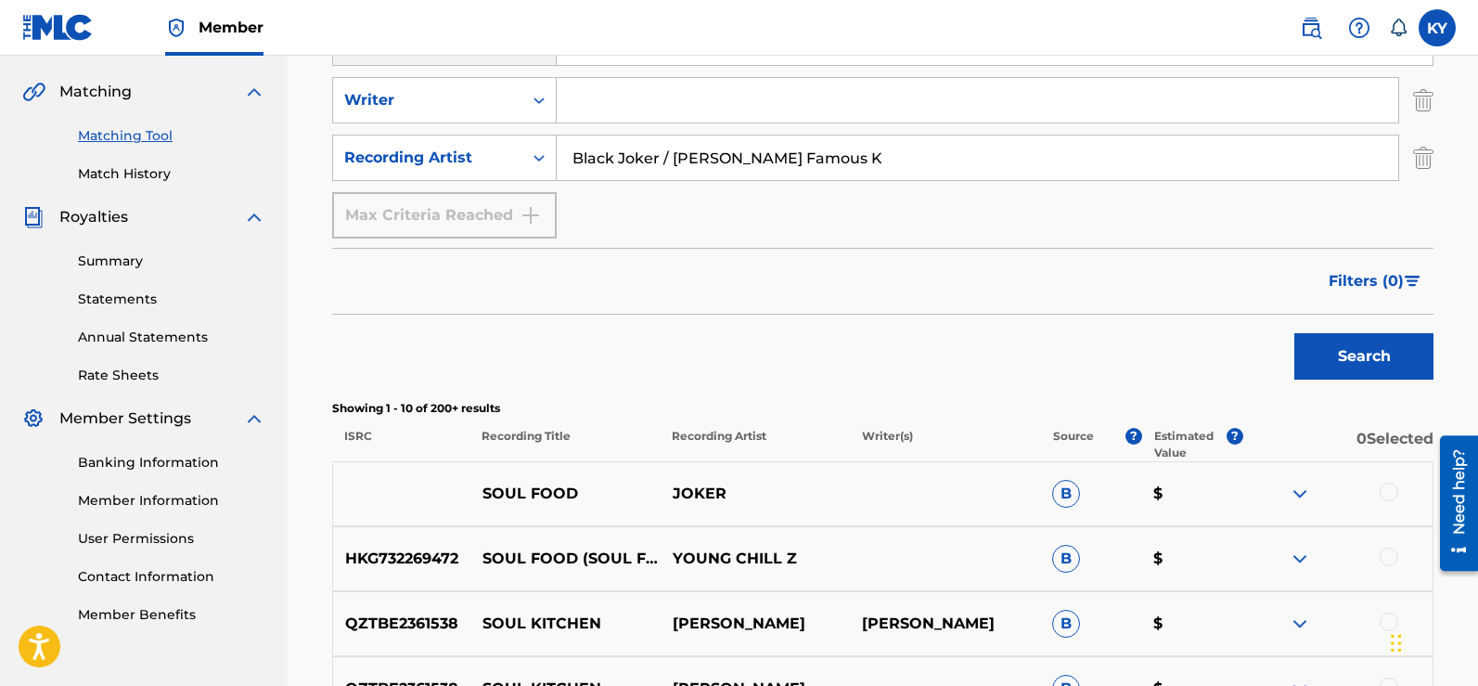
click at [1301, 486] on img at bounding box center [1300, 493] width 22 height 22
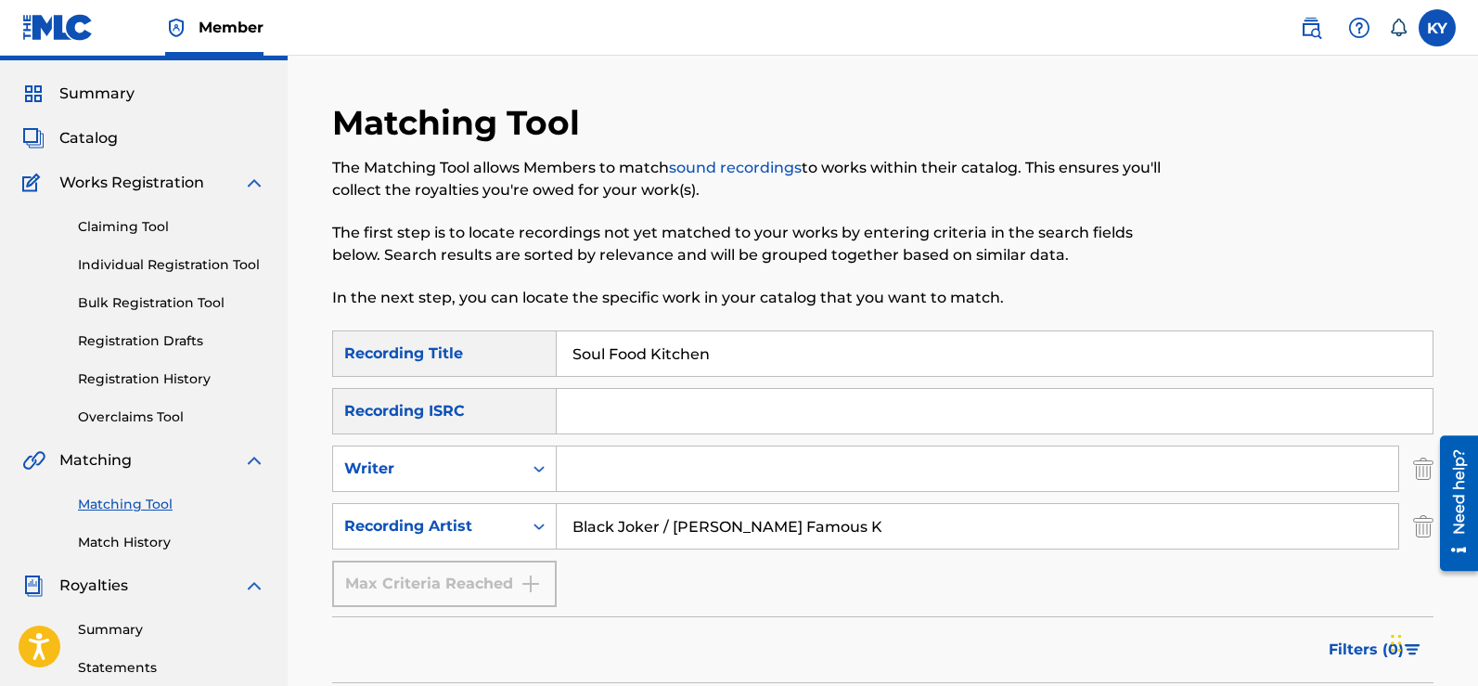
scroll to position [0, 0]
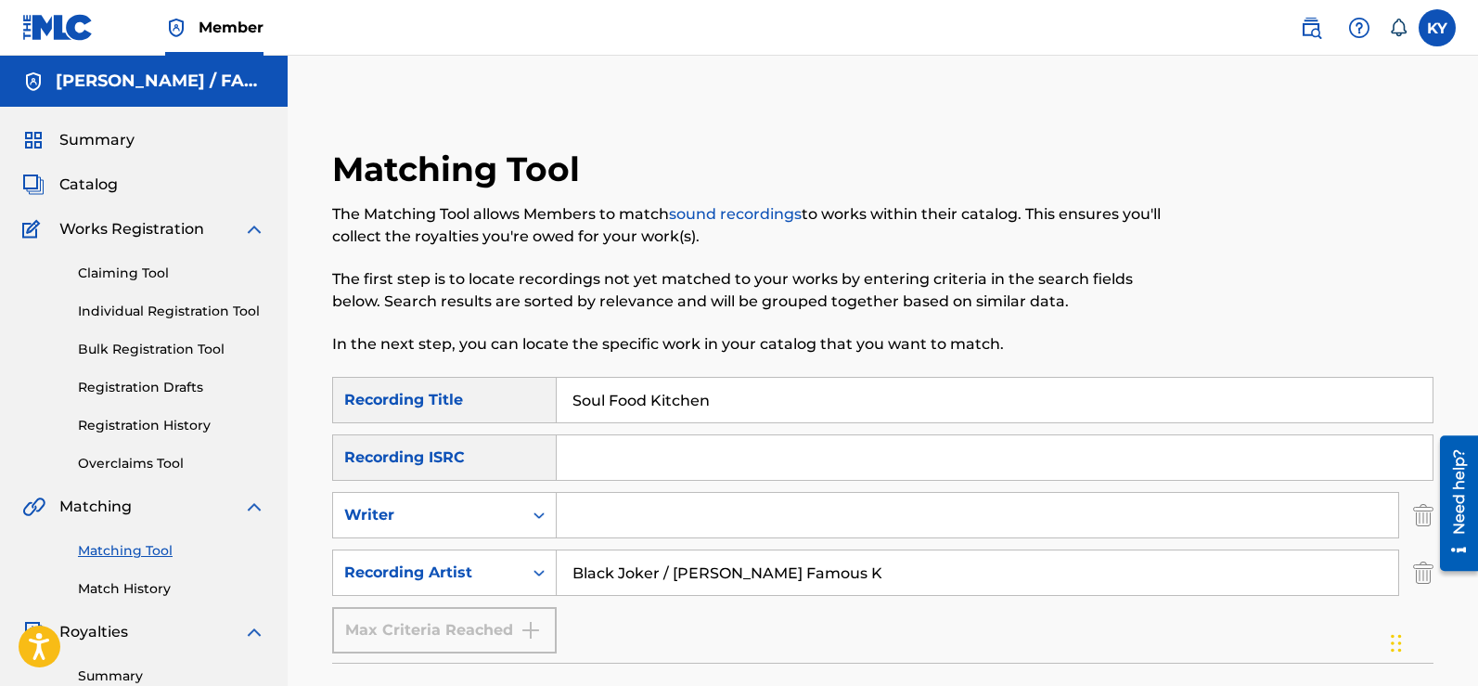
click at [570, 569] on input "Black Joker / Kerry Young Famous K" at bounding box center [977, 572] width 841 height 45
type input "When Angels Fly Black Joker / Kerry Young Famous K"
click at [742, 410] on input "Soul Food Kitchen" at bounding box center [995, 400] width 876 height 45
type input "S"
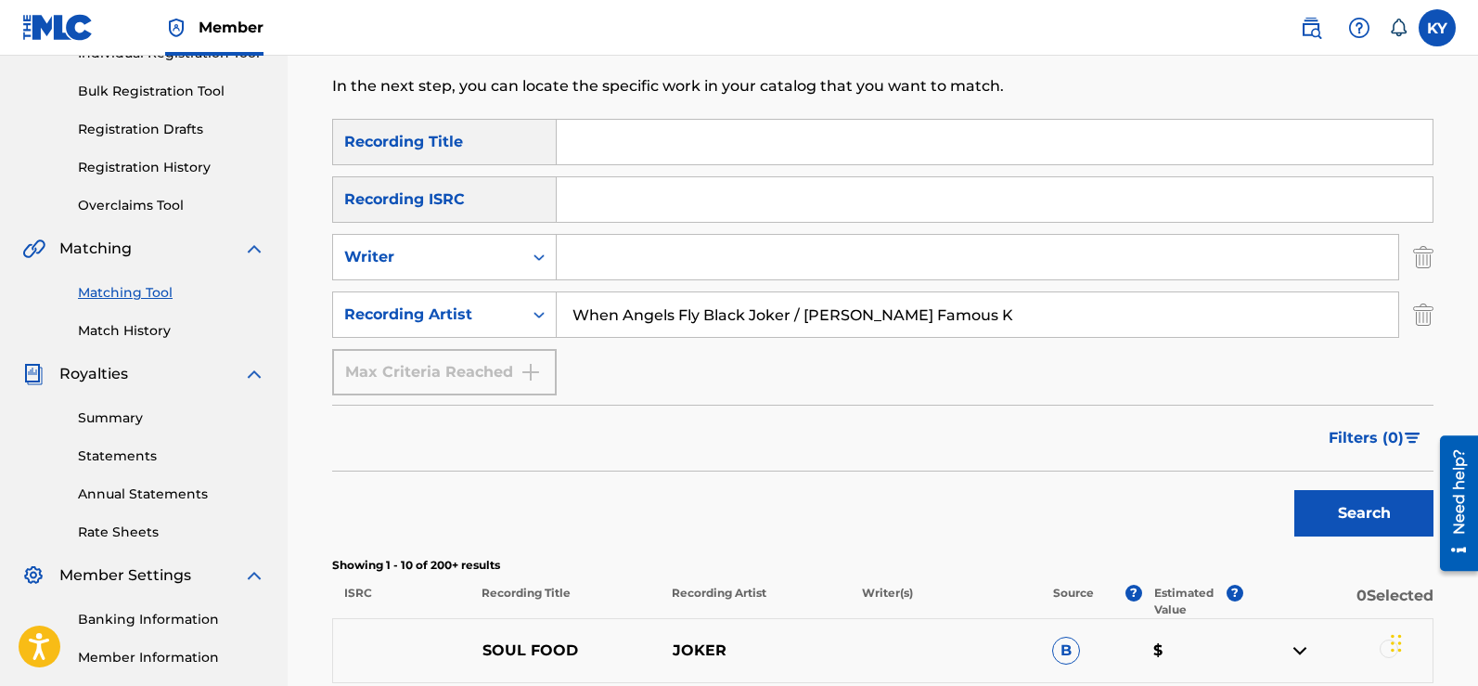
scroll to position [275, 0]
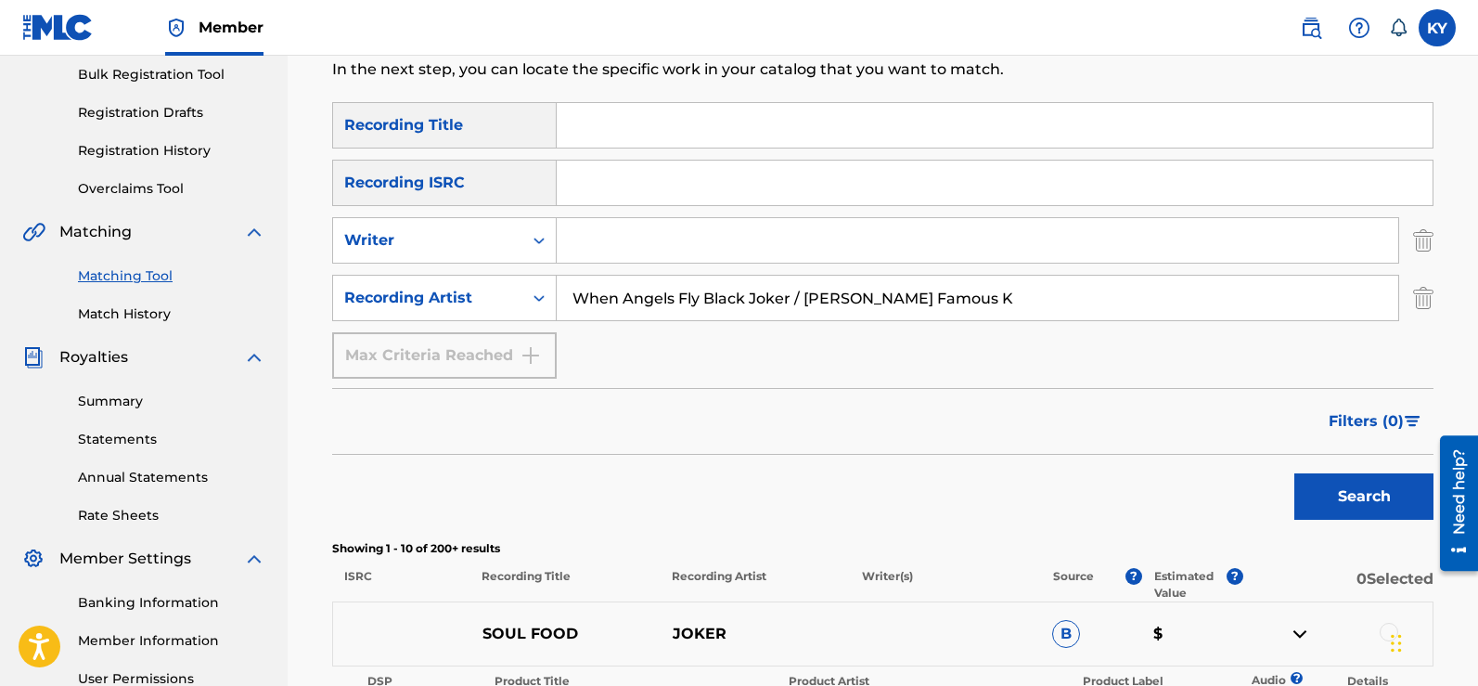
click at [1350, 491] on button "Search" at bounding box center [1363, 496] width 139 height 46
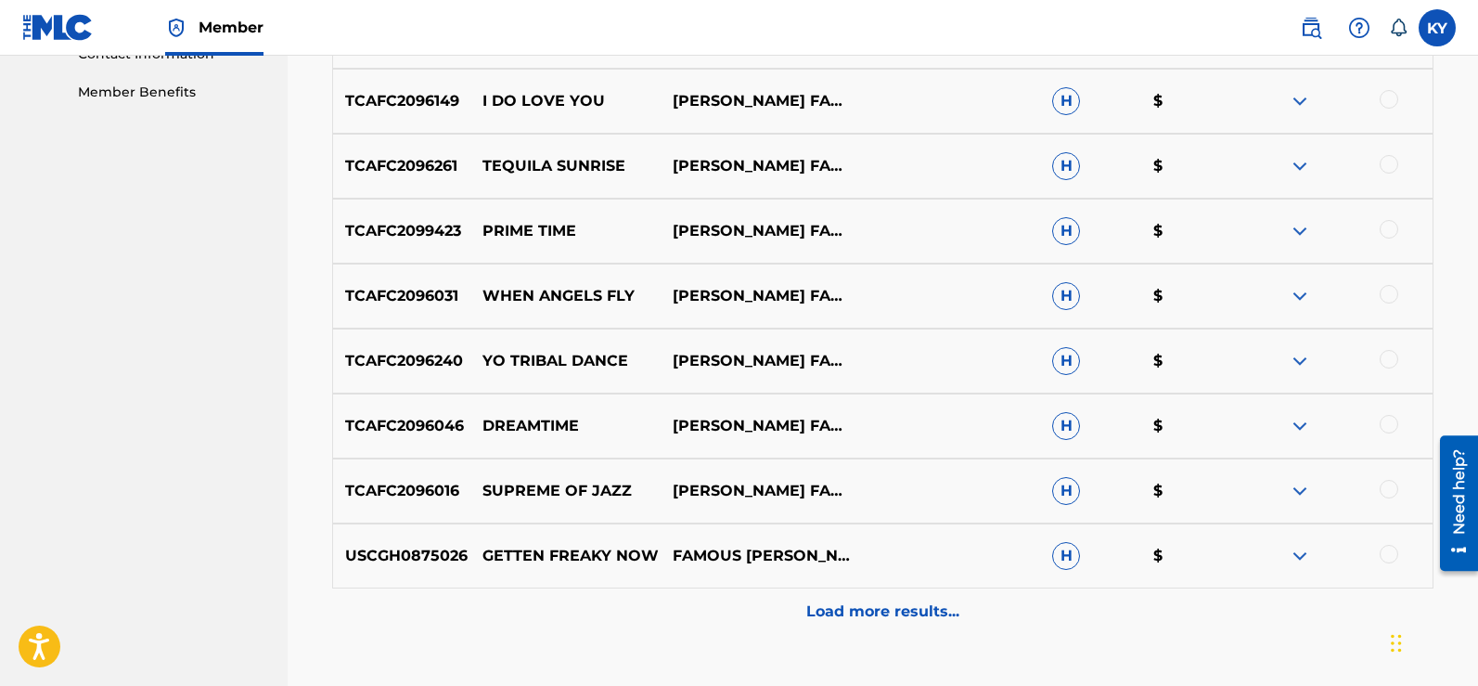
scroll to position [954, 0]
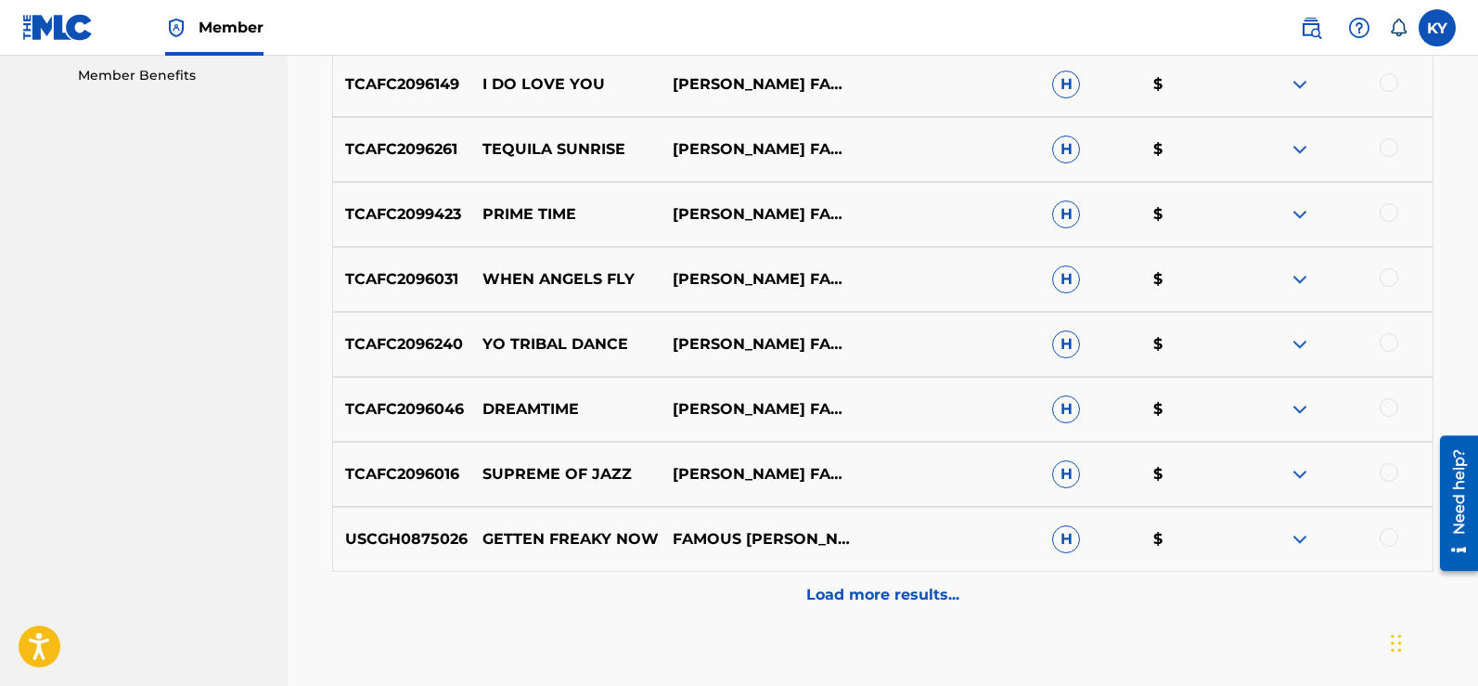
click at [905, 592] on p "Load more results..." at bounding box center [882, 595] width 153 height 22
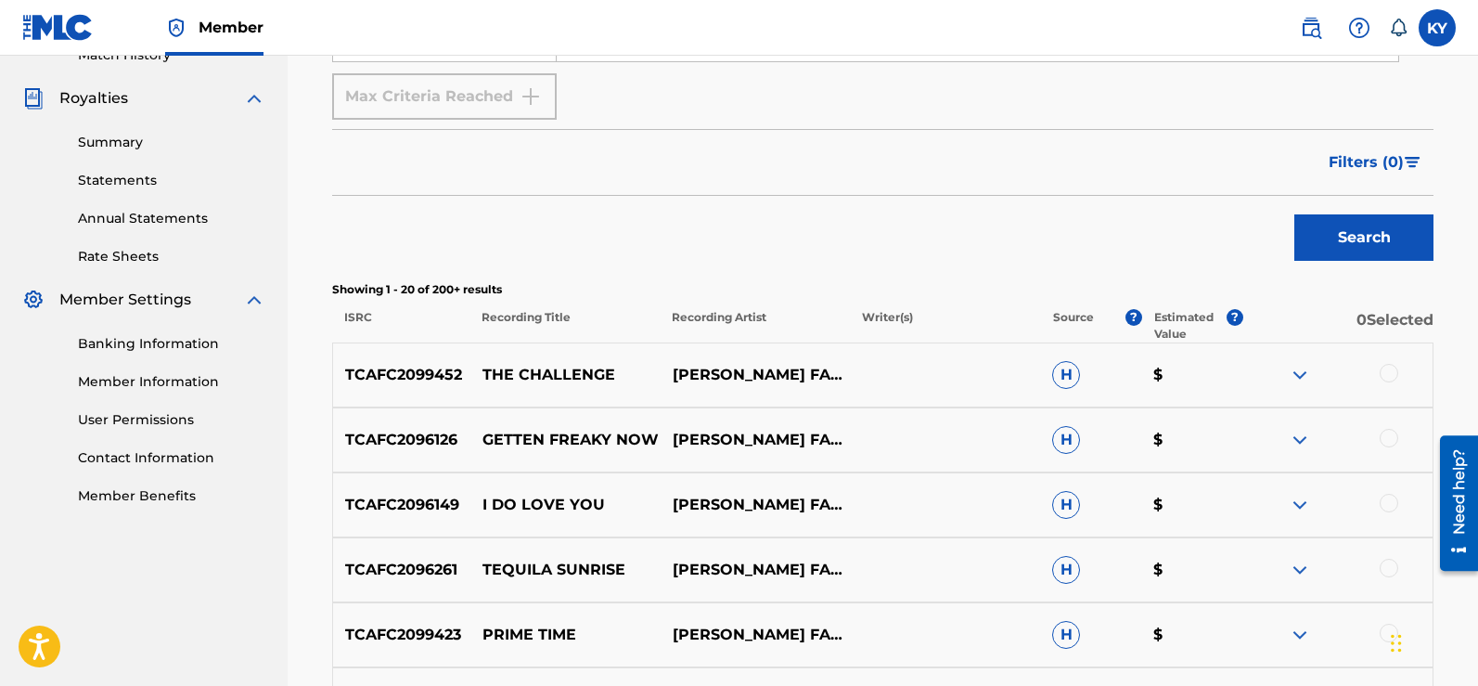
scroll to position [127, 0]
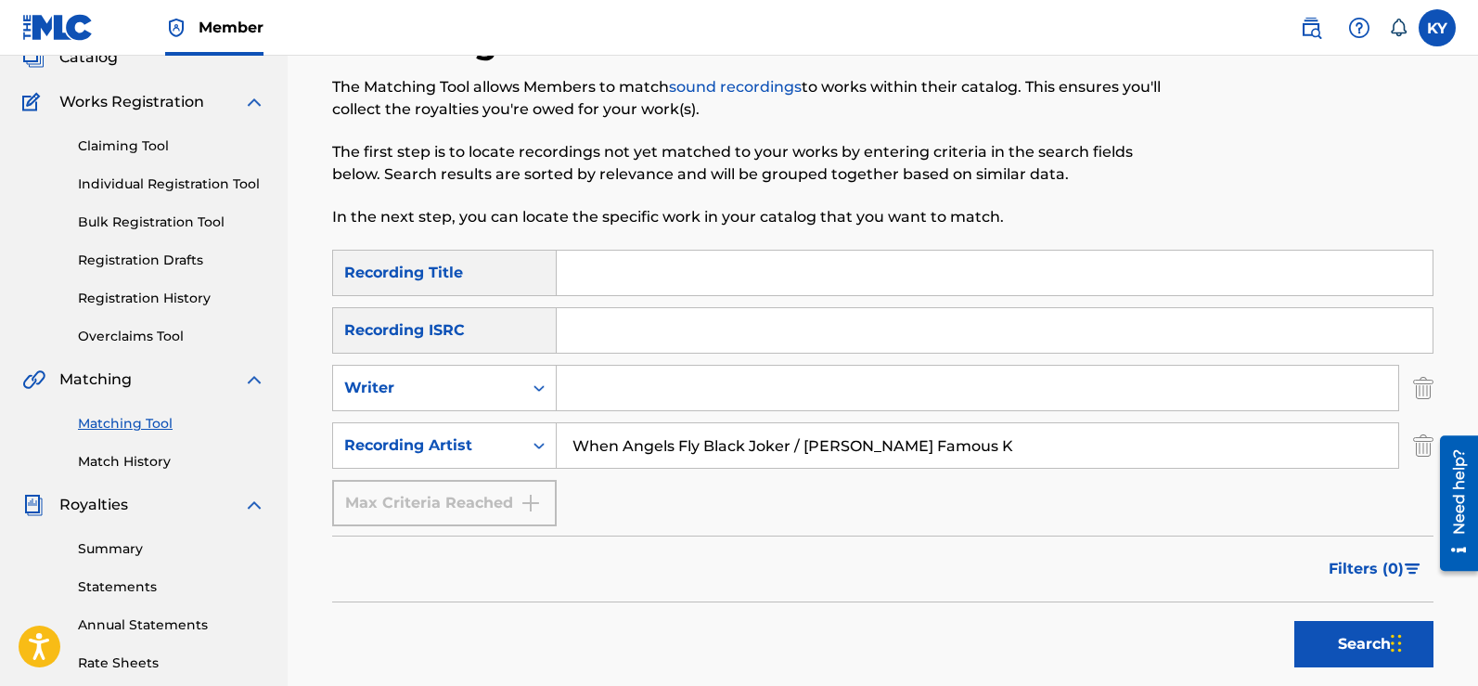
click at [1427, 172] on div at bounding box center [1306, 135] width 253 height 228
click at [982, 445] on input "When Angels Fly Black Joker / Kerry Young Famous K" at bounding box center [977, 445] width 841 height 45
type input "W"
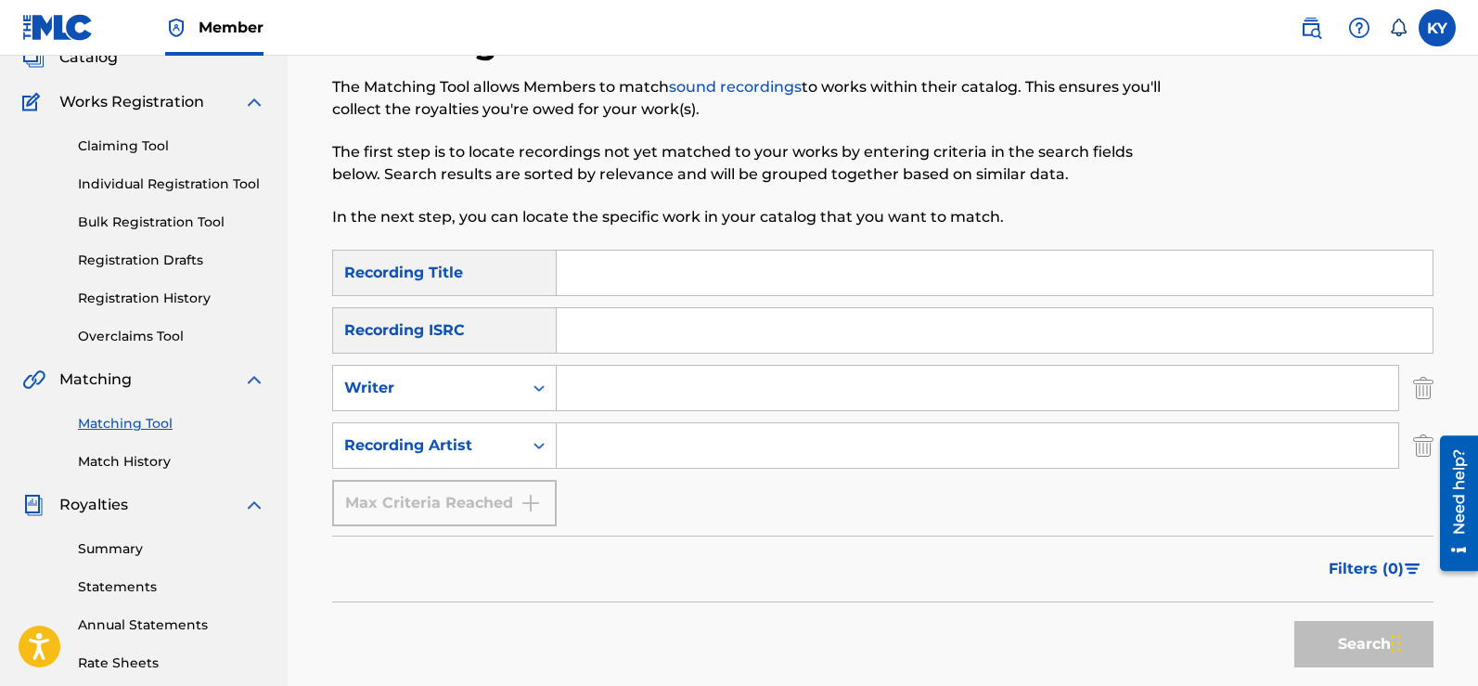
click at [574, 334] on input "Search Form" at bounding box center [995, 330] width 876 height 45
paste input "QZTBC2580195"
click at [1356, 646] on button "Search" at bounding box center [1363, 644] width 139 height 46
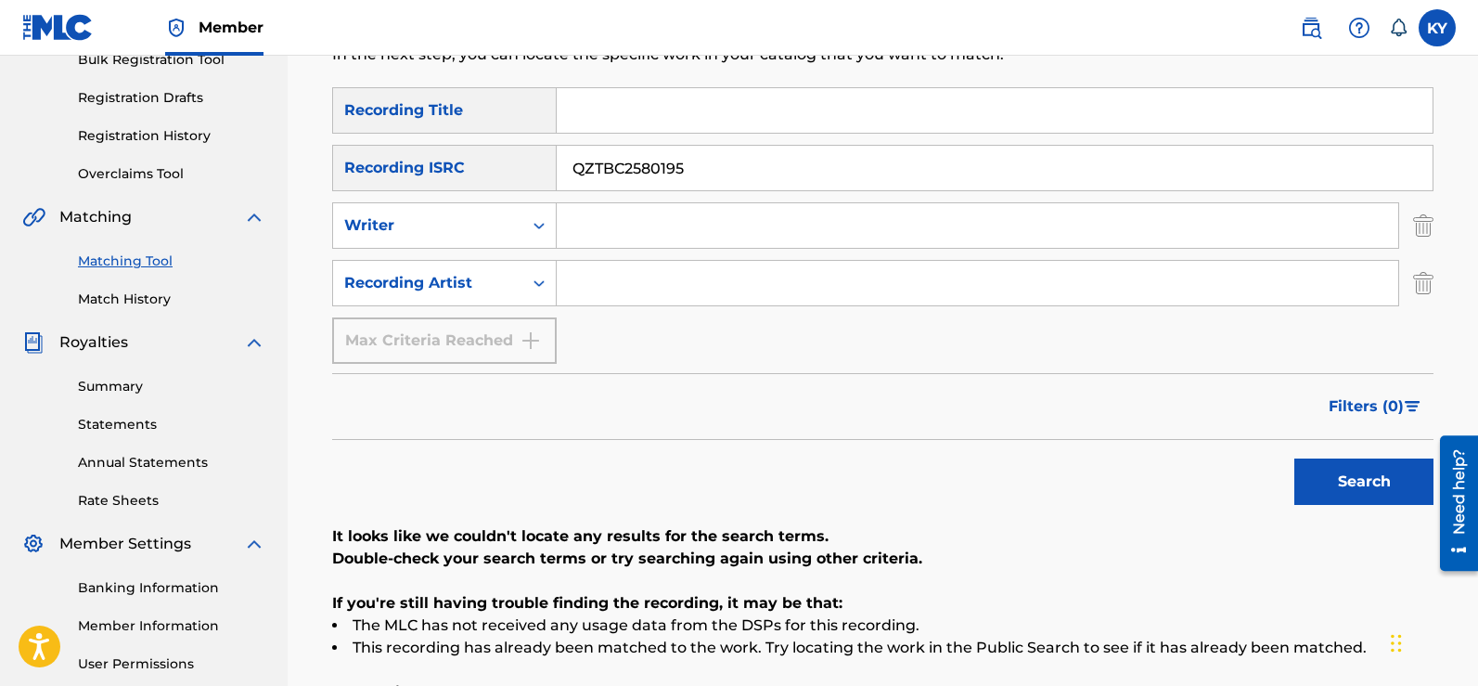
scroll to position [444, 0]
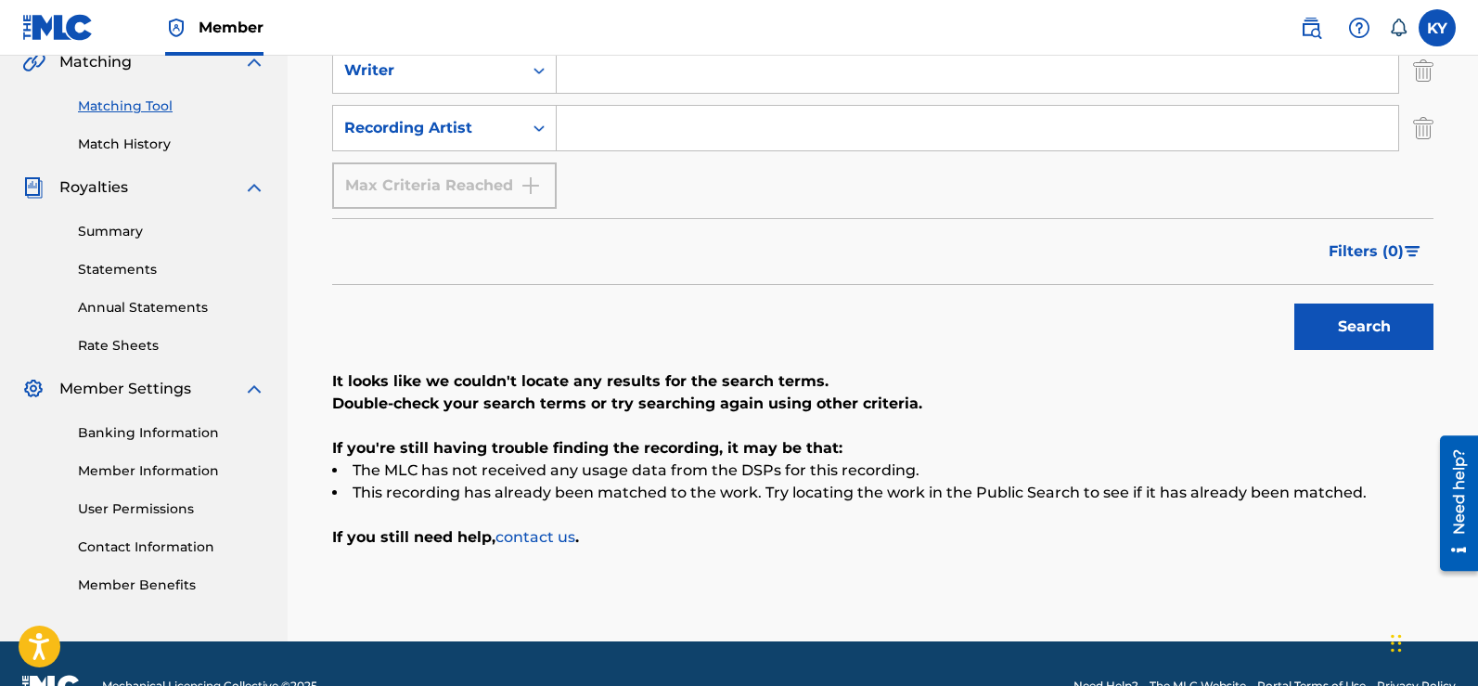
click at [1360, 321] on button "Search" at bounding box center [1363, 326] width 139 height 46
click at [1372, 325] on button "Search" at bounding box center [1363, 326] width 139 height 46
click at [1349, 321] on button "Search" at bounding box center [1363, 326] width 139 height 46
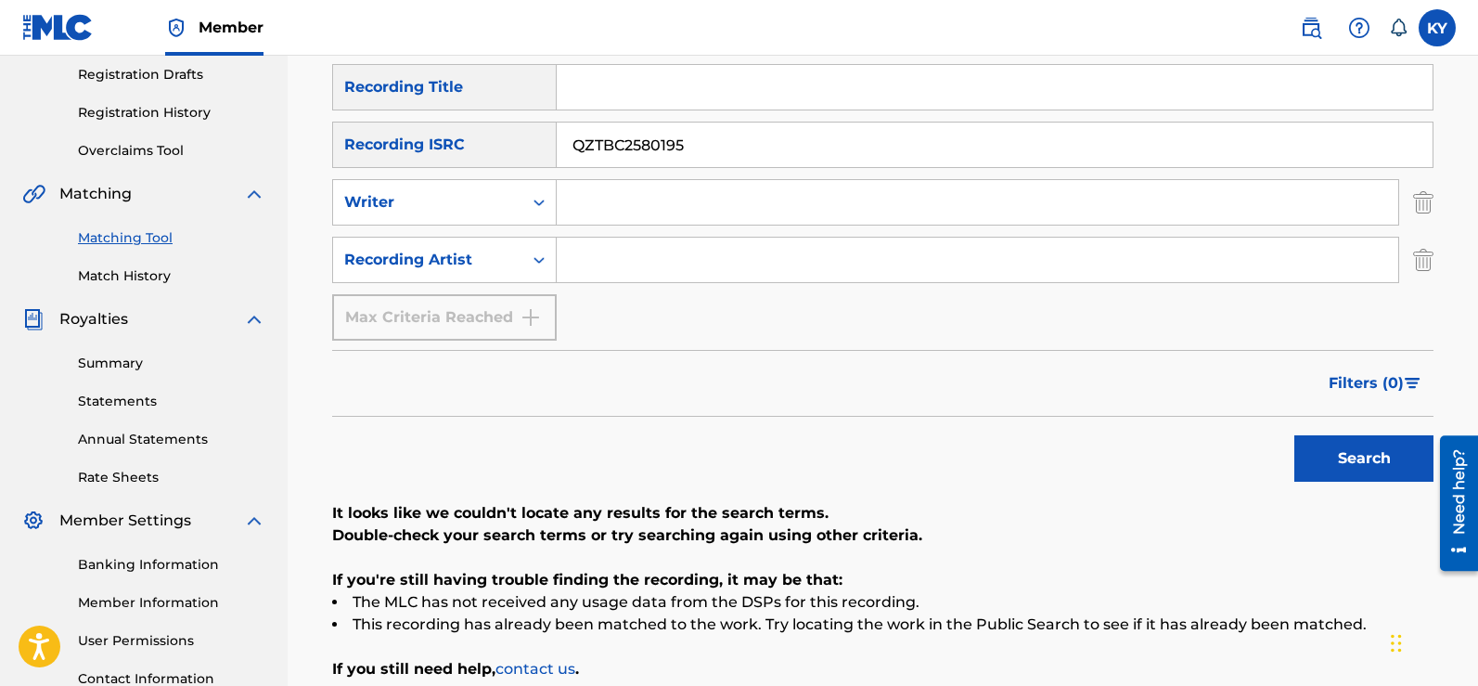
scroll to position [309, 0]
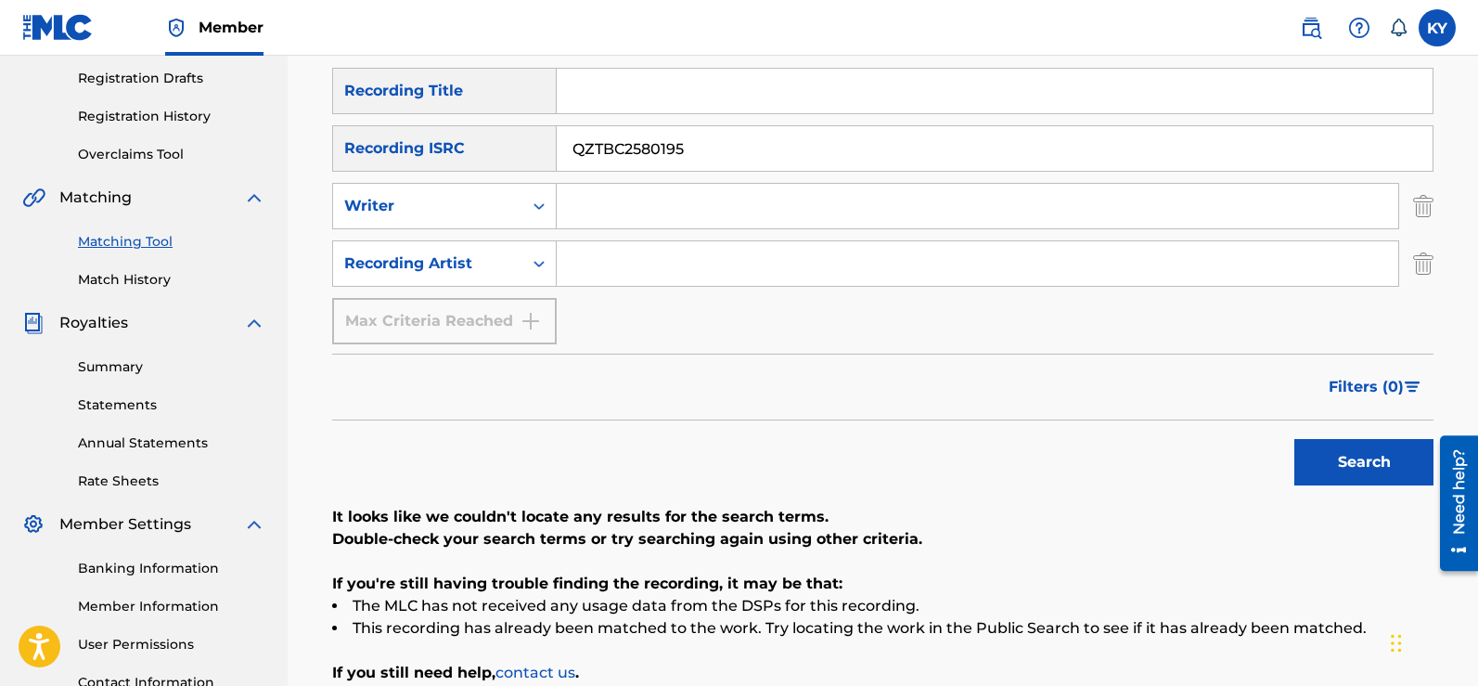
click at [1341, 460] on button "Search" at bounding box center [1363, 462] width 139 height 46
click at [1367, 463] on button "Search" at bounding box center [1363, 462] width 139 height 46
click at [1351, 461] on button "Search" at bounding box center [1363, 462] width 139 height 46
click at [697, 148] on input "QZTBC2580195" at bounding box center [995, 148] width 876 height 45
type input "Q"
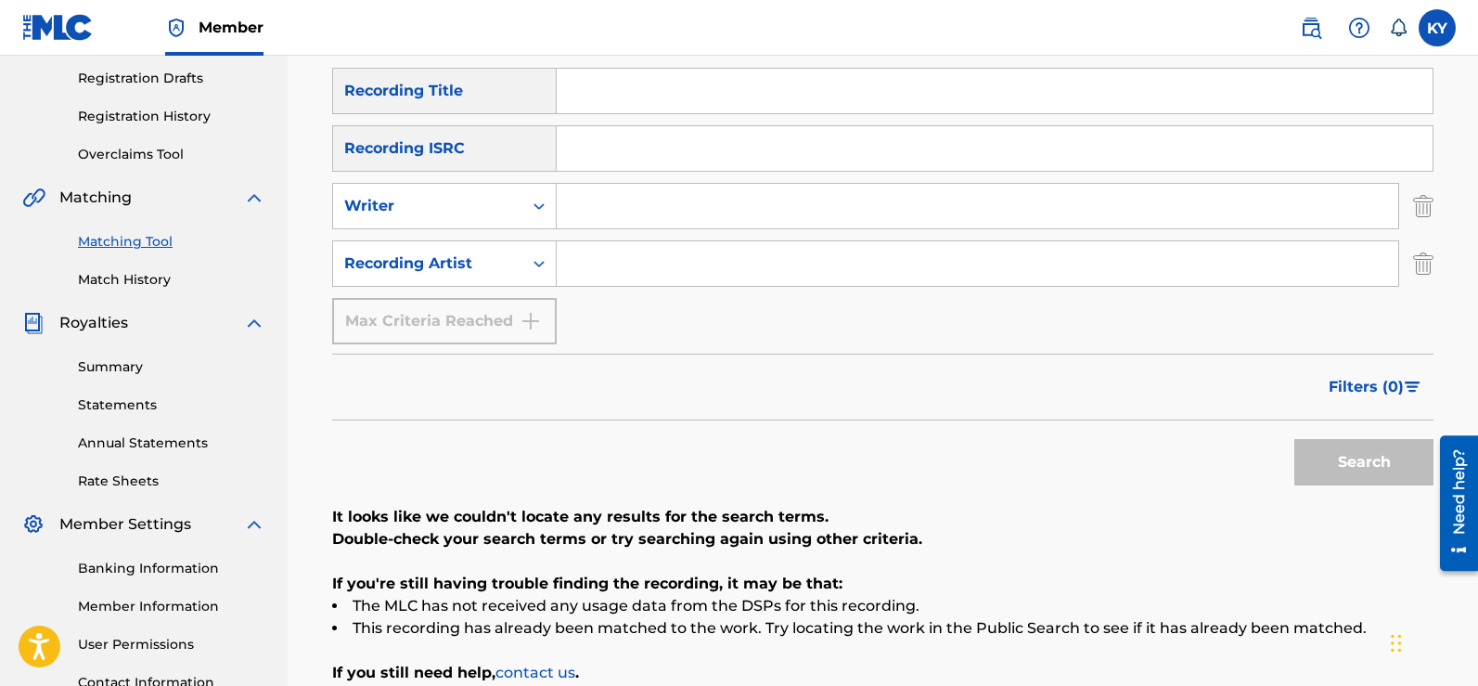
click at [563, 201] on input "Search Form" at bounding box center [977, 206] width 841 height 45
drag, startPoint x: 575, startPoint y: 205, endPoint x: 573, endPoint y: 142, distance: 63.1
click at [573, 142] on input "Search Form" at bounding box center [995, 148] width 876 height 45
paste input "QZTBC2580200"
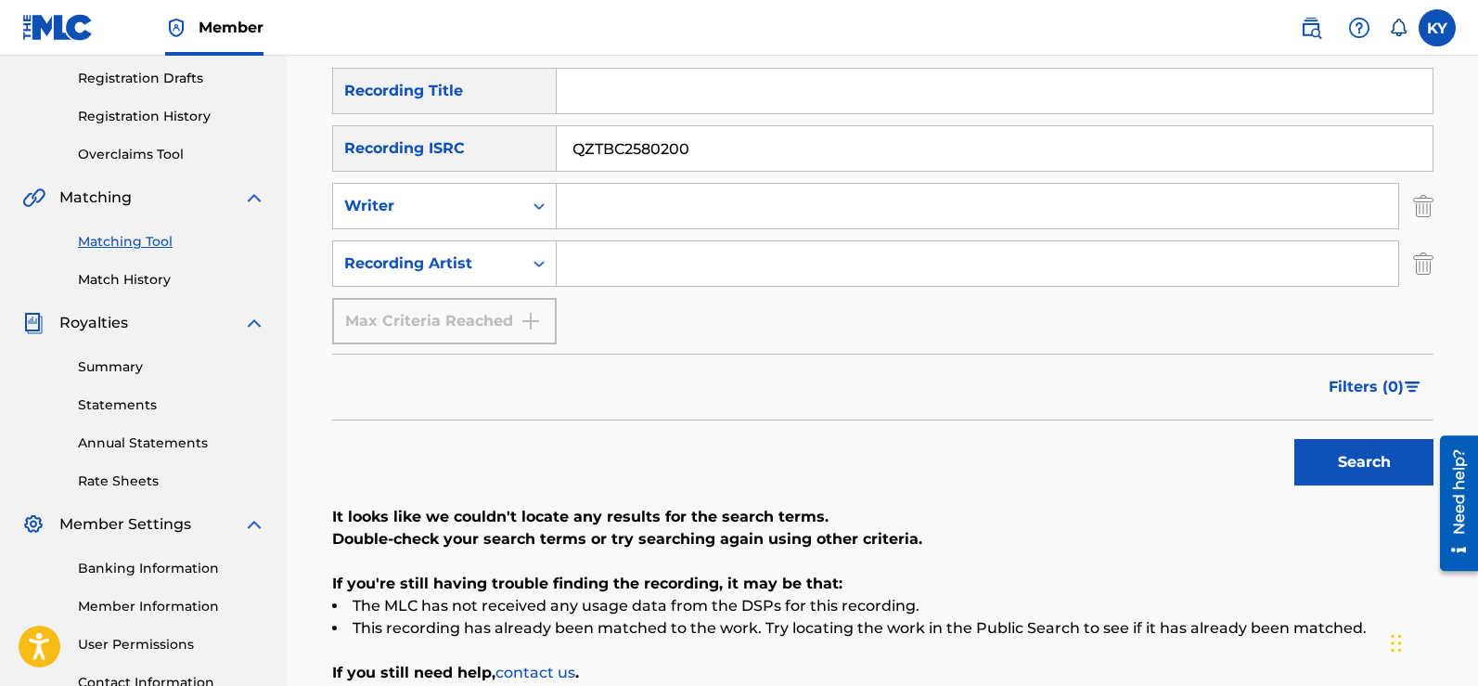
click at [1361, 462] on button "Search" at bounding box center [1363, 462] width 139 height 46
click at [1358, 463] on button "Search" at bounding box center [1363, 462] width 139 height 46
click at [1361, 459] on button "Search" at bounding box center [1363, 462] width 139 height 46
click at [1356, 461] on button "Search" at bounding box center [1363, 462] width 139 height 46
click at [692, 147] on input "QZTBC2580200" at bounding box center [995, 148] width 876 height 45
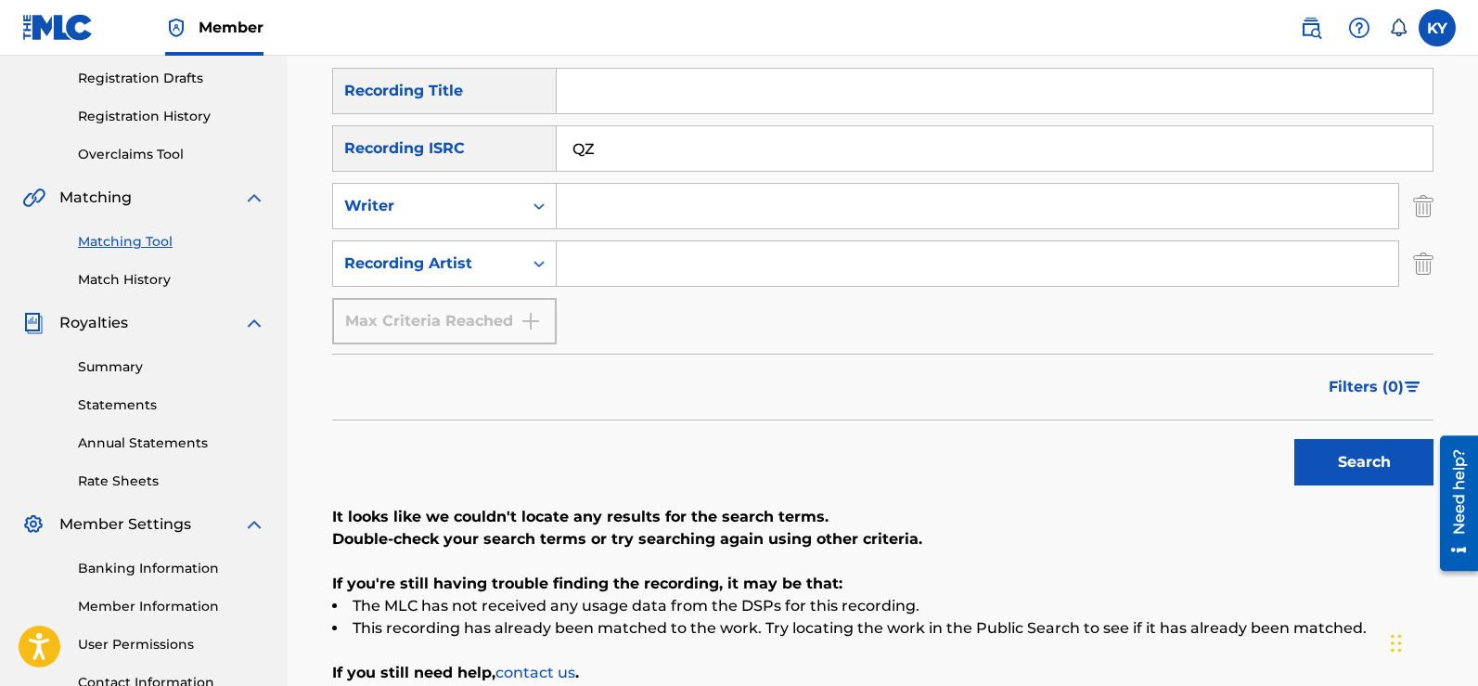
type input "Q"
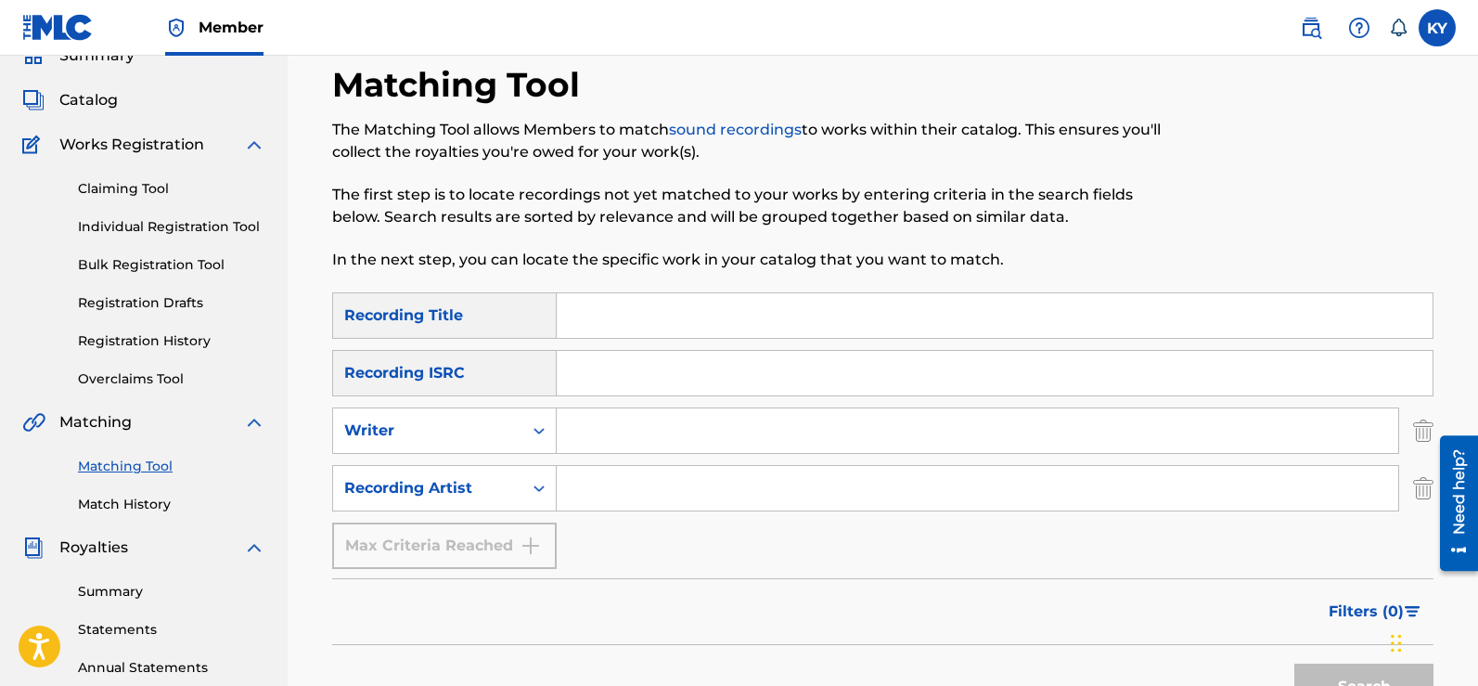
scroll to position [0, 0]
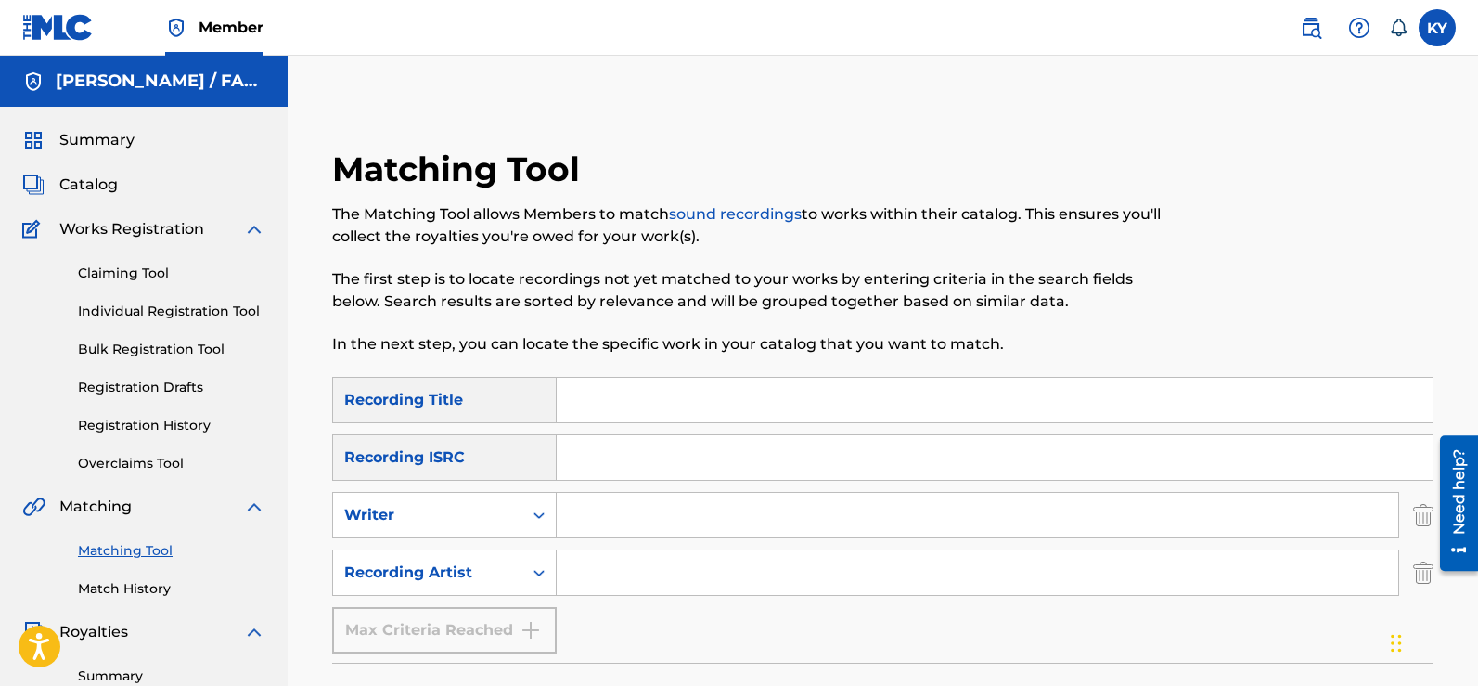
drag, startPoint x: 1483, startPoint y: 222, endPoint x: 853, endPoint y: 139, distance: 635.3
click at [853, 139] on div "Matching Tool The Matching Tool allows Members to match sound recordings to wor…" at bounding box center [883, 593] width 1190 height 983
click at [570, 559] on input "Search Form" at bounding box center [977, 572] width 841 height 45
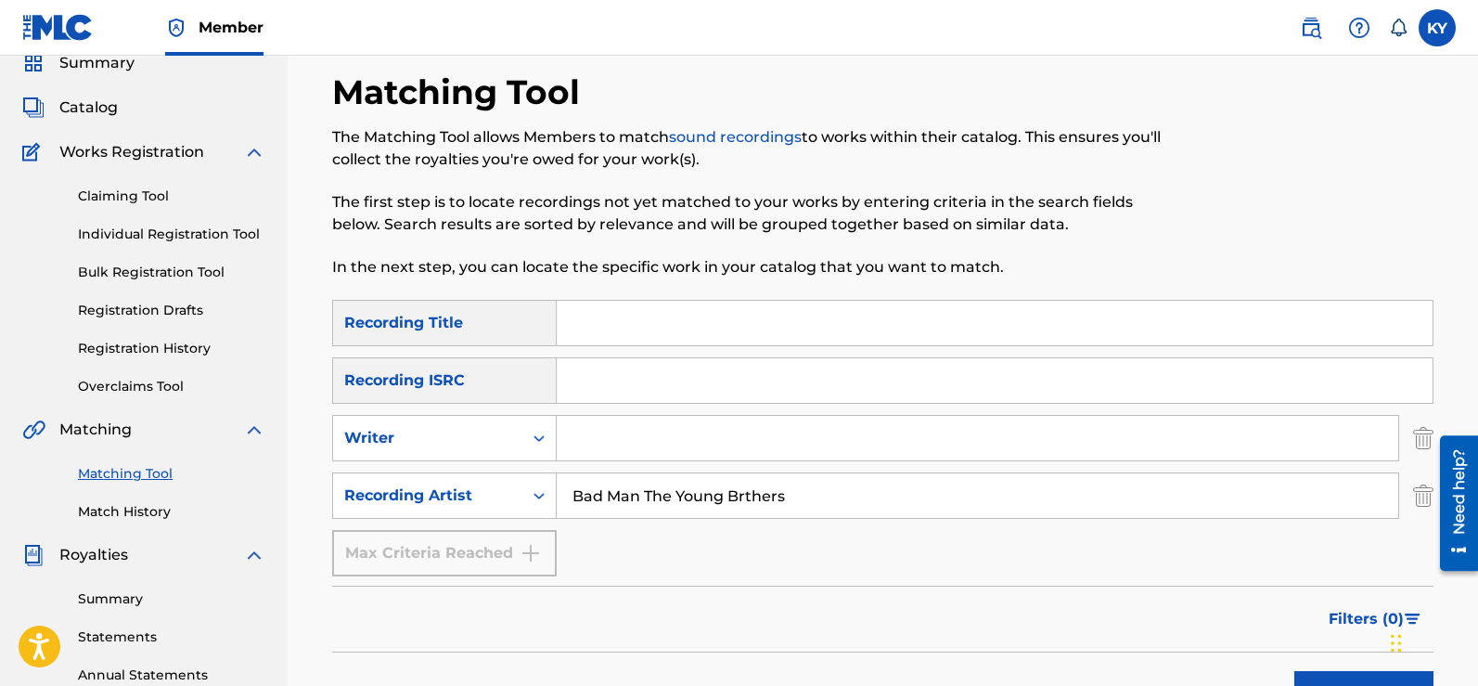
scroll to position [102, 0]
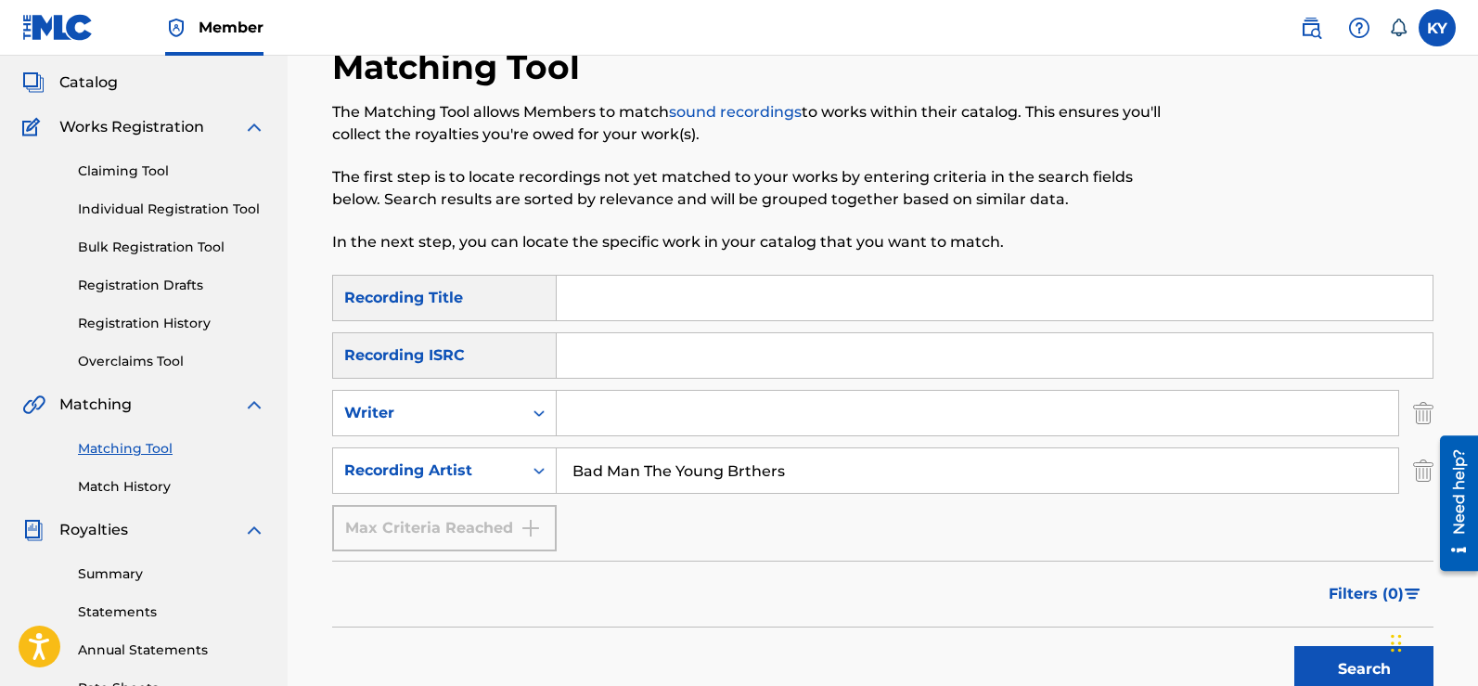
click at [1344, 668] on button "Search" at bounding box center [1363, 669] width 139 height 46
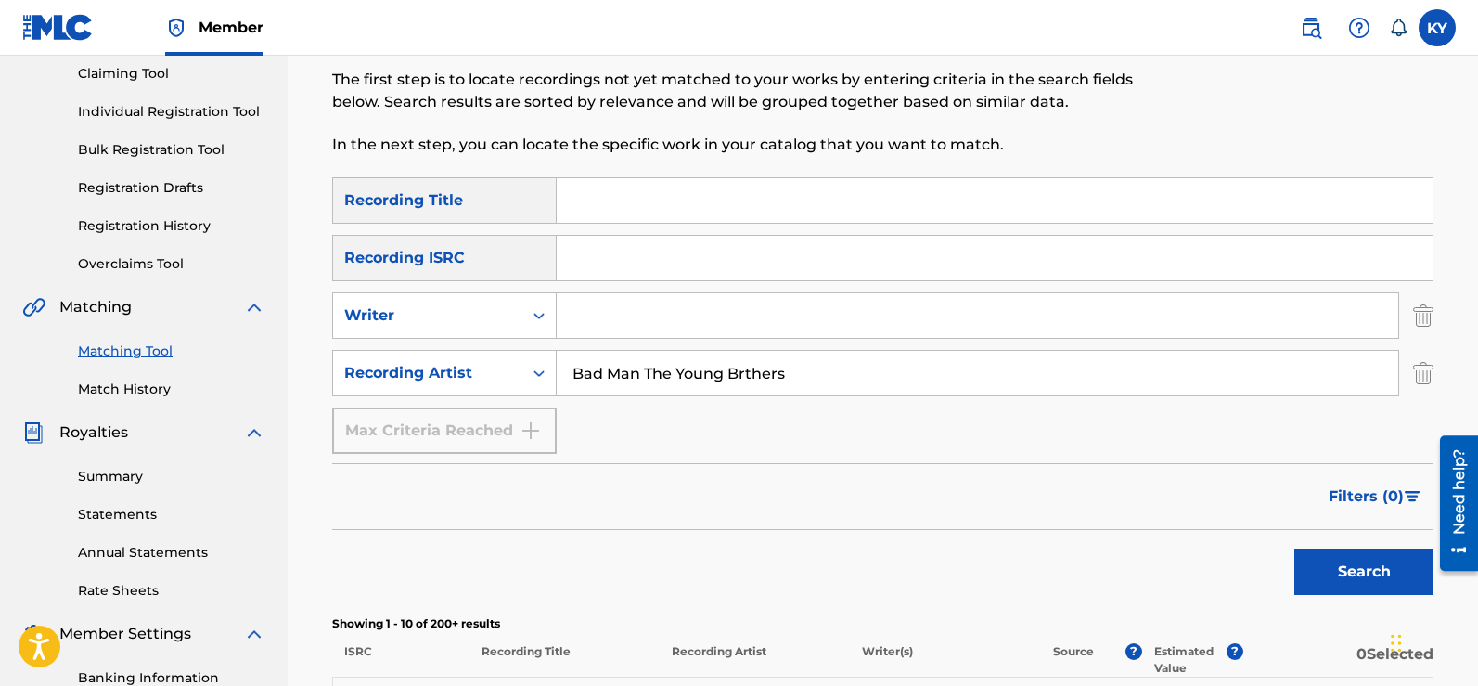
scroll to position [17, 0]
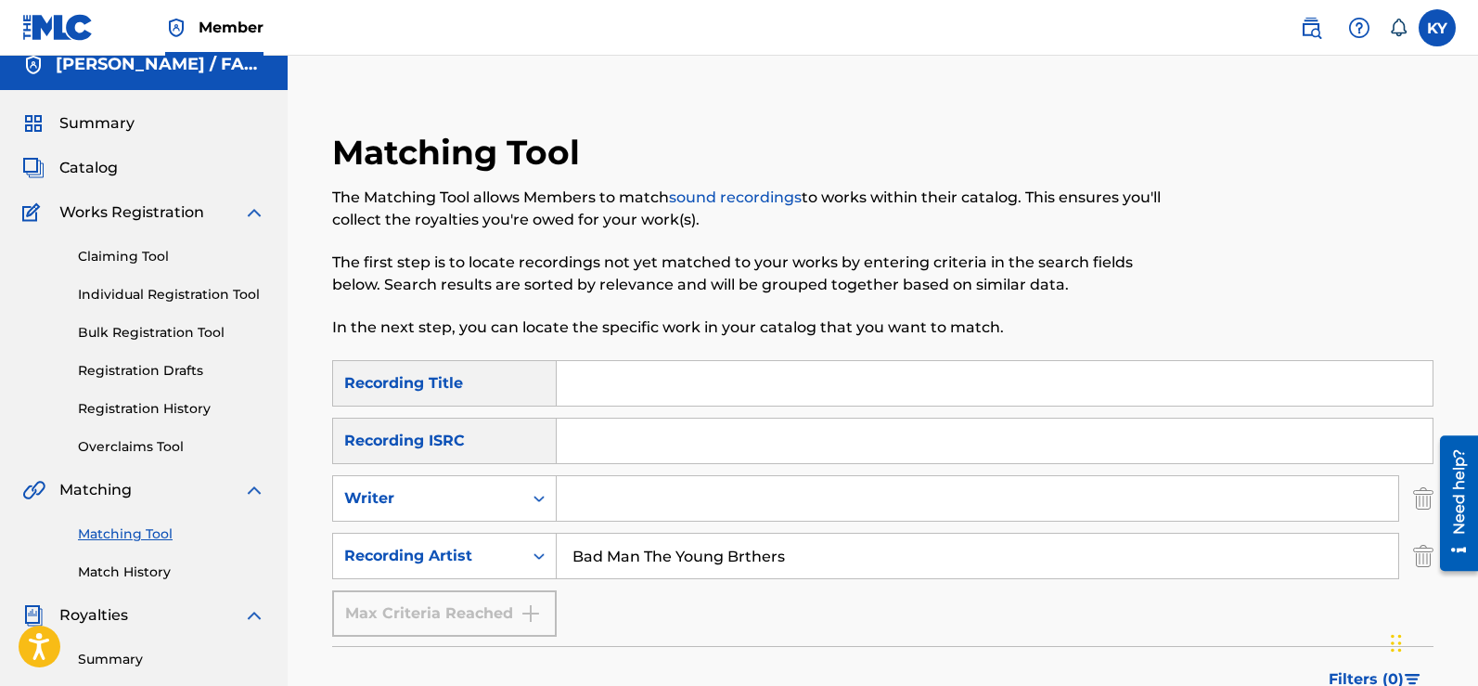
click at [641, 558] on input "Bad Man The Young Brthers" at bounding box center [977, 555] width 841 height 45
click at [687, 558] on input "The Young Brthers" at bounding box center [977, 555] width 841 height 45
click at [746, 557] on input "The Young Brthers" at bounding box center [977, 555] width 841 height 45
type input "The Young Brothers"
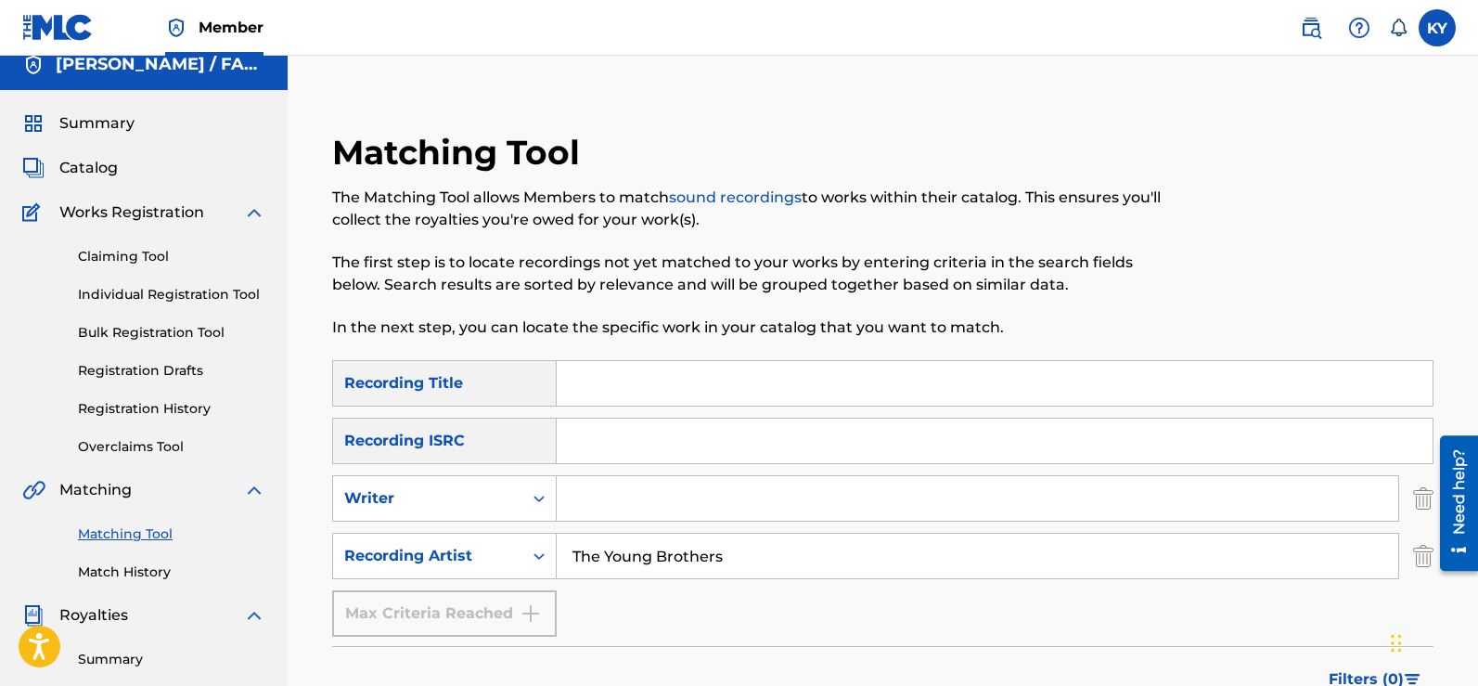
click at [569, 382] on input "Search Form" at bounding box center [995, 383] width 876 height 45
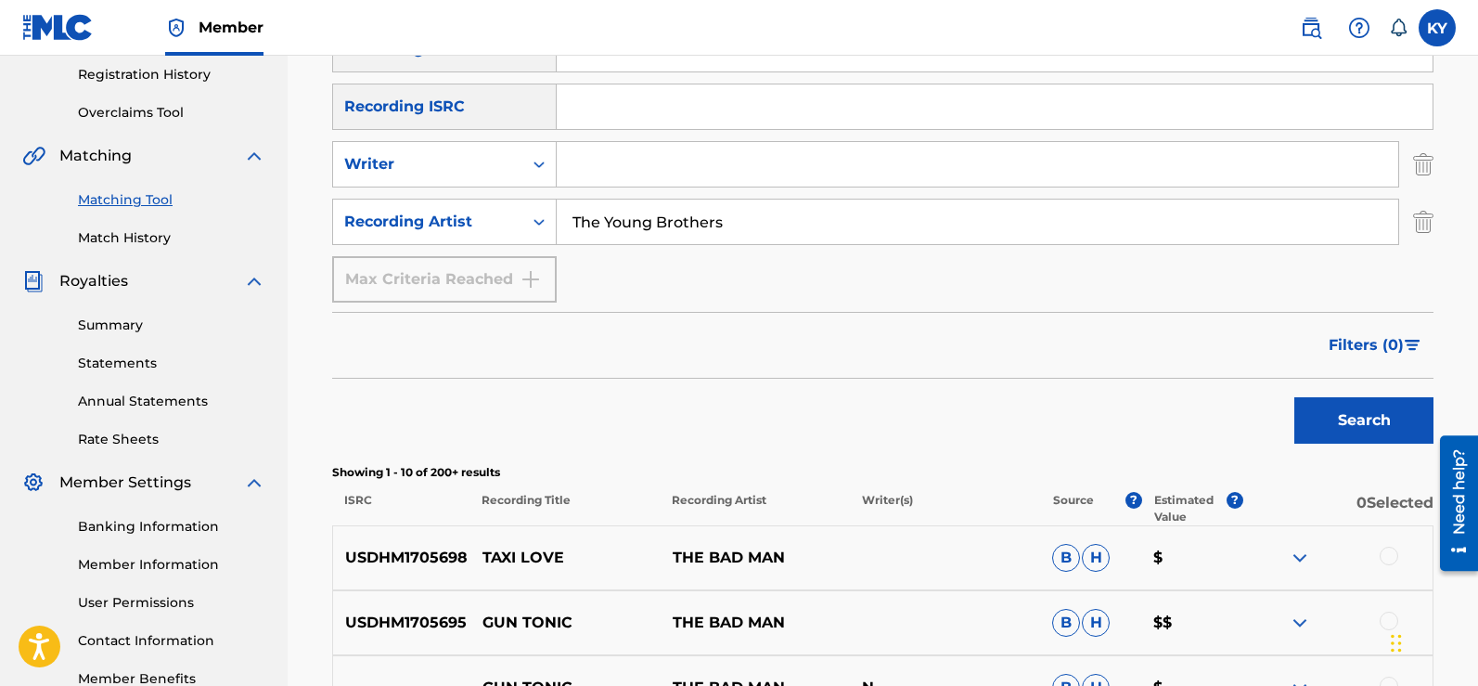
scroll to position [370, 0]
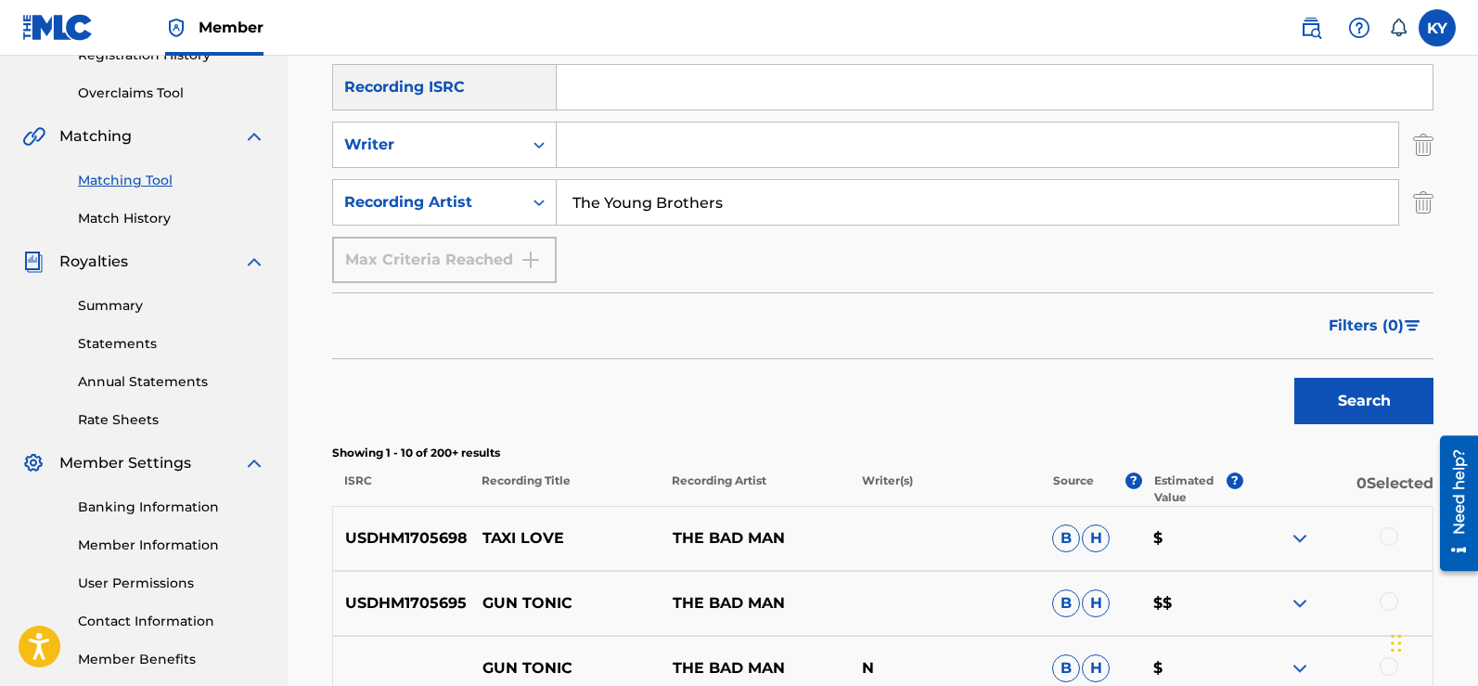
click at [1359, 398] on button "Search" at bounding box center [1363, 401] width 139 height 46
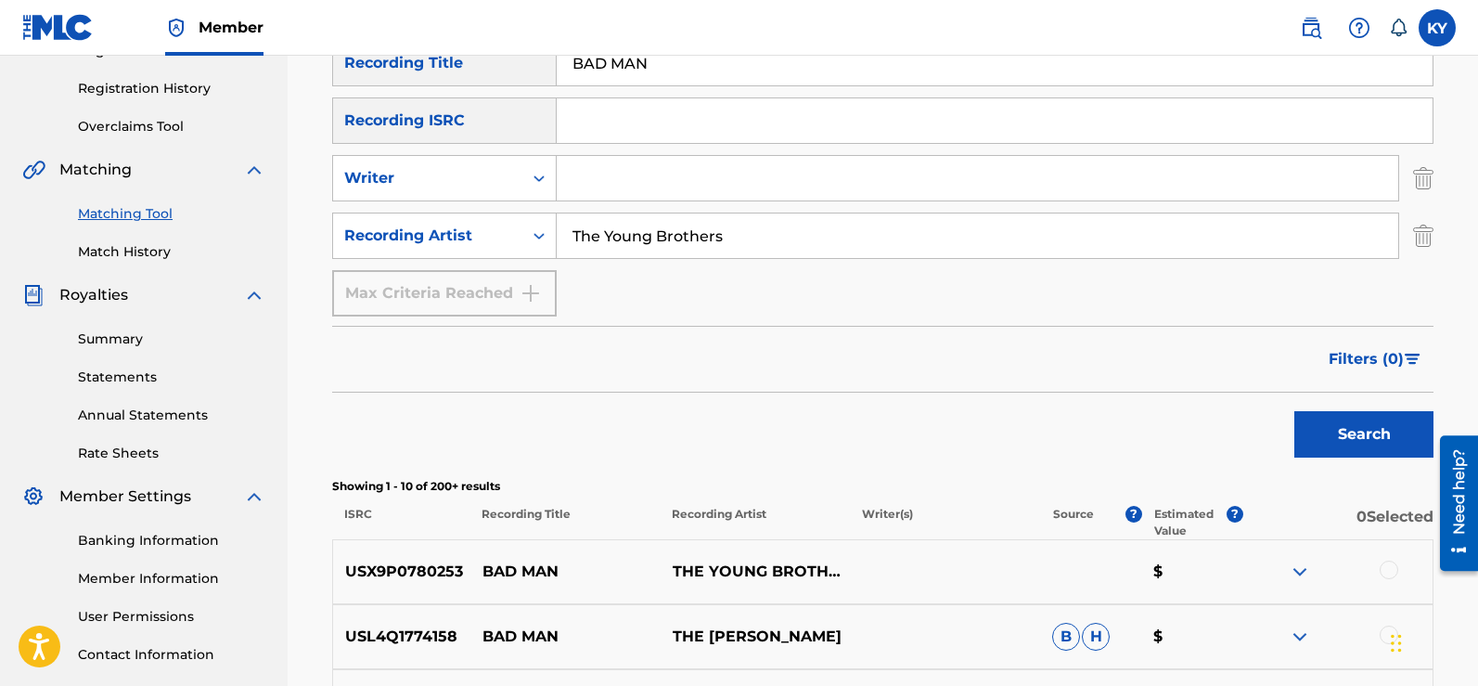
scroll to position [247, 0]
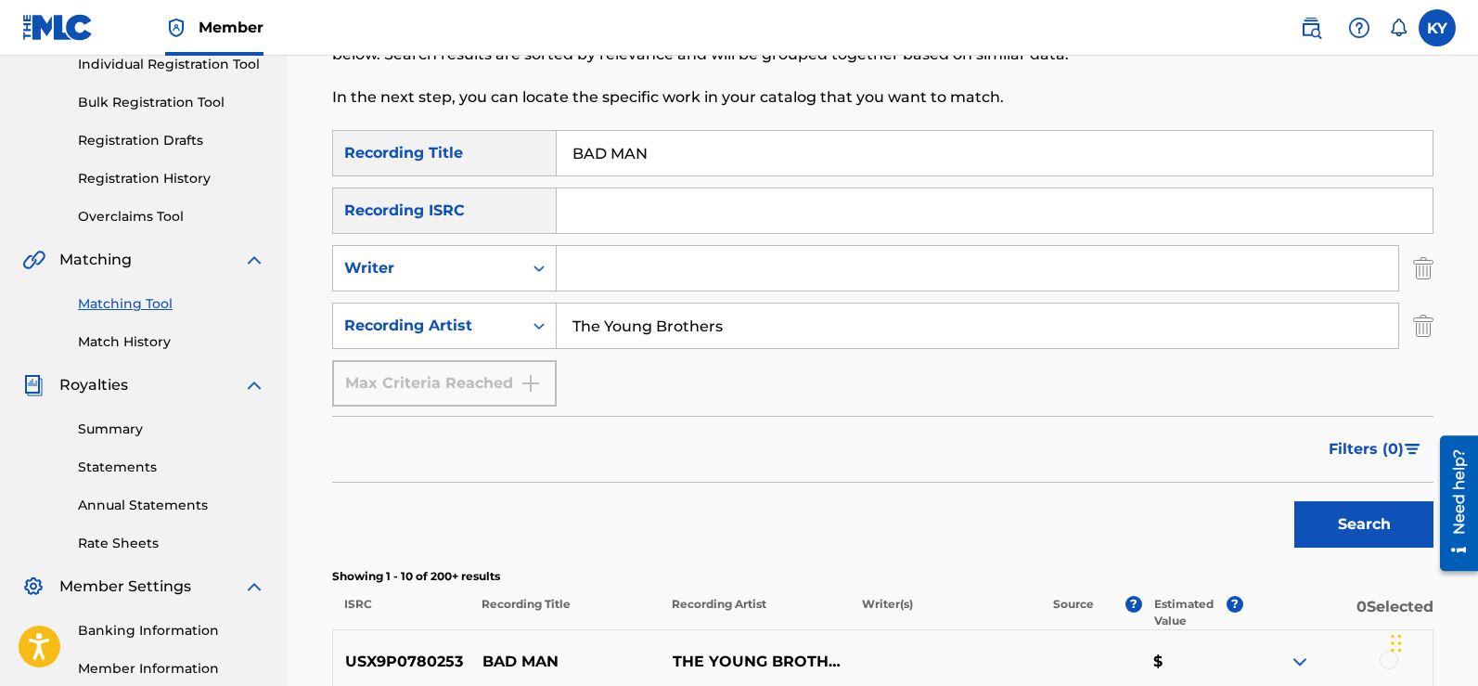
drag, startPoint x: 1483, startPoint y: 227, endPoint x: 1471, endPoint y: 179, distance: 49.7
click at [1471, 179] on div "Matching Tool The Matching Tool allows Members to match sound recordings to wor…" at bounding box center [883, 636] width 1190 height 1562
click at [658, 153] on input "BAD MAN" at bounding box center [995, 153] width 876 height 45
type input "B"
type input "Bless The children"
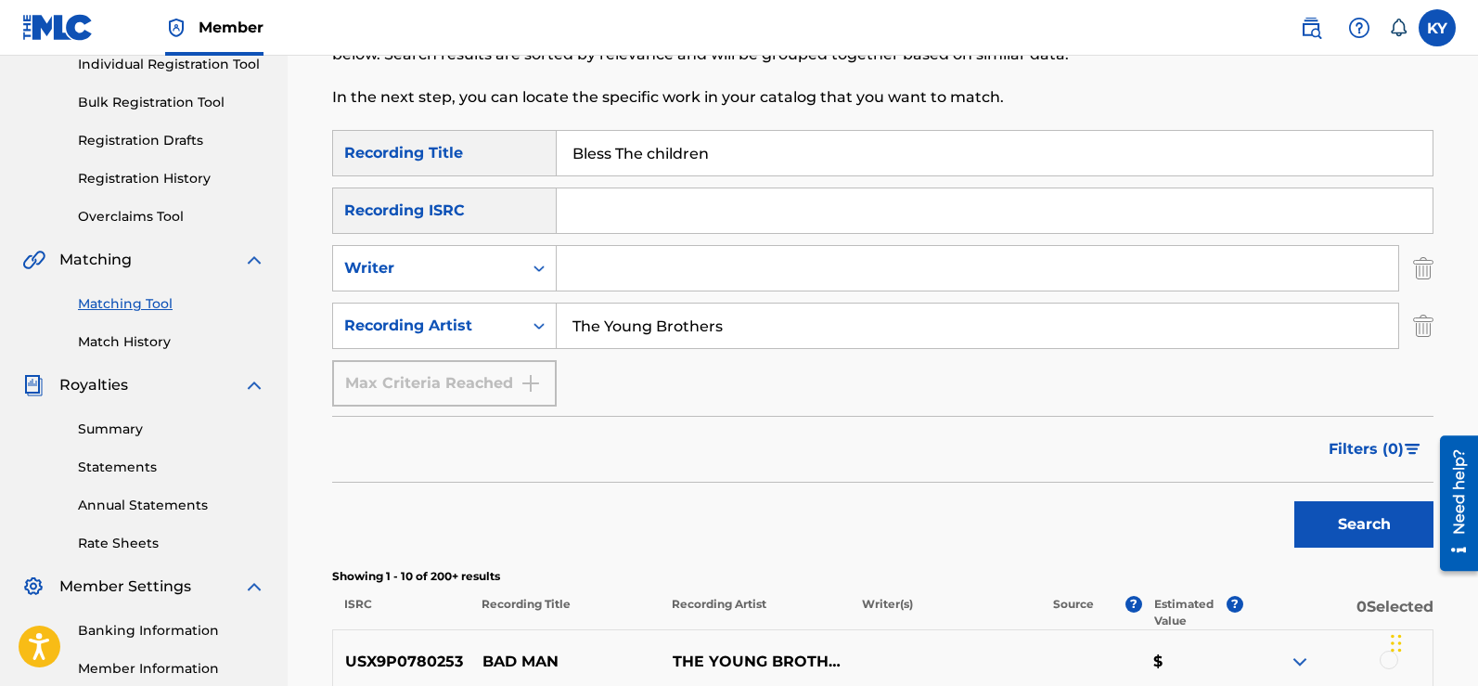
click at [1359, 521] on button "Search" at bounding box center [1363, 524] width 139 height 46
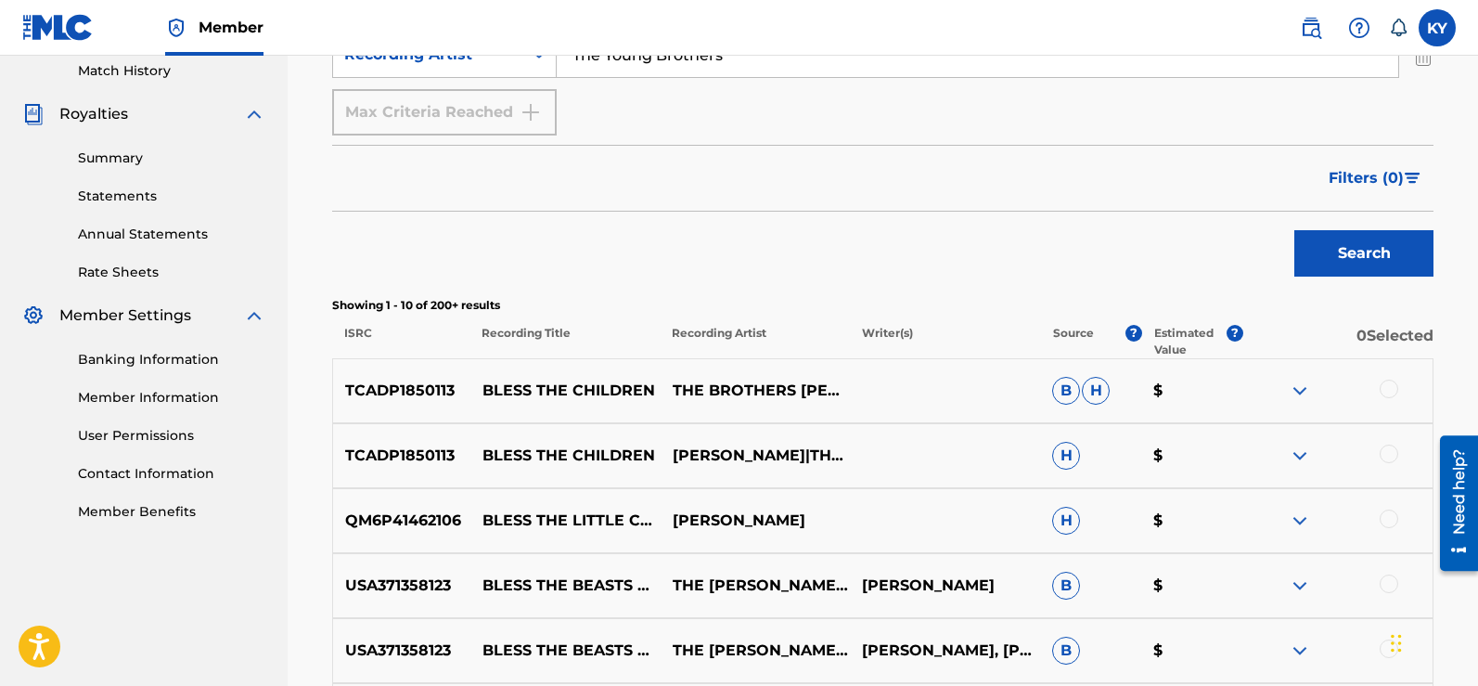
scroll to position [520, 0]
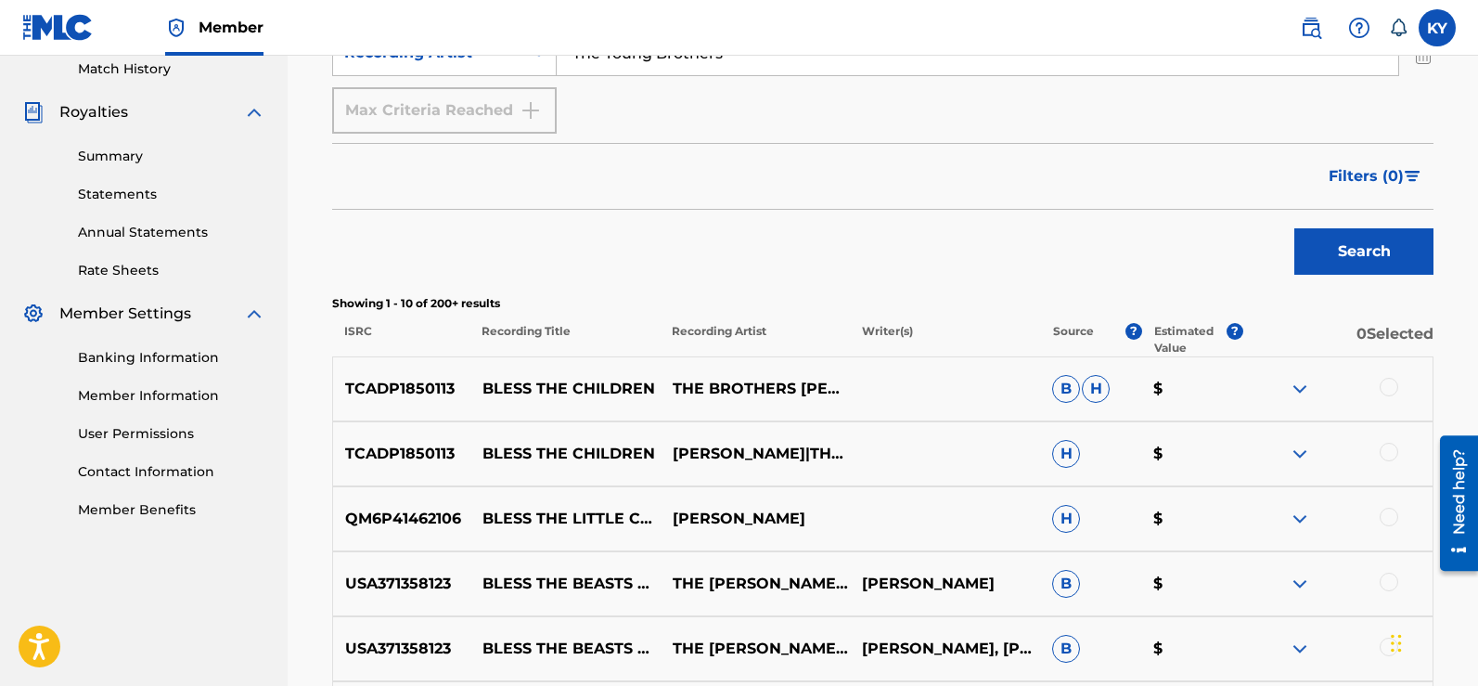
click at [1302, 386] on img at bounding box center [1300, 389] width 22 height 22
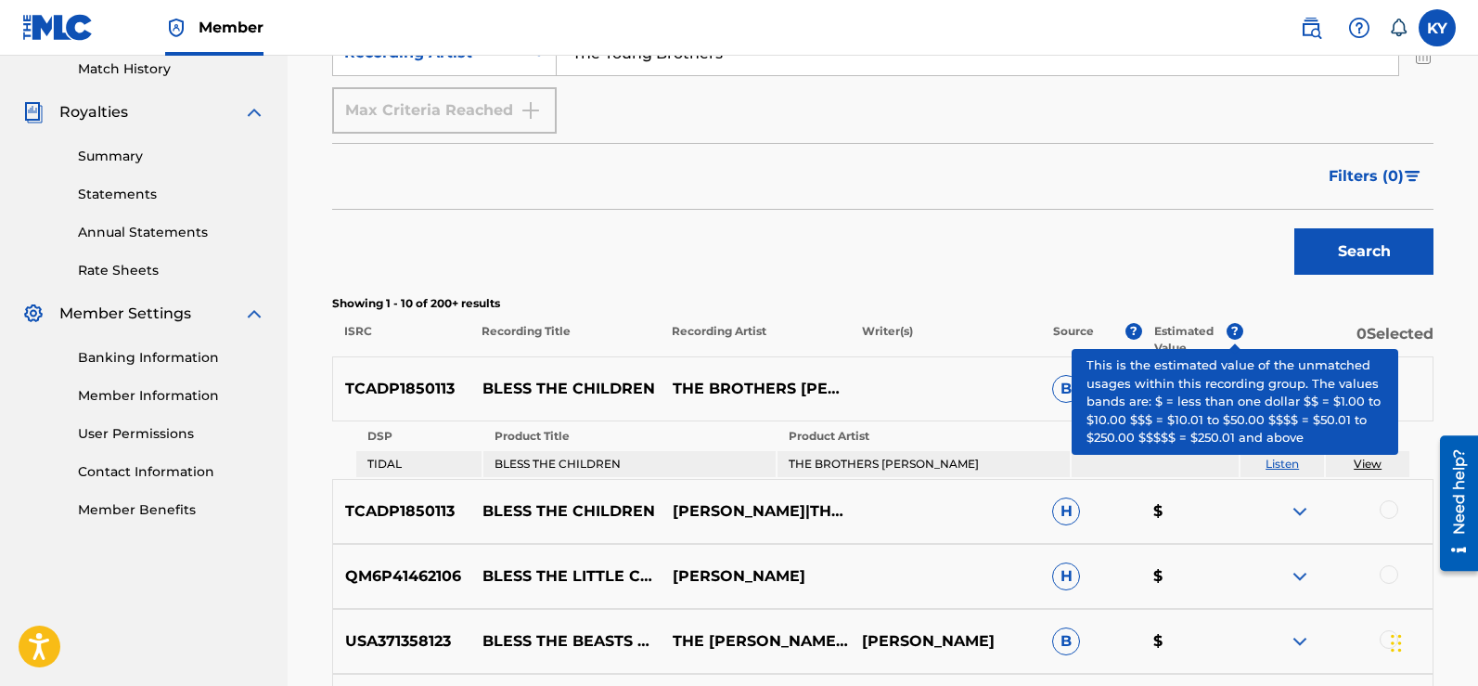
click at [1058, 202] on div "Filters ( 0 )" at bounding box center [882, 176] width 1101 height 67
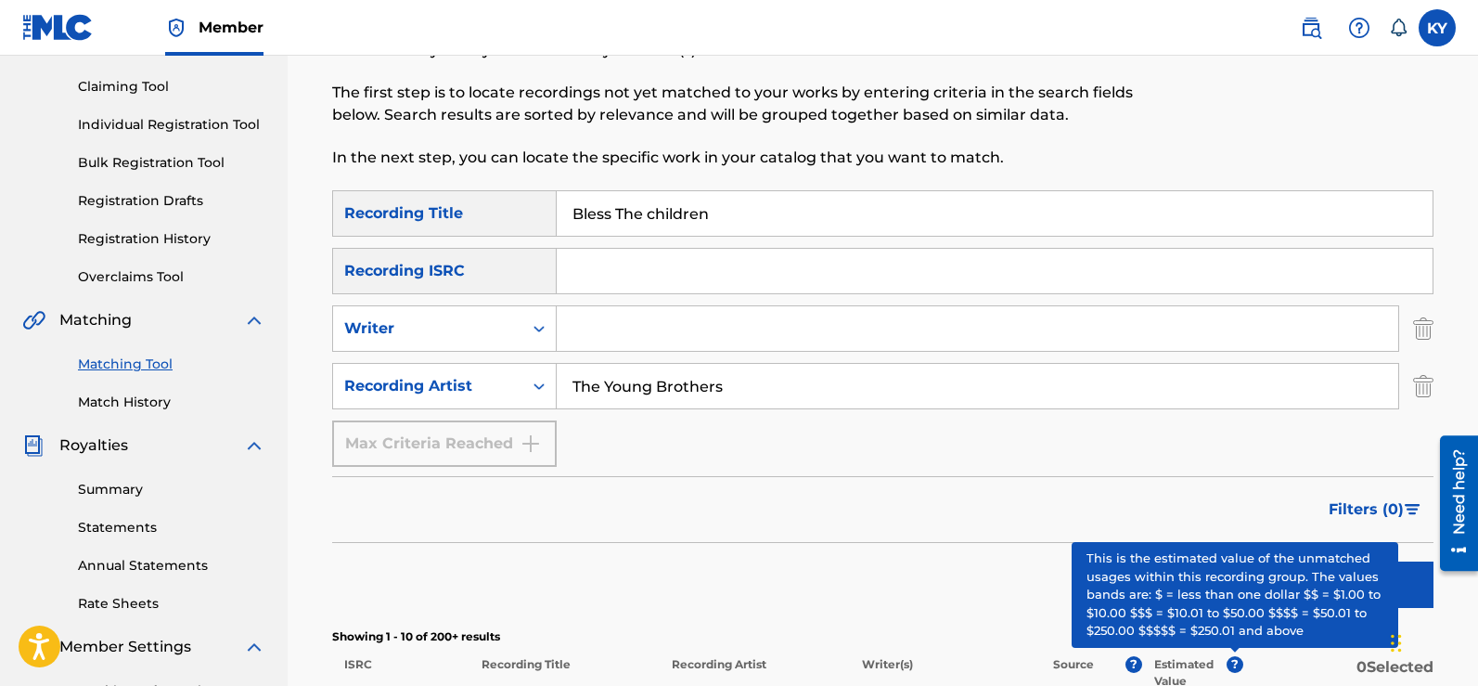
scroll to position [184, 0]
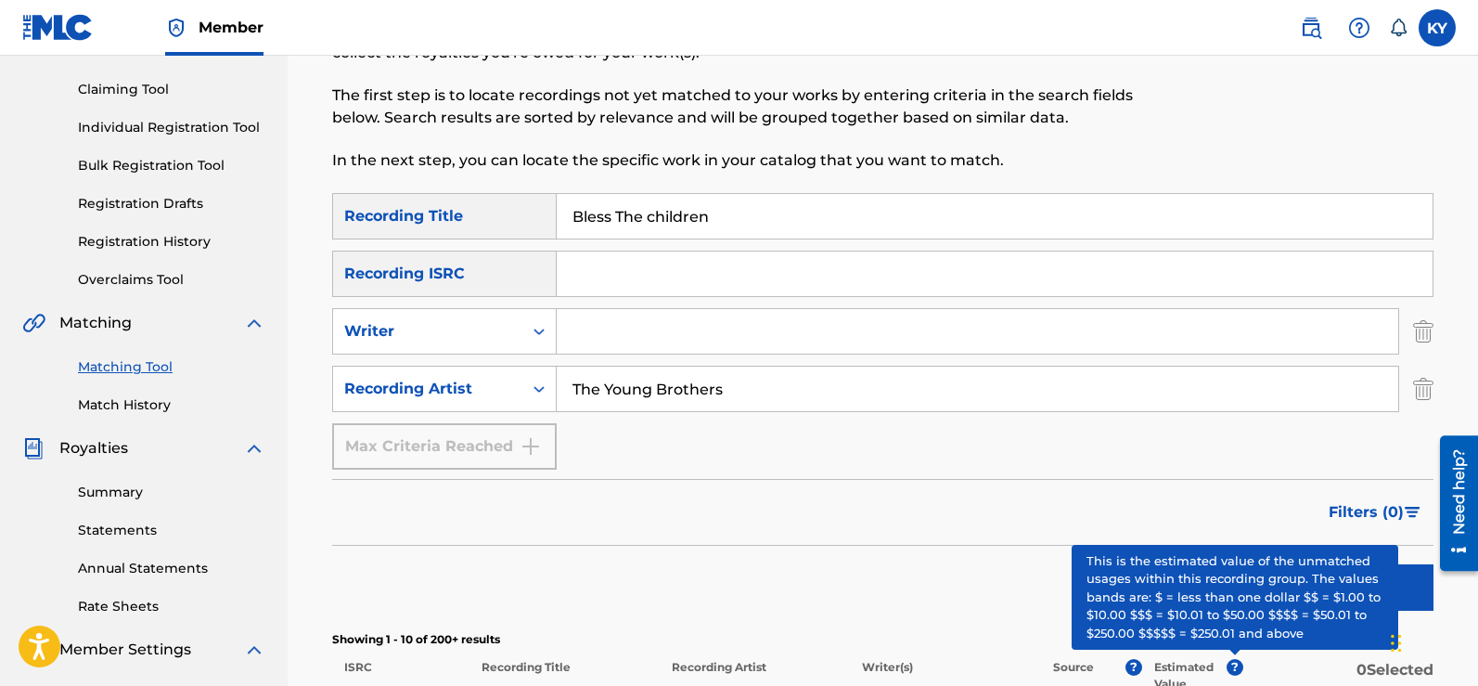
click at [734, 389] on input "The Young Brothers" at bounding box center [977, 388] width 841 height 45
type input "T"
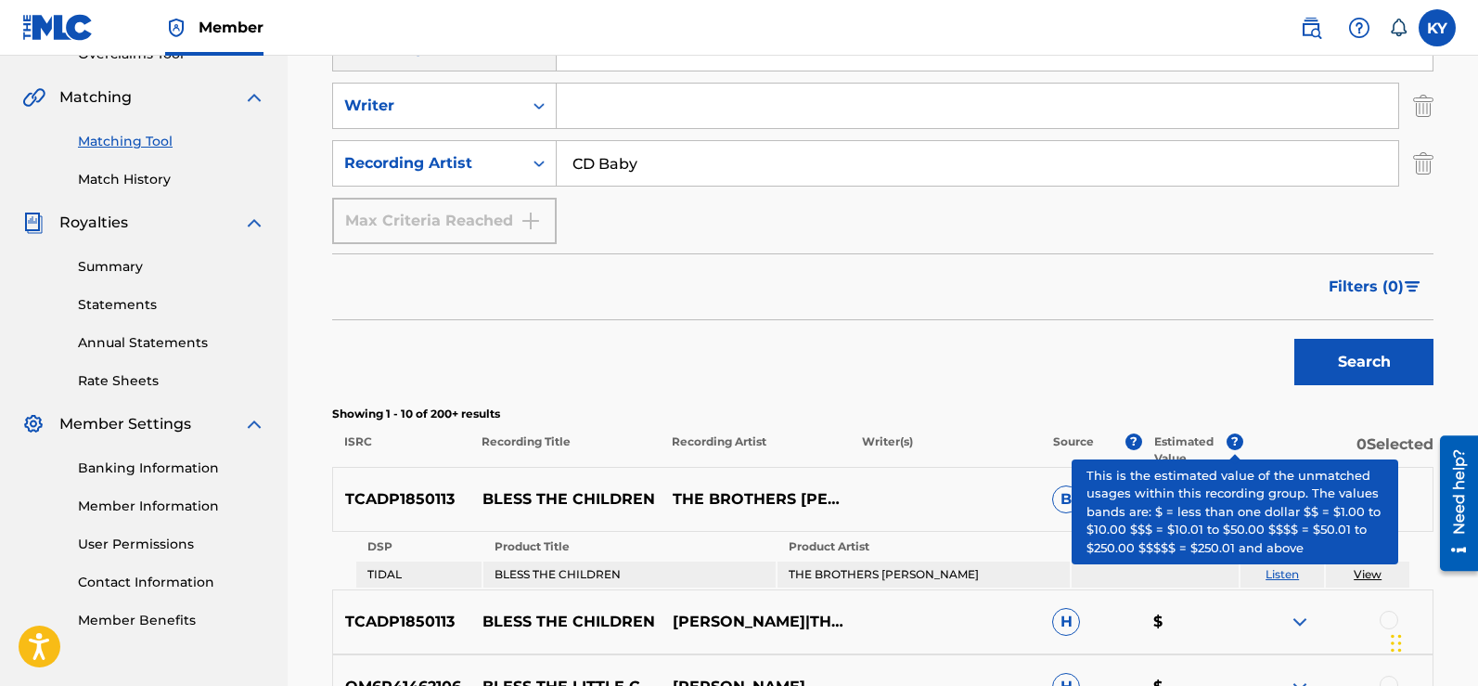
scroll to position [430, 0]
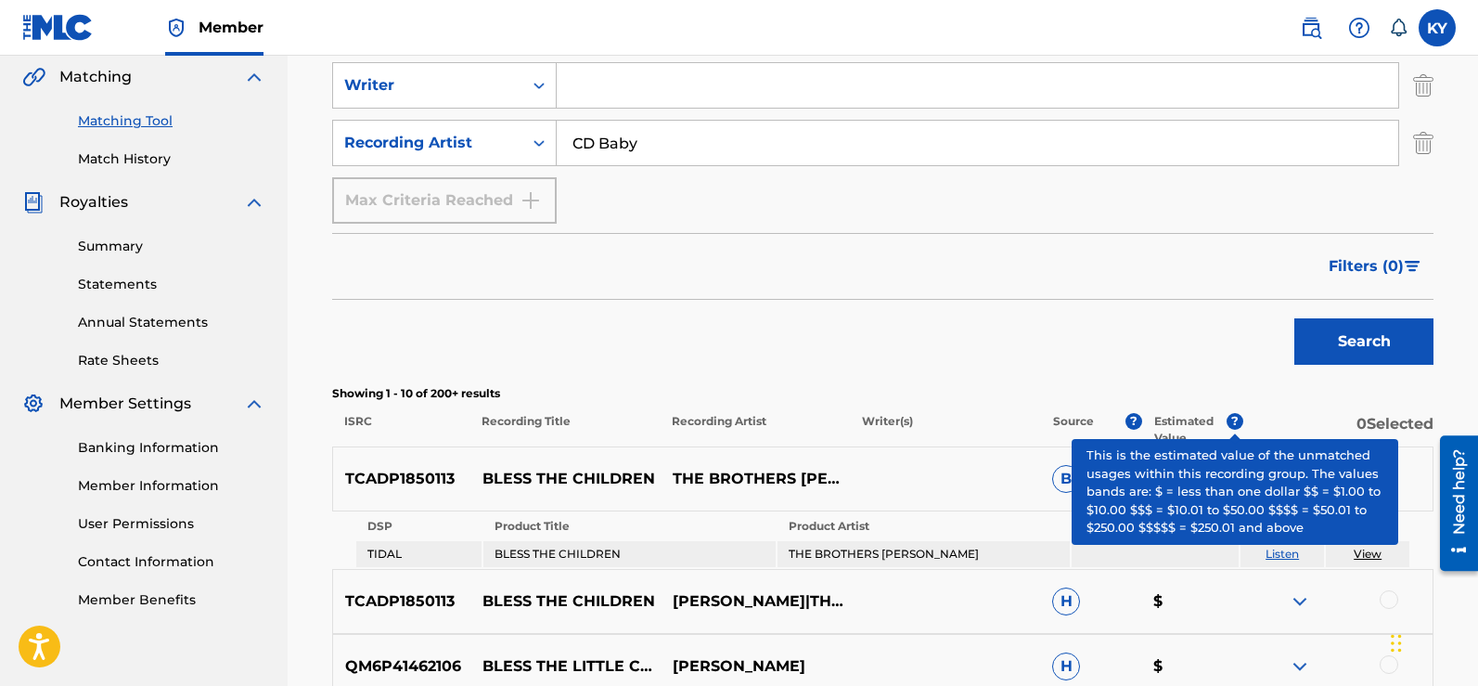
click at [1360, 336] on button "Search" at bounding box center [1363, 341] width 139 height 46
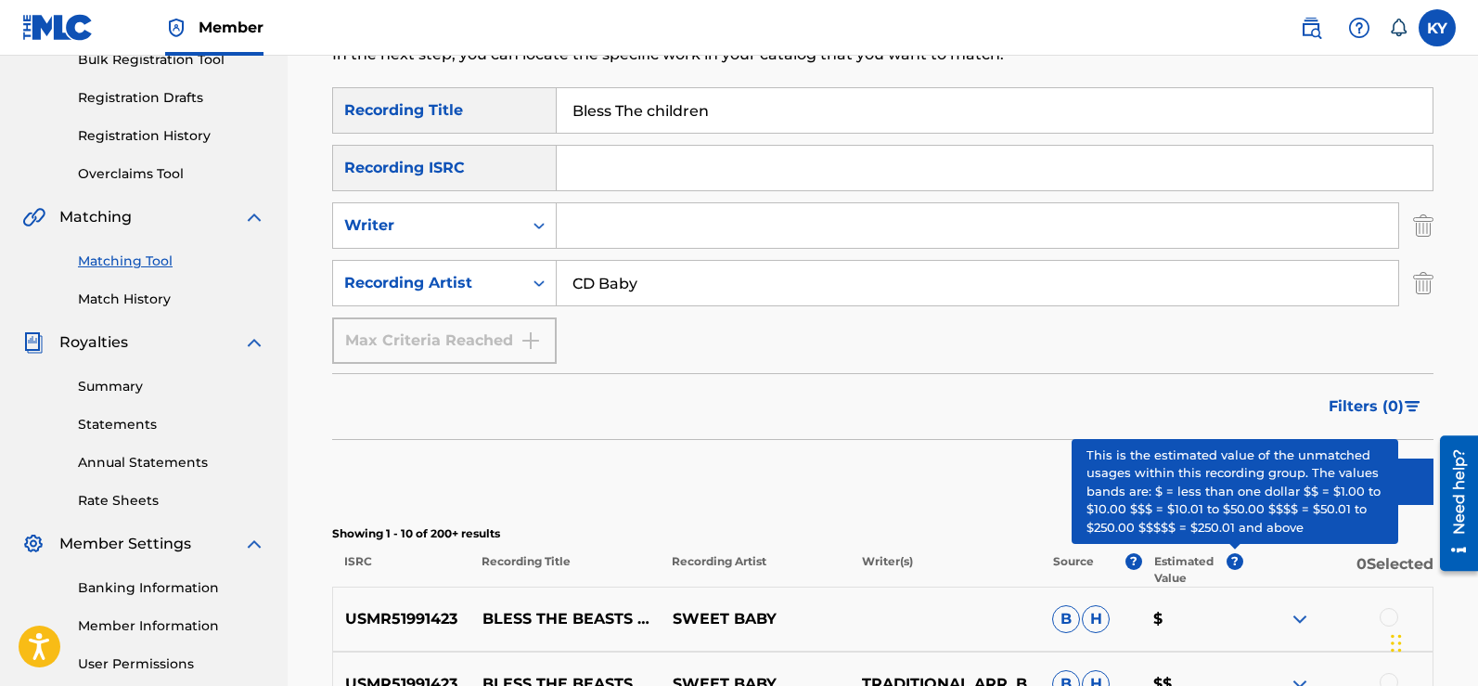
scroll to position [206, 0]
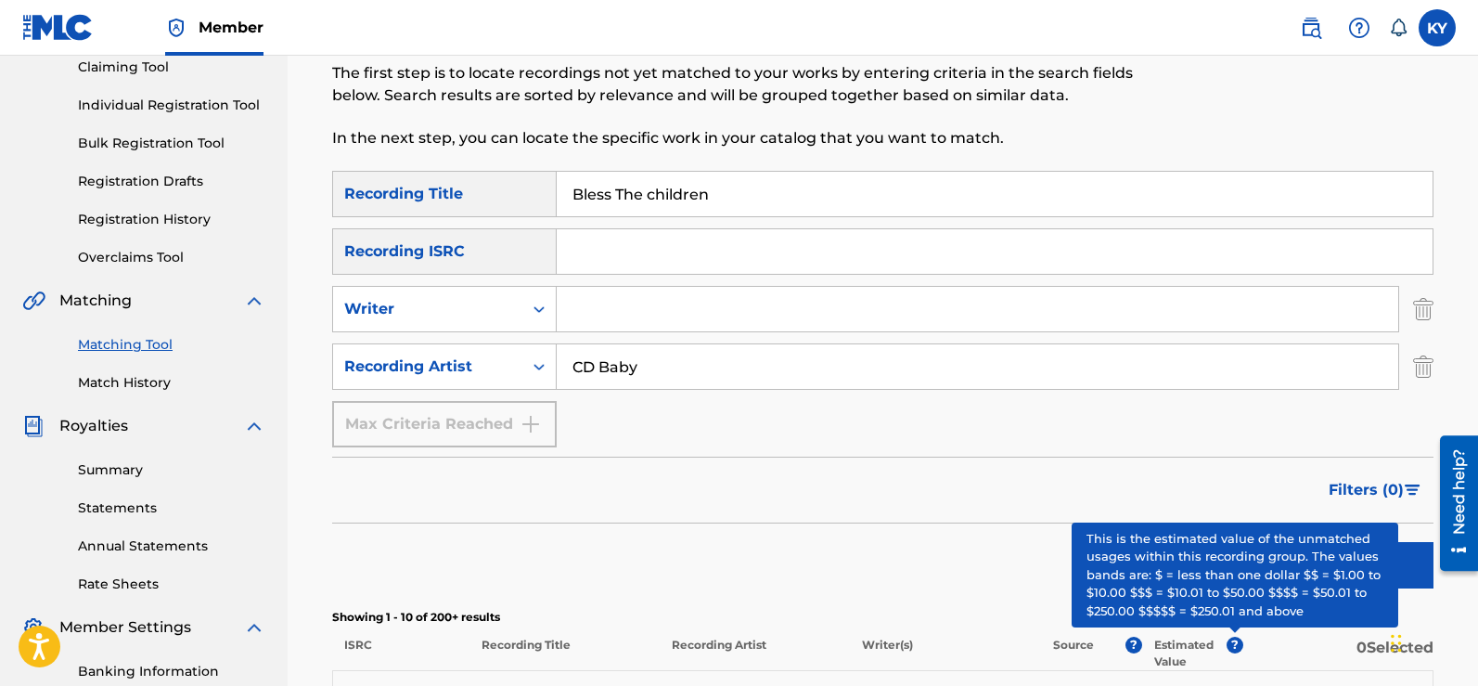
click at [578, 364] on input "CD Baby" at bounding box center [977, 366] width 841 height 45
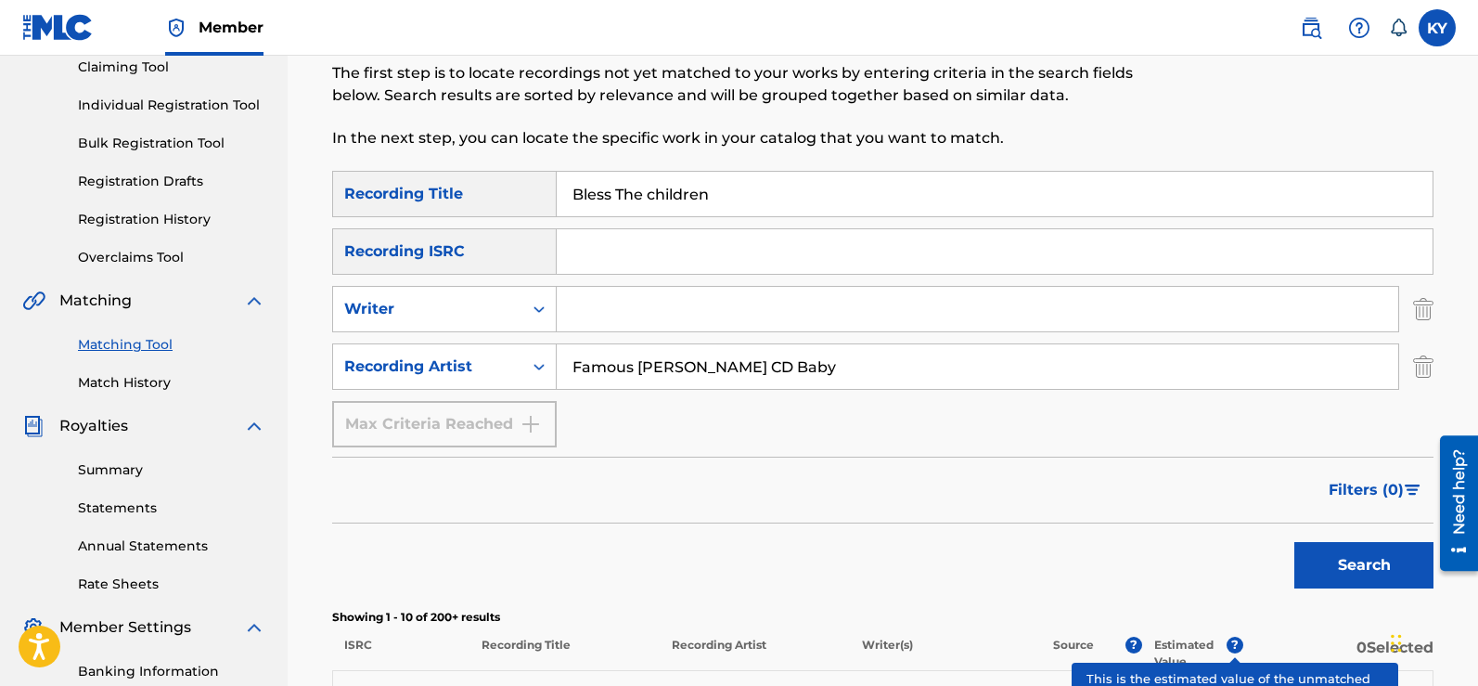
scroll to position [399, 0]
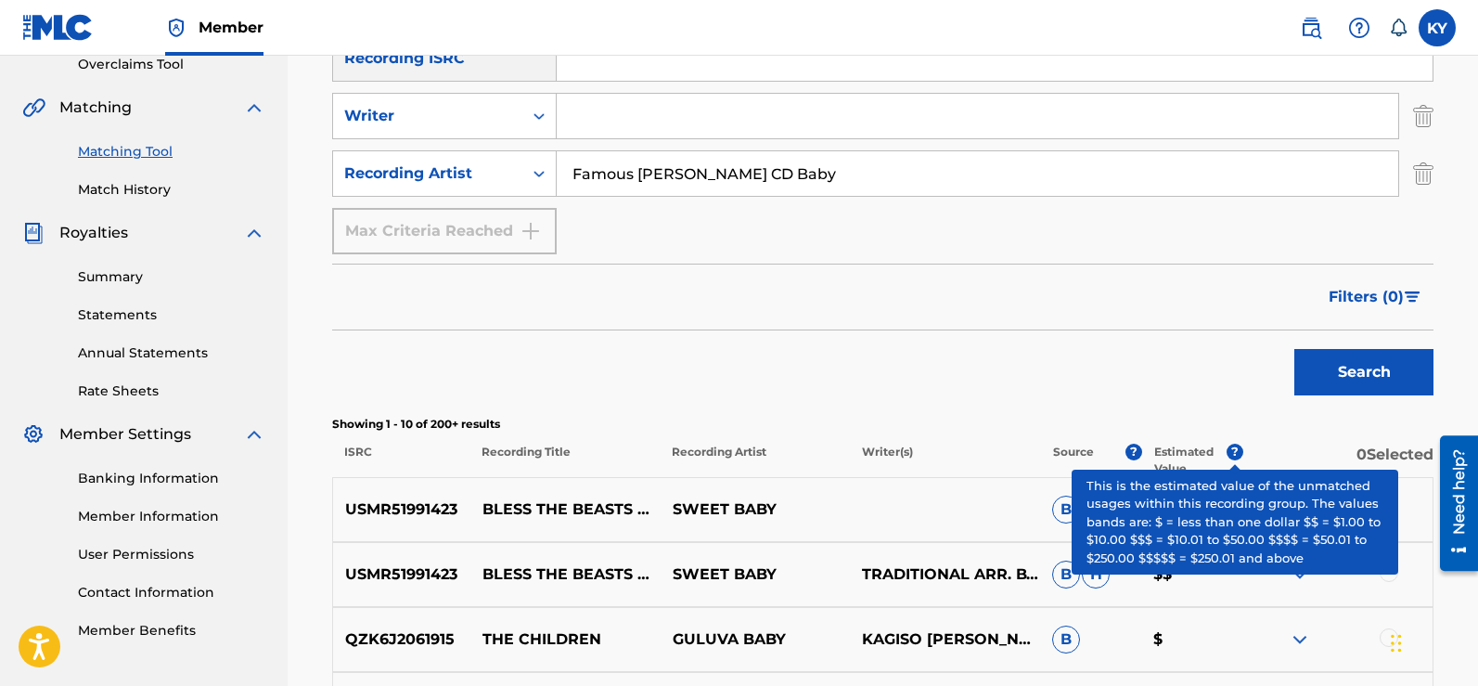
type input "Famous Kerry Young CD Baby"
click at [1367, 379] on button "Search" at bounding box center [1363, 372] width 139 height 46
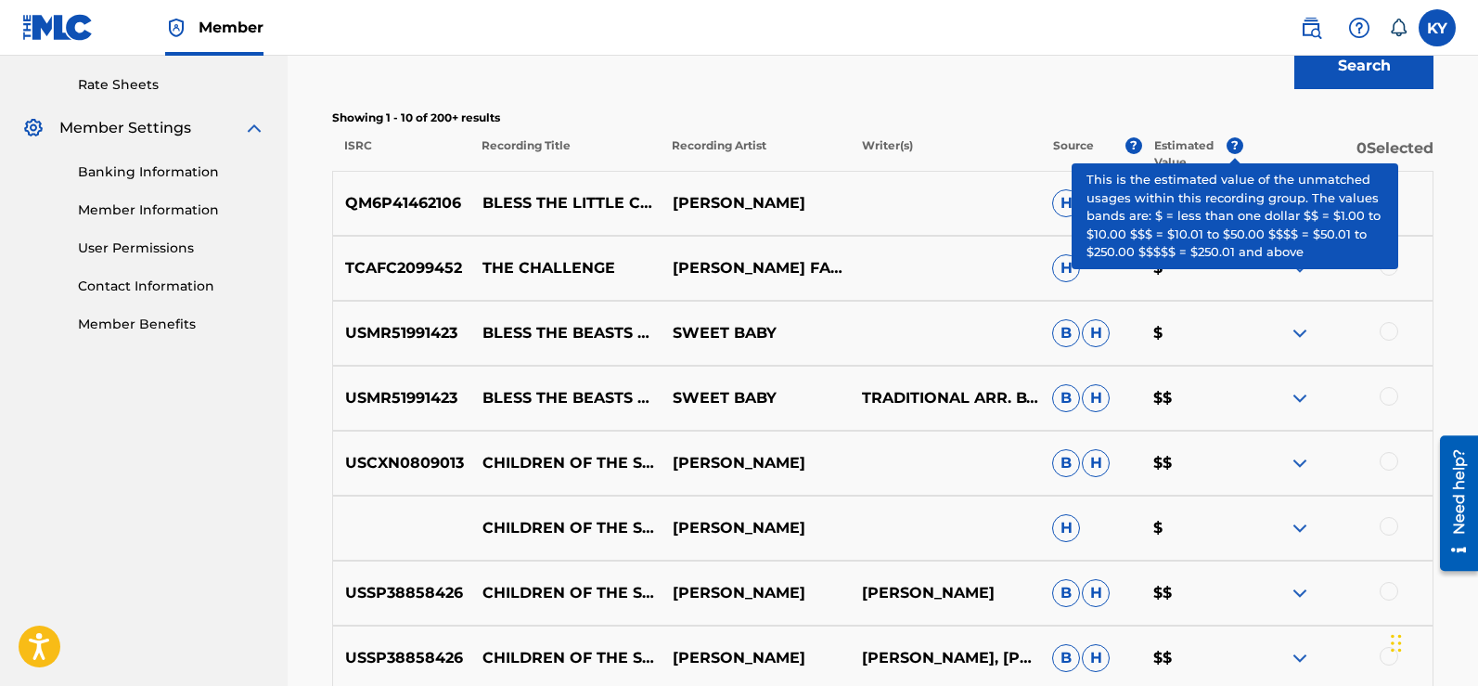
scroll to position [724, 0]
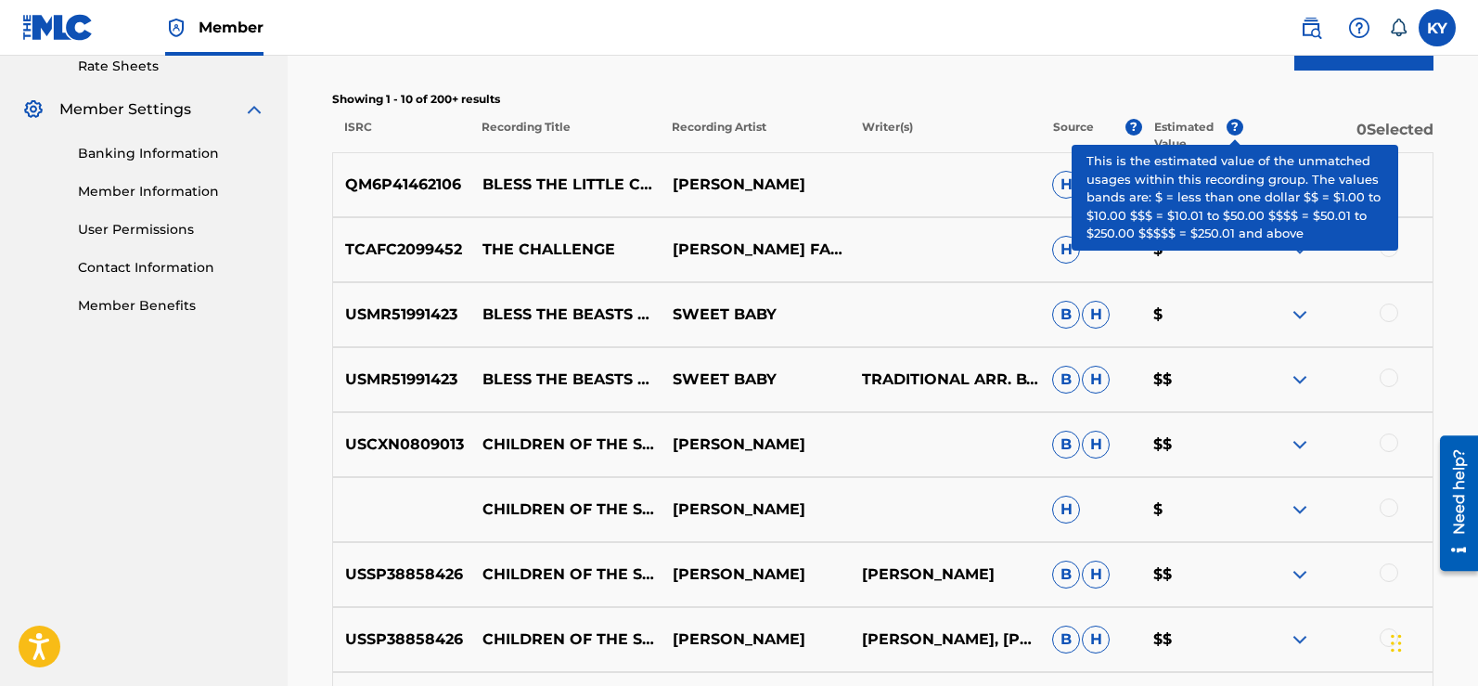
click at [1391, 276] on div "TCAFC2099452 THE CHALLENGE KERRY YOUNG FAMOUS K H $" at bounding box center [882, 249] width 1101 height 65
click at [1397, 275] on div "TCAFC2099452 THE CHALLENGE KERRY YOUNG FAMOUS K H $" at bounding box center [882, 249] width 1101 height 65
click at [1387, 193] on div at bounding box center [1337, 184] width 190 height 22
click at [1410, 193] on div at bounding box center [1337, 184] width 190 height 22
drag, startPoint x: 1411, startPoint y: 195, endPoint x: 1385, endPoint y: 197, distance: 26.0
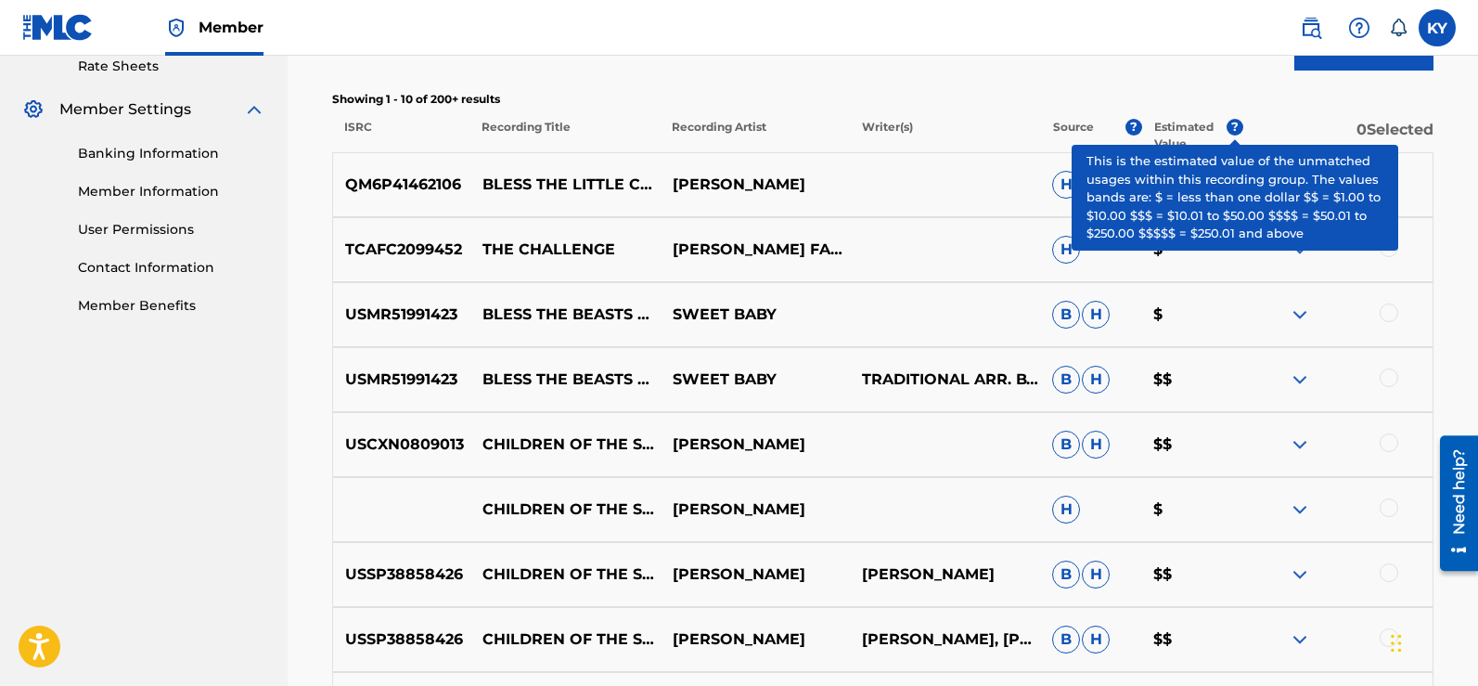
click at [1411, 197] on div "QM6P41462106 BLESS THE LITTLE CHILDREN MADONNA YOUNG H $" at bounding box center [882, 184] width 1101 height 65
click at [1398, 197] on div "QM6P41462106 BLESS THE LITTLE CHILDREN MADONNA YOUNG H $" at bounding box center [882, 184] width 1101 height 65
click at [1366, 197] on div "QM6P41462106 BLESS THE LITTLE CHILDREN MADONNA YOUNG H $" at bounding box center [882, 184] width 1101 height 65
click at [1369, 207] on div "QM6P41462106 BLESS THE LITTLE CHILDREN MADONNA YOUNG H $" at bounding box center [882, 184] width 1101 height 65
click at [1370, 209] on div "QM6P41462106 BLESS THE LITTLE CHILDREN MADONNA YOUNG H $" at bounding box center [882, 184] width 1101 height 65
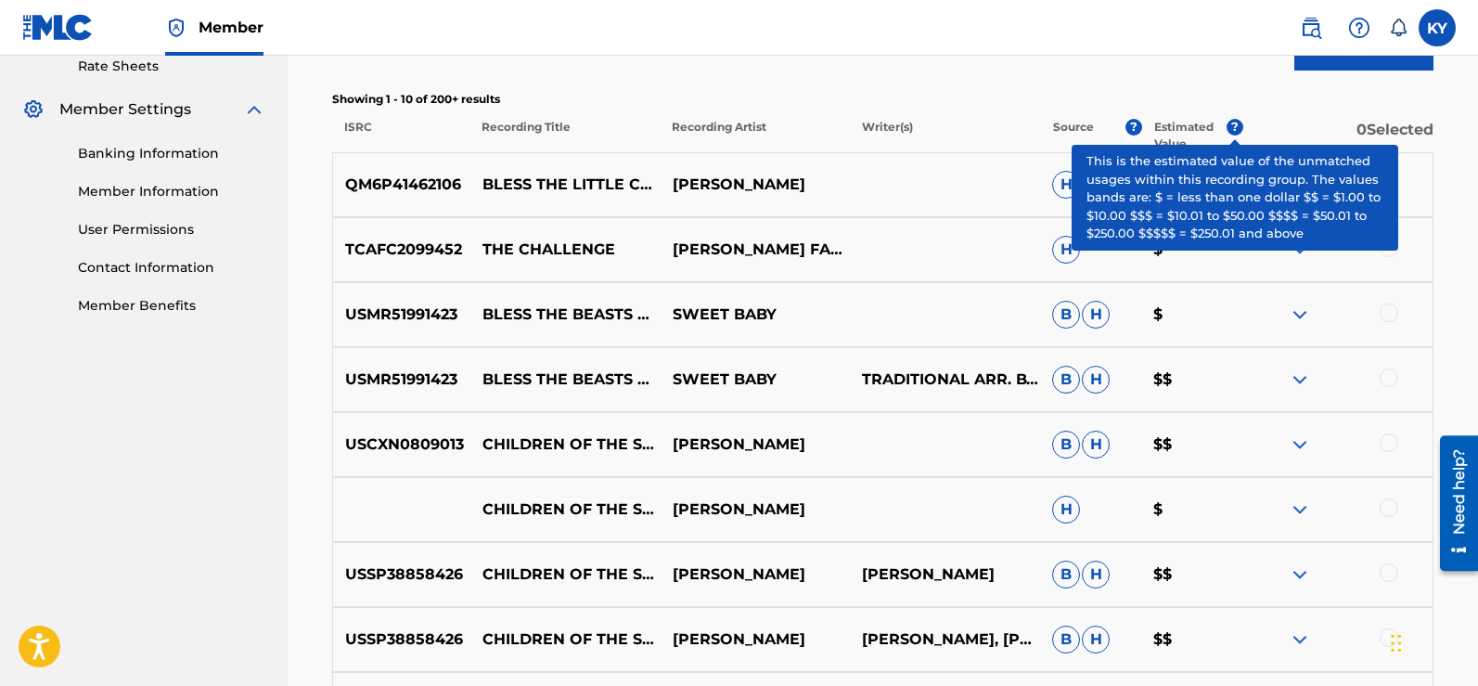
click at [1370, 209] on div "QM6P41462106 BLESS THE LITTLE CHILDREN MADONNA YOUNG H $" at bounding box center [882, 184] width 1101 height 65
click at [1382, 197] on div "QM6P41462106 BLESS THE LITTLE CHILDREN MADONNA YOUNG H $" at bounding box center [882, 184] width 1101 height 65
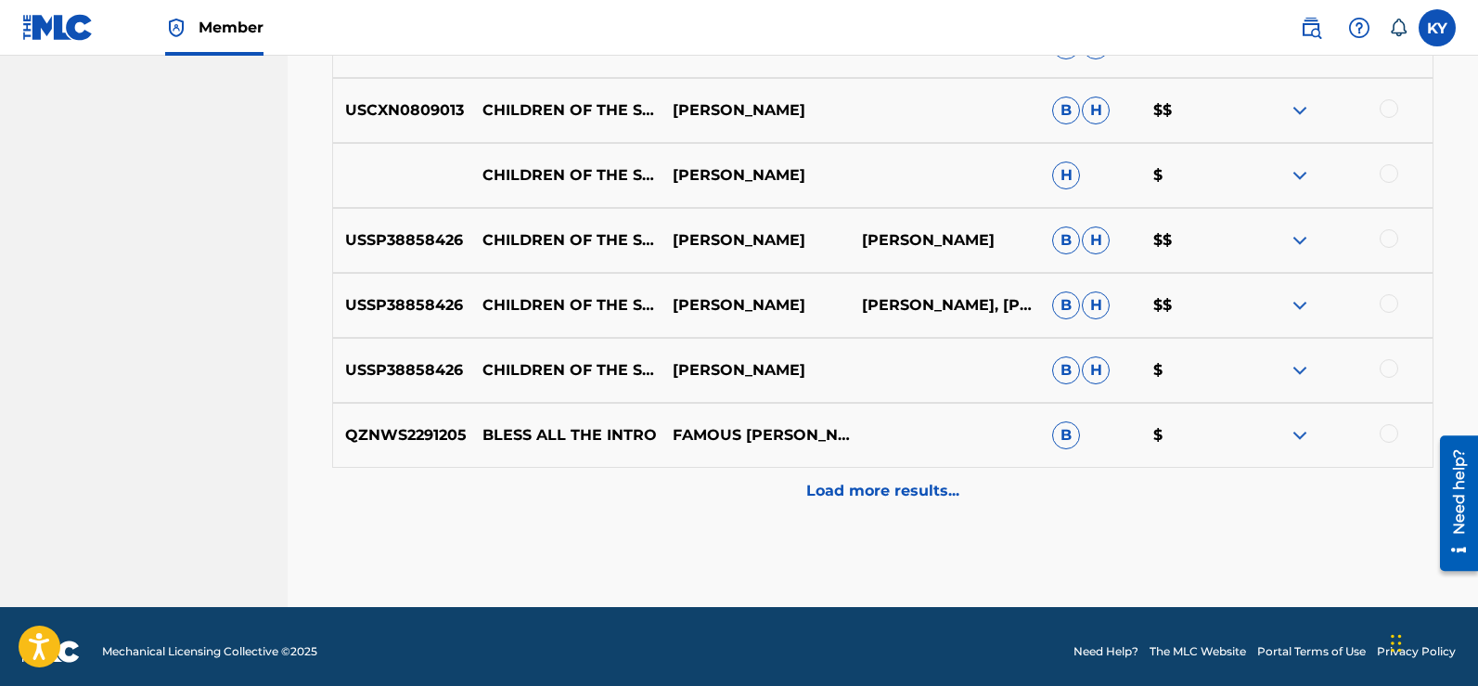
scroll to position [1068, 0]
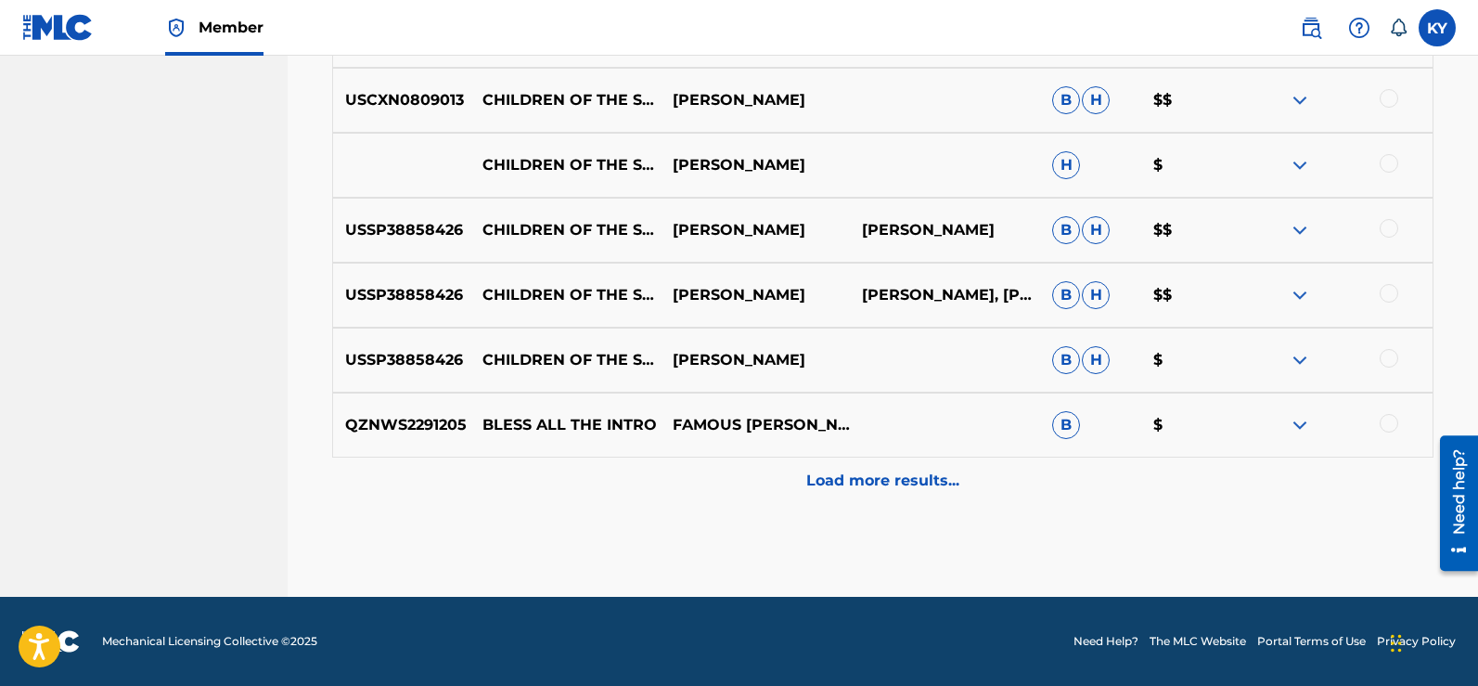
click at [840, 476] on p "Load more results..." at bounding box center [882, 480] width 153 height 22
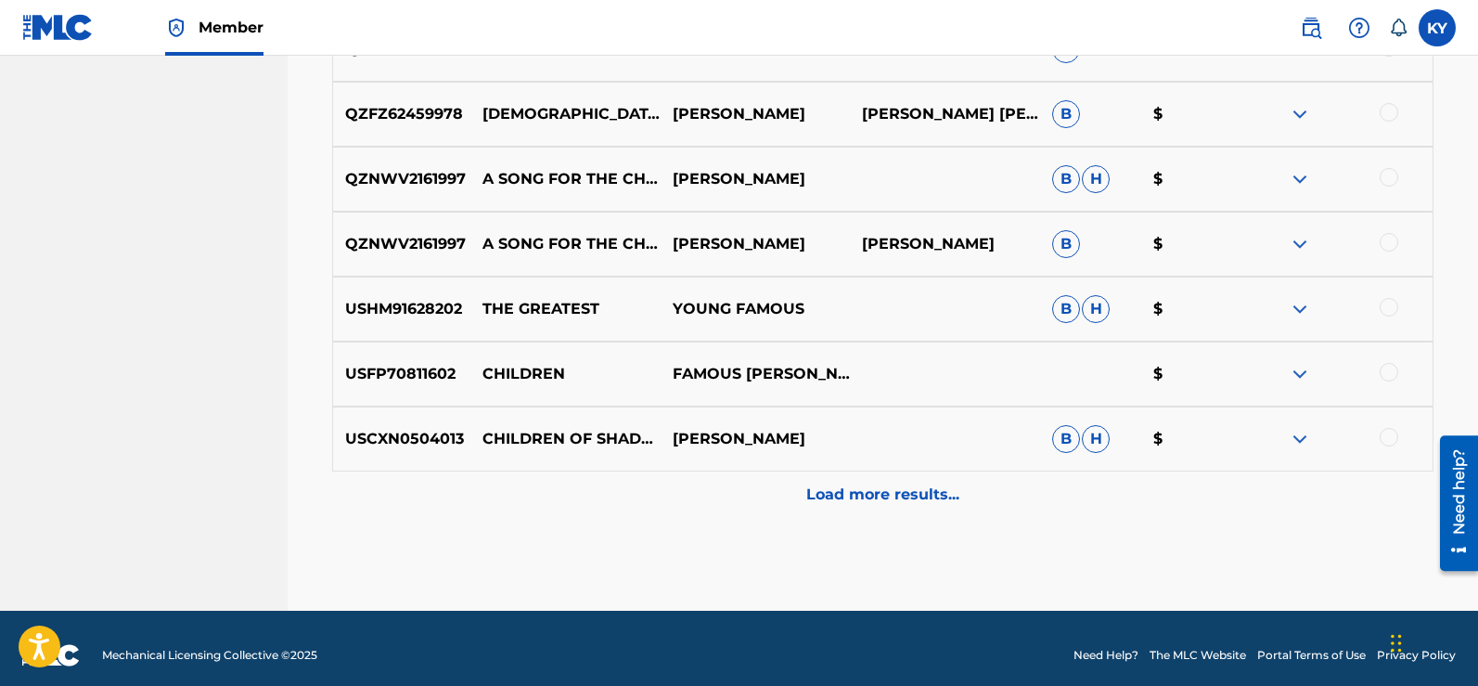
scroll to position [1711, 0]
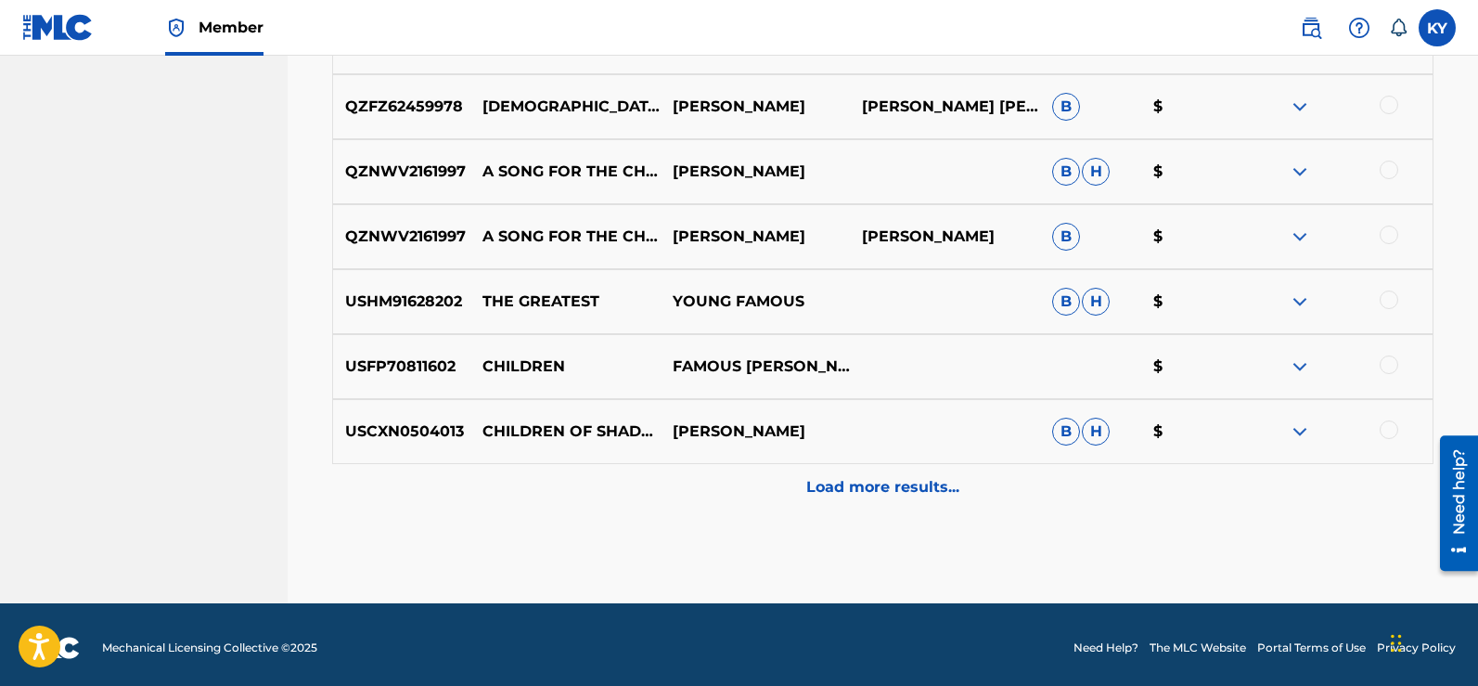
click at [896, 485] on p "Load more results..." at bounding box center [882, 487] width 153 height 22
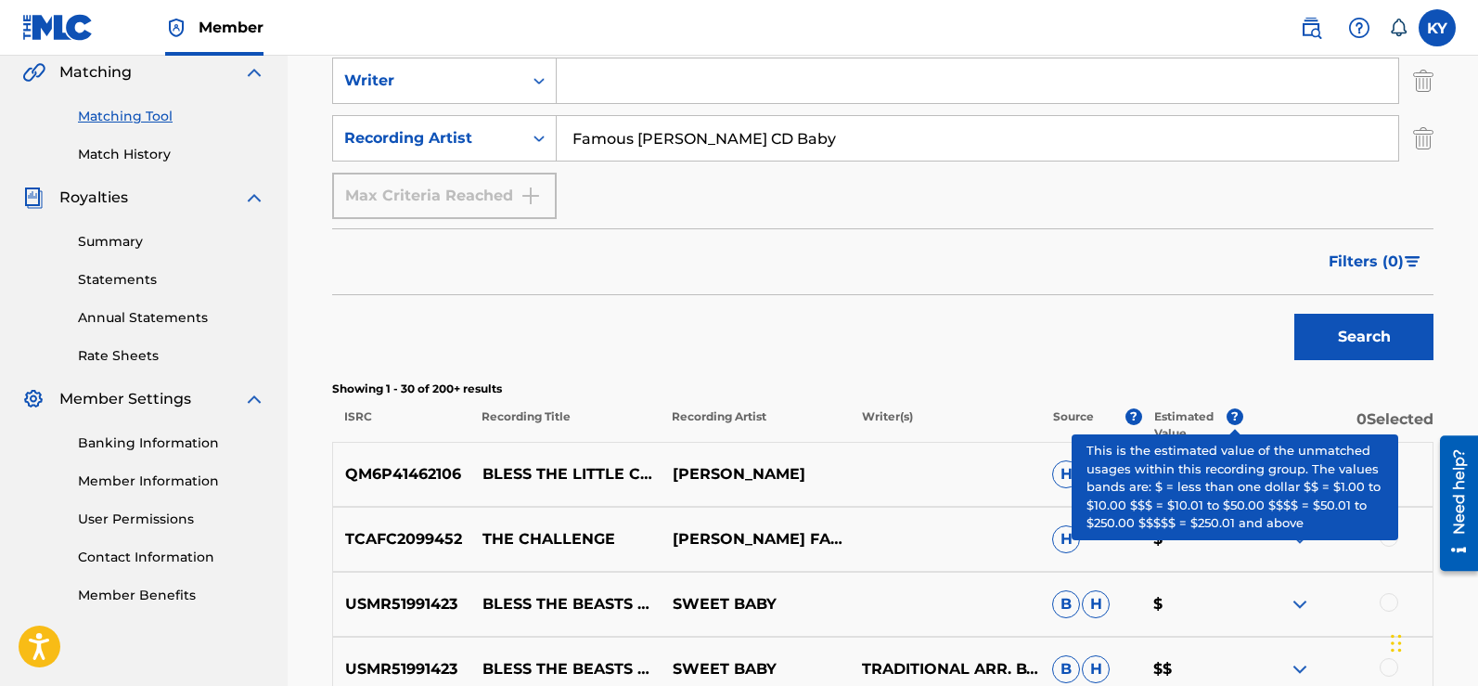
scroll to position [408, 0]
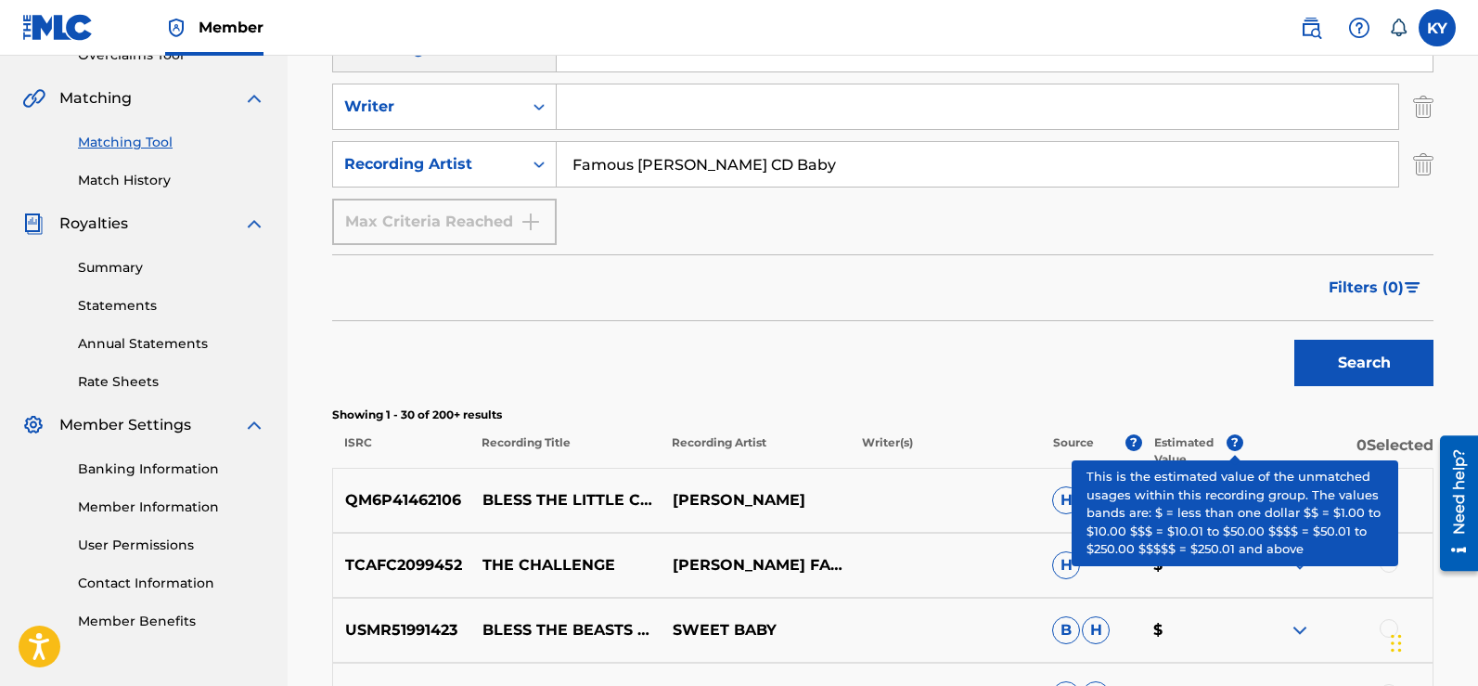
click at [1338, 494] on div at bounding box center [1337, 500] width 190 height 22
click at [1326, 498] on div at bounding box center [1337, 500] width 190 height 22
click at [1296, 509] on img at bounding box center [1300, 500] width 22 height 22
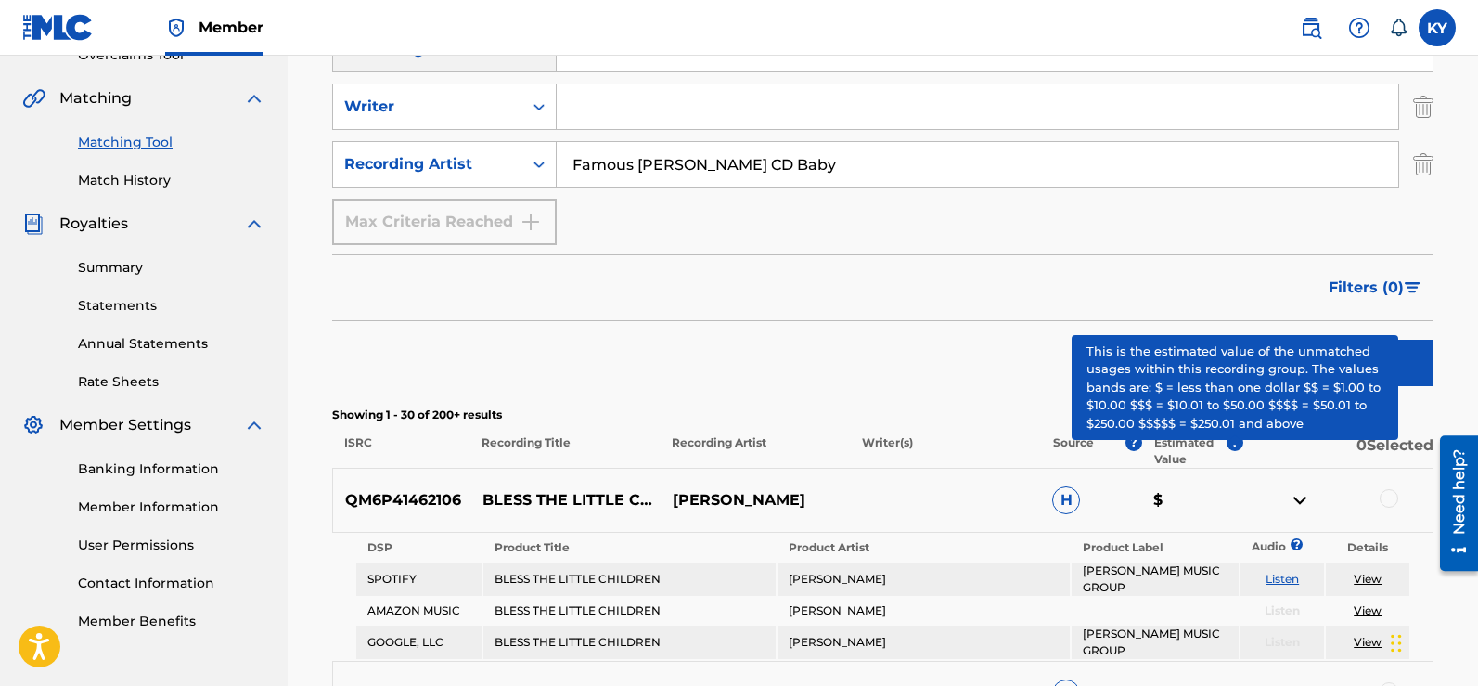
scroll to position [77, 0]
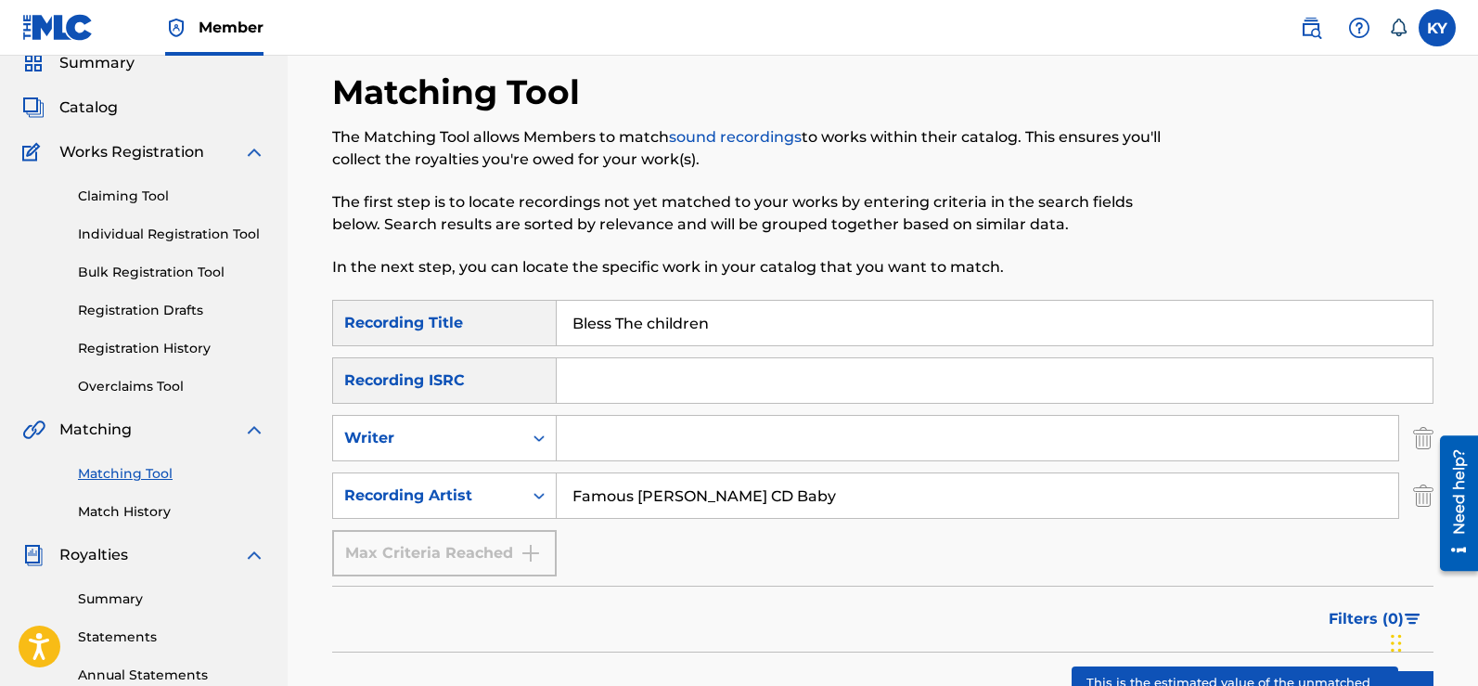
click at [737, 325] on input "Bless The children" at bounding box center [995, 323] width 876 height 45
type input "B"
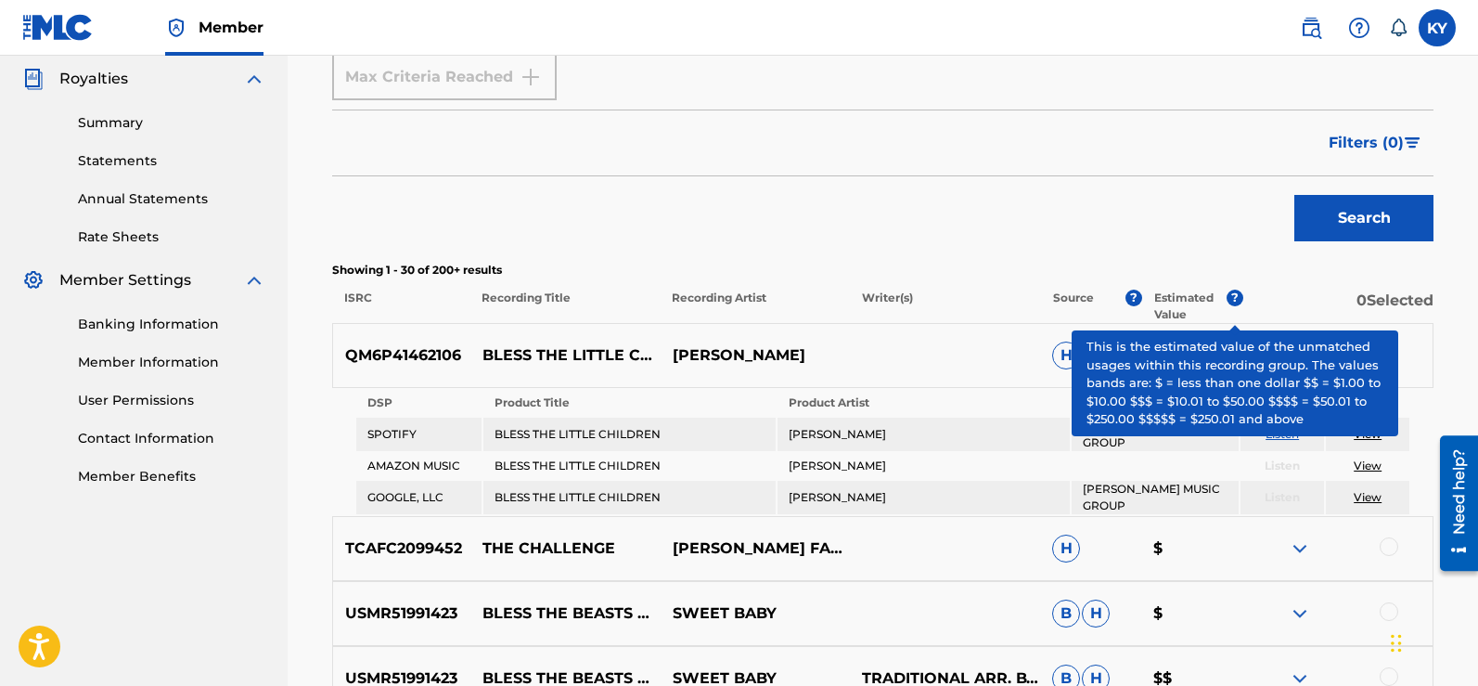
scroll to position [570, 0]
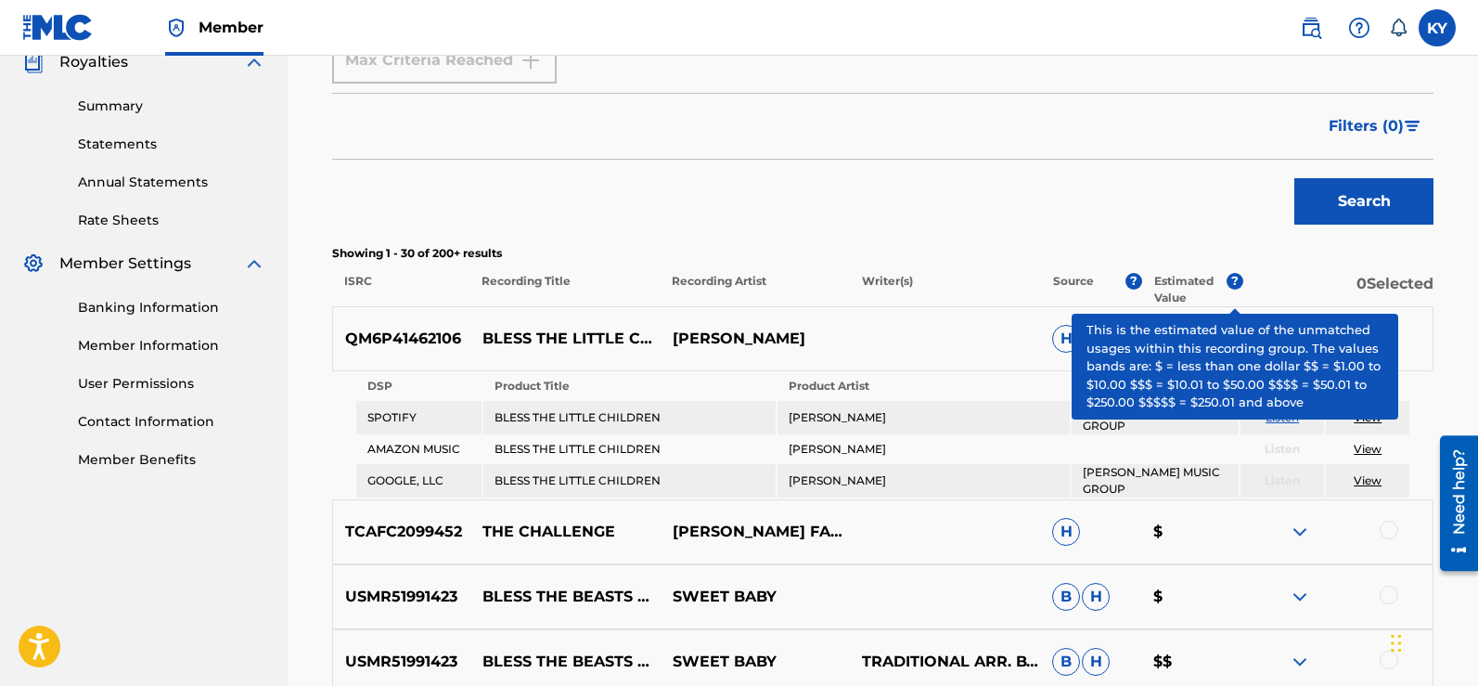
click at [1380, 197] on button "Search" at bounding box center [1363, 201] width 139 height 46
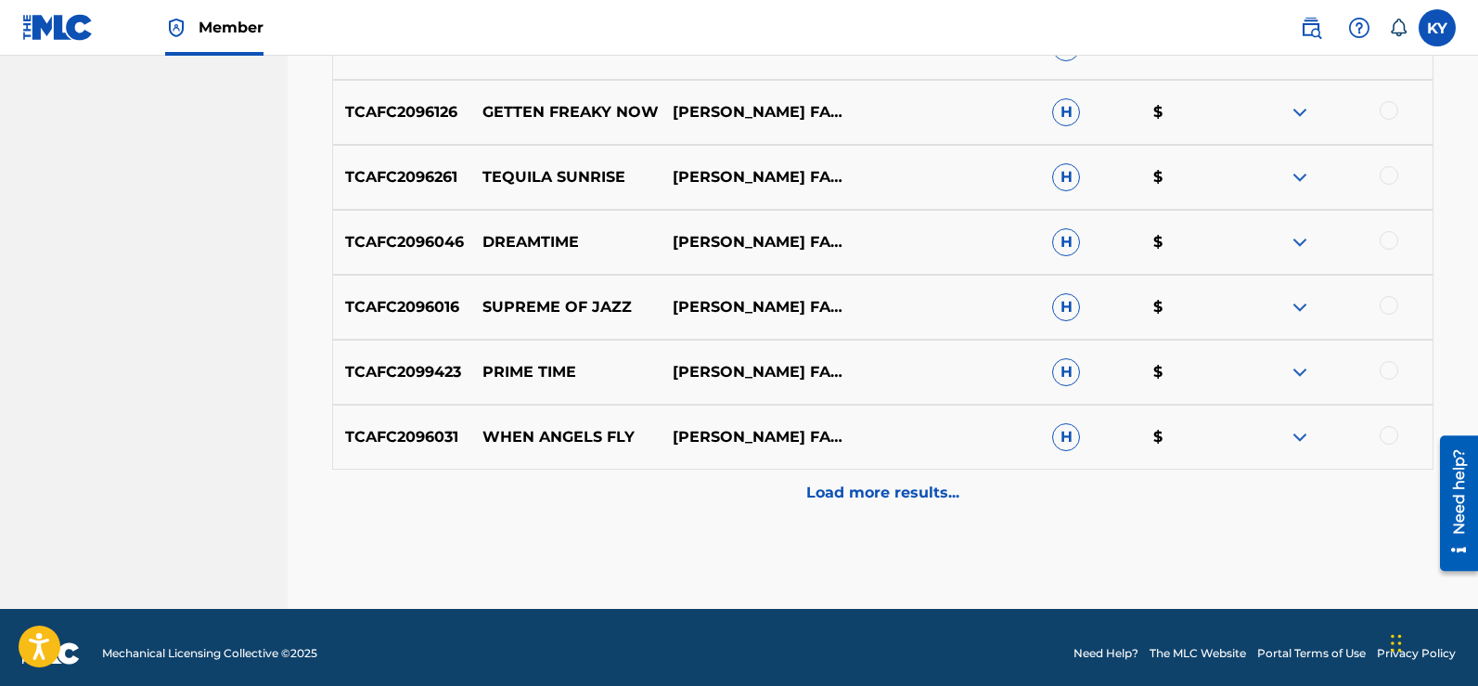
scroll to position [1059, 0]
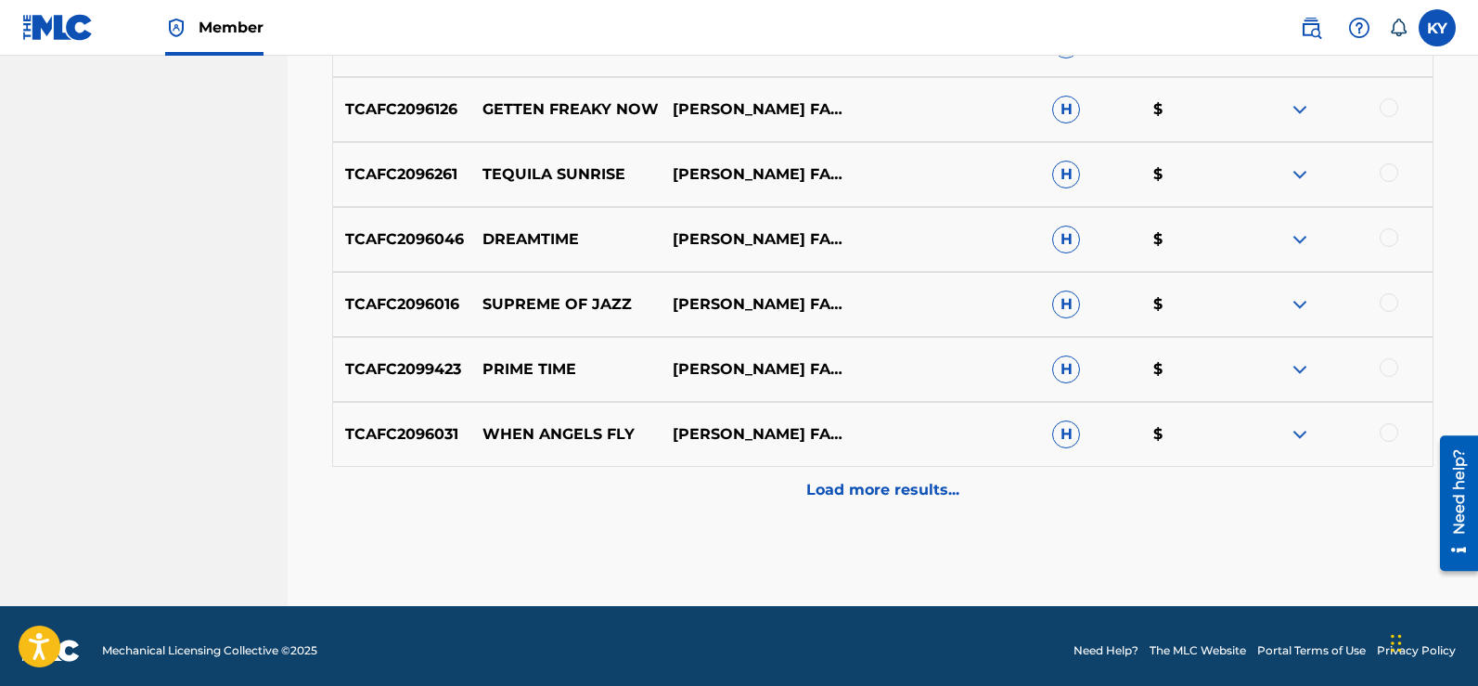
click at [900, 483] on p "Load more results..." at bounding box center [882, 490] width 153 height 22
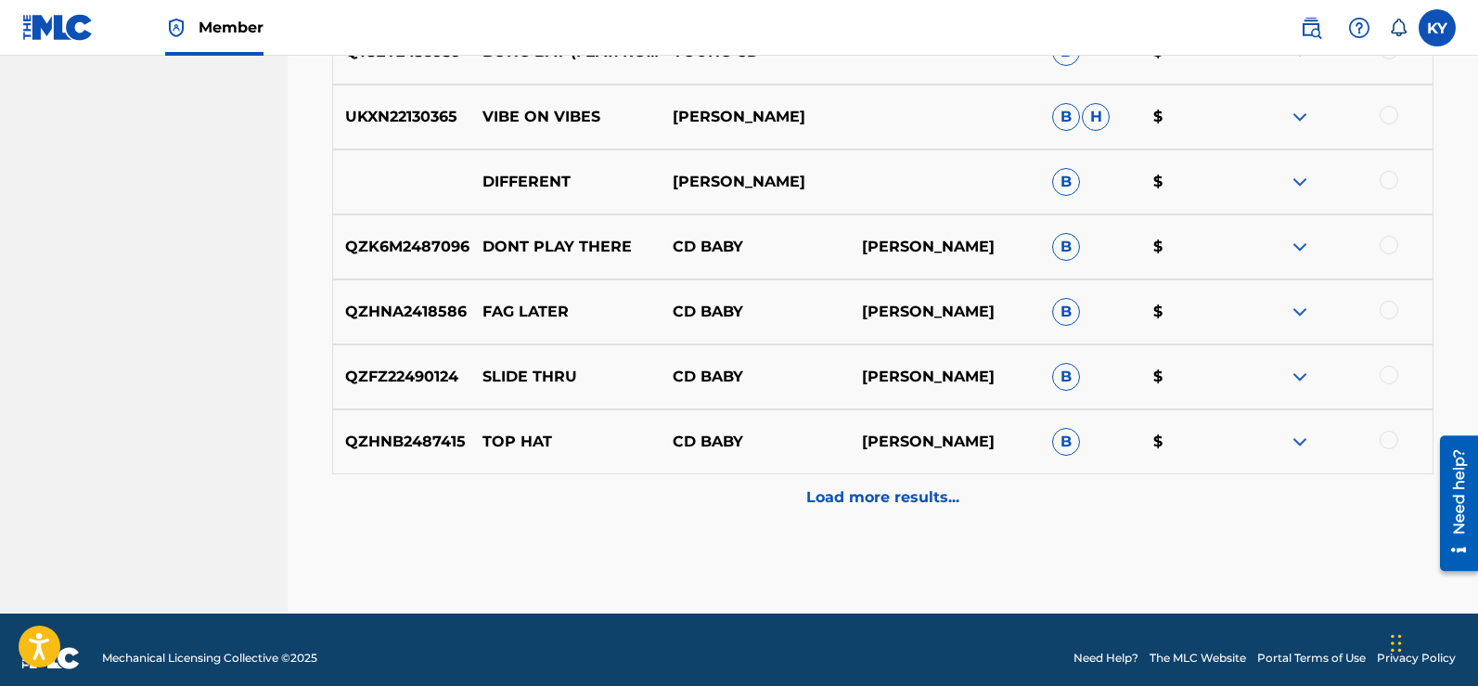
scroll to position [1717, 0]
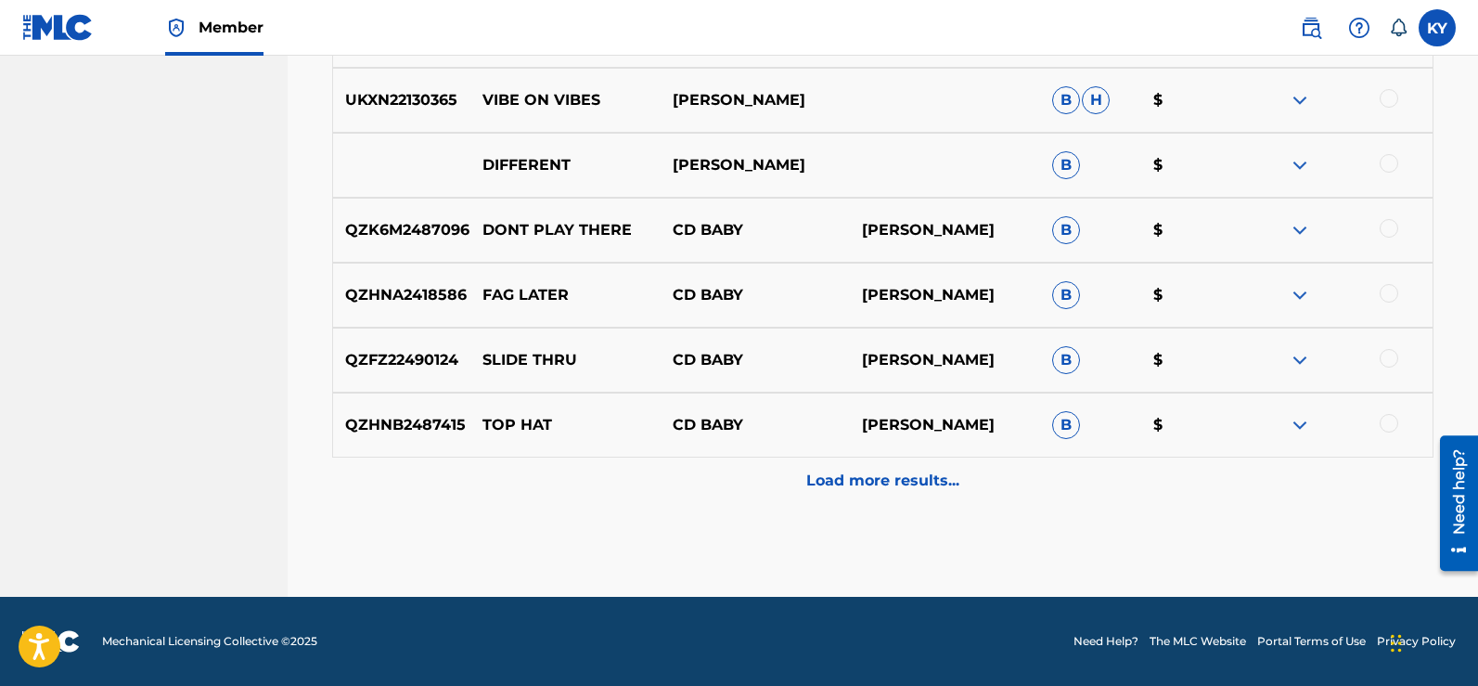
click at [866, 476] on p "Load more results..." at bounding box center [882, 480] width 153 height 22
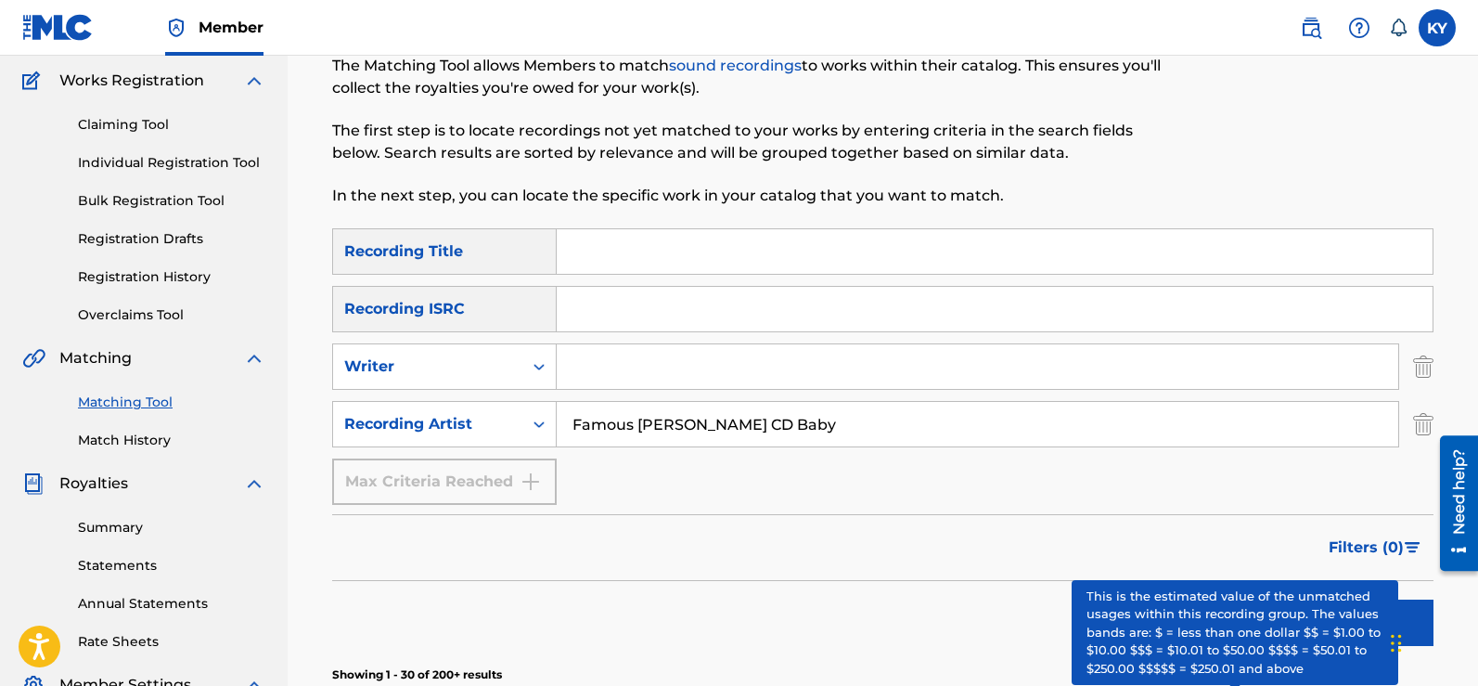
scroll to position [111, 0]
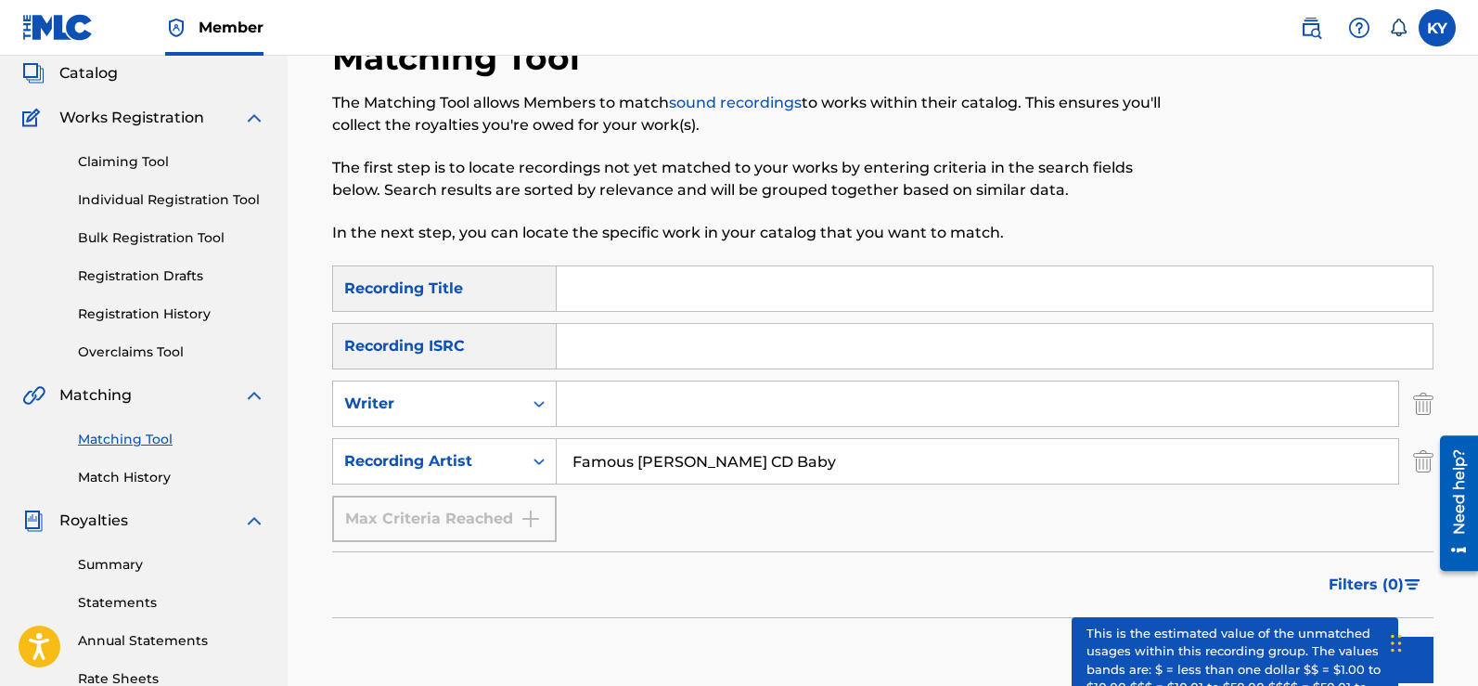
click at [1418, 32] on label at bounding box center [1436, 27] width 37 height 37
click at [1437, 28] on input "KY Kerry Young lacityrecords@outlook.com Notification Preferences Profile Log o…" at bounding box center [1437, 28] width 0 height 0
click at [825, 465] on input "Famous Kerry Young CD Baby" at bounding box center [977, 461] width 841 height 45
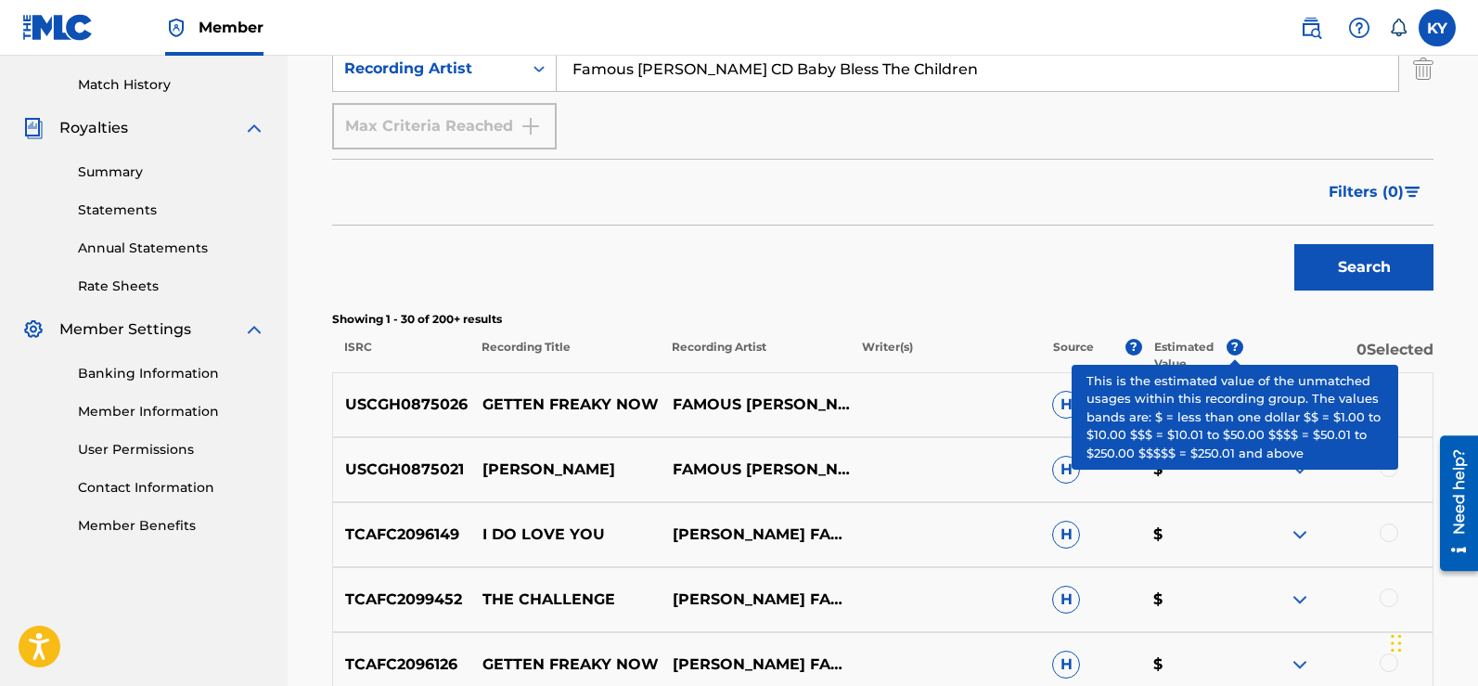
click at [1353, 260] on button "Search" at bounding box center [1363, 267] width 139 height 46
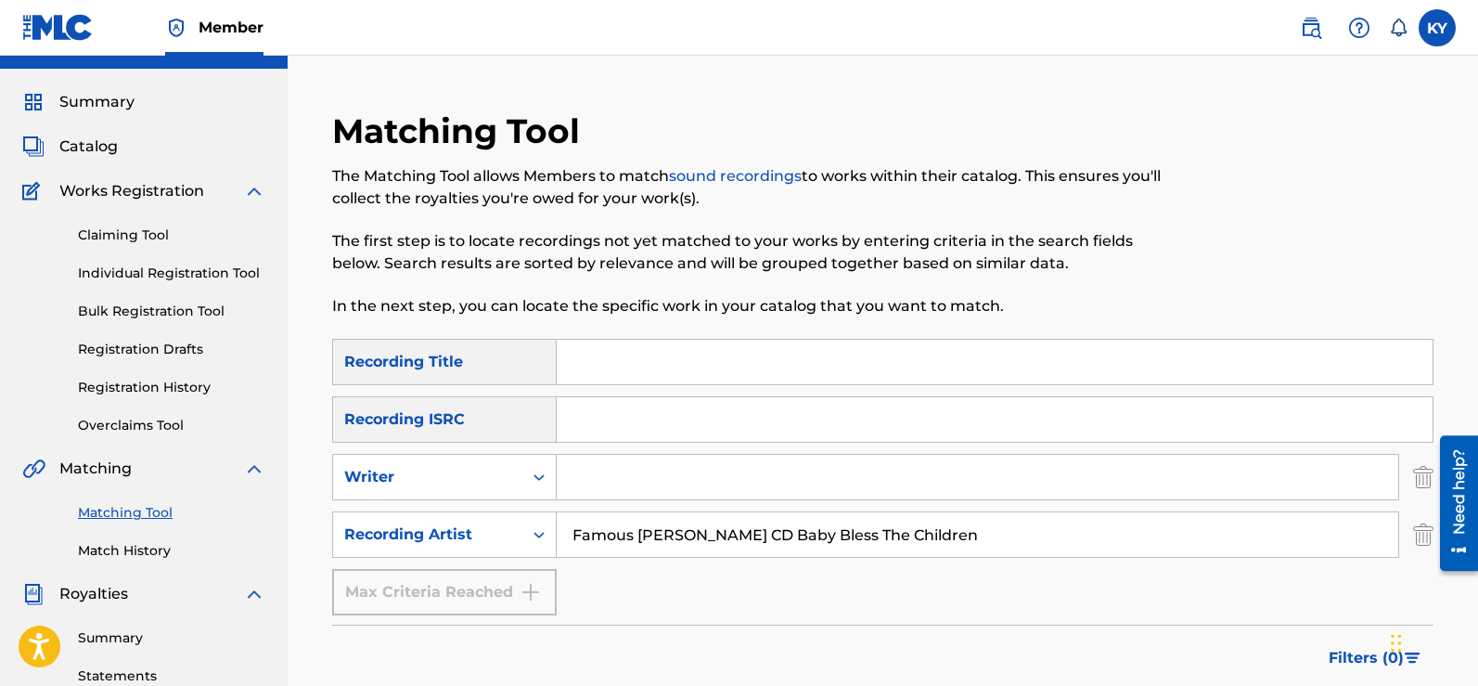
scroll to position [0, 0]
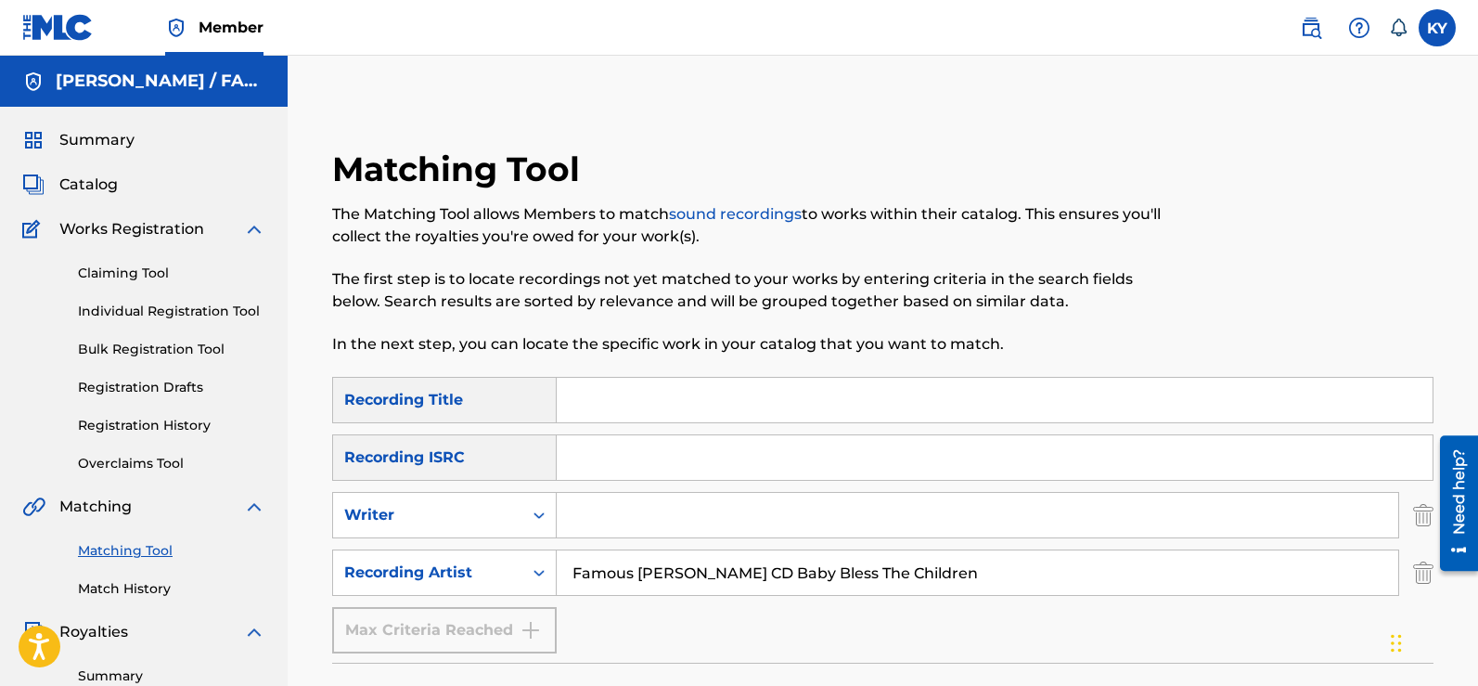
click at [967, 572] on input "Famous Kerry Young CD Baby Bless The Children" at bounding box center [977, 572] width 841 height 45
type input "F"
click at [1442, 31] on label at bounding box center [1436, 27] width 37 height 37
click at [1437, 28] on input "KY Kerry Young lacityrecords@outlook.com Notification Preferences Profile Log o…" at bounding box center [1437, 28] width 0 height 0
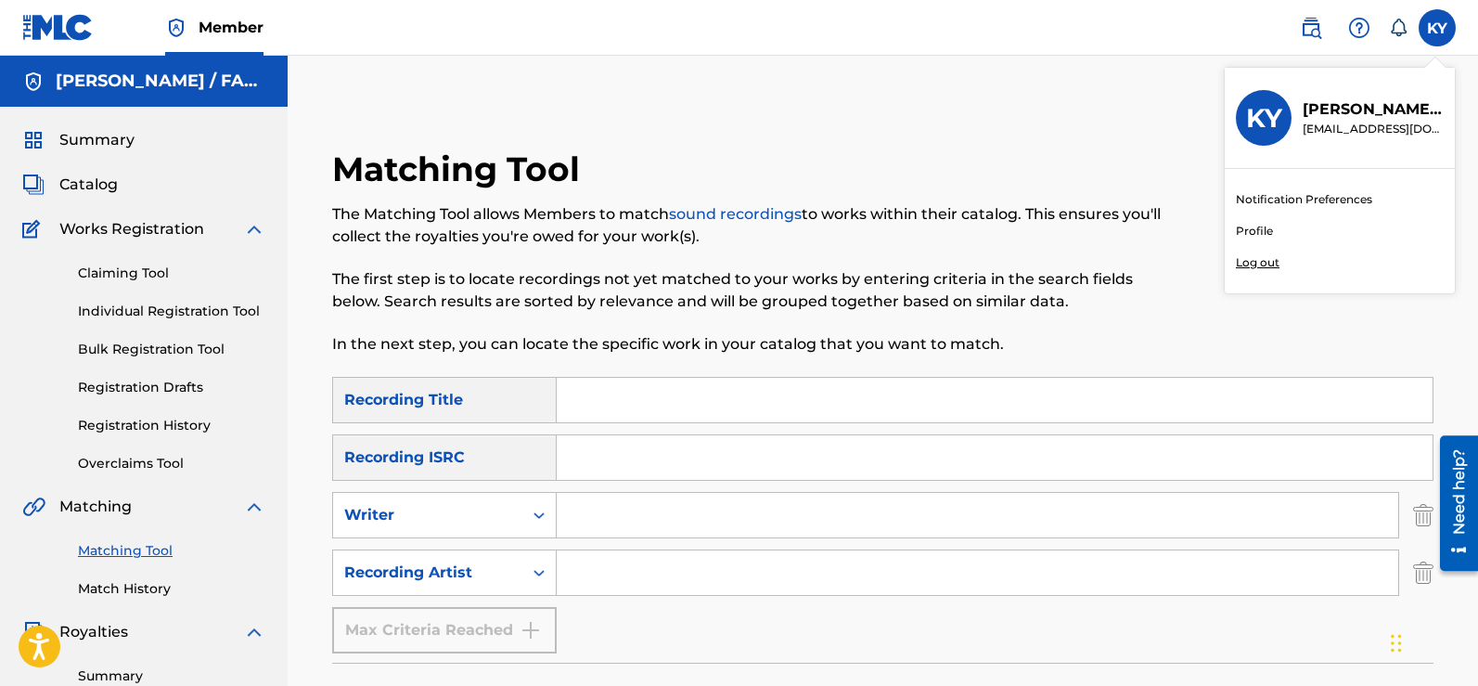
click at [1259, 263] on p "Log out" at bounding box center [1258, 262] width 44 height 17
click at [1437, 28] on input "KY Kerry Young lacityrecords@outlook.com Notification Preferences Profile Log o…" at bounding box center [1437, 28] width 0 height 0
